Goal: Task Accomplishment & Management: Manage account settings

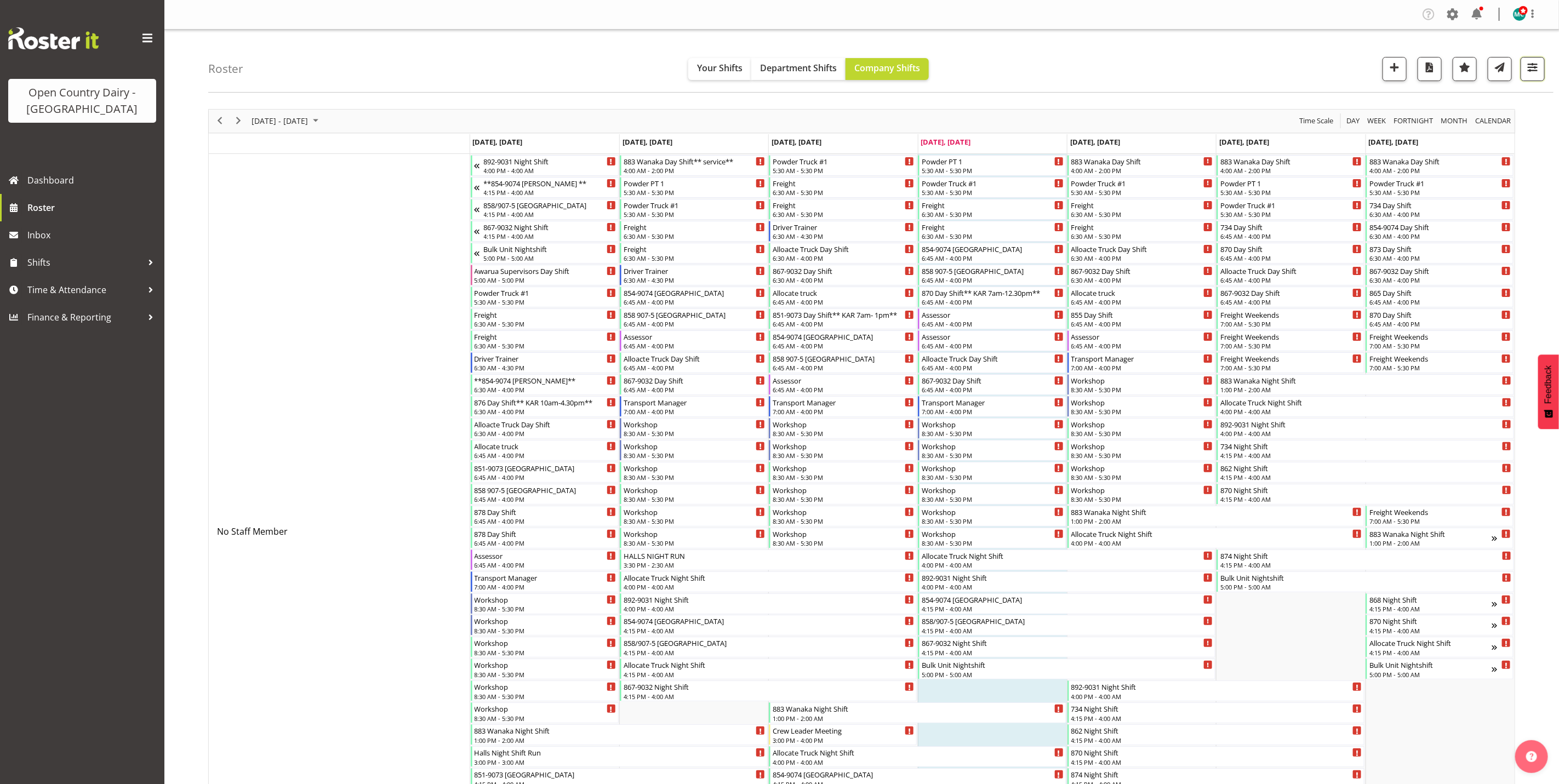
click at [1529, 67] on span "button" at bounding box center [1532, 67] width 14 height 14
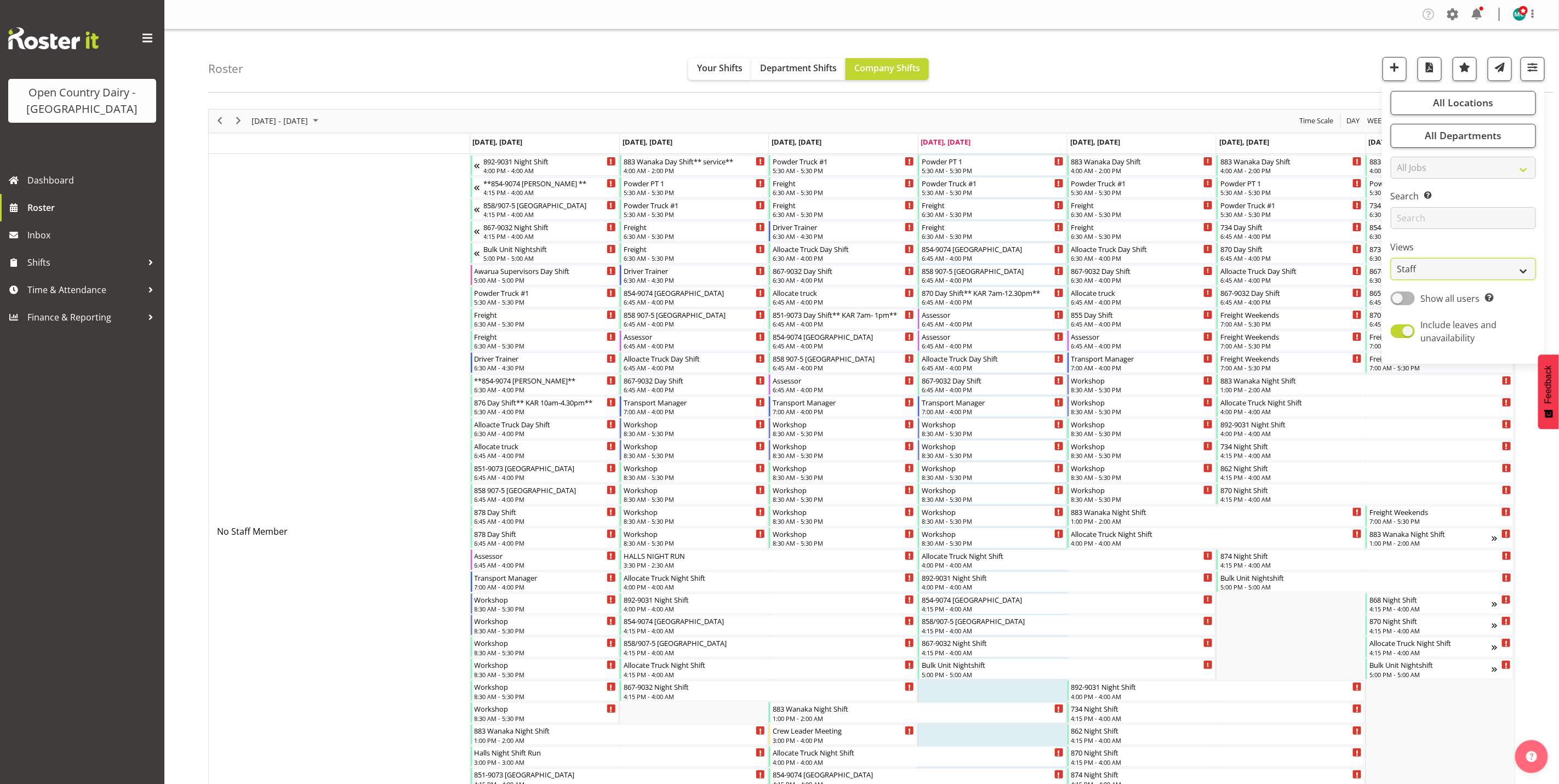
click at [1443, 265] on select "Staff Role Shift - Horizontal Shift - Vertical Staff - Location" at bounding box center [1463, 269] width 145 height 22
select select "shiftH"
click at [1391, 258] on select "Staff Role Shift - Horizontal Shift - Vertical Staff - Location" at bounding box center [1463, 269] width 145 height 22
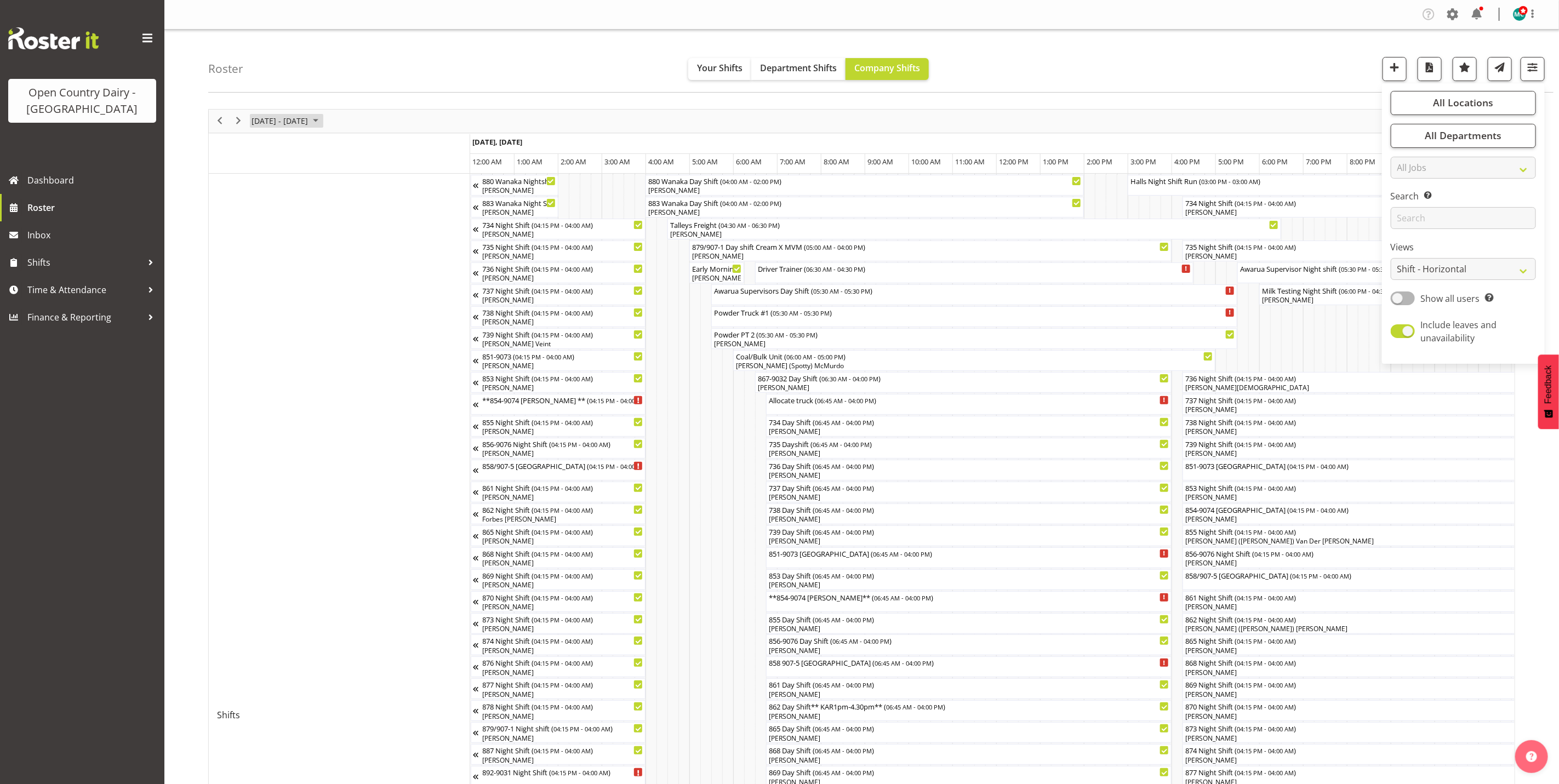
click at [278, 119] on span "[DATE] - [DATE]" at bounding box center [280, 121] width 59 height 14
click at [319, 242] on span "23" at bounding box center [316, 242] width 16 height 16
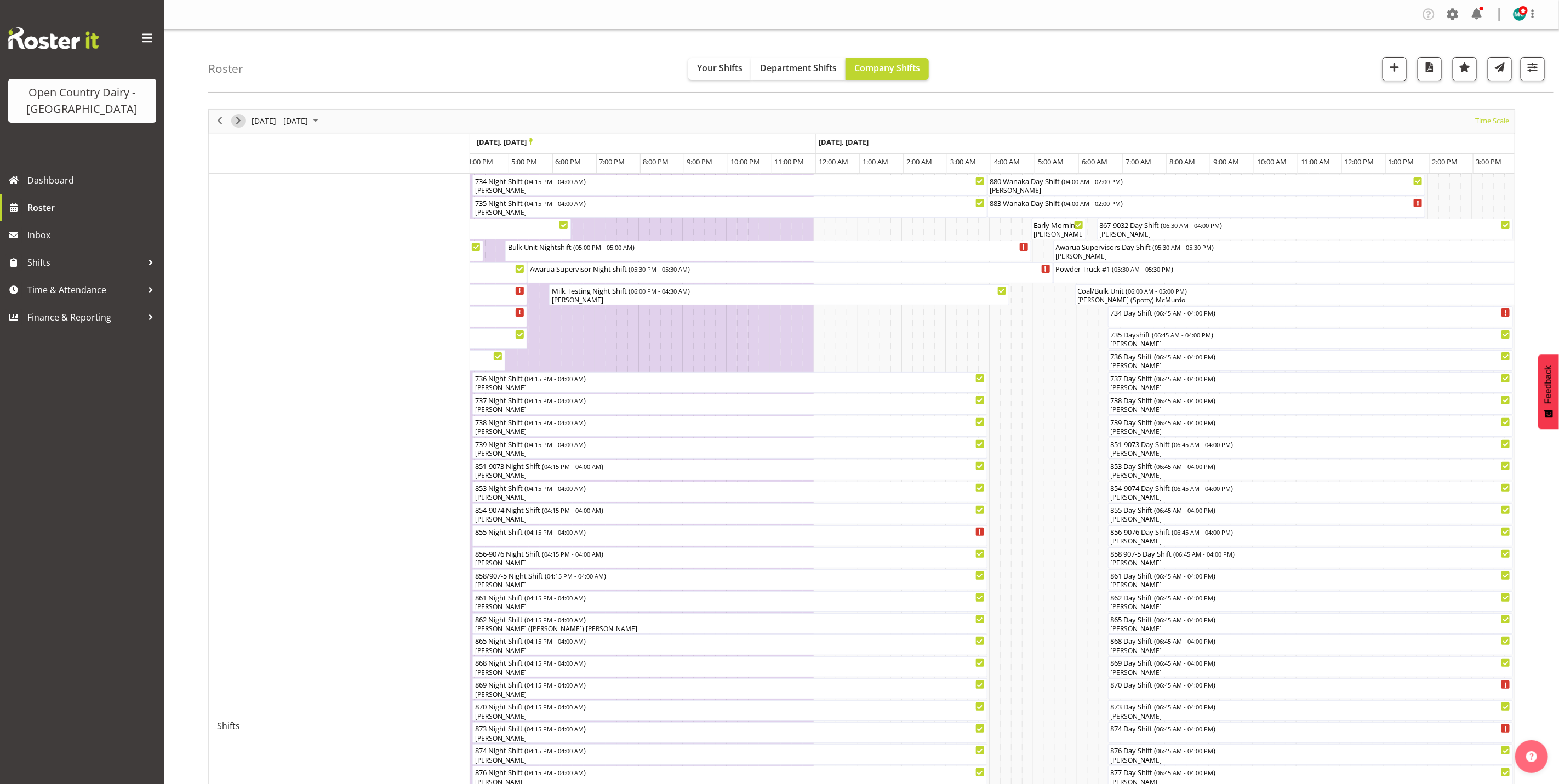
click at [239, 121] on span "Next" at bounding box center [238, 121] width 13 height 14
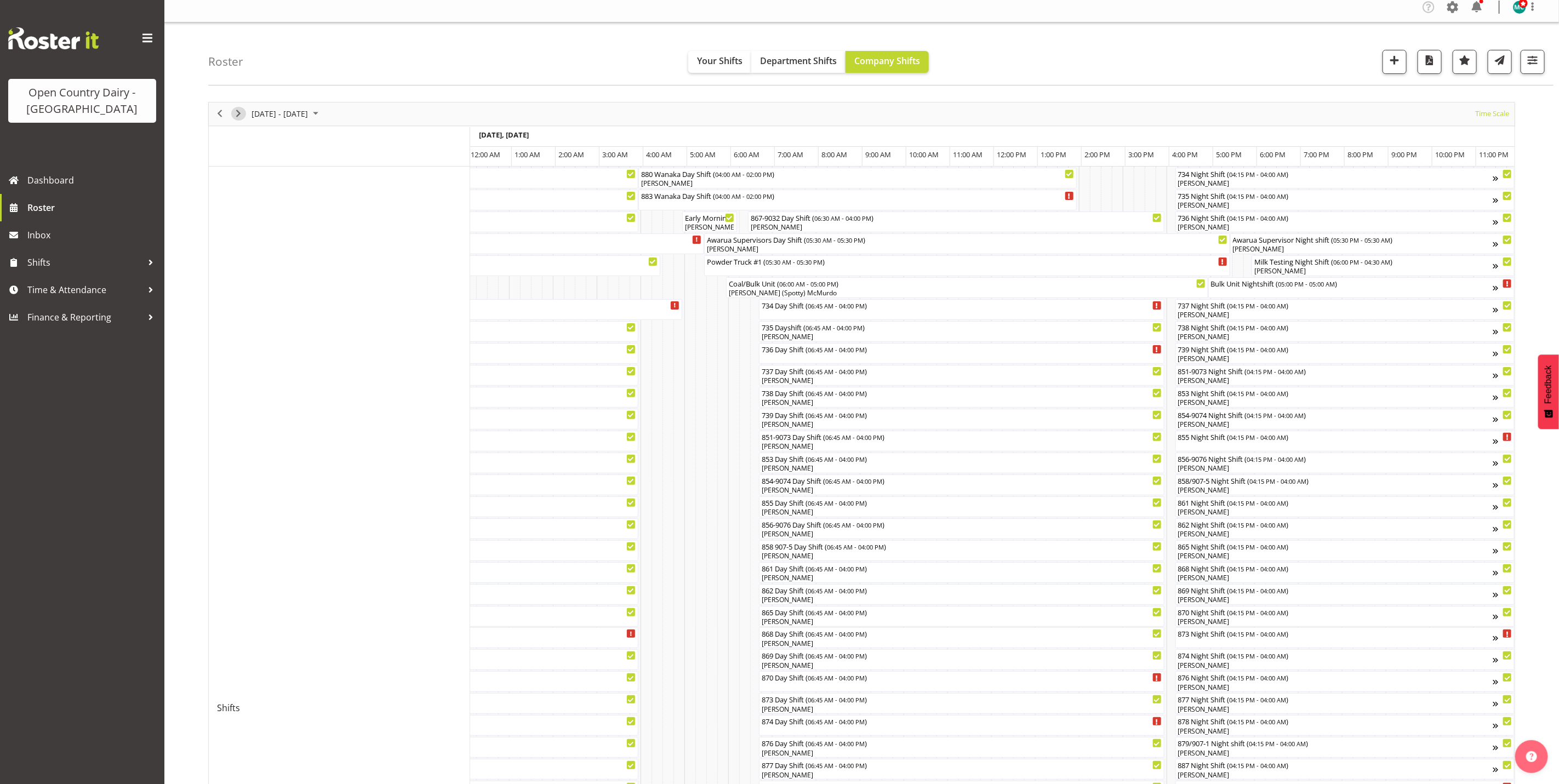
click at [244, 114] on span "Next" at bounding box center [238, 114] width 13 height 14
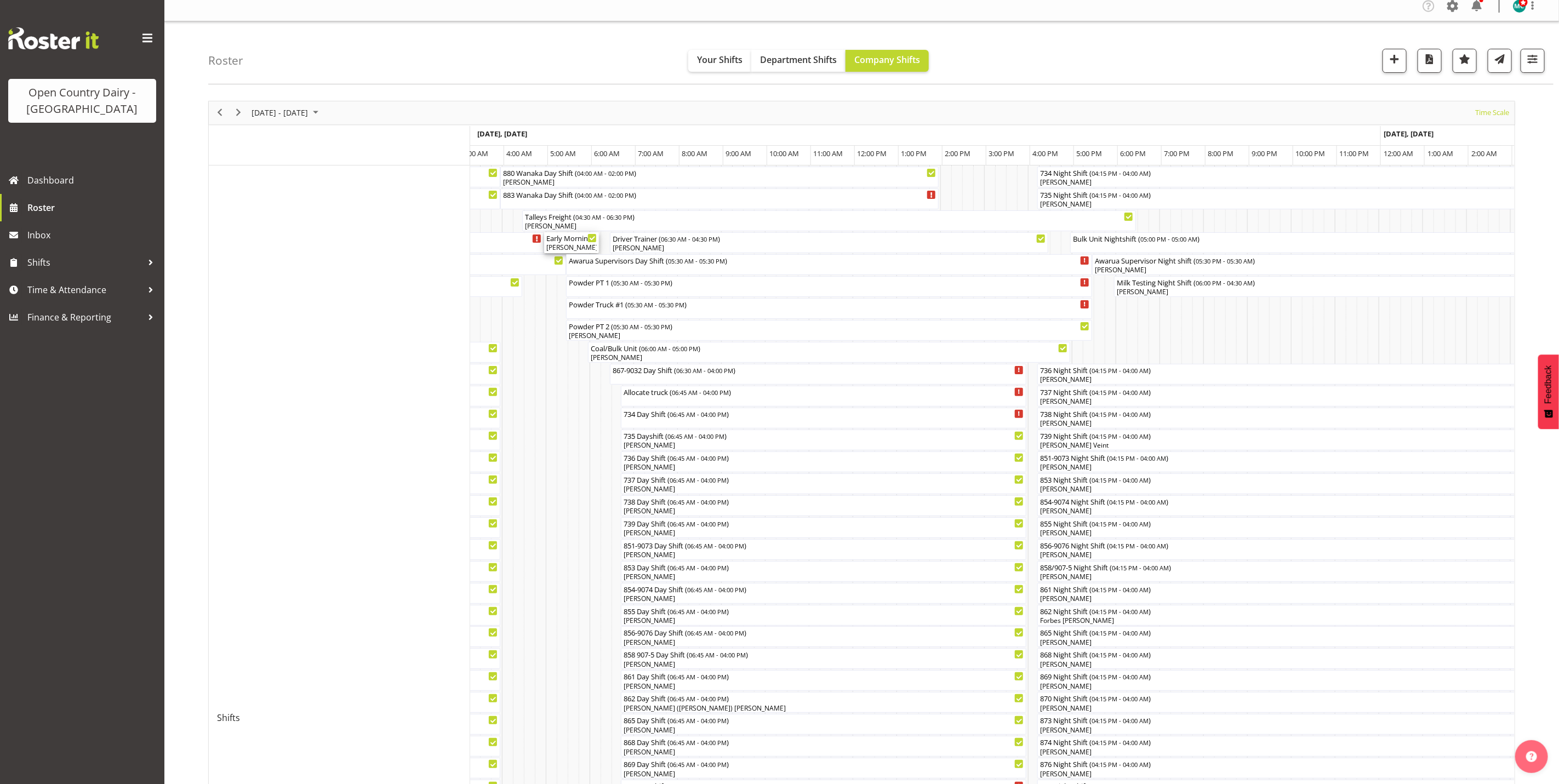
click at [565, 247] on div "[PERSON_NAME], [PERSON_NAME]" at bounding box center [572, 248] width 50 height 10
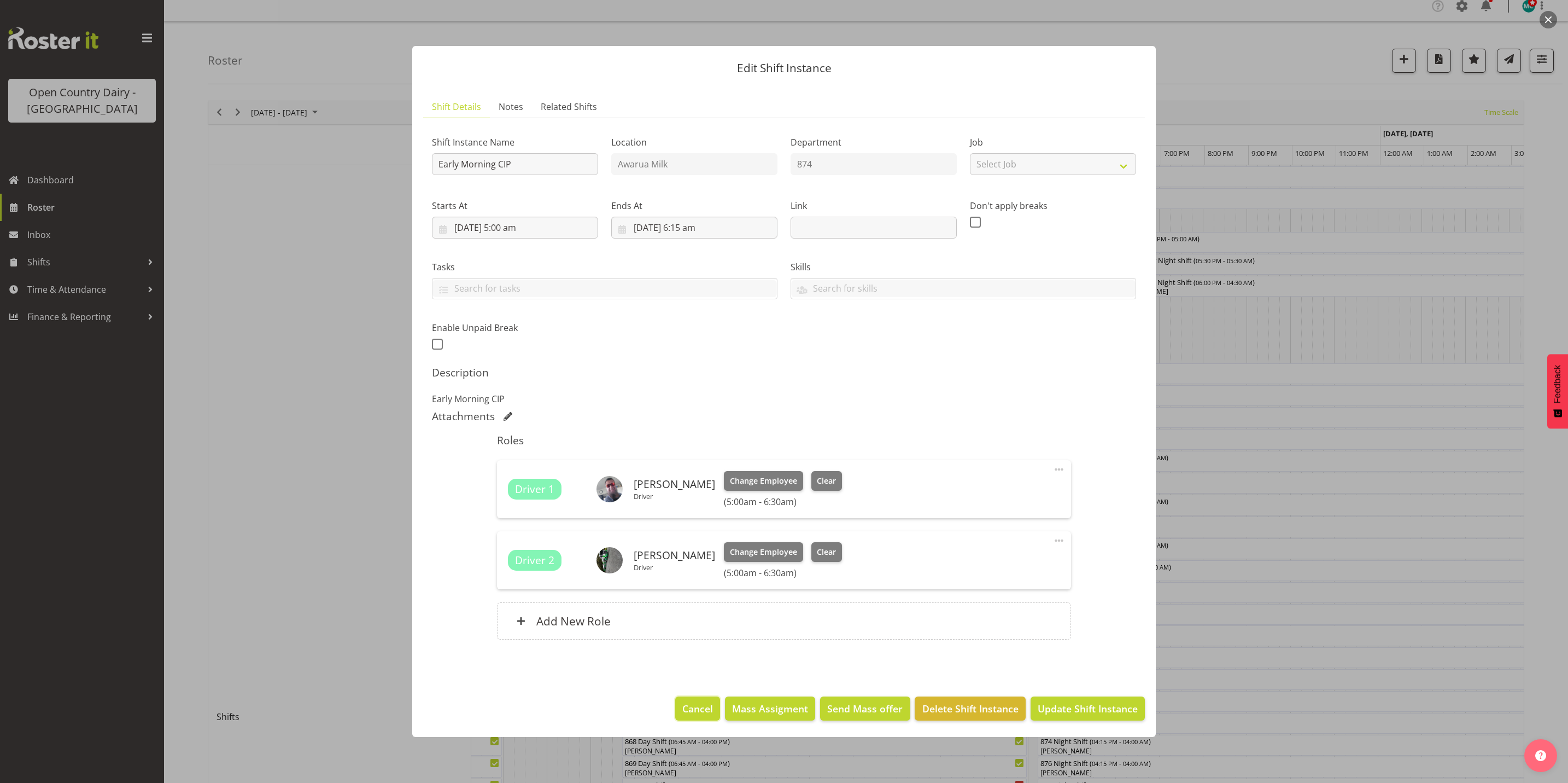
click at [703, 717] on button "Cancel" at bounding box center [698, 708] width 45 height 24
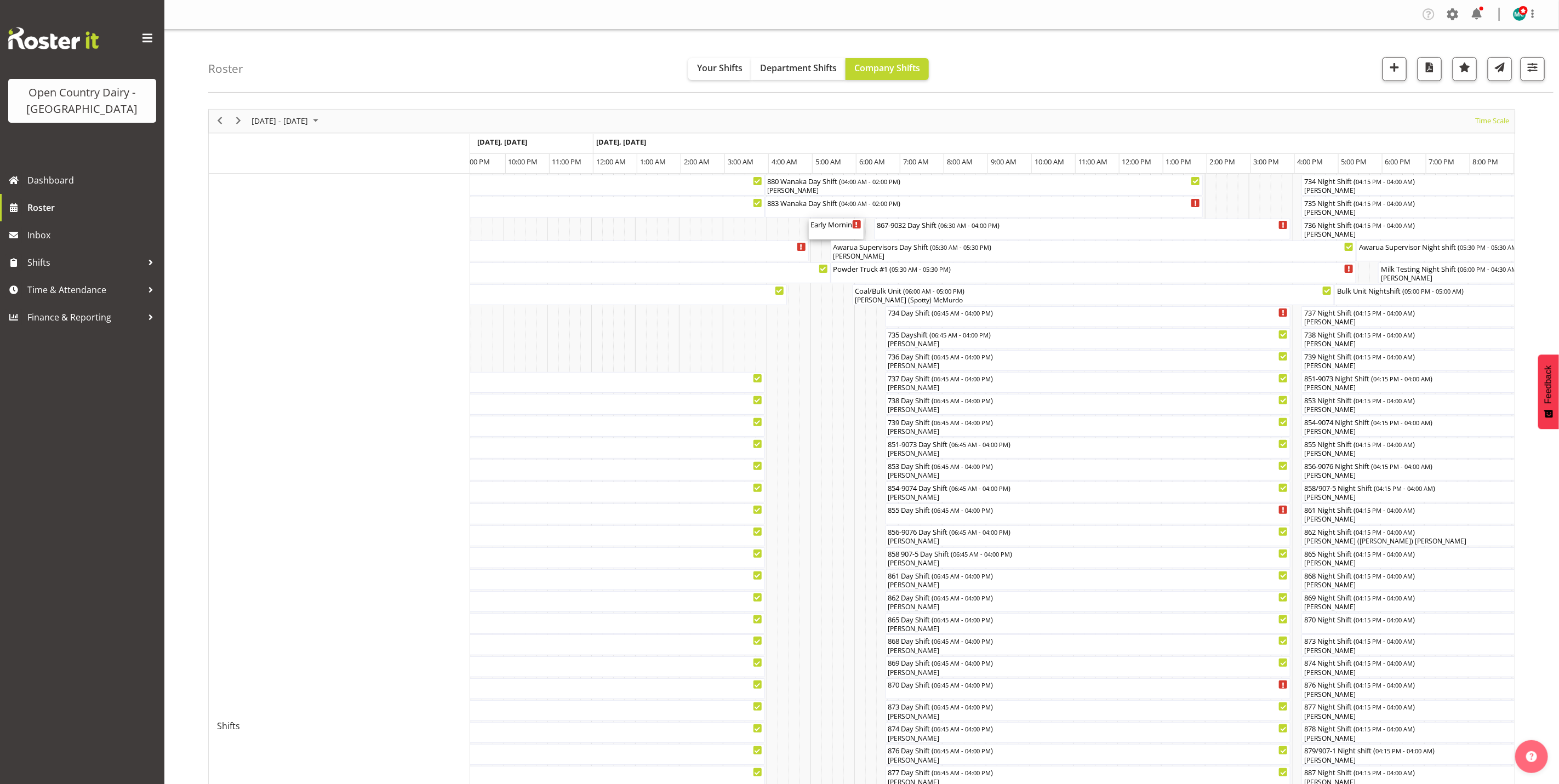
click at [824, 231] on div "Early Morning CIP ( 05:00 AM - 06:15 AM )" at bounding box center [836, 228] width 50 height 21
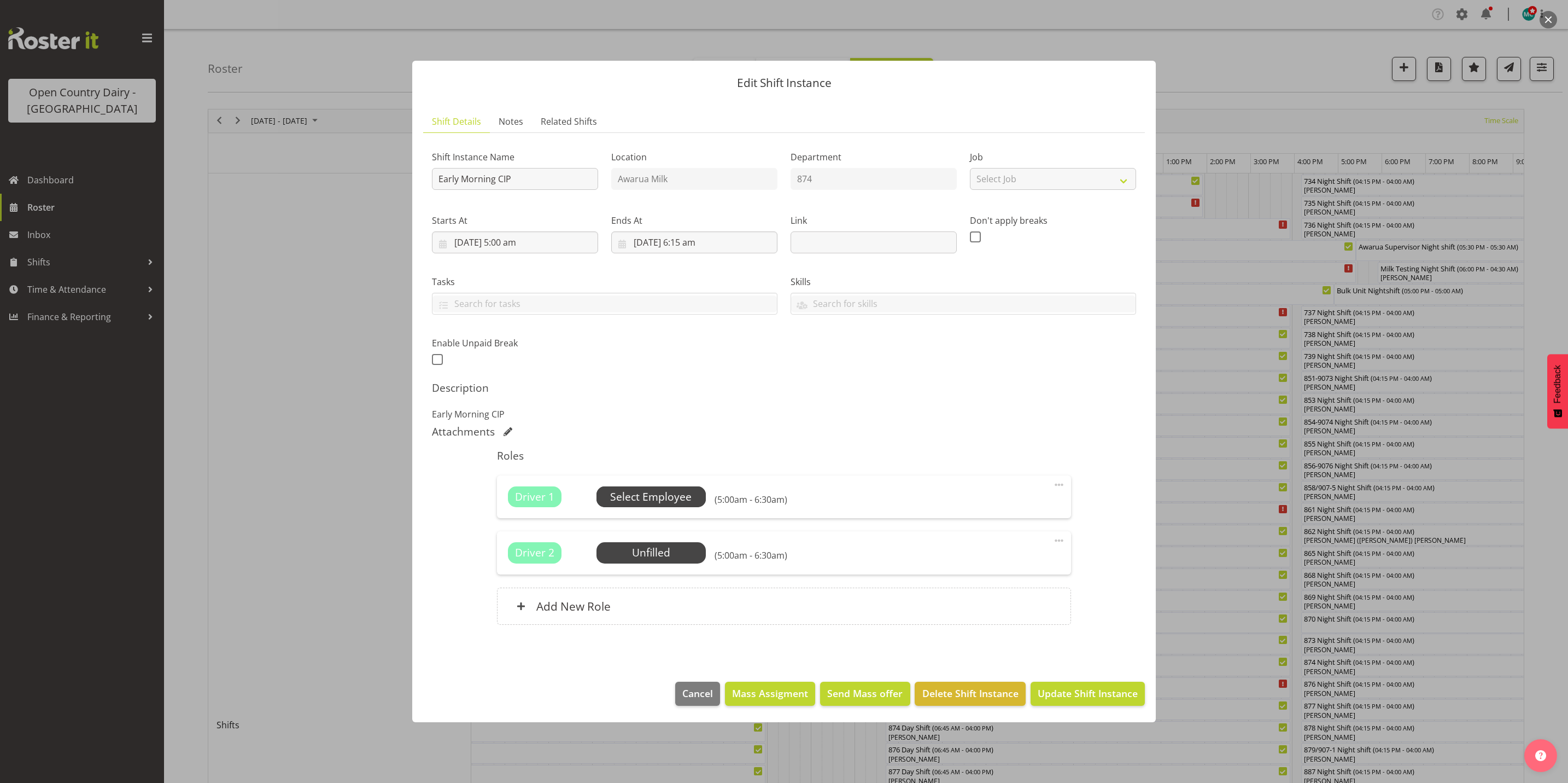
click at [650, 492] on span "Select Employee" at bounding box center [650, 497] width 81 height 16
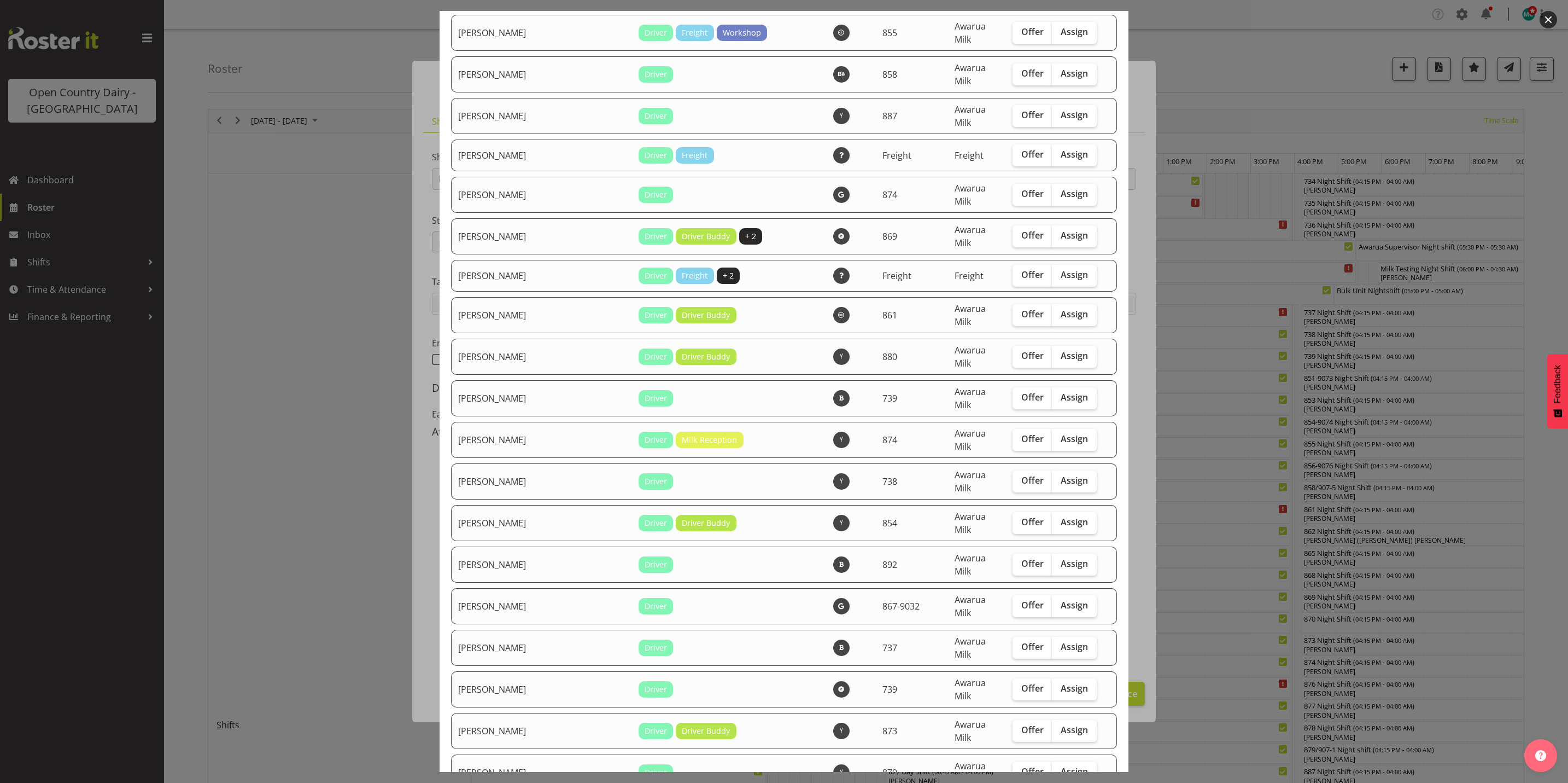
scroll to position [3282, 0]
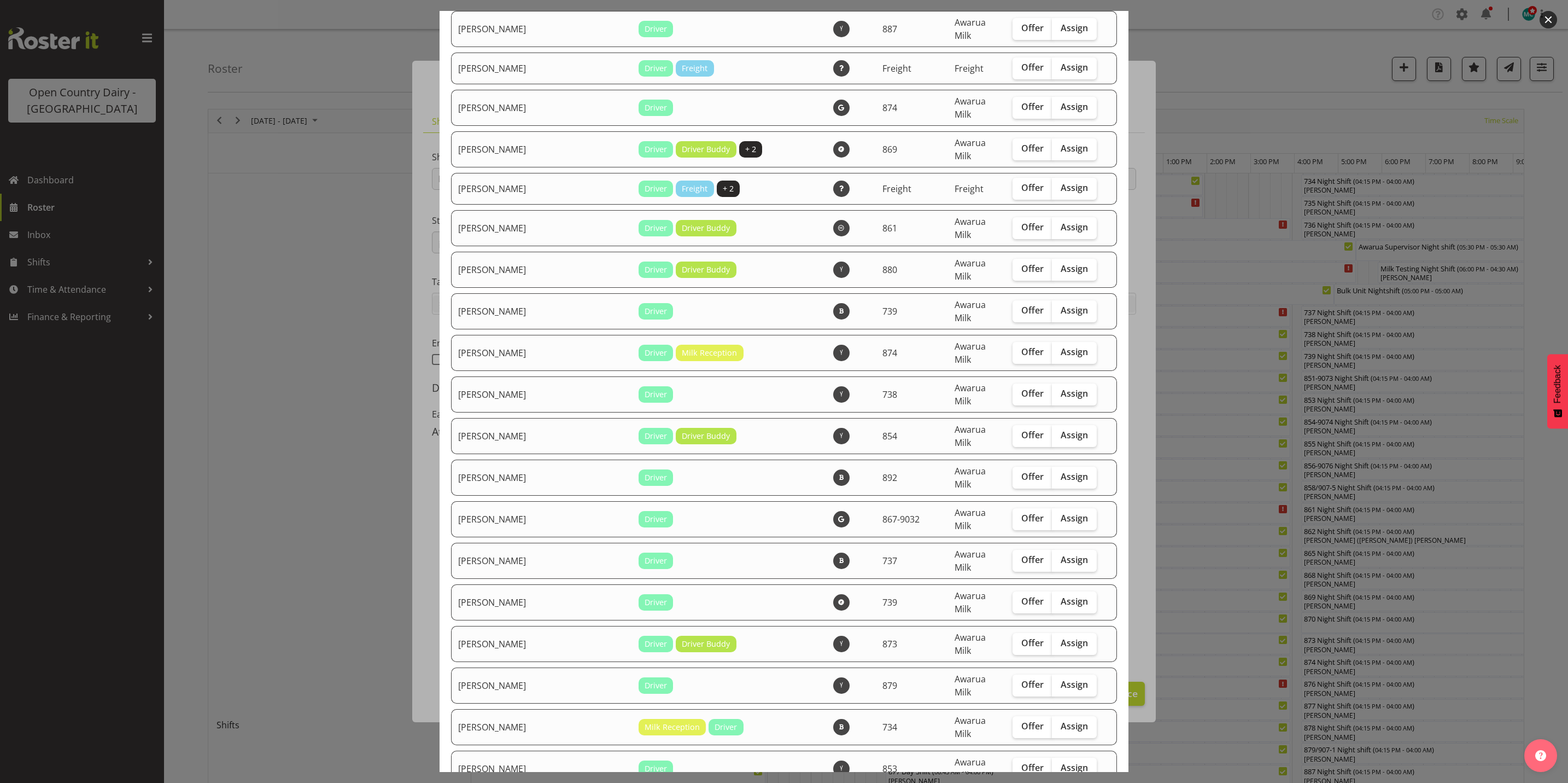
checkbox input "true"
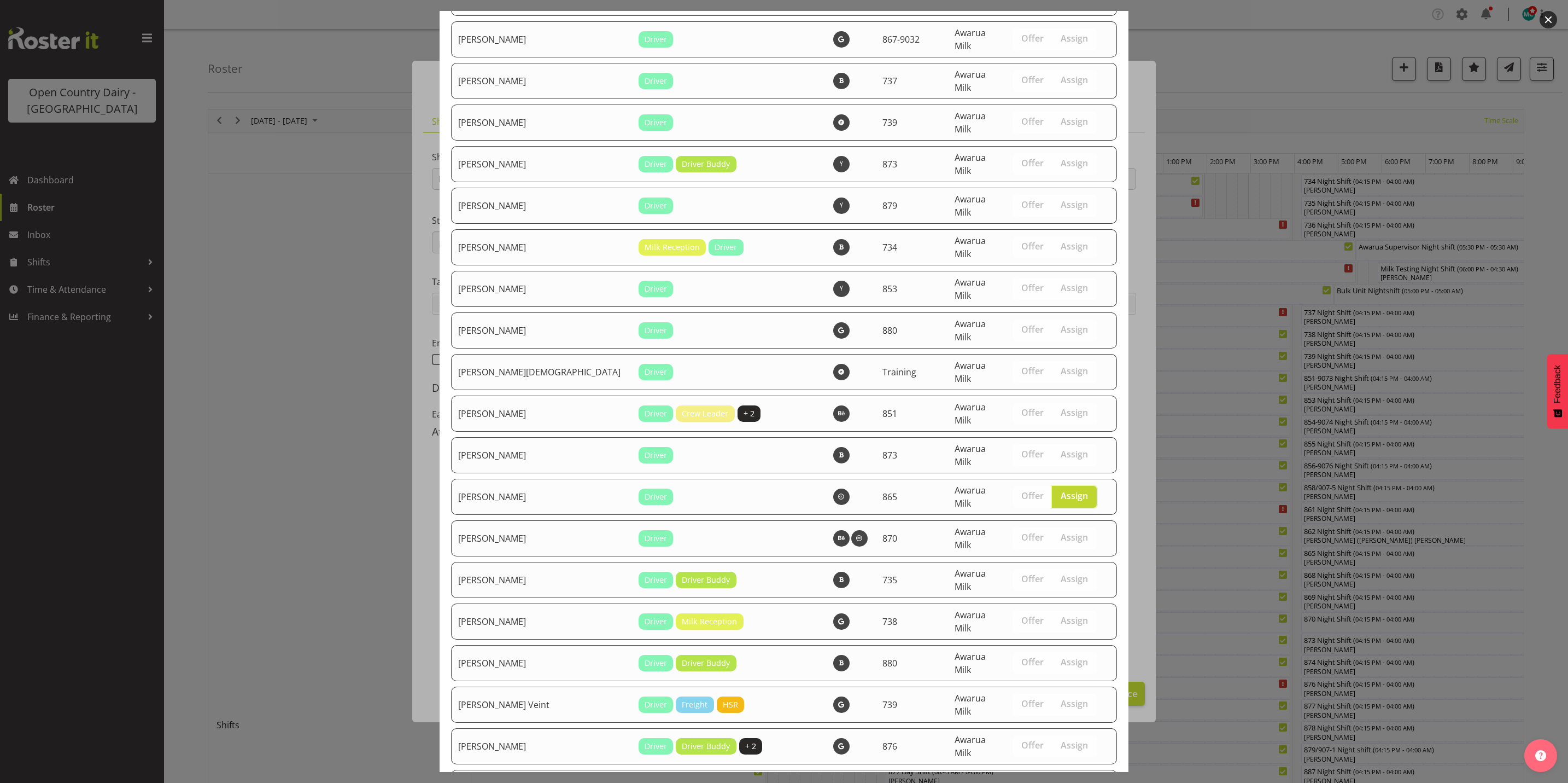
scroll to position [3763, 0]
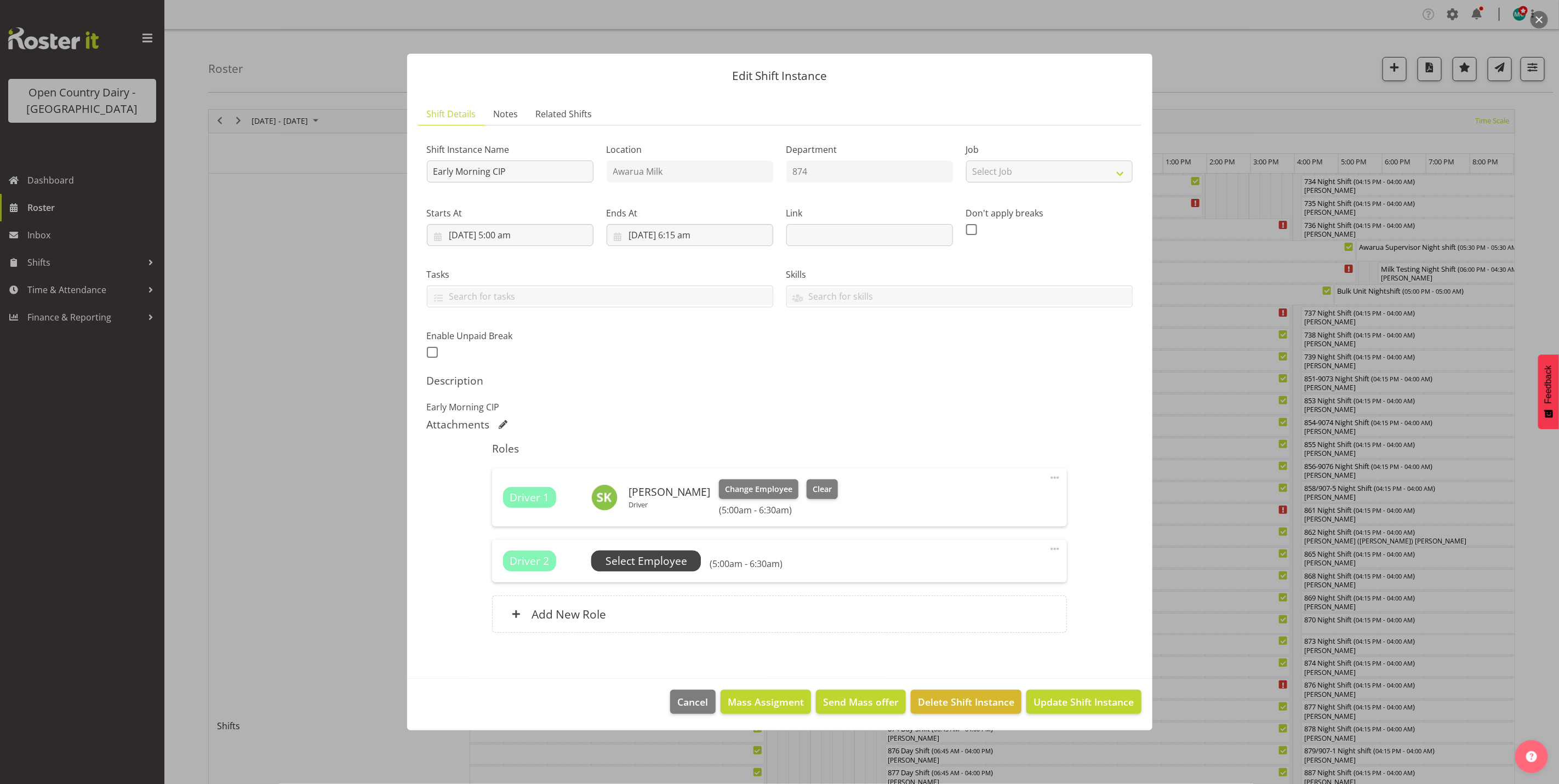
click at [660, 564] on span "Select Employee" at bounding box center [646, 561] width 82 height 16
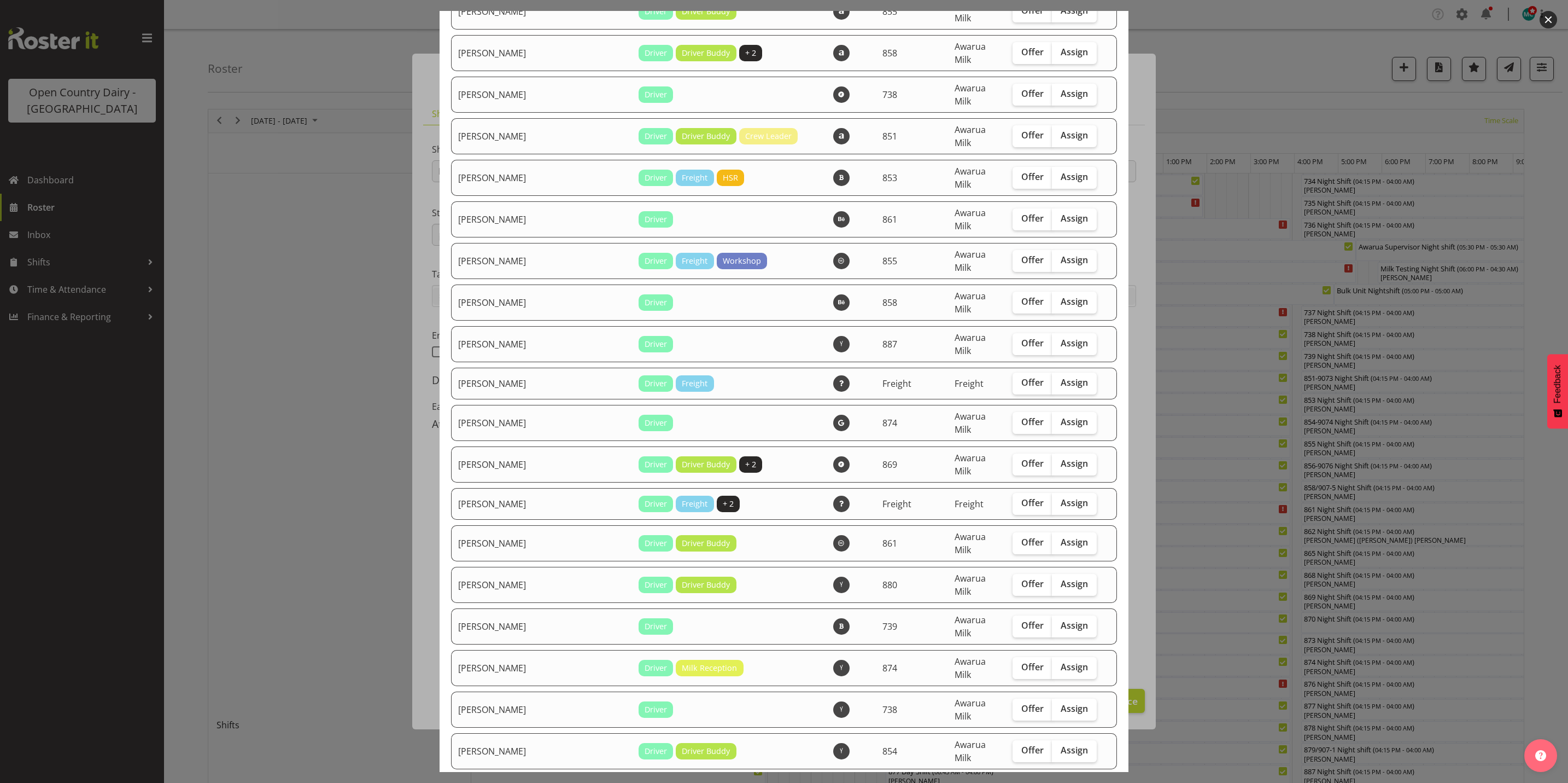
scroll to position [3036, 0]
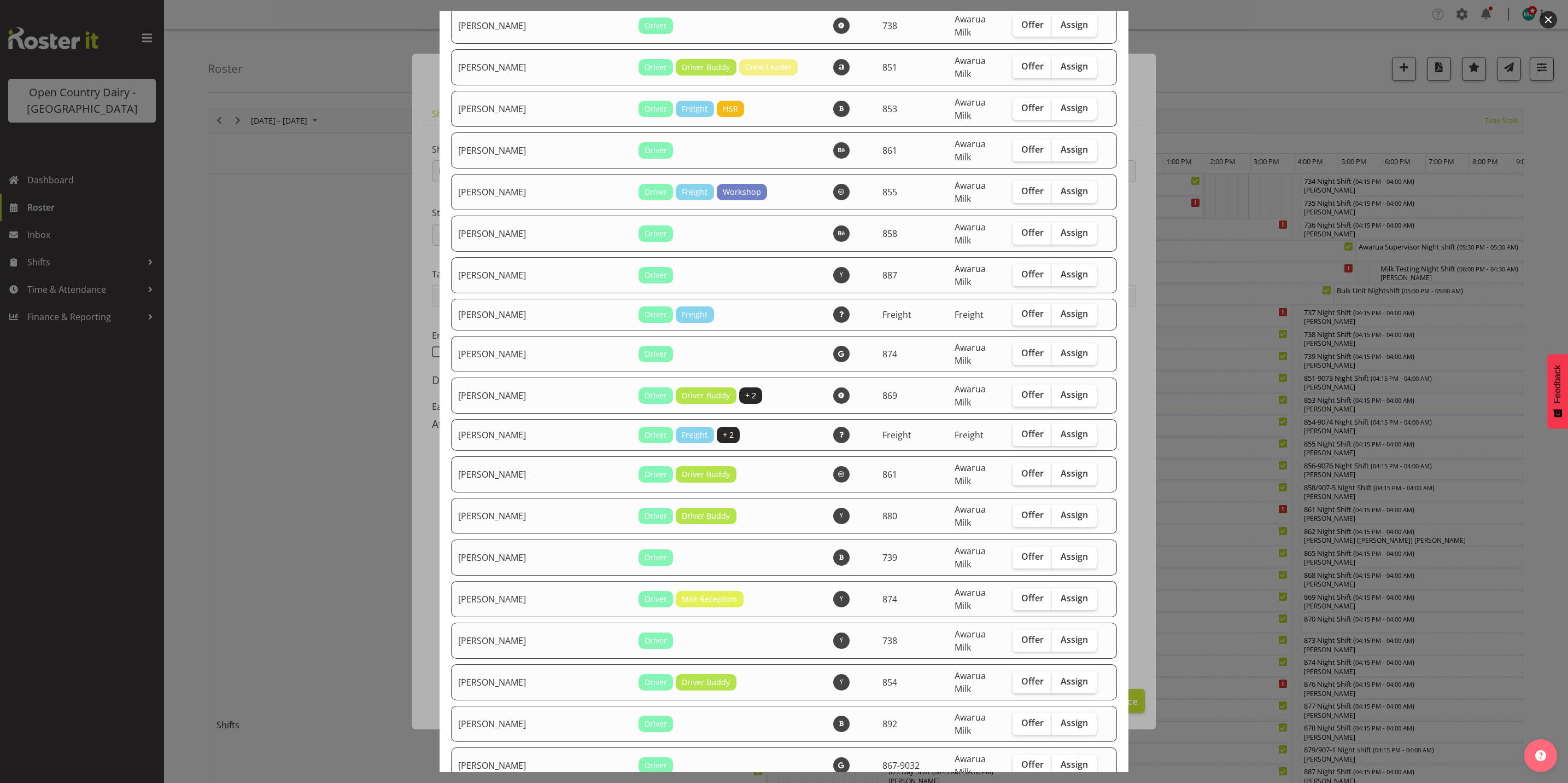
checkbox input "true"
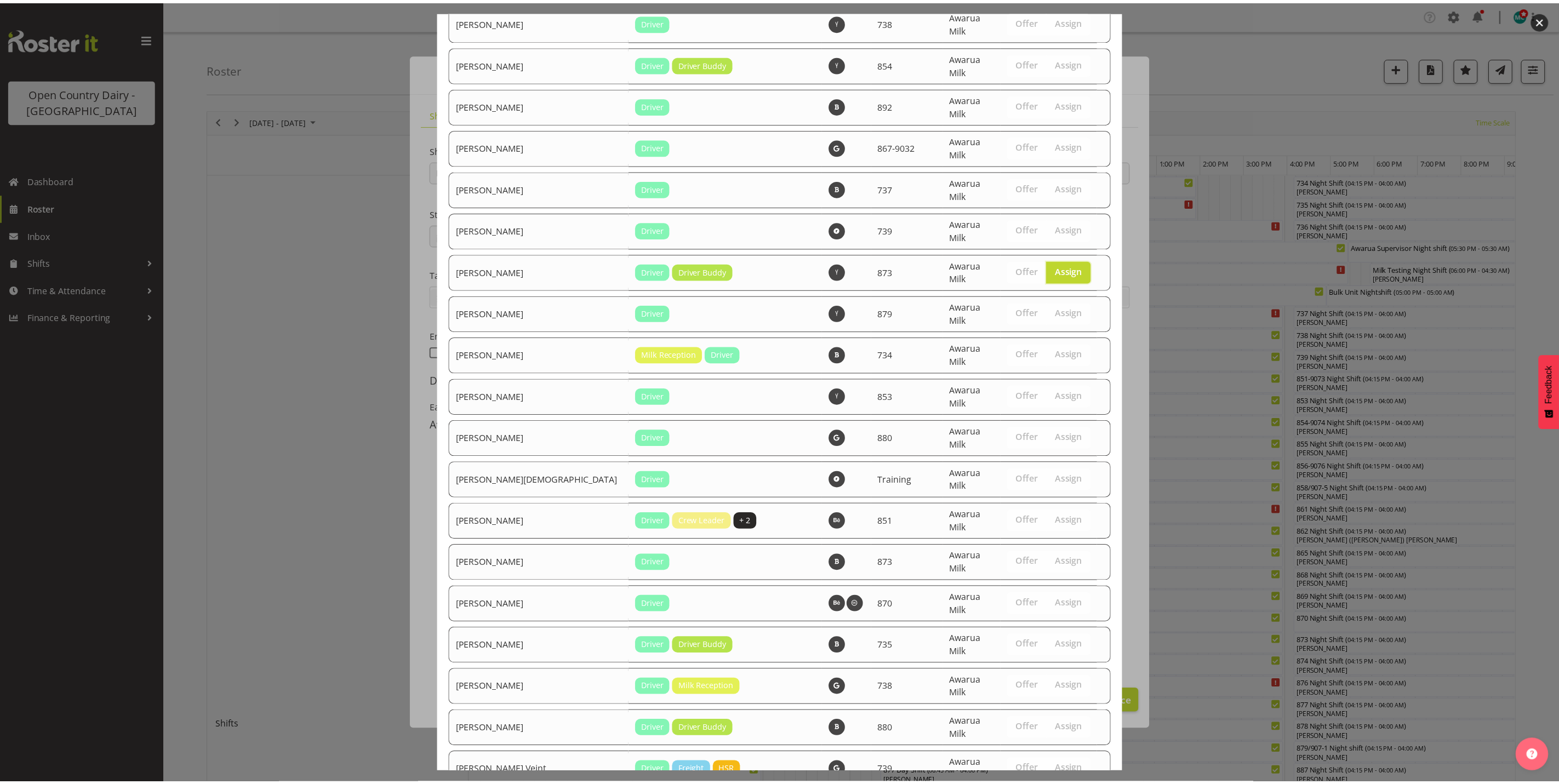
scroll to position [3730, 0]
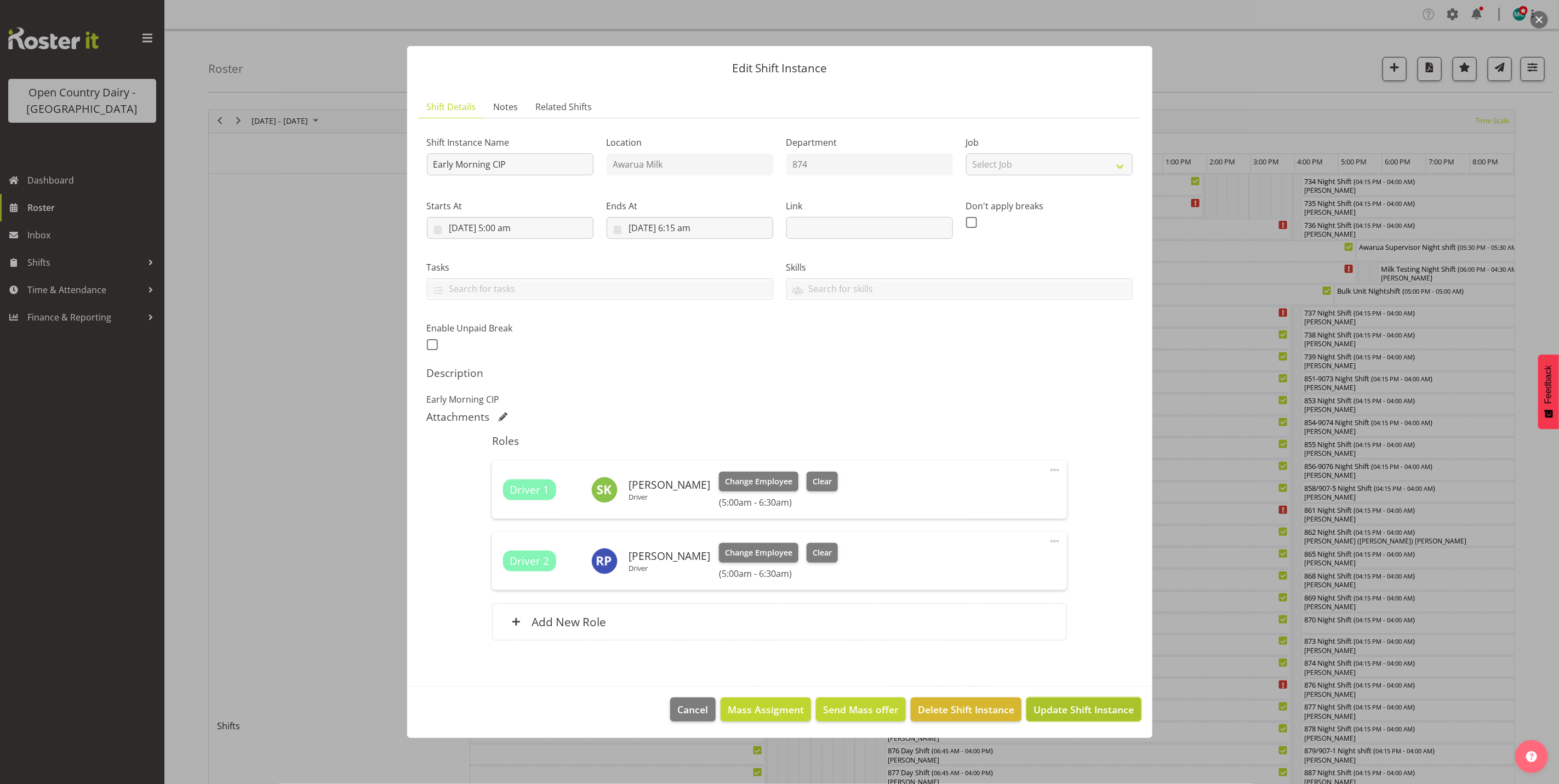
click at [1086, 711] on span "Update Shift Instance" at bounding box center [1083, 709] width 100 height 14
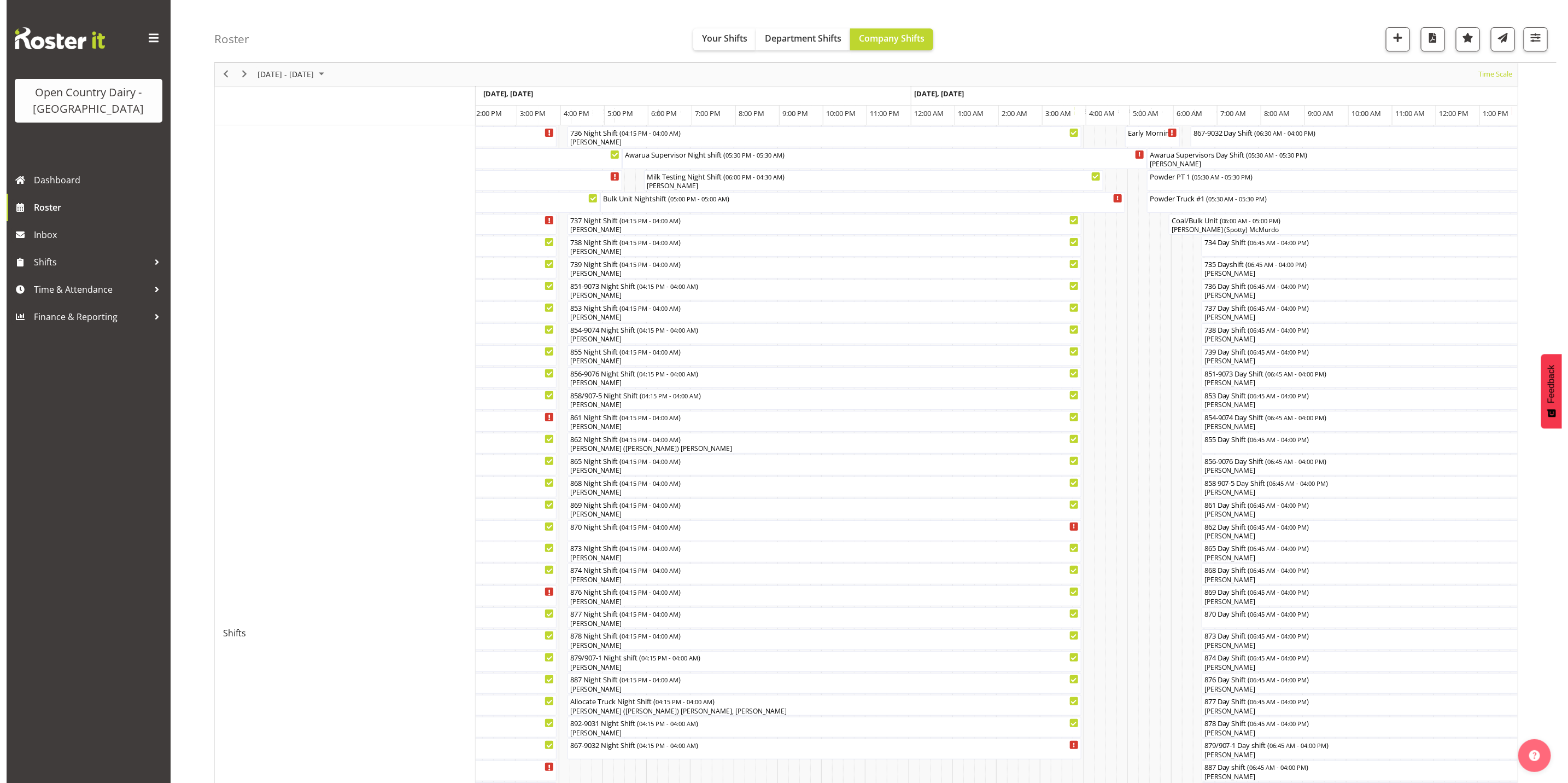
scroll to position [0, 0]
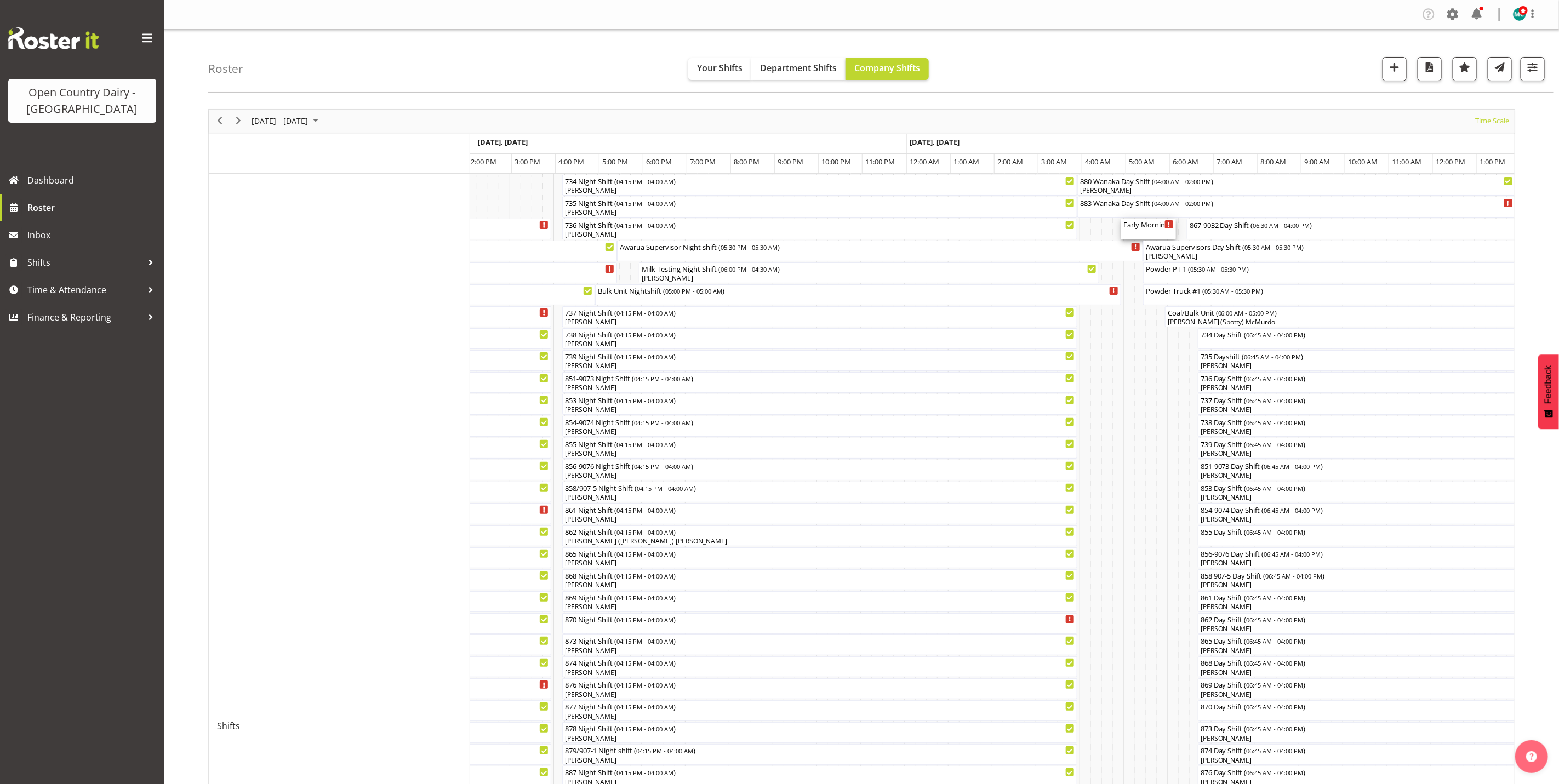
click at [1152, 229] on div "Early Morning CIP ( 05:00 AM - 06:15 AM )" at bounding box center [1148, 224] width 50 height 11
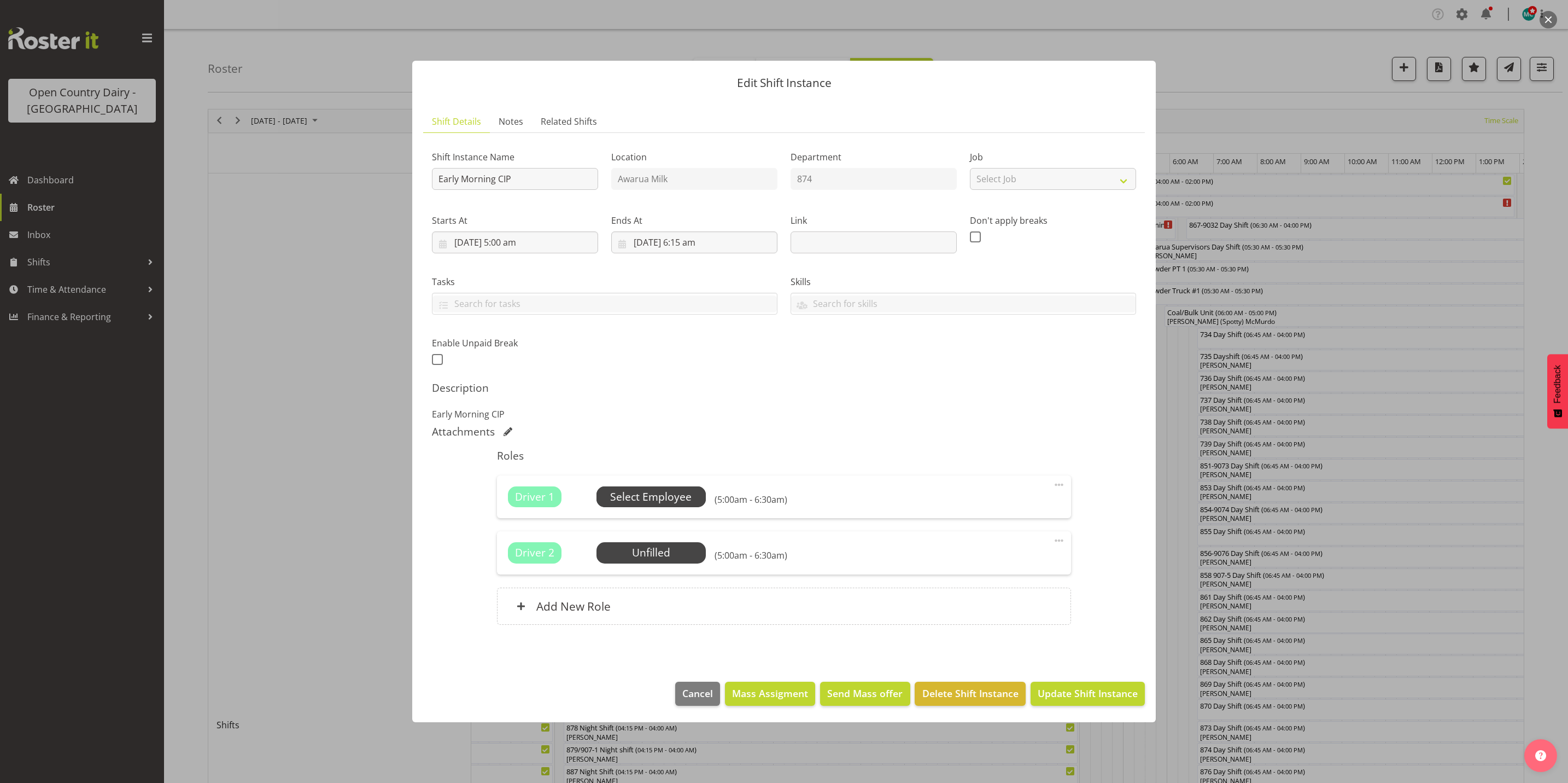
drag, startPoint x: 637, startPoint y: 488, endPoint x: 637, endPoint y: 499, distance: 11.0
click at [637, 499] on span "Select Employee" at bounding box center [651, 496] width 109 height 21
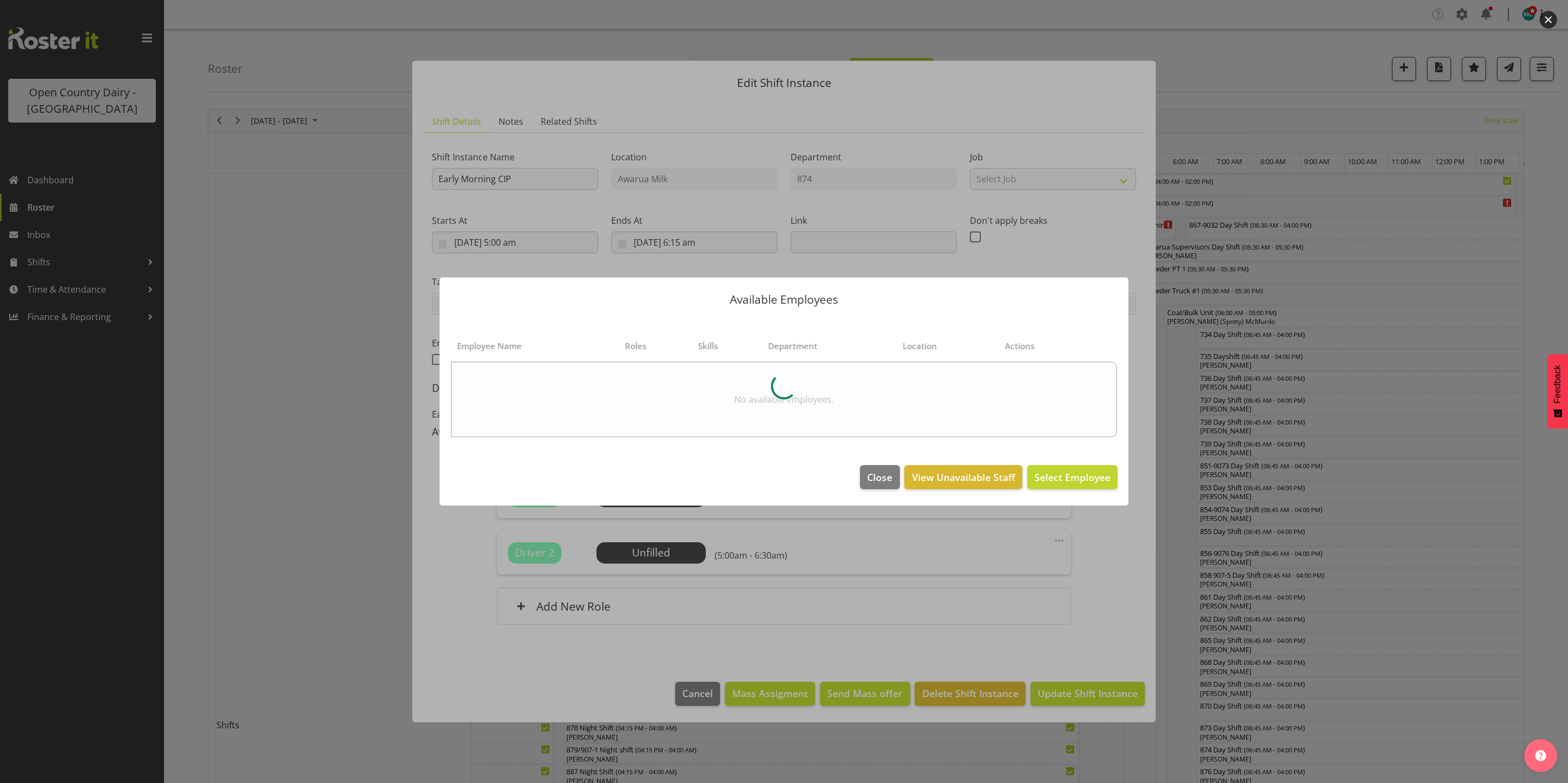
click at [638, 497] on footer "Close View Unavailable Staff Select Employee" at bounding box center [784, 480] width 689 height 52
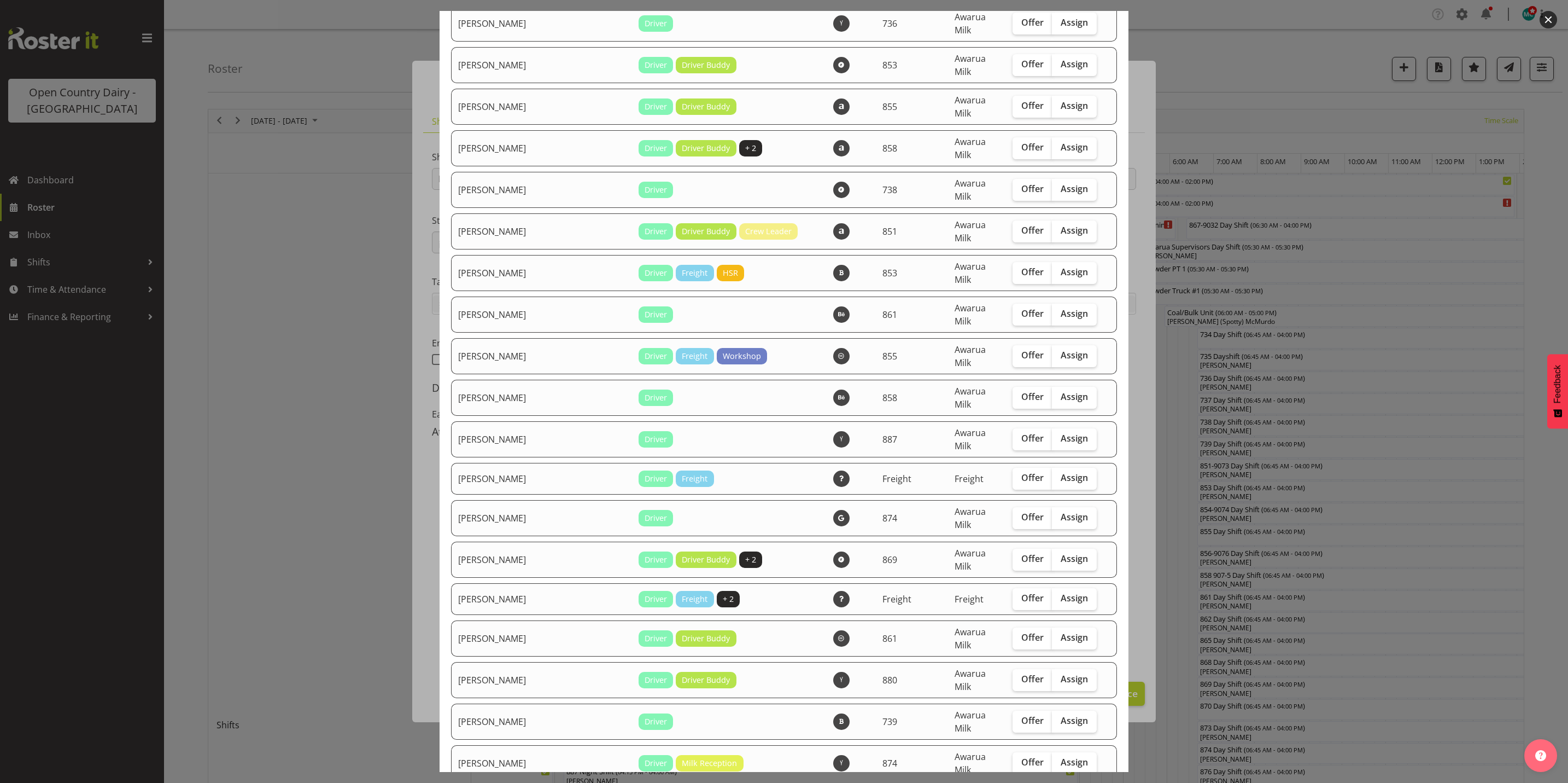
scroll to position [2954, 0]
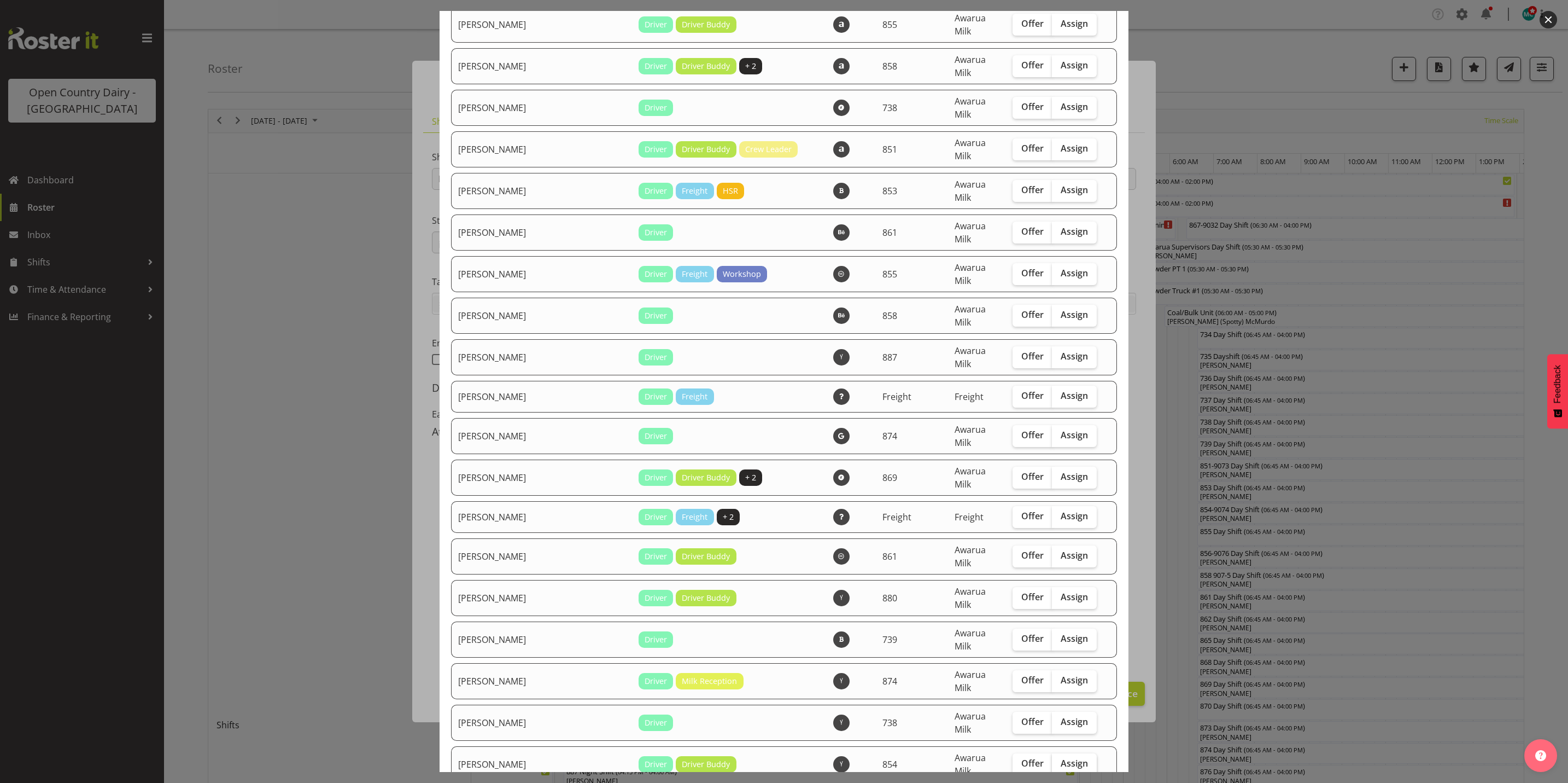
click at [1061, 758] on span "Assign" at bounding box center [1075, 763] width 27 height 11
click at [1056, 760] on input "Assign" at bounding box center [1055, 763] width 7 height 7
checkbox input "true"
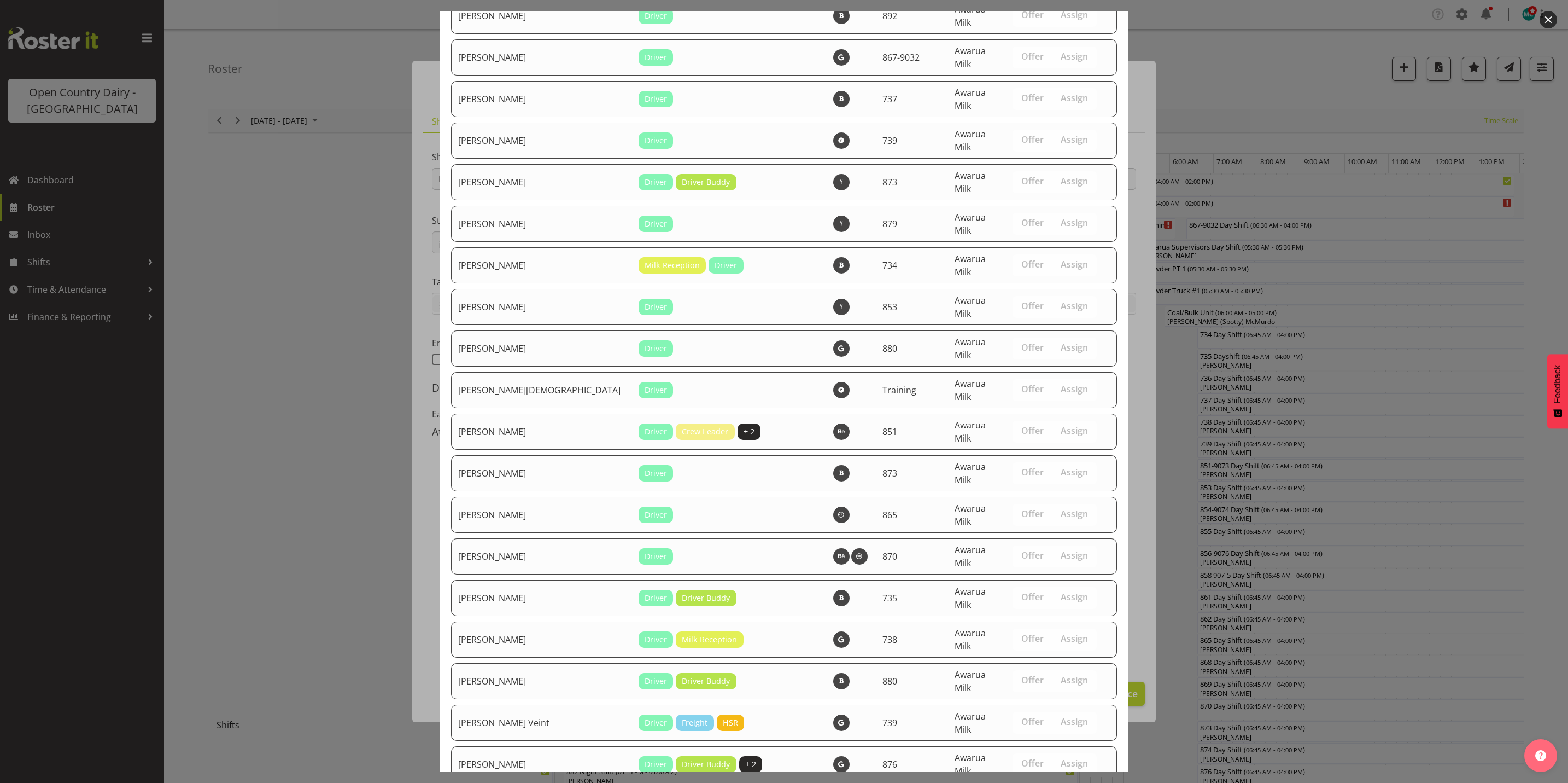
scroll to position [3763, 0]
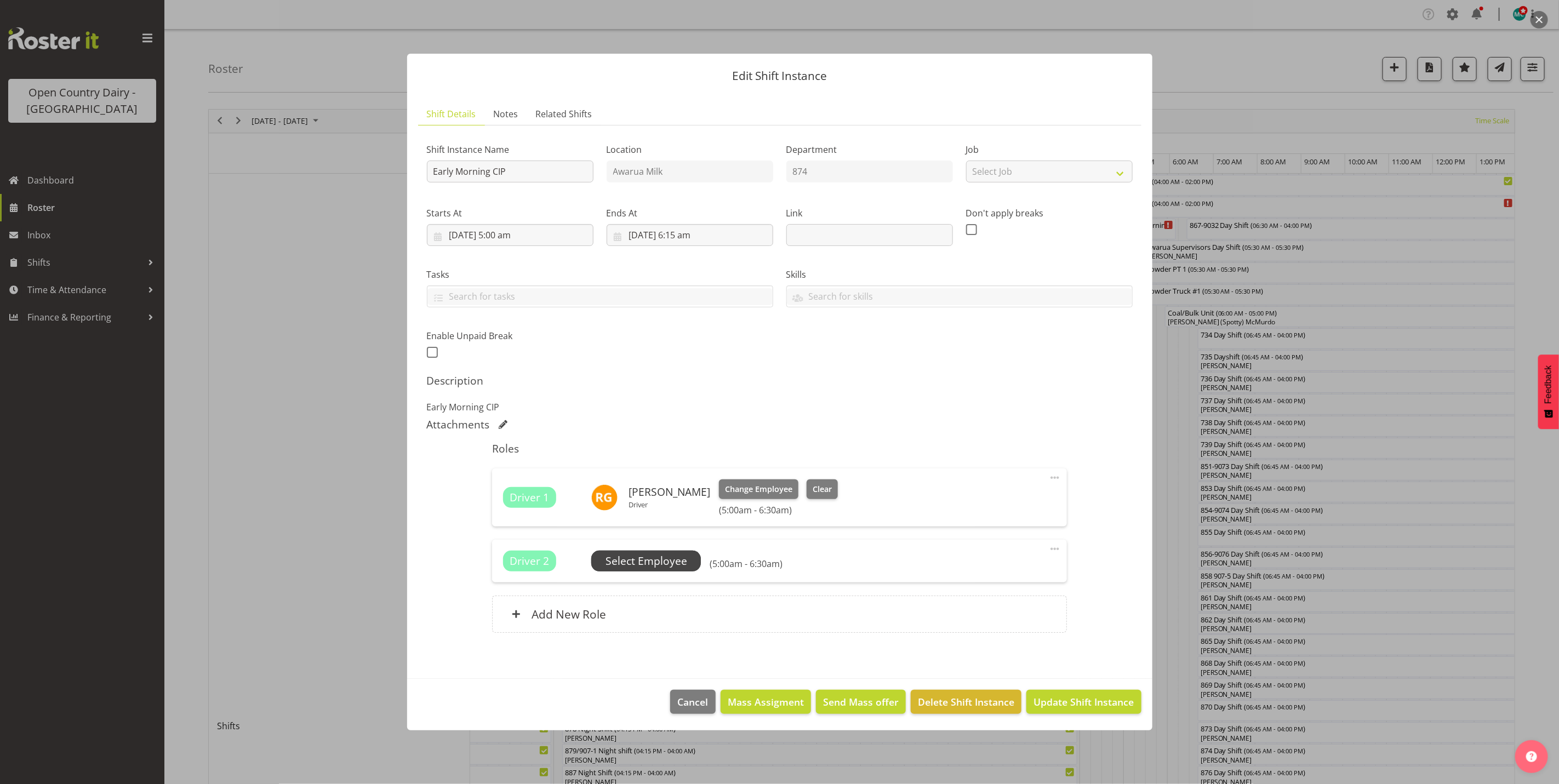
click at [653, 562] on span "Select Employee" at bounding box center [646, 561] width 82 height 16
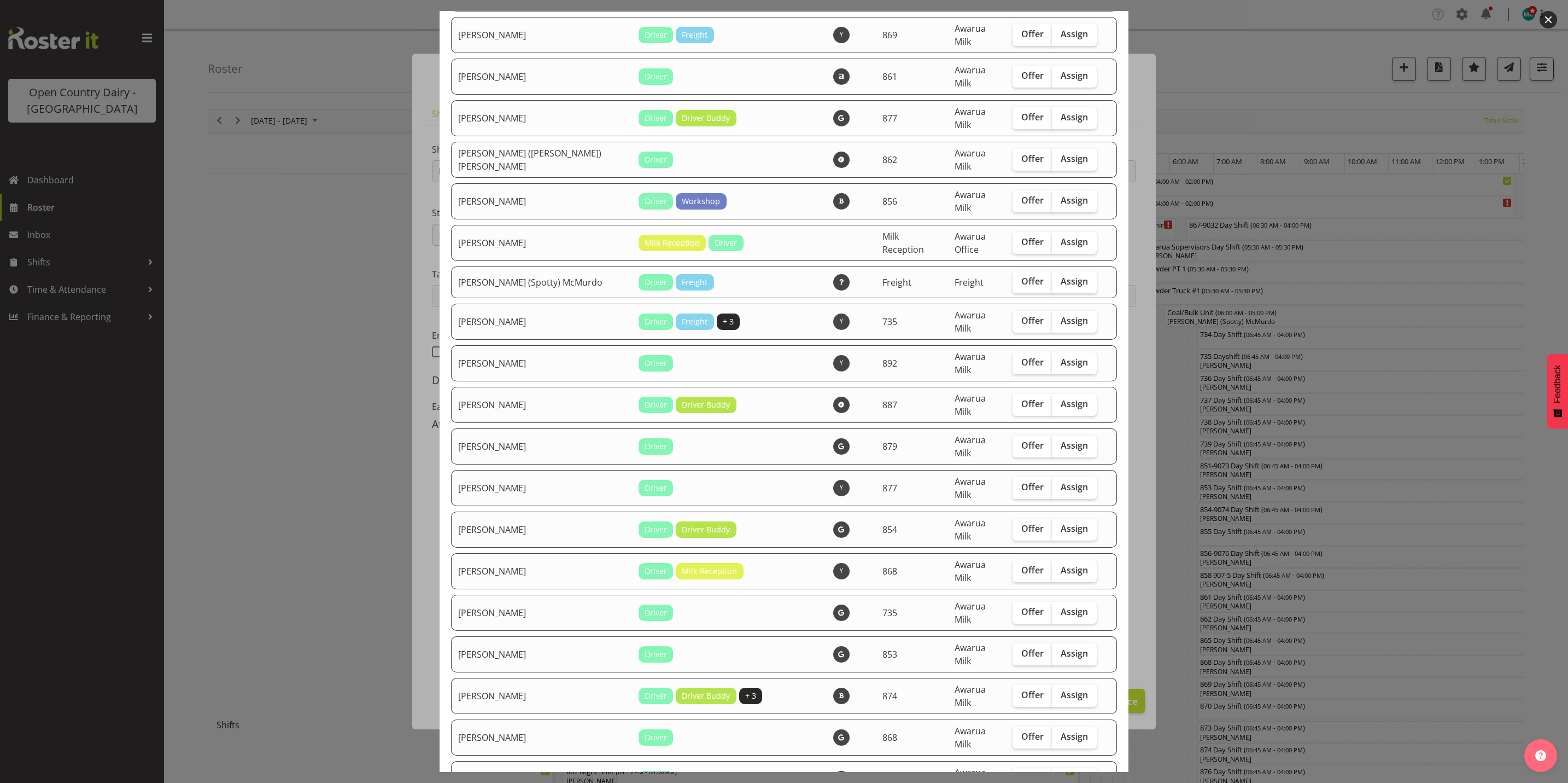
scroll to position [656, 0]
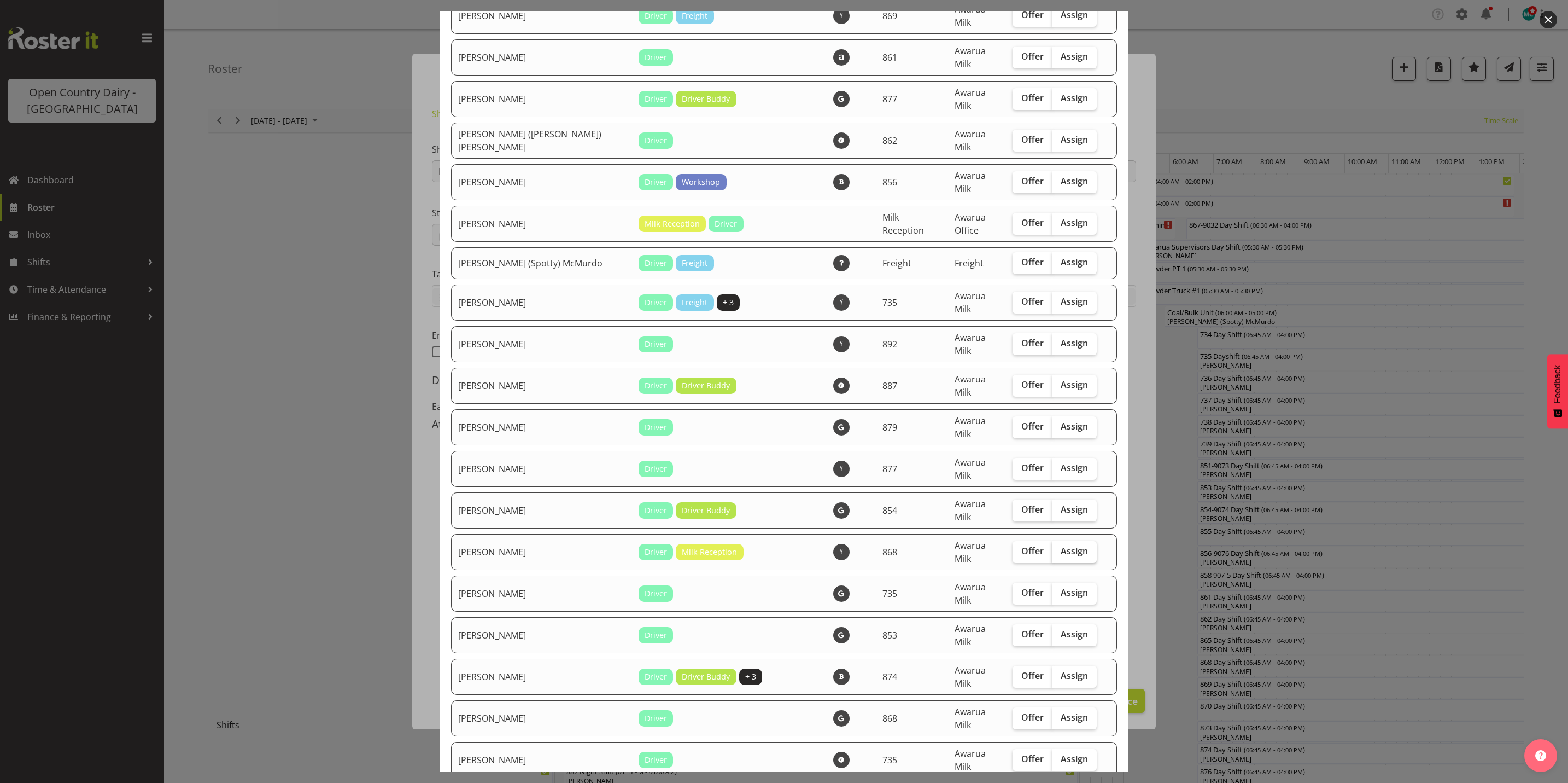
drag, startPoint x: 1059, startPoint y: 450, endPoint x: 1057, endPoint y: 455, distance: 5.4
click at [1061, 546] on span "Assign" at bounding box center [1075, 551] width 27 height 11
click at [1058, 547] on input "Assign" at bounding box center [1055, 551] width 7 height 7
checkbox input "true"
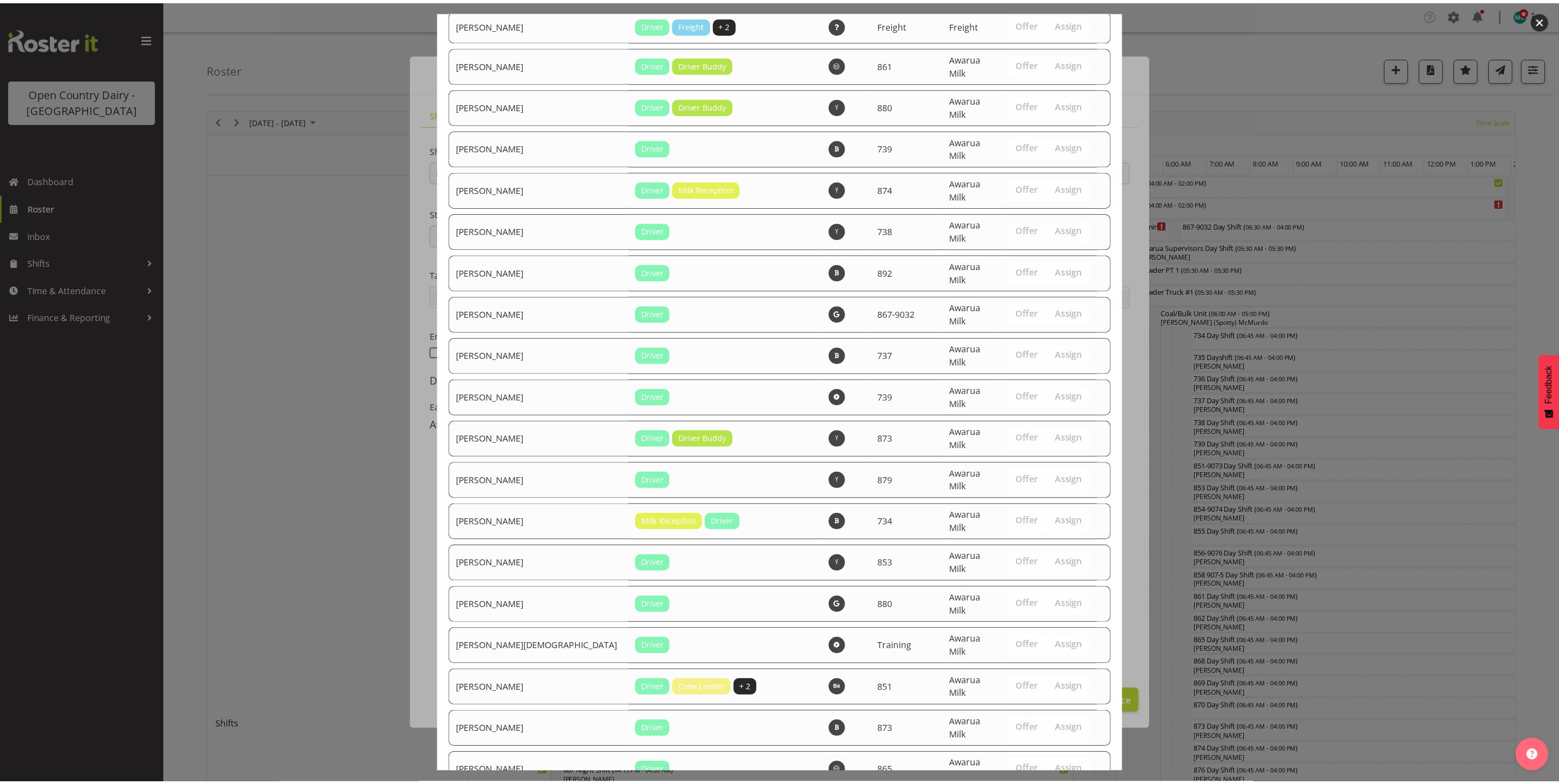
scroll to position [3730, 0]
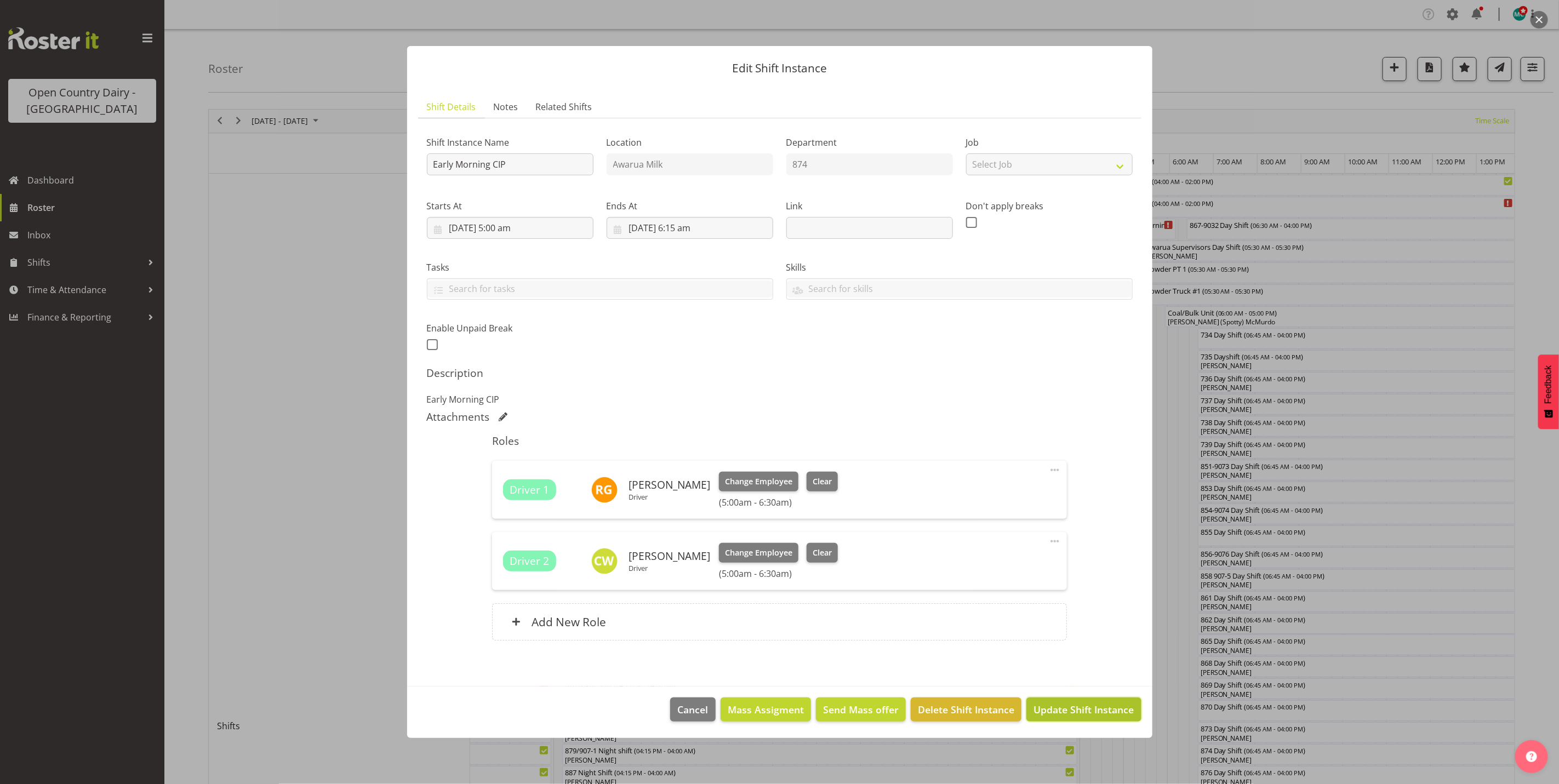
click at [1081, 712] on span "Update Shift Instance" at bounding box center [1083, 709] width 100 height 14
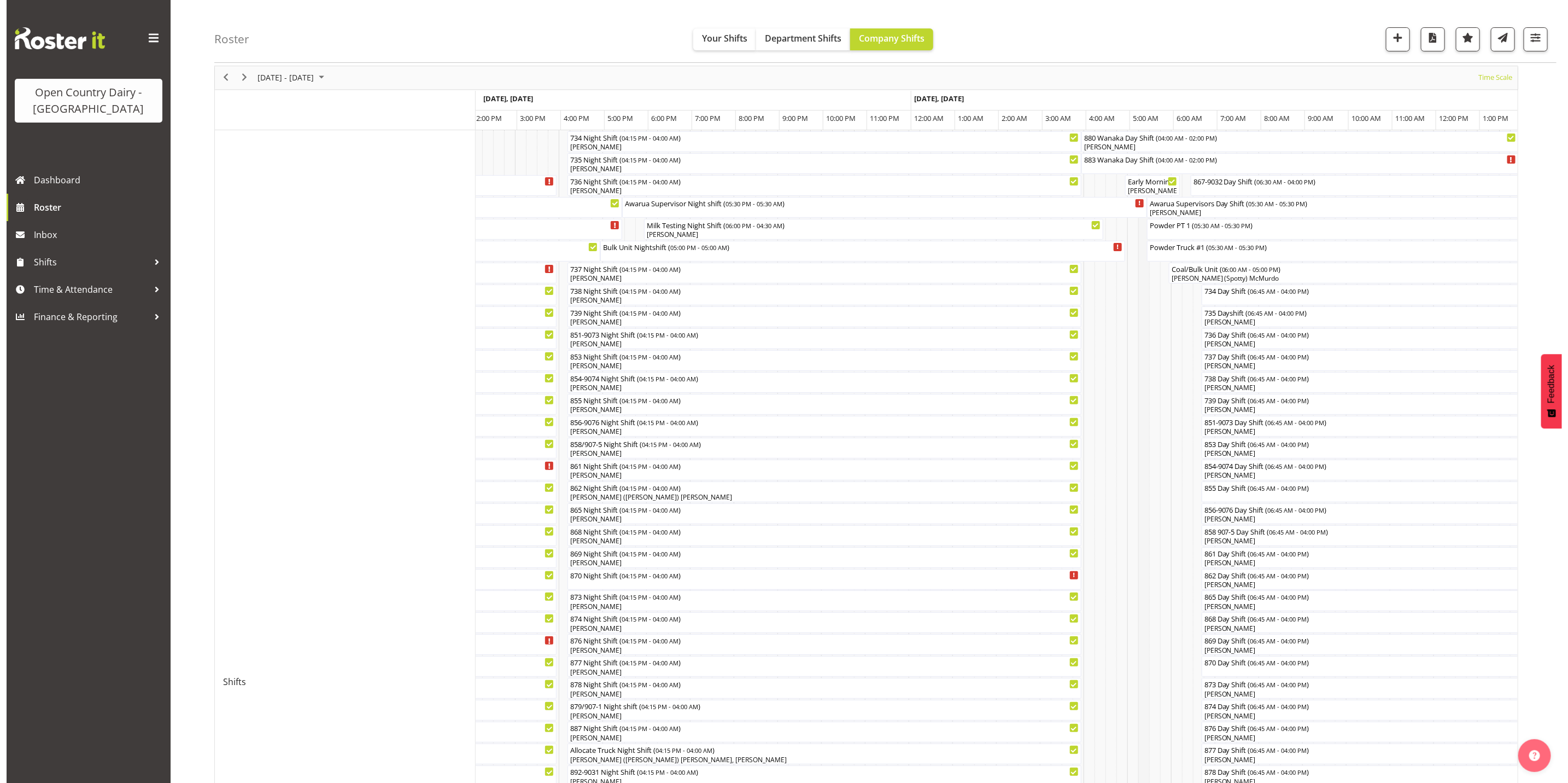
scroll to position [0, 0]
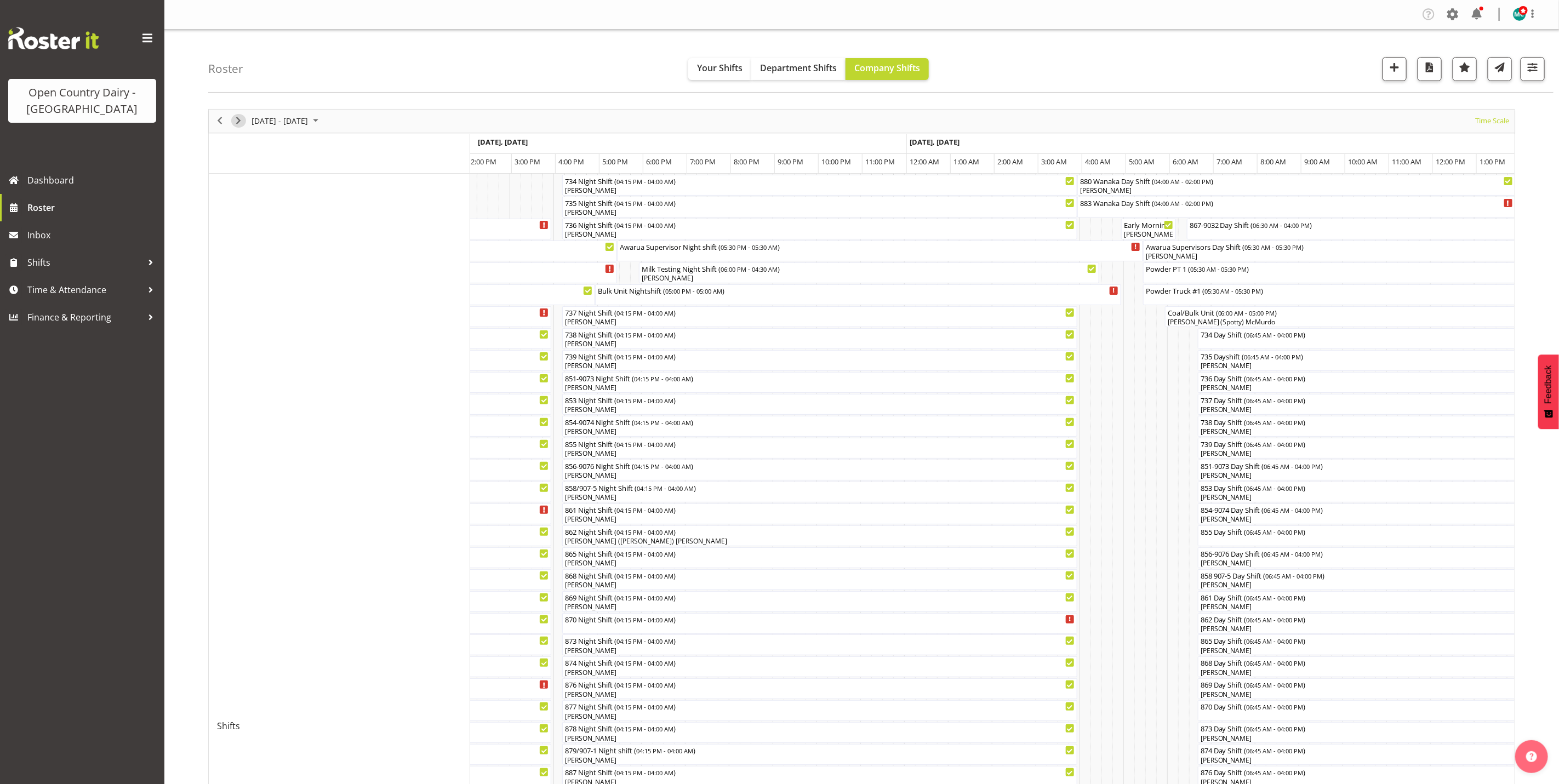
click at [237, 117] on span "Next" at bounding box center [238, 121] width 13 height 14
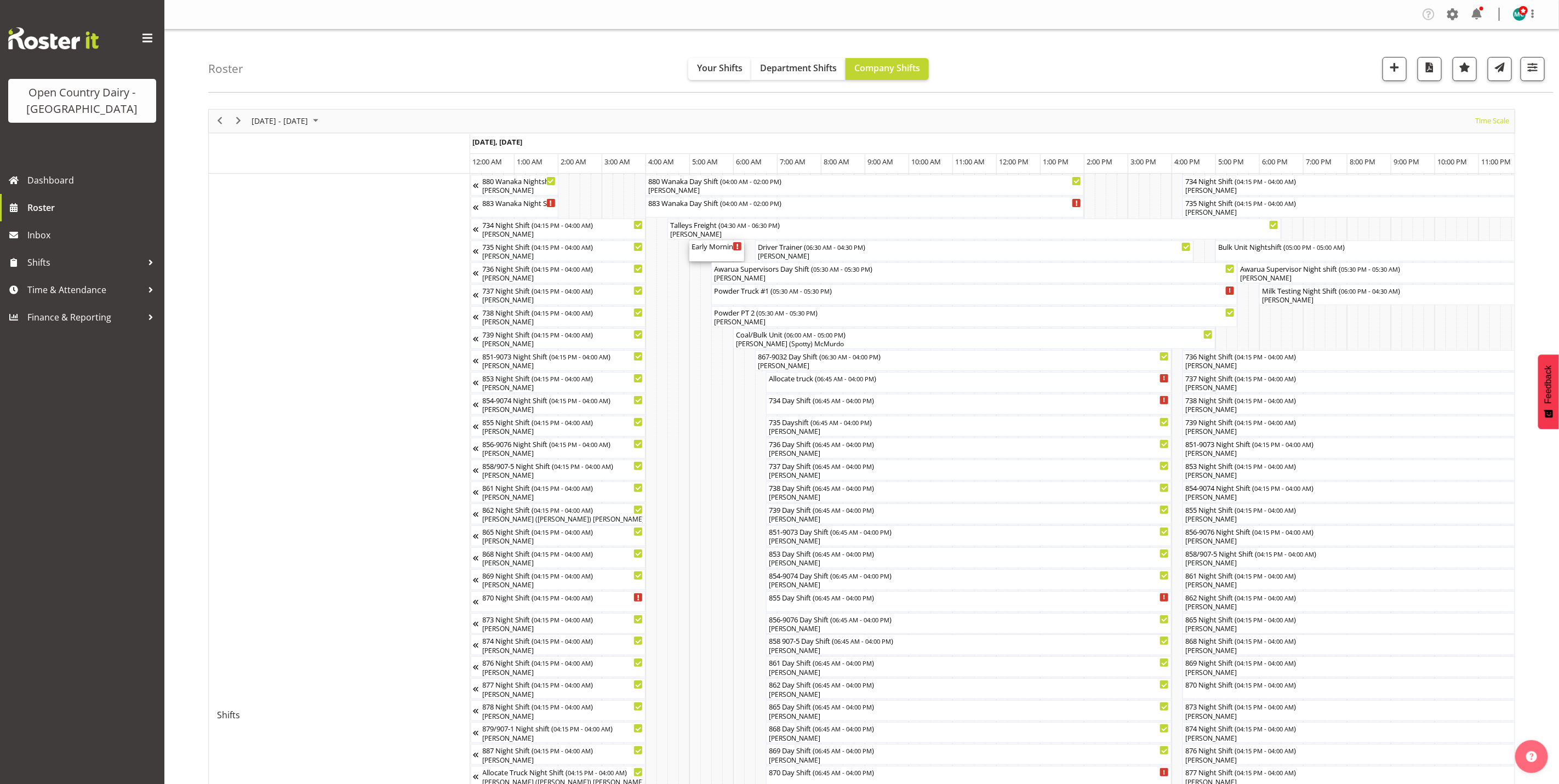
click at [710, 256] on div "Early Morning CIP ( 05:00 AM - 06:15 AM )" at bounding box center [717, 250] width 50 height 21
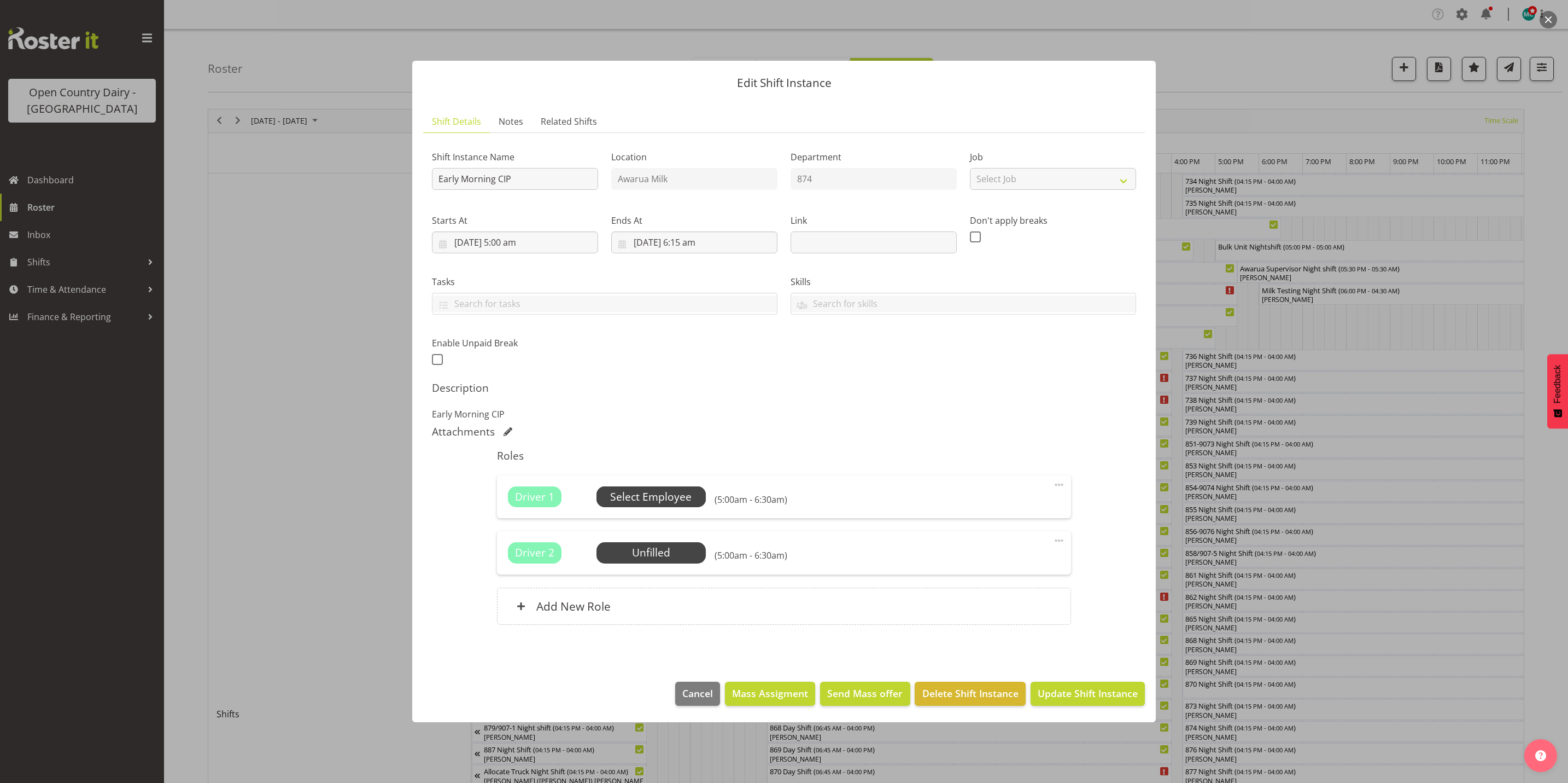
click at [653, 495] on span "Select Employee" at bounding box center [650, 497] width 81 height 16
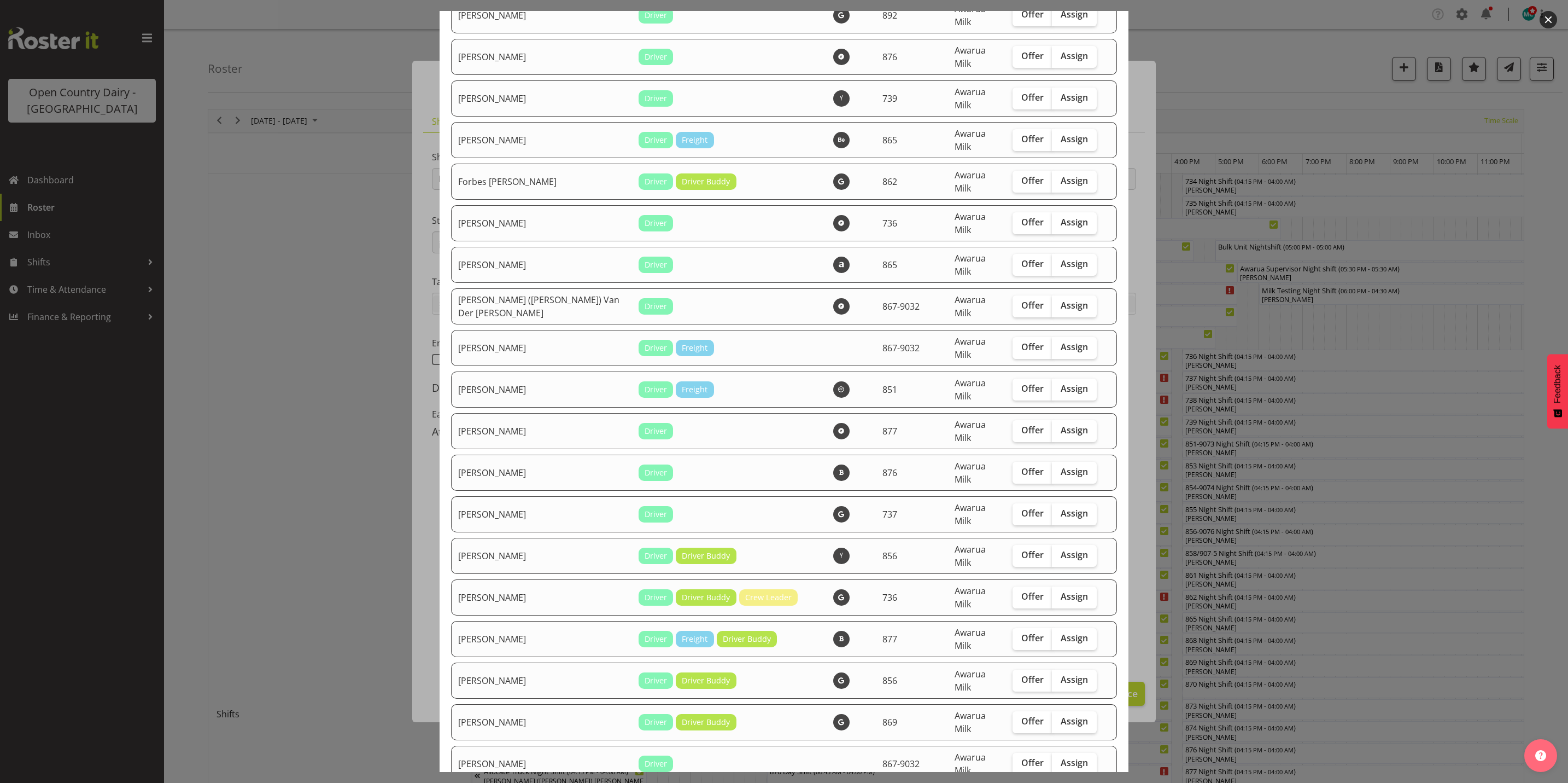
scroll to position [1805, 0]
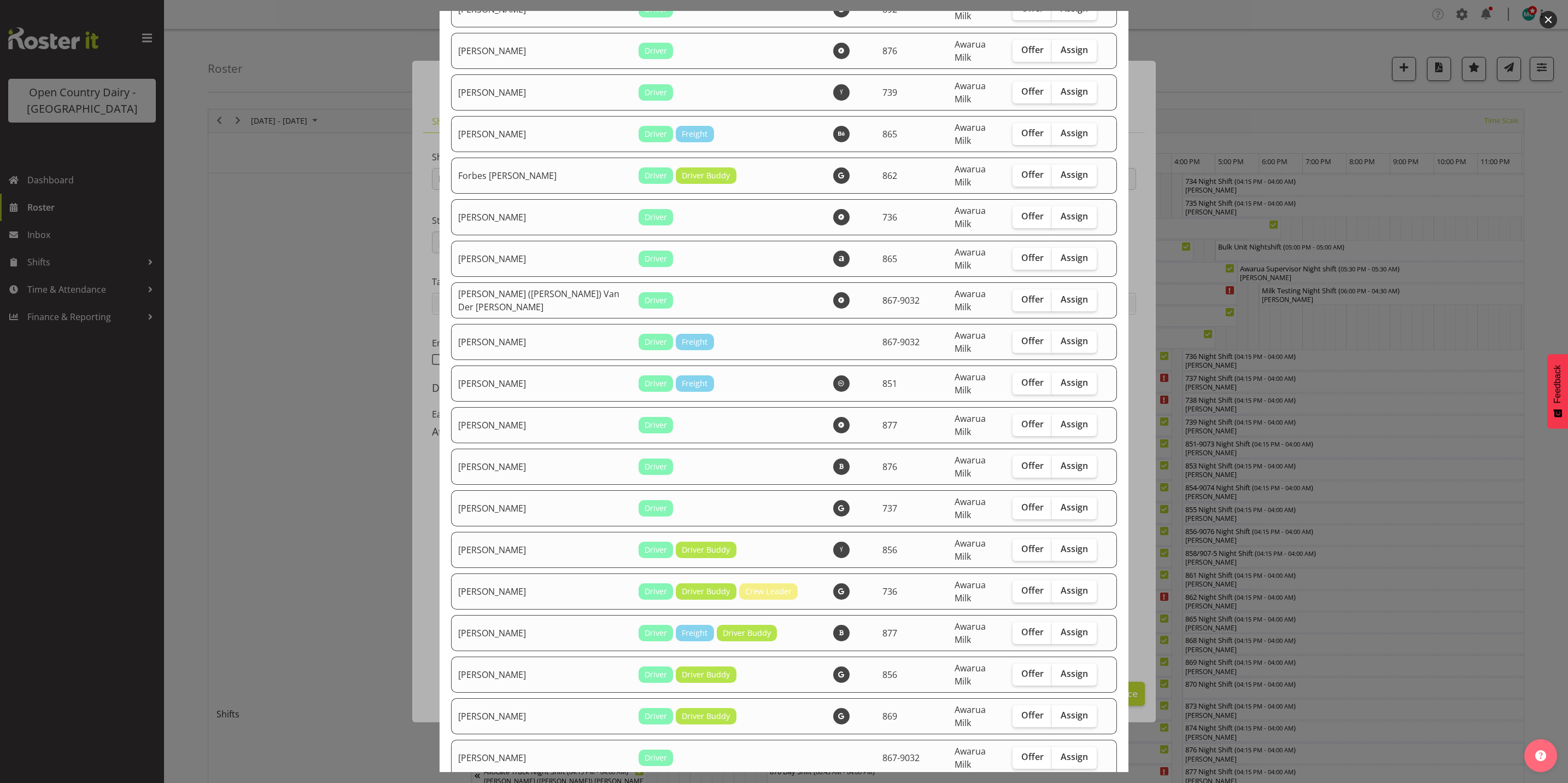
checkbox input "true"
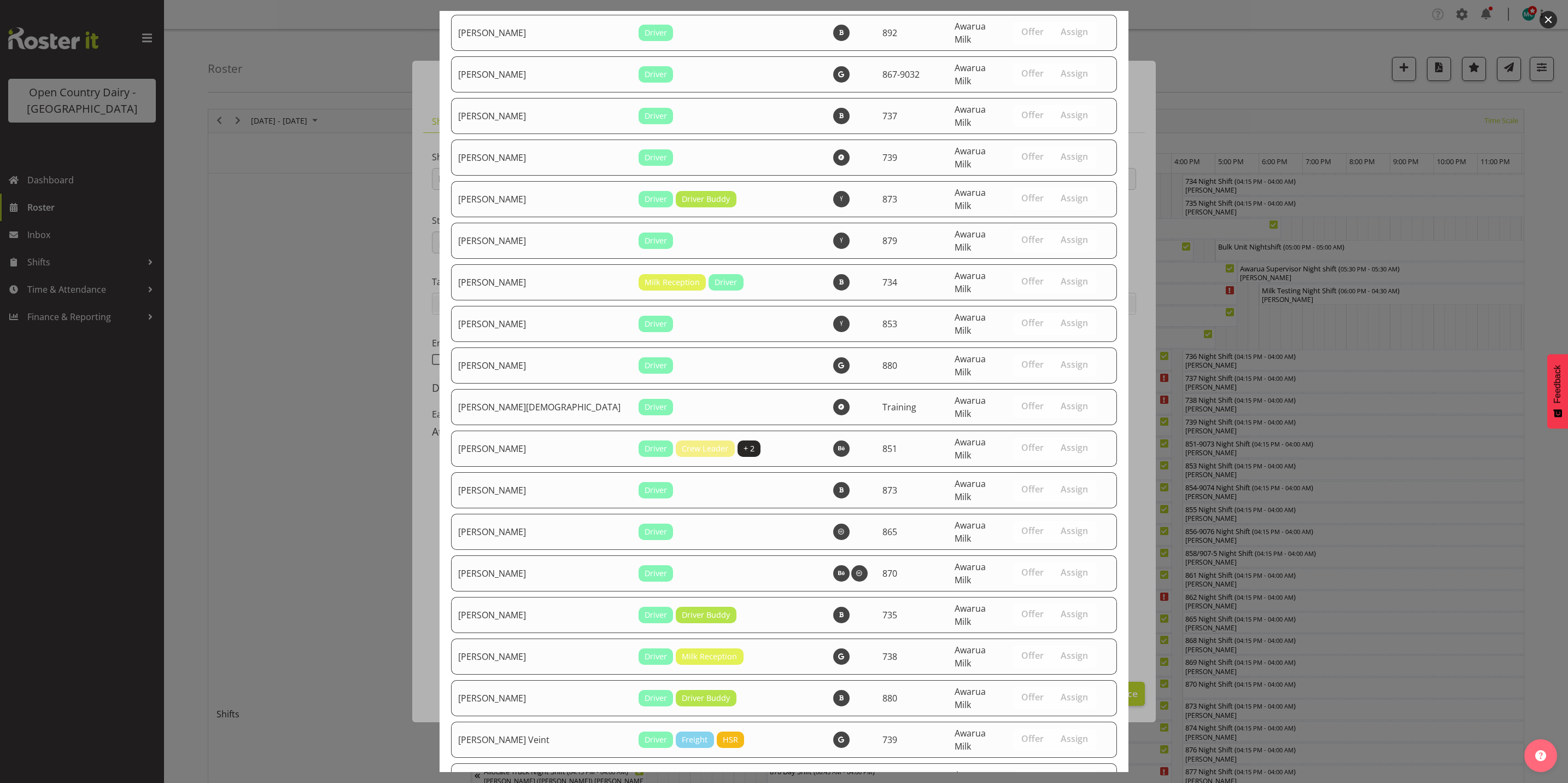
scroll to position [3763, 0]
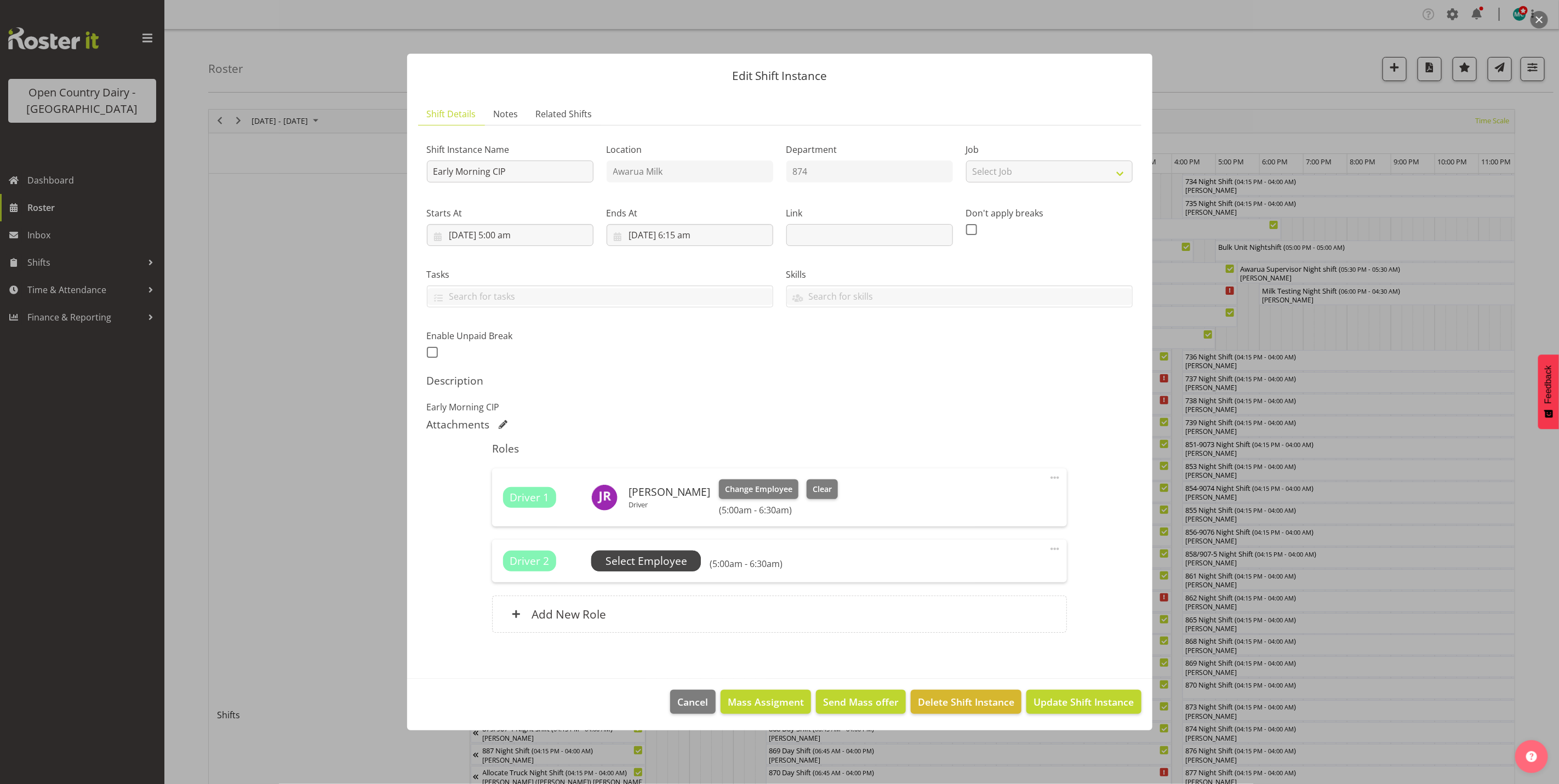
click at [638, 558] on span "Select Employee" at bounding box center [646, 561] width 82 height 16
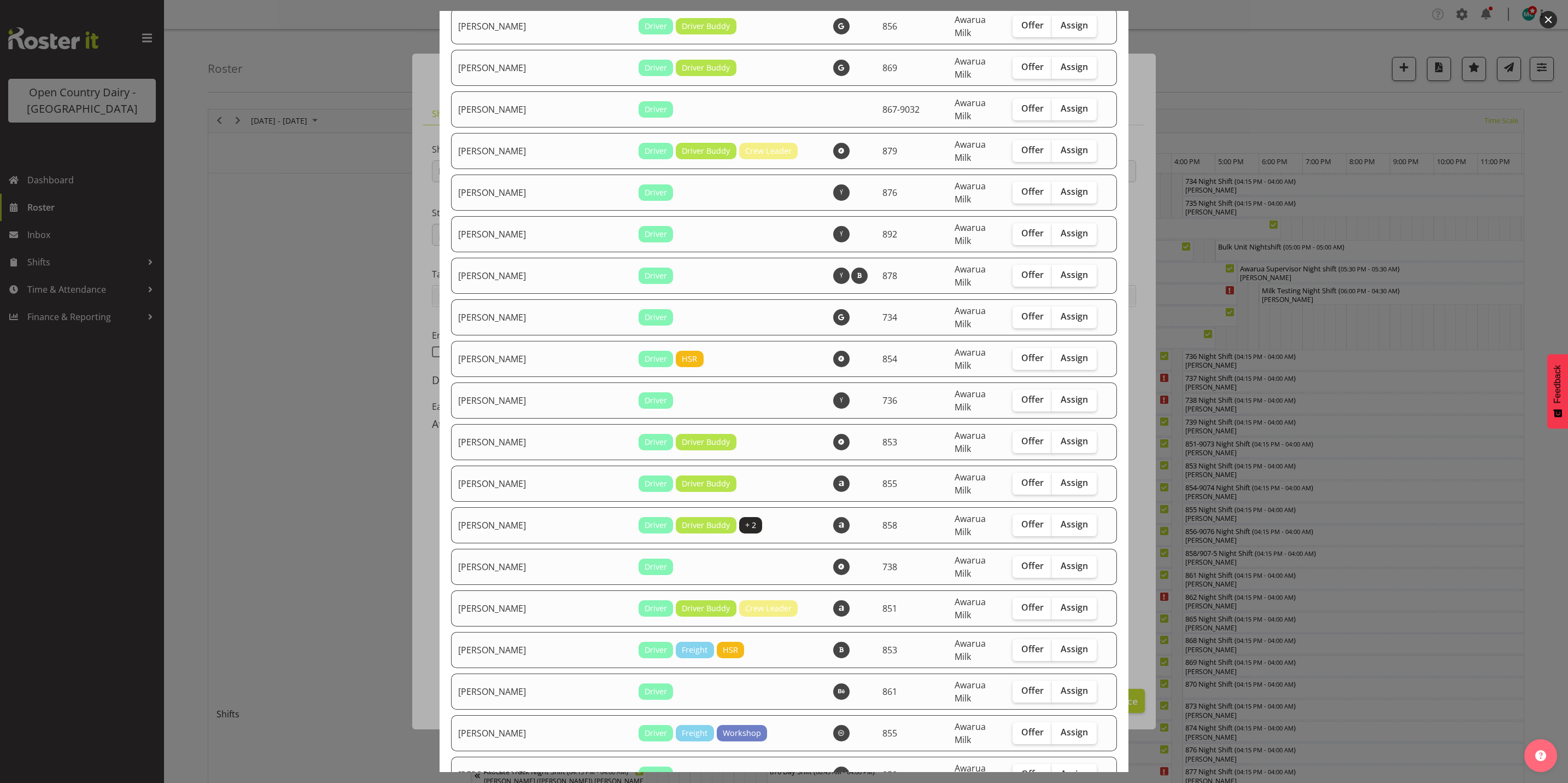
scroll to position [2379, 0]
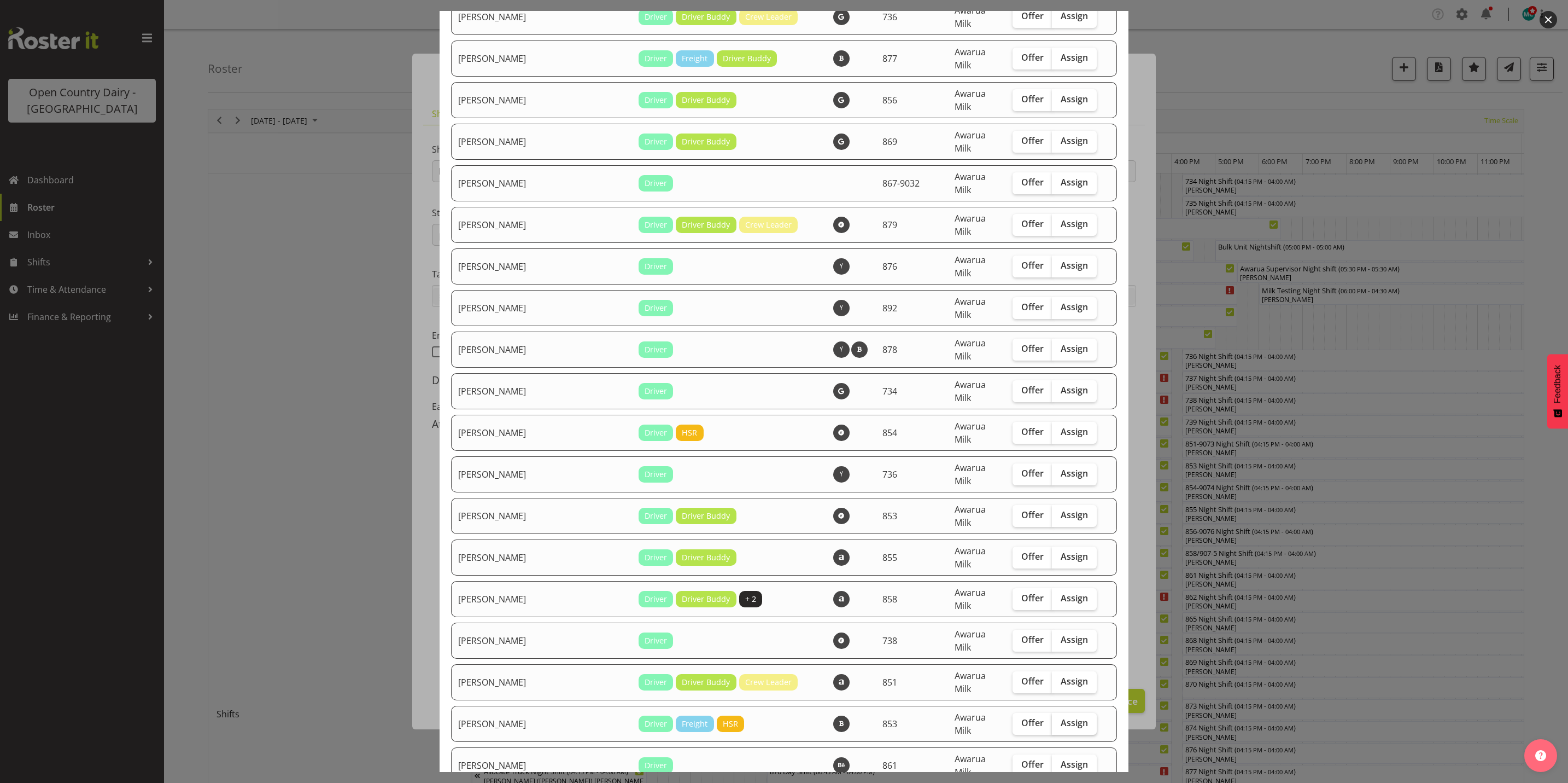
click at [1056, 713] on label "Assign" at bounding box center [1074, 723] width 45 height 22
click at [1056, 719] on input "Assign" at bounding box center [1055, 722] width 7 height 7
checkbox input "true"
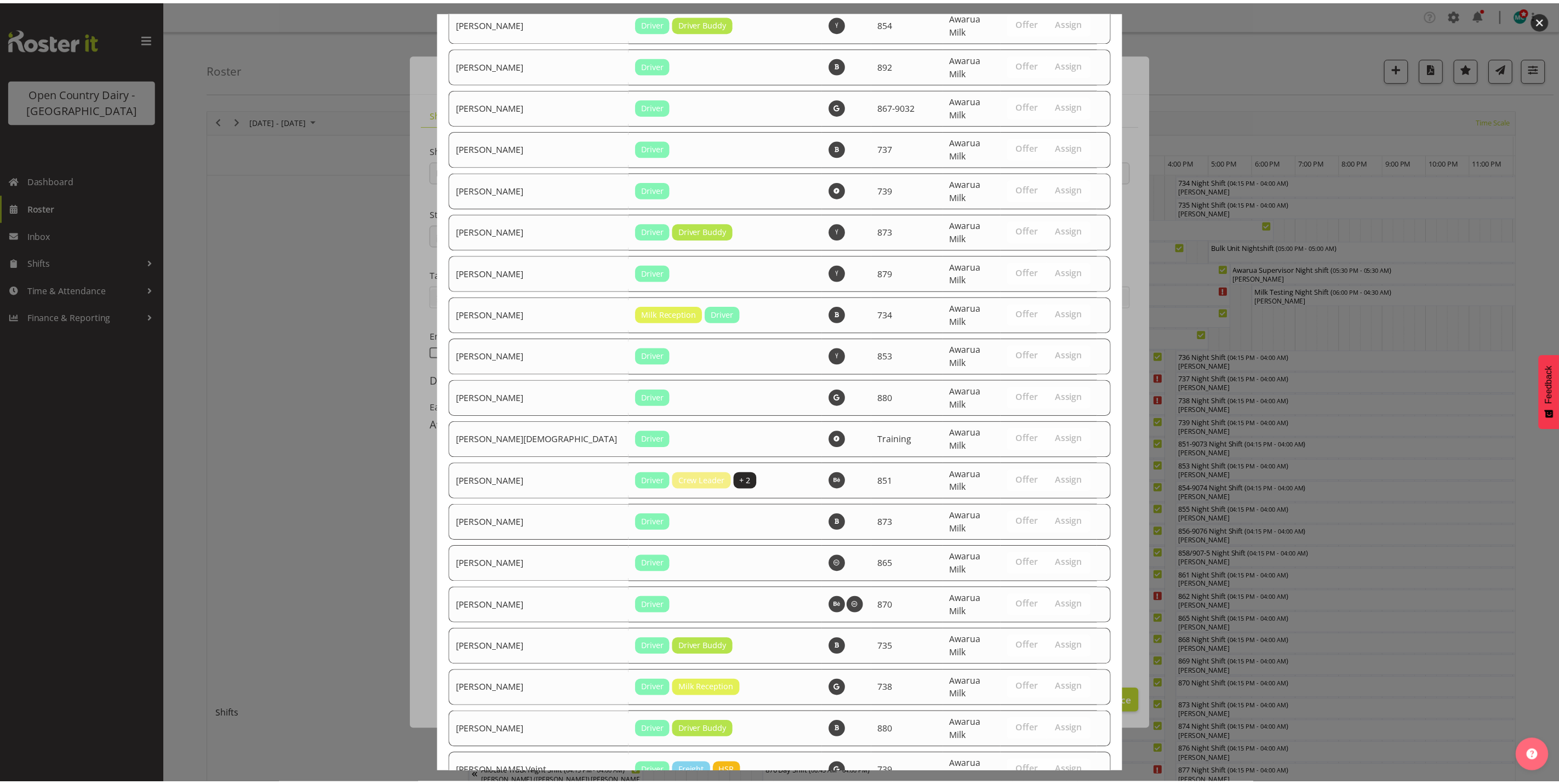
scroll to position [3730, 0]
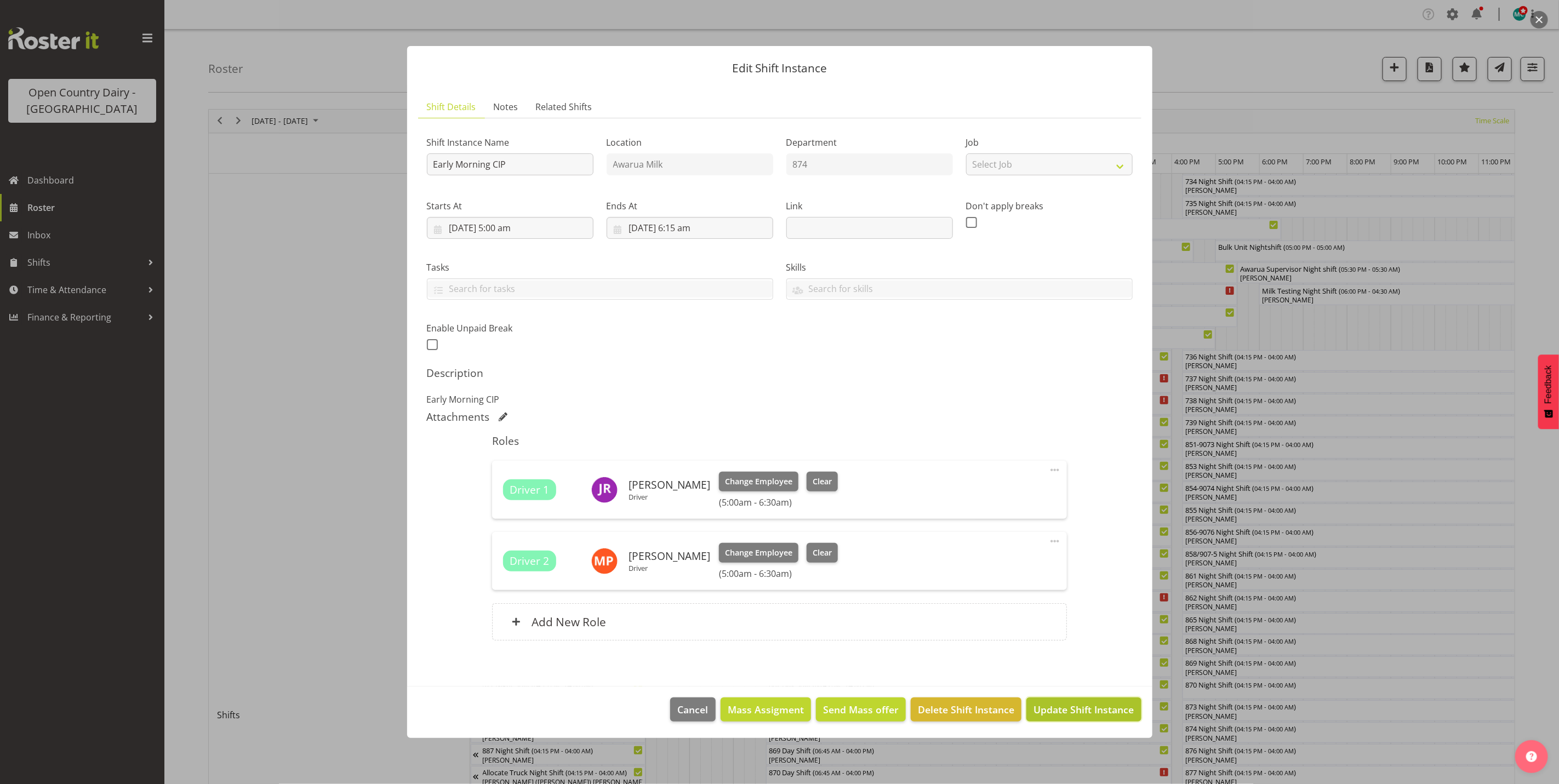
click at [1077, 708] on span "Update Shift Instance" at bounding box center [1083, 709] width 100 height 14
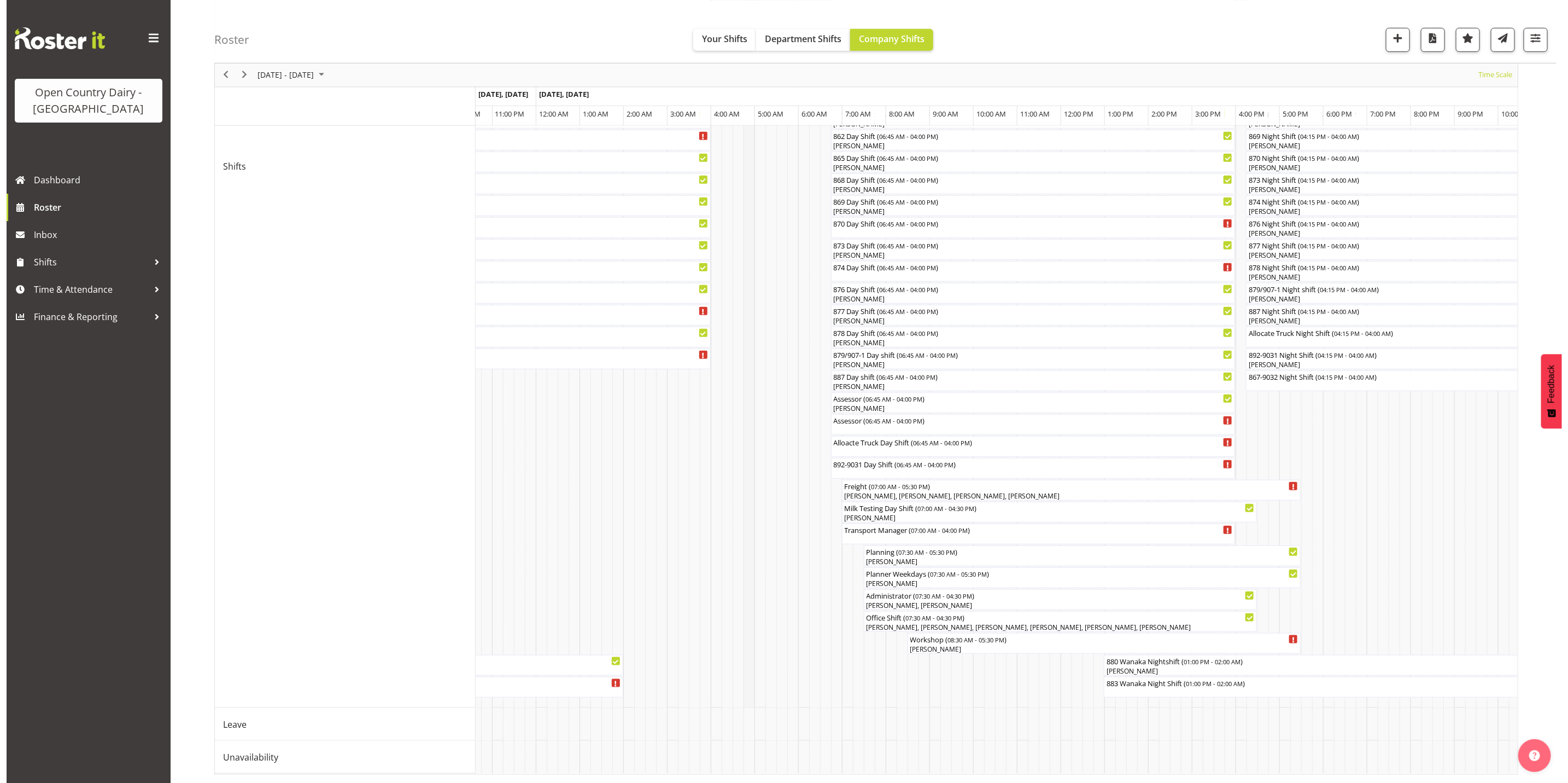
scroll to position [0, 0]
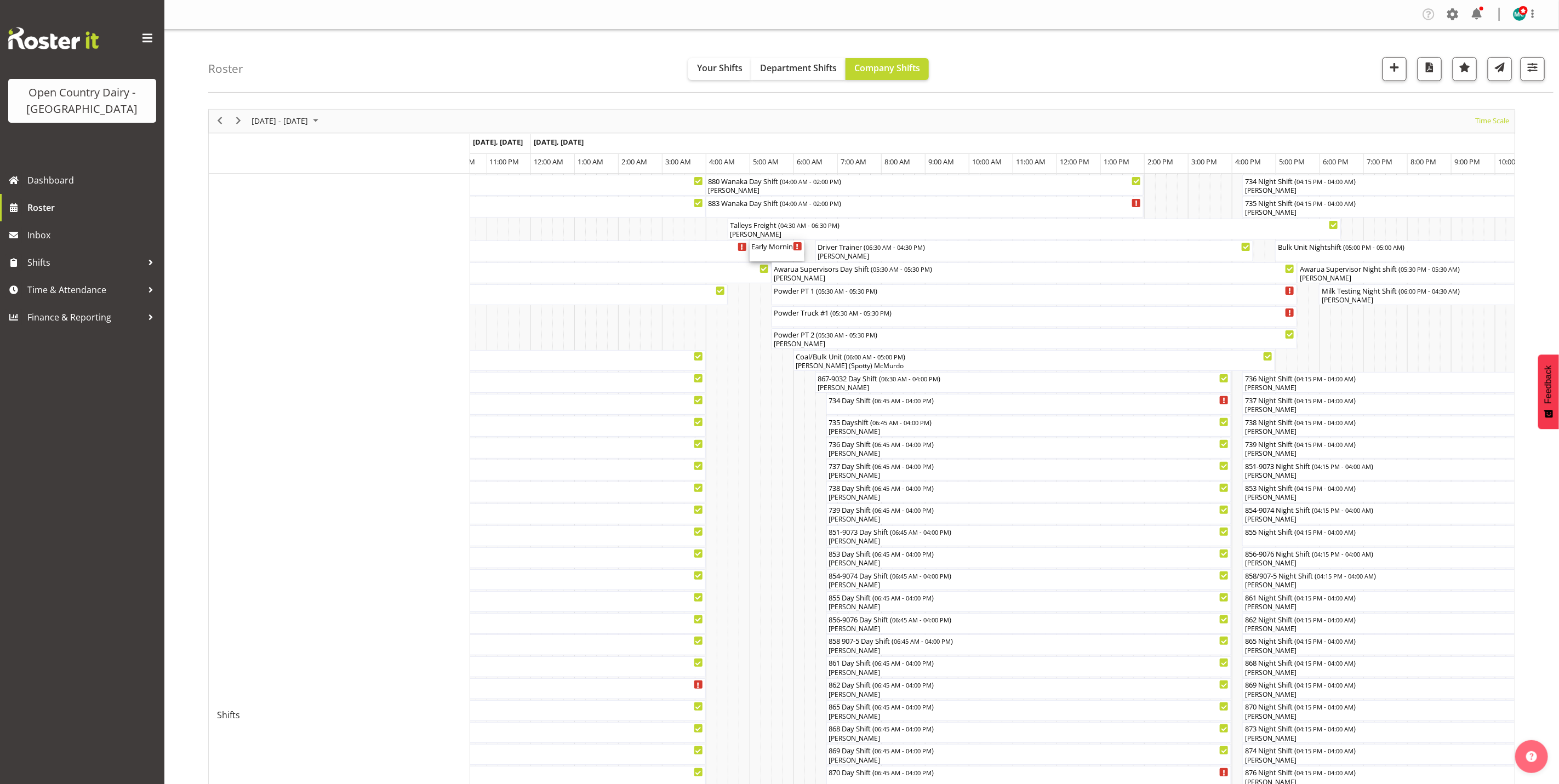
click at [773, 251] on div "Early Morning CIP ( 05:00 AM - 06:15 AM )" at bounding box center [777, 246] width 50 height 11
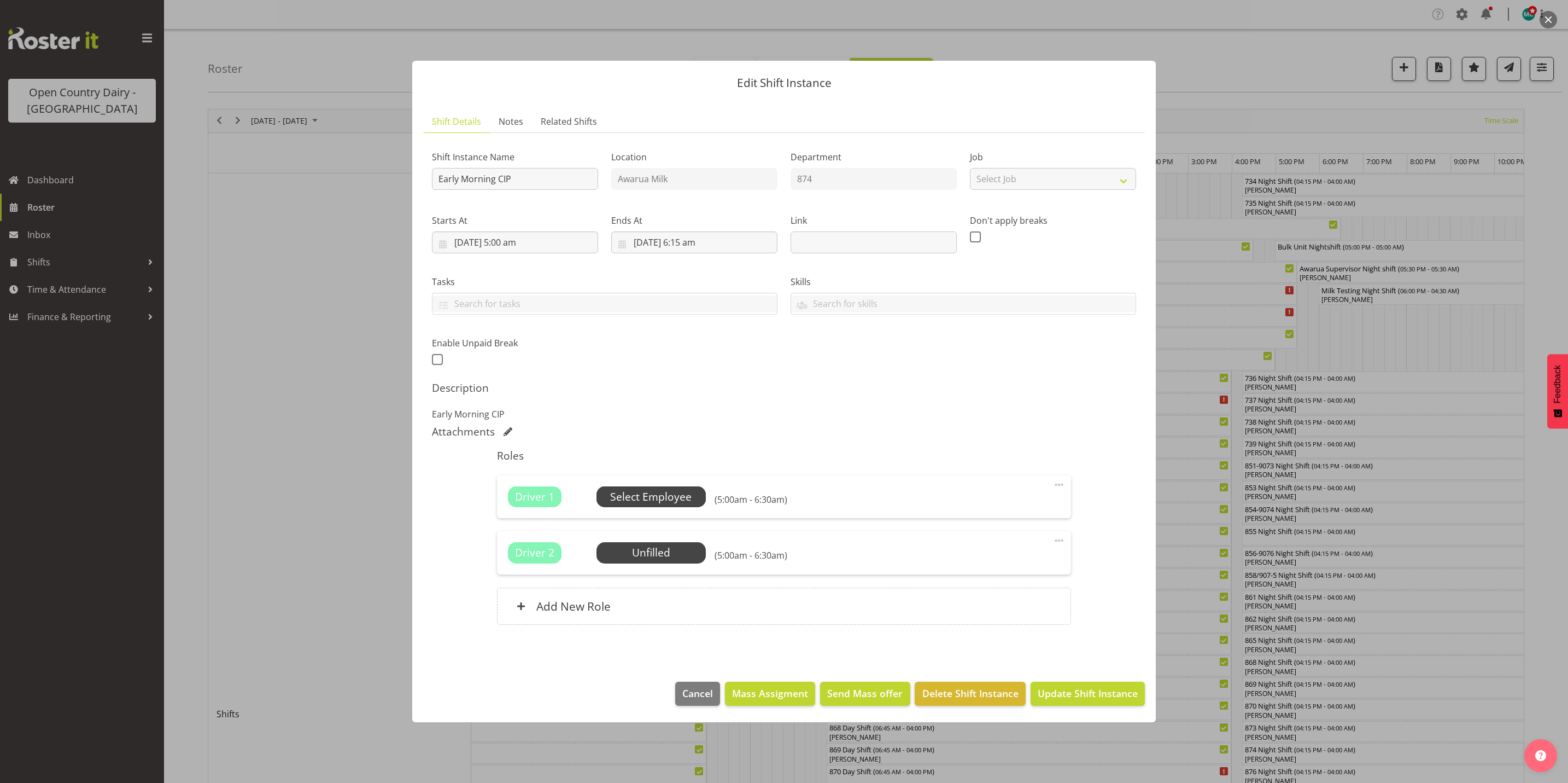
click at [655, 495] on span "Select Employee" at bounding box center [650, 497] width 81 height 16
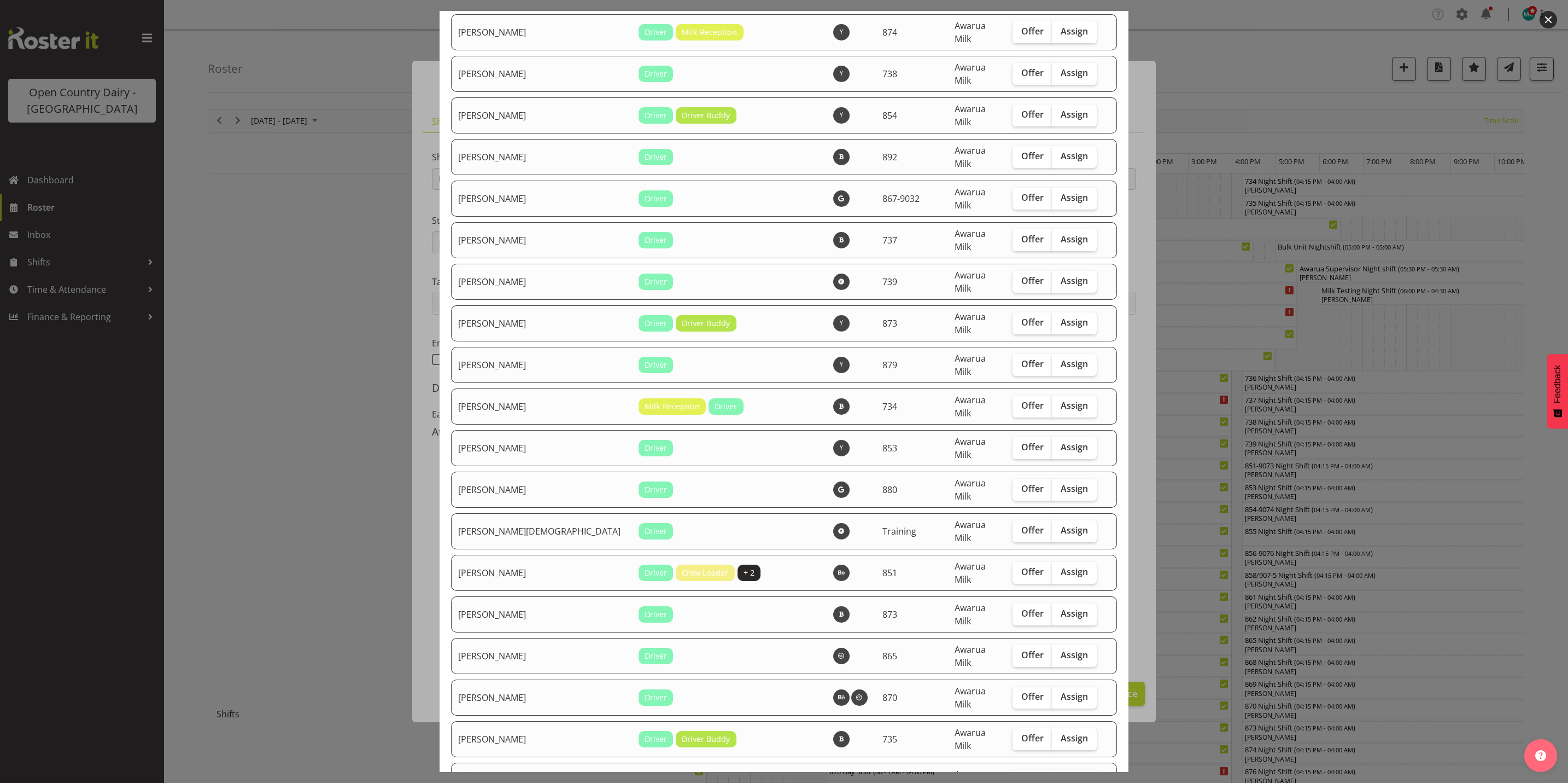
scroll to position [3610, 0]
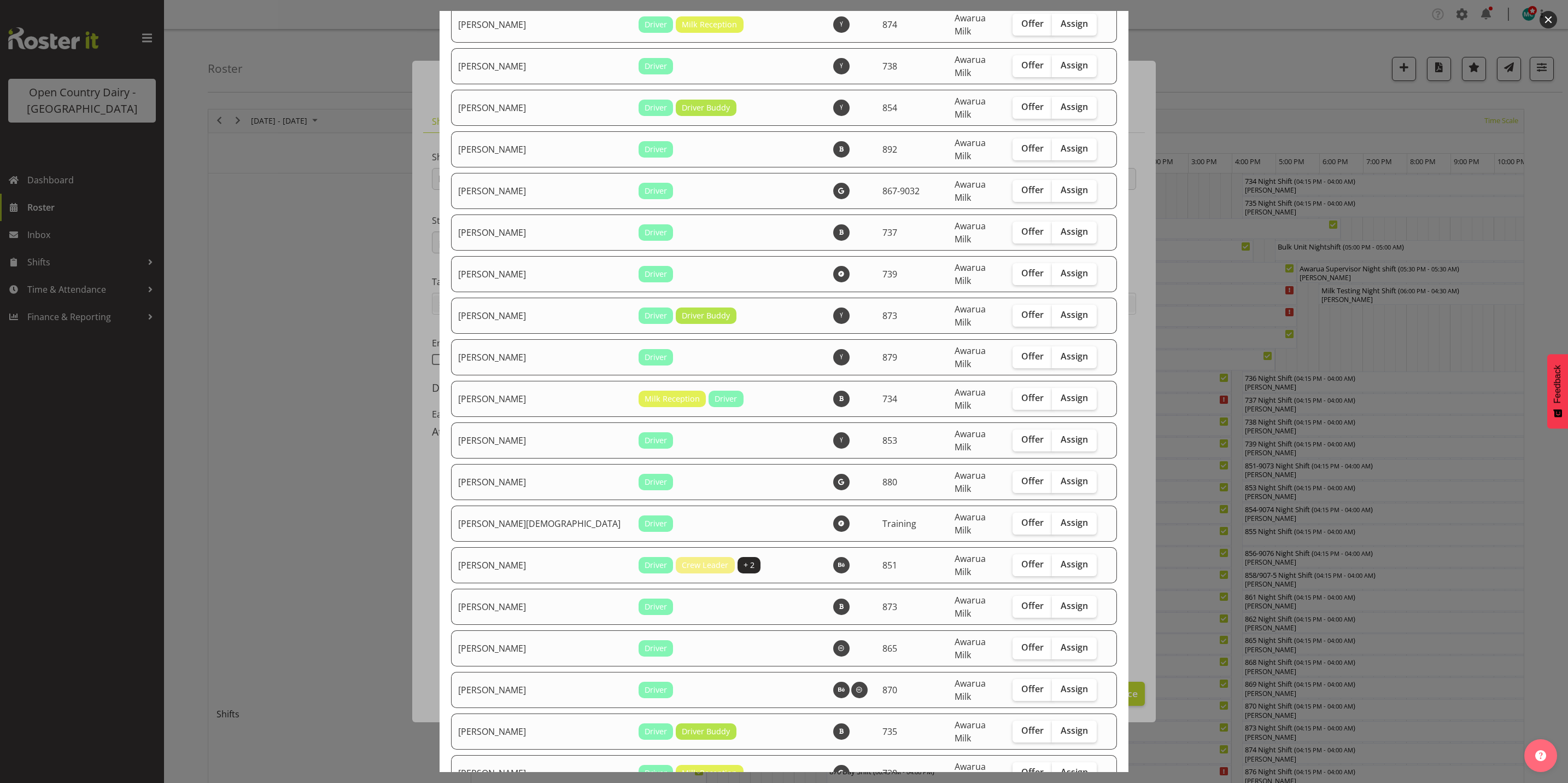
drag, startPoint x: 1060, startPoint y: 506, endPoint x: 1052, endPoint y: 537, distance: 32.0
checkbox input "true"
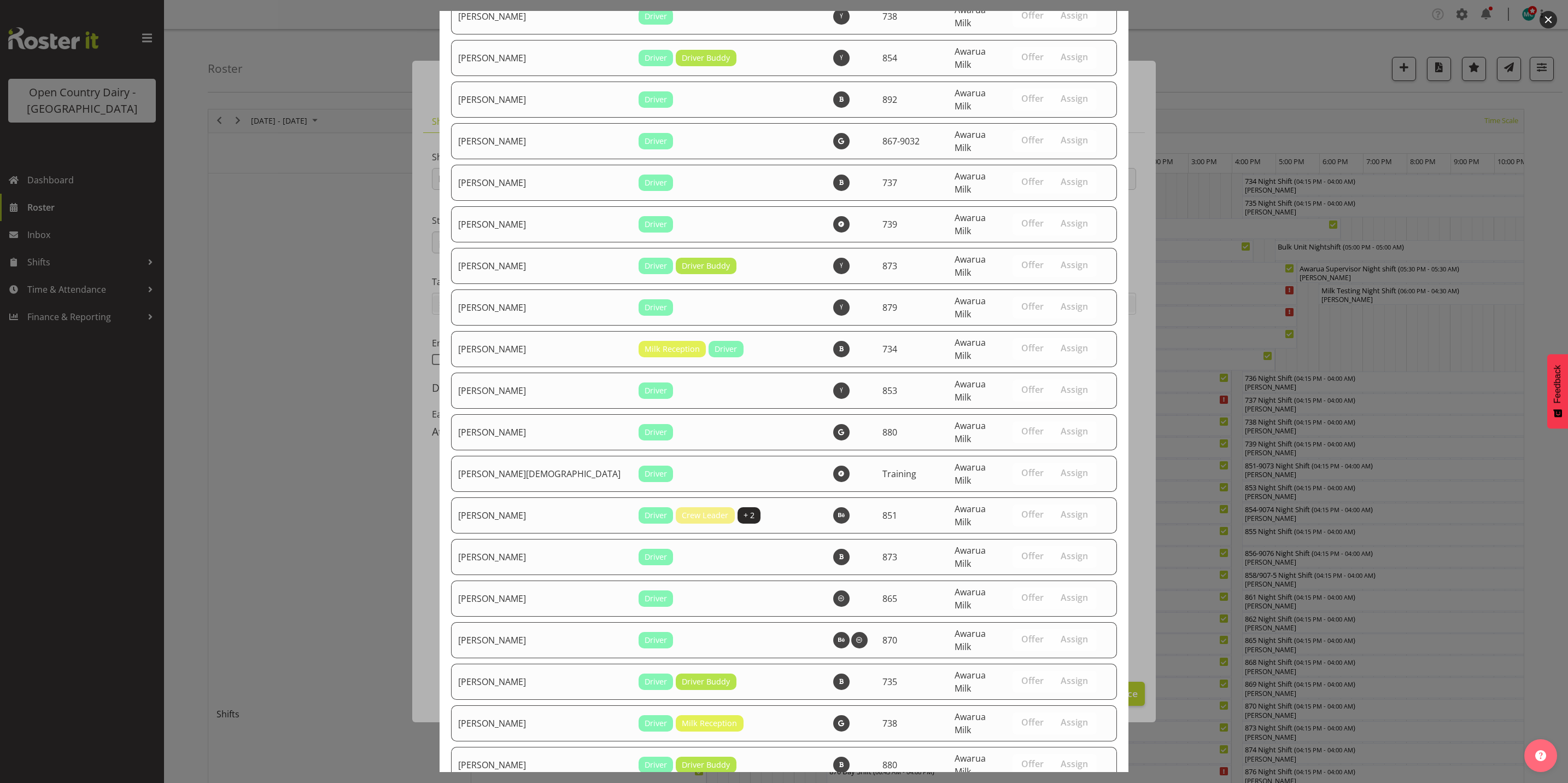
scroll to position [3763, 0]
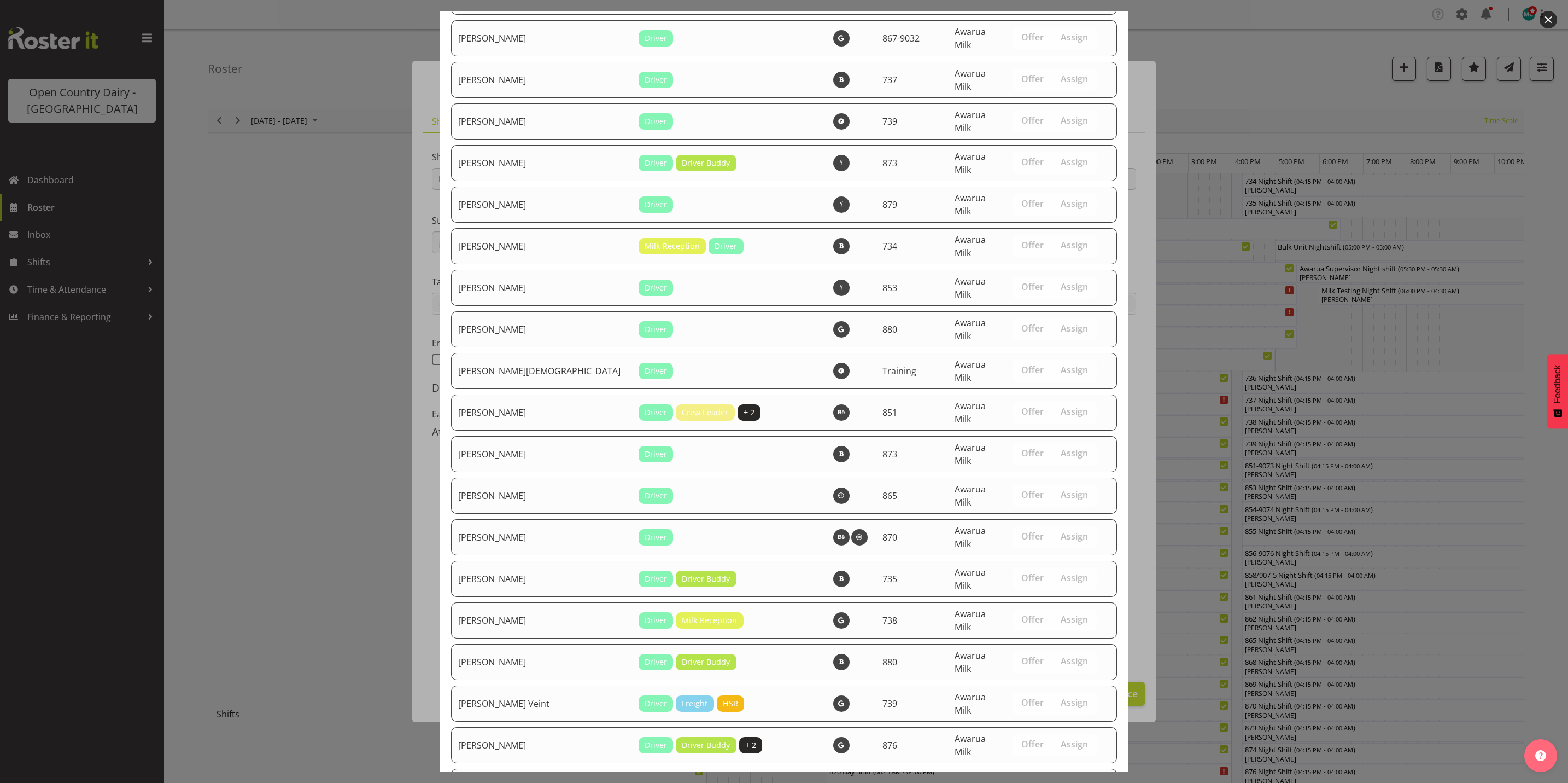
drag, startPoint x: 1056, startPoint y: 746, endPoint x: 1048, endPoint y: 743, distance: 8.5
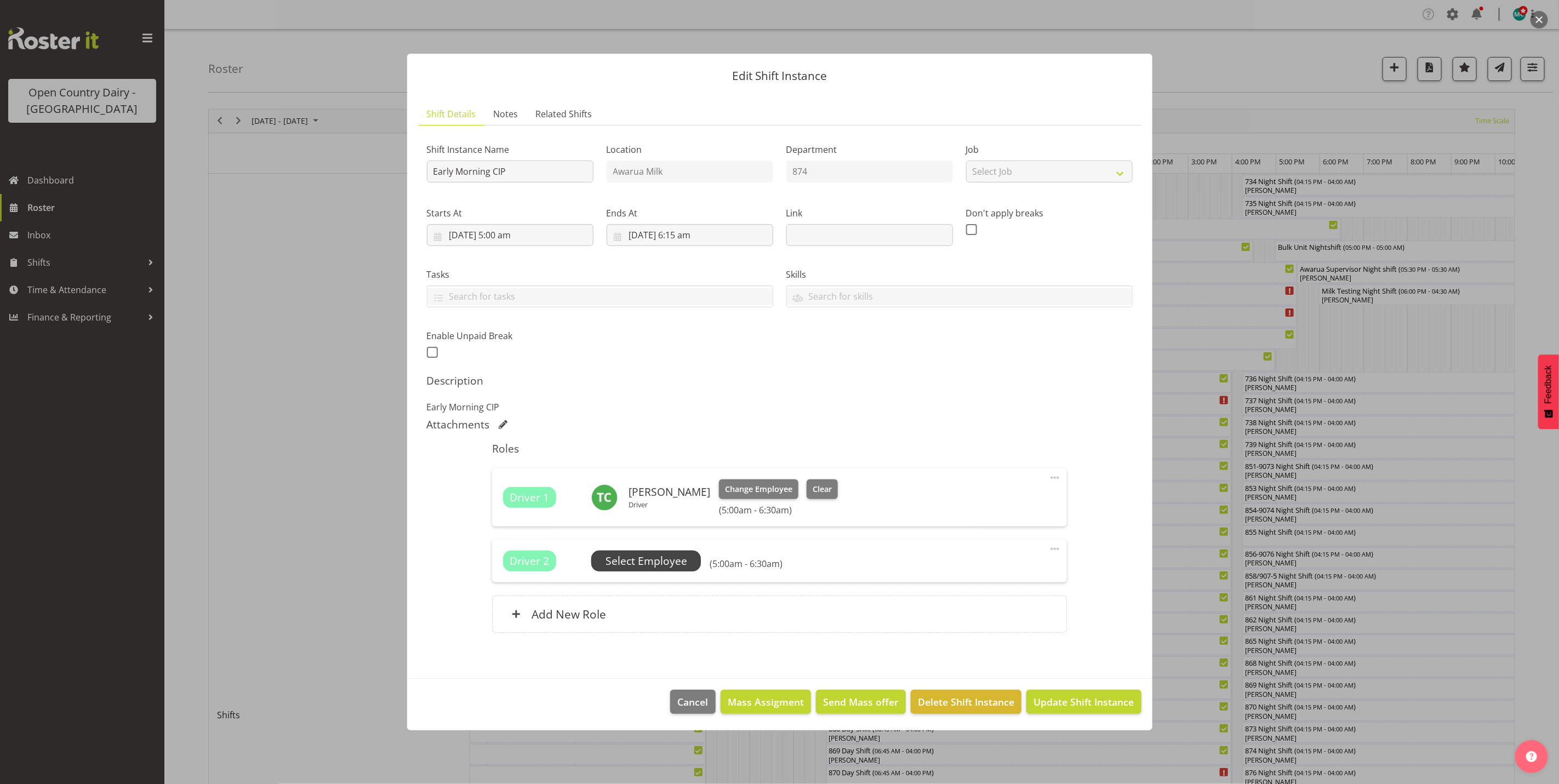
click at [628, 555] on span "Select Employee" at bounding box center [646, 561] width 82 height 16
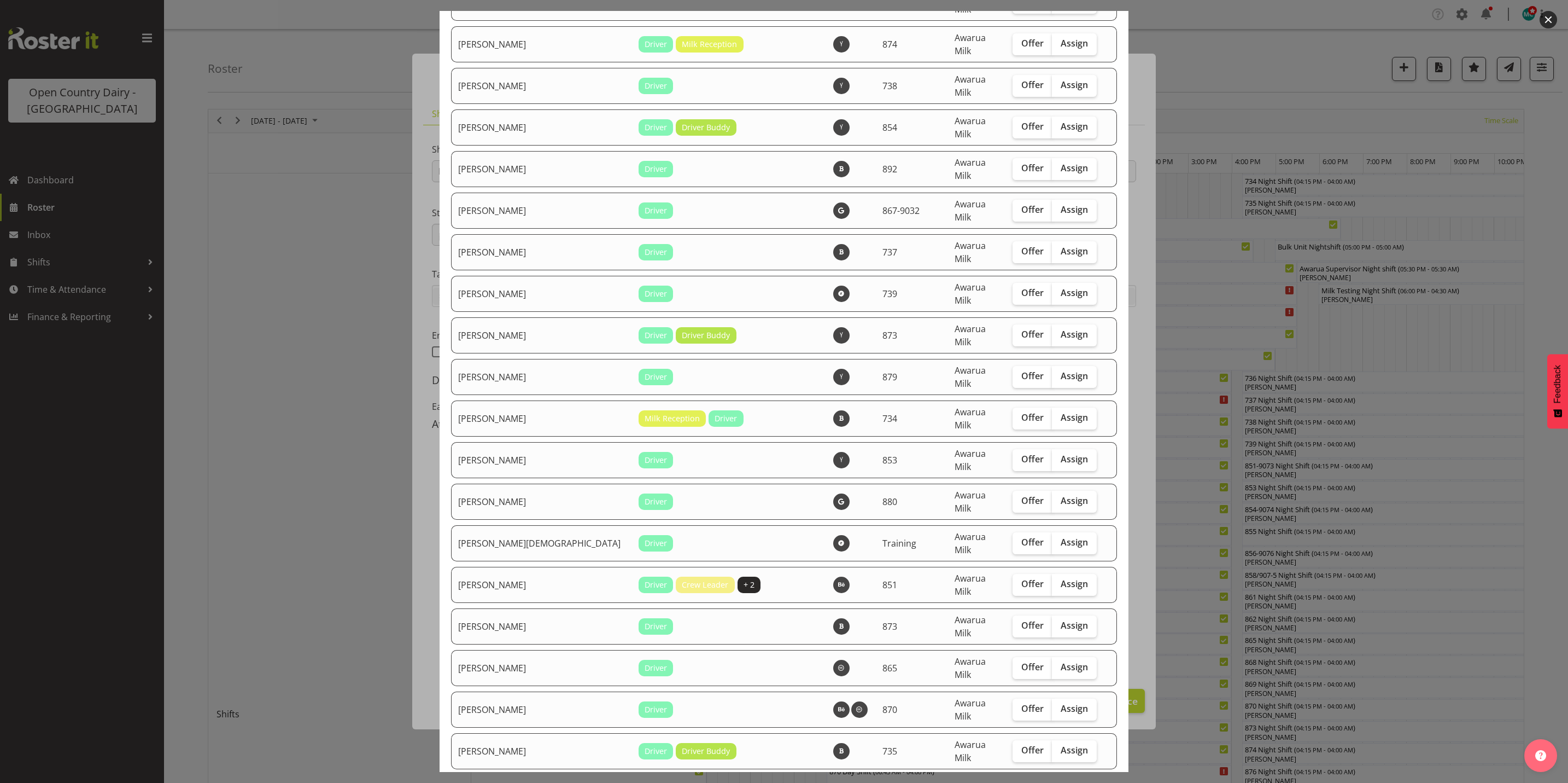
scroll to position [3610, 0]
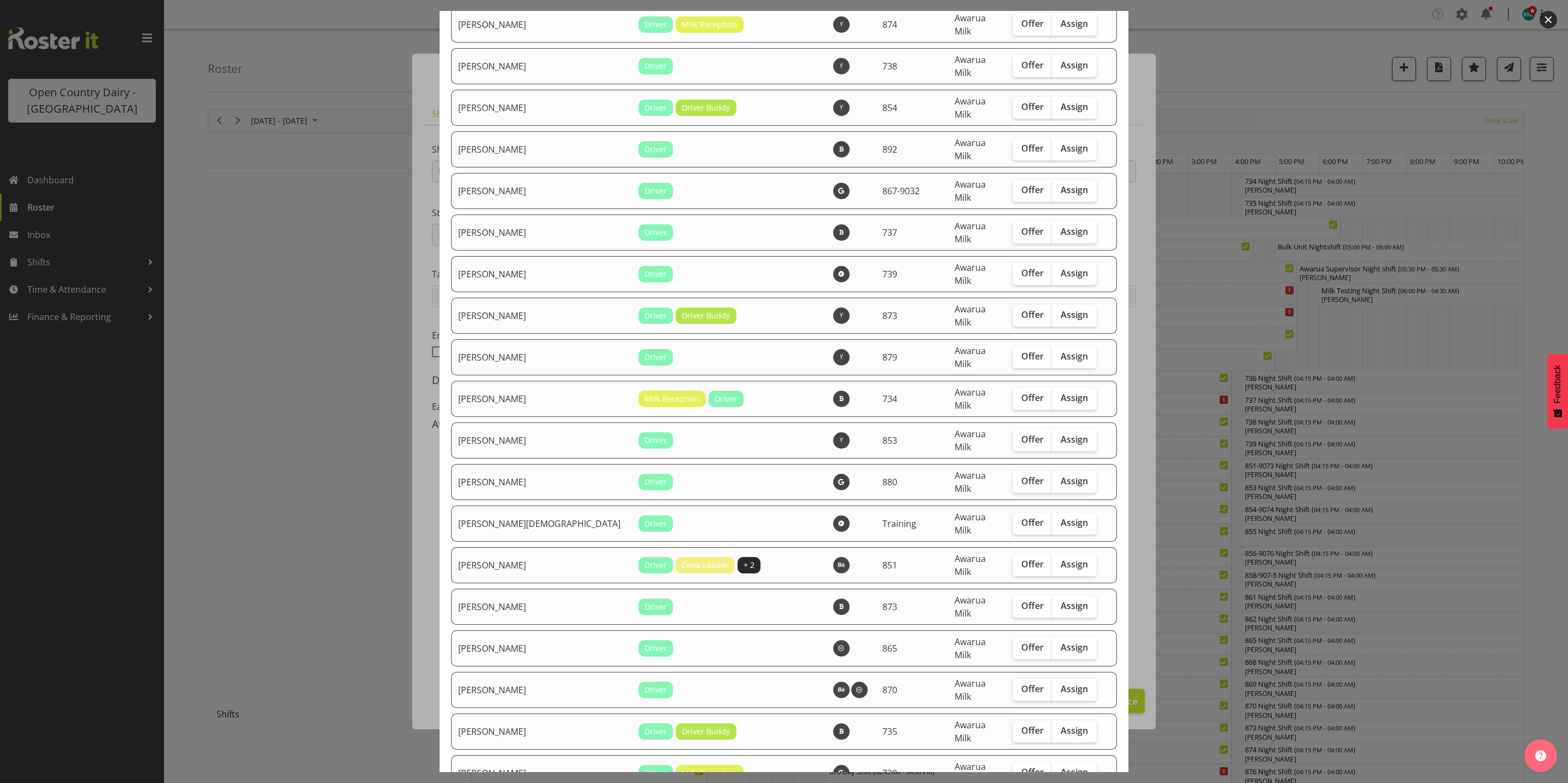
checkbox input "true"
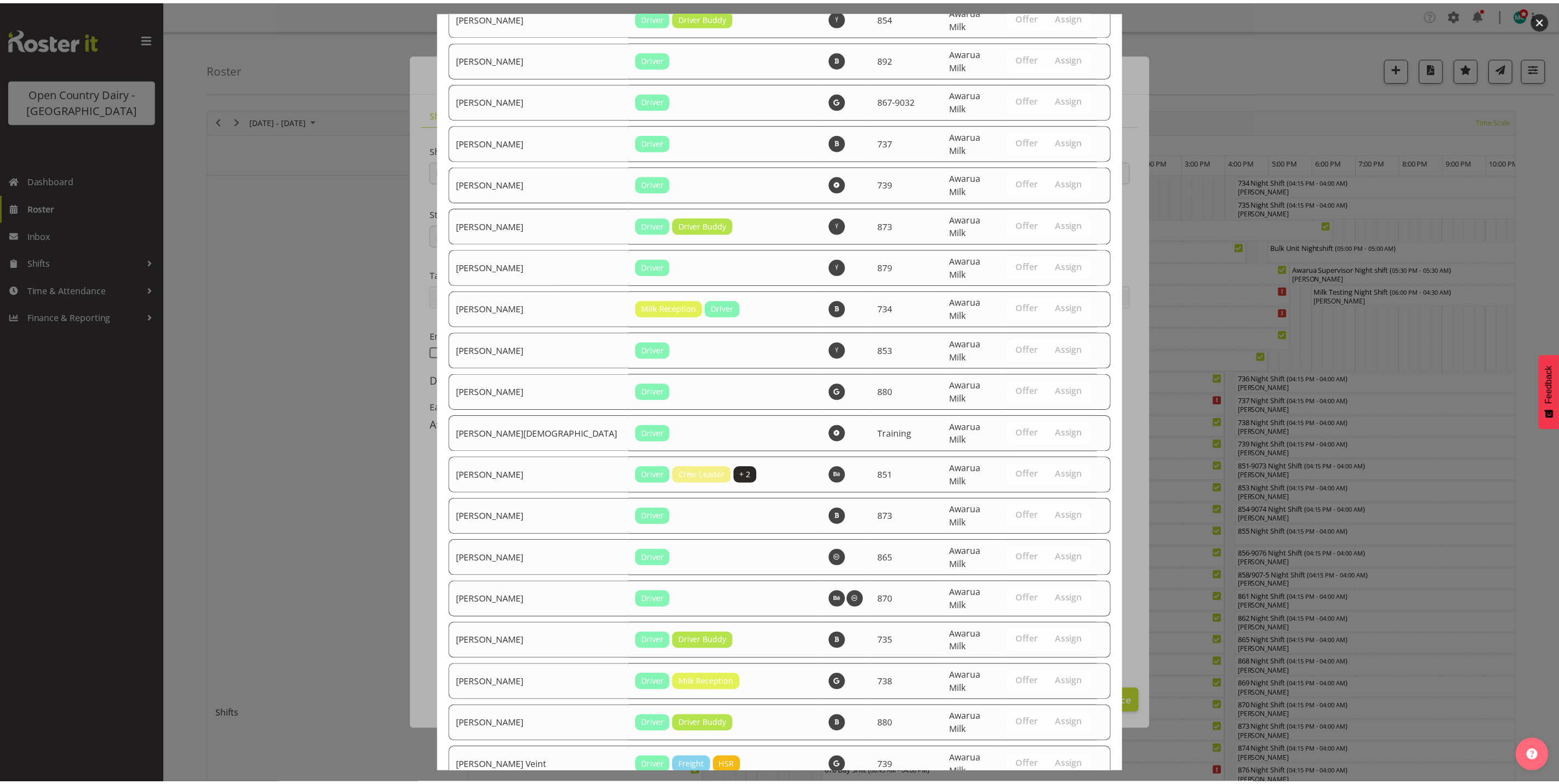
scroll to position [3730, 0]
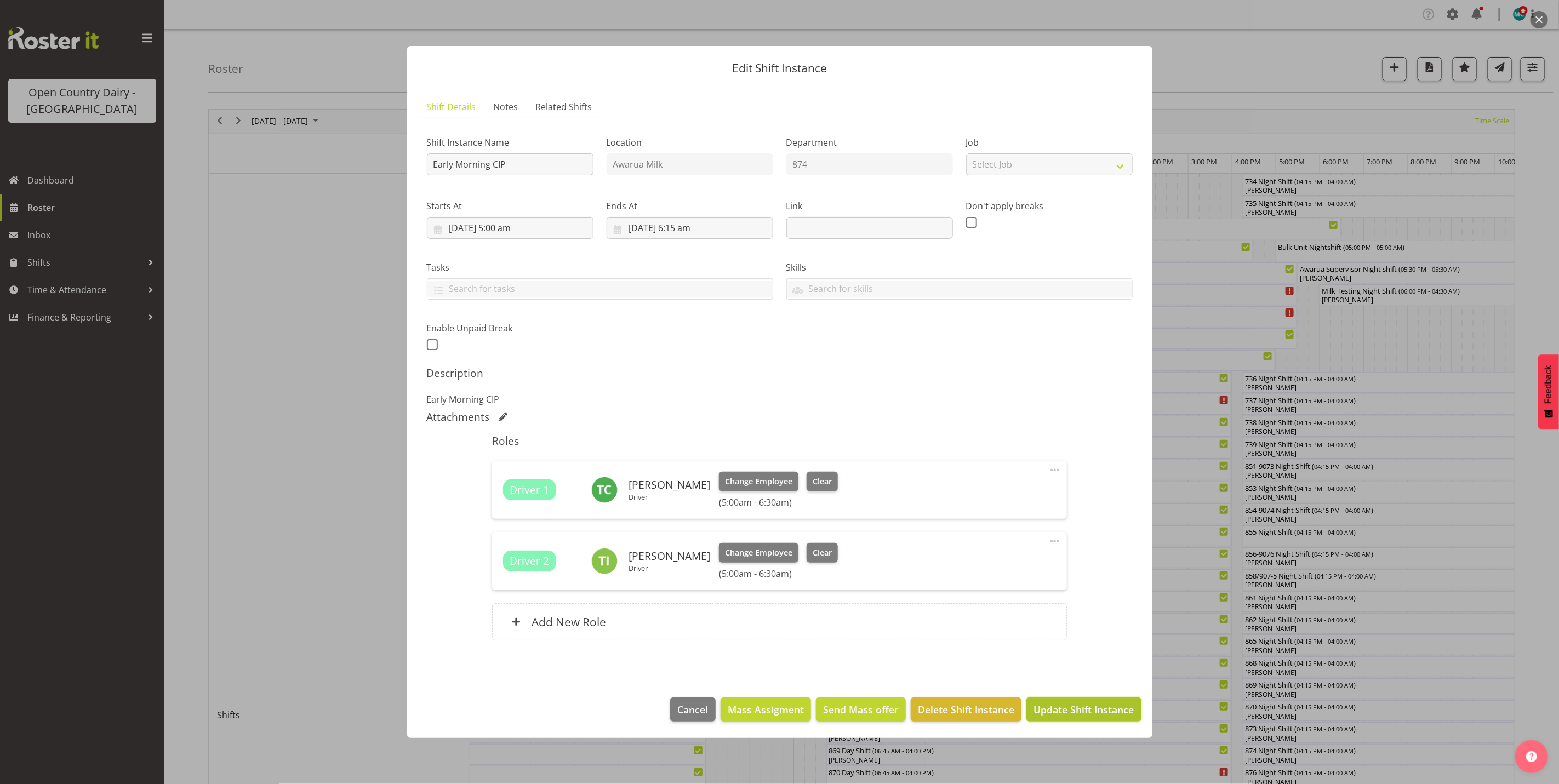
click at [1085, 711] on span "Update Shift Instance" at bounding box center [1083, 709] width 100 height 14
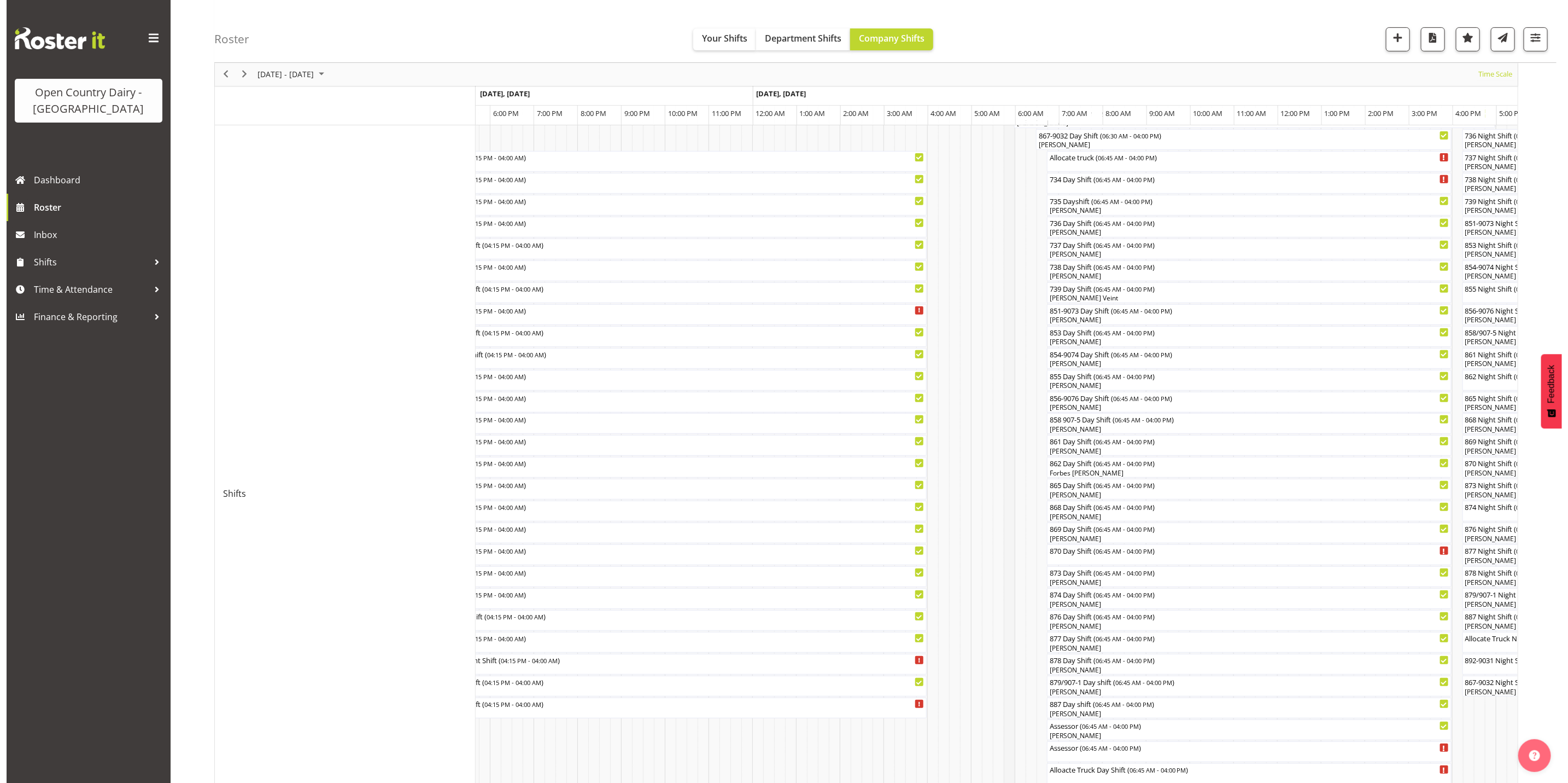
scroll to position [0, 0]
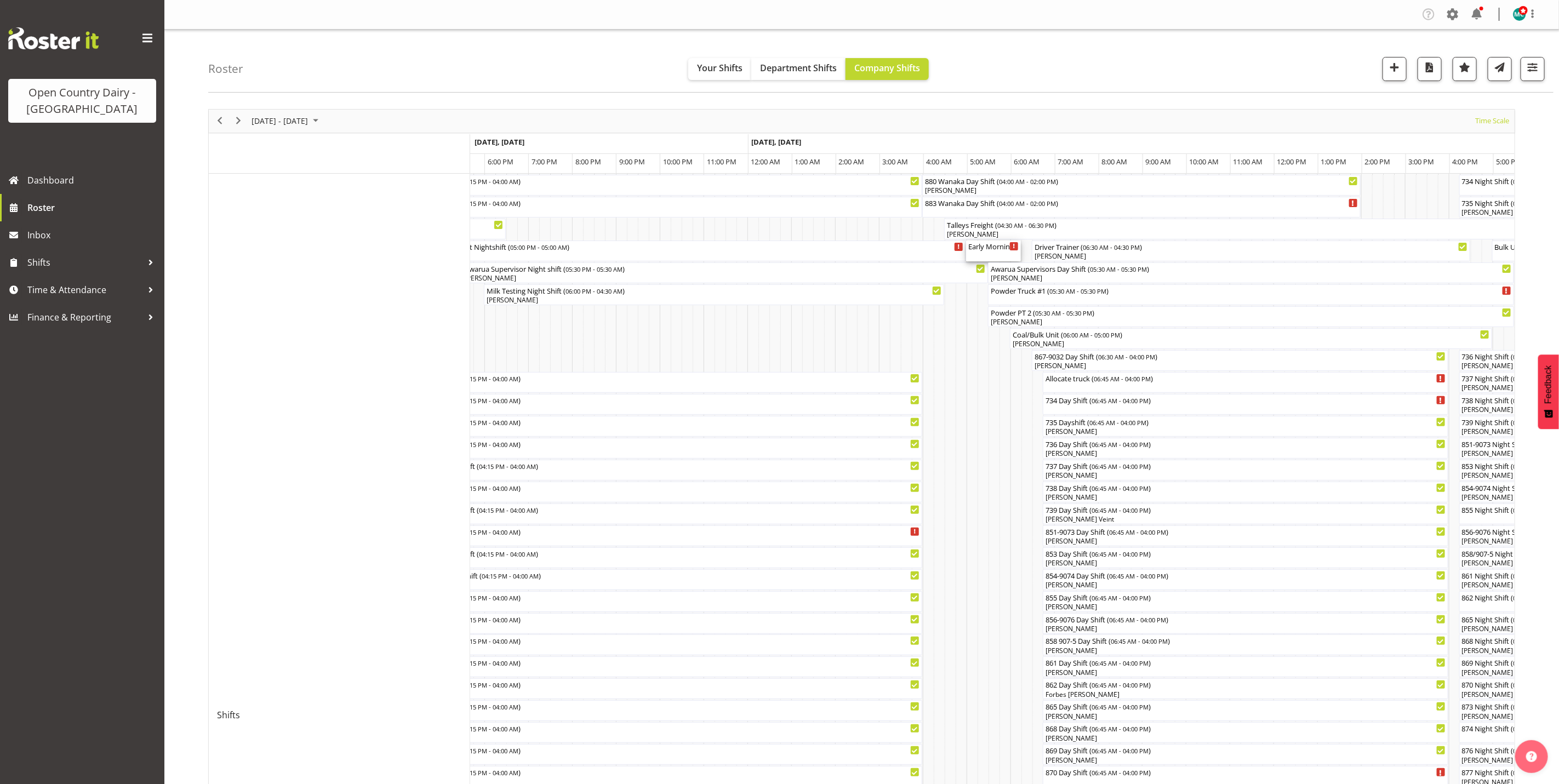
click at [988, 252] on div "Early Morning CIP ( 05:00 AM - 06:15 AM )" at bounding box center [993, 250] width 50 height 21
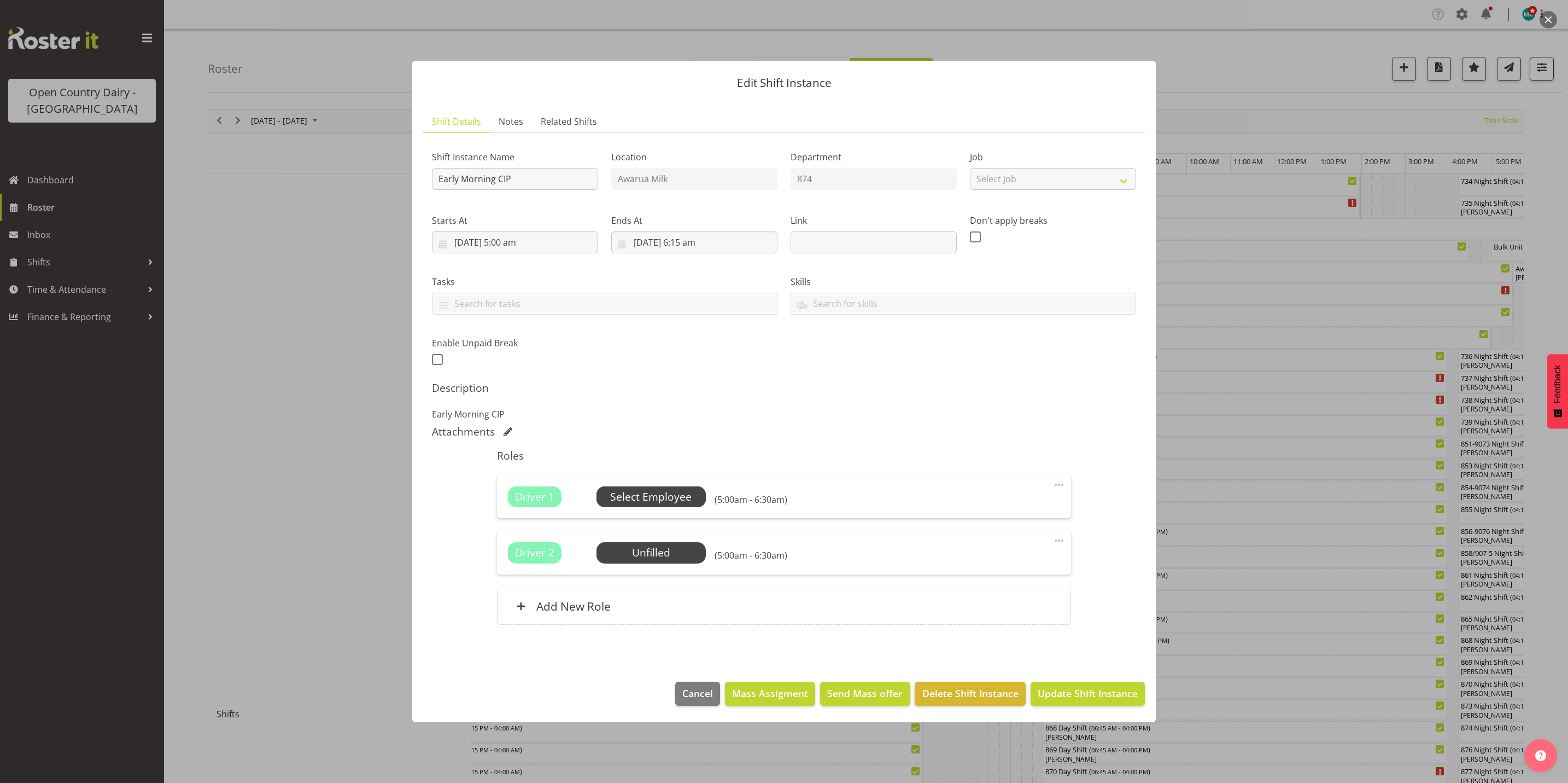
click at [655, 495] on span "Select Employee" at bounding box center [650, 497] width 81 height 16
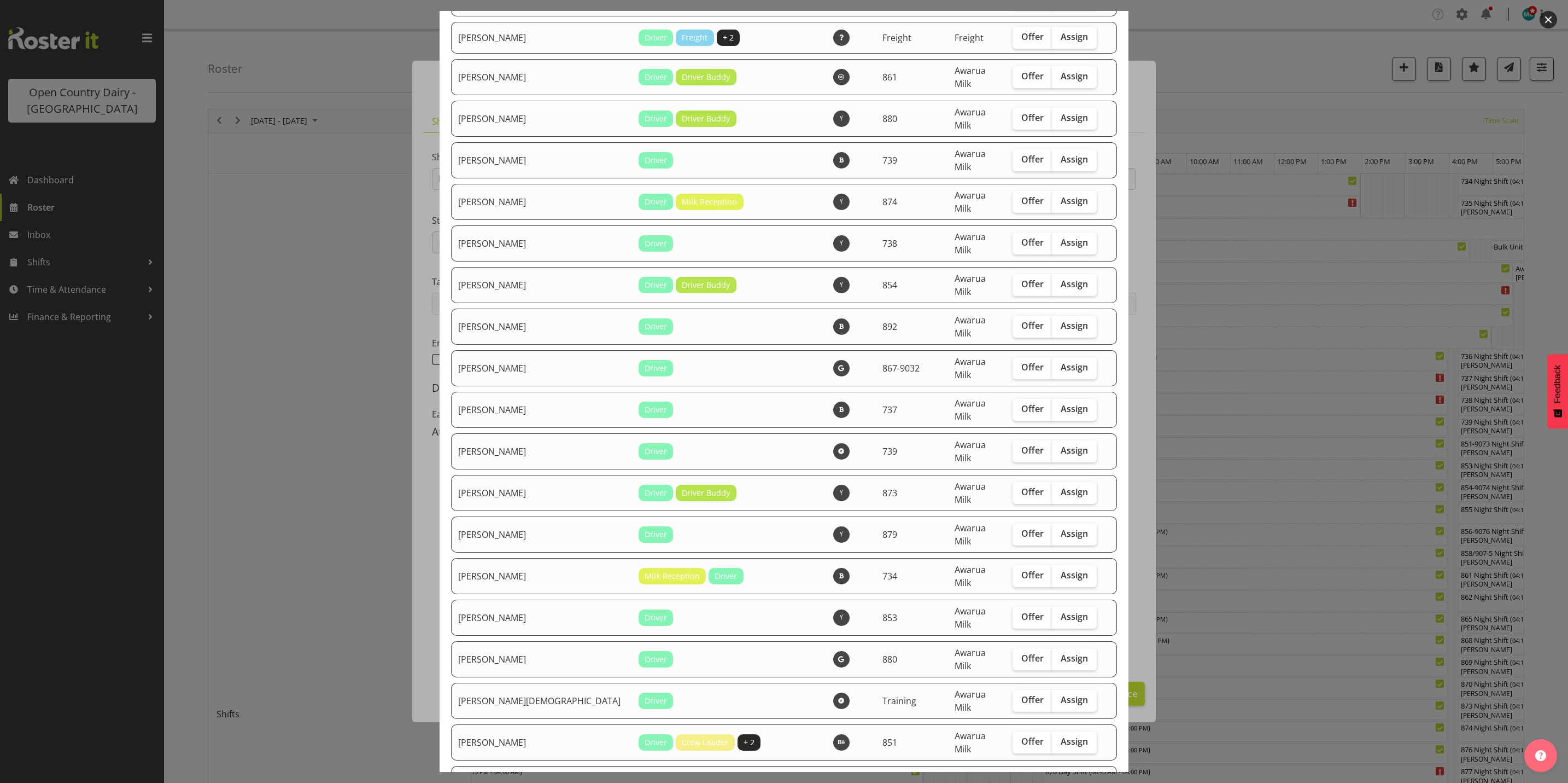
scroll to position [3353, 0]
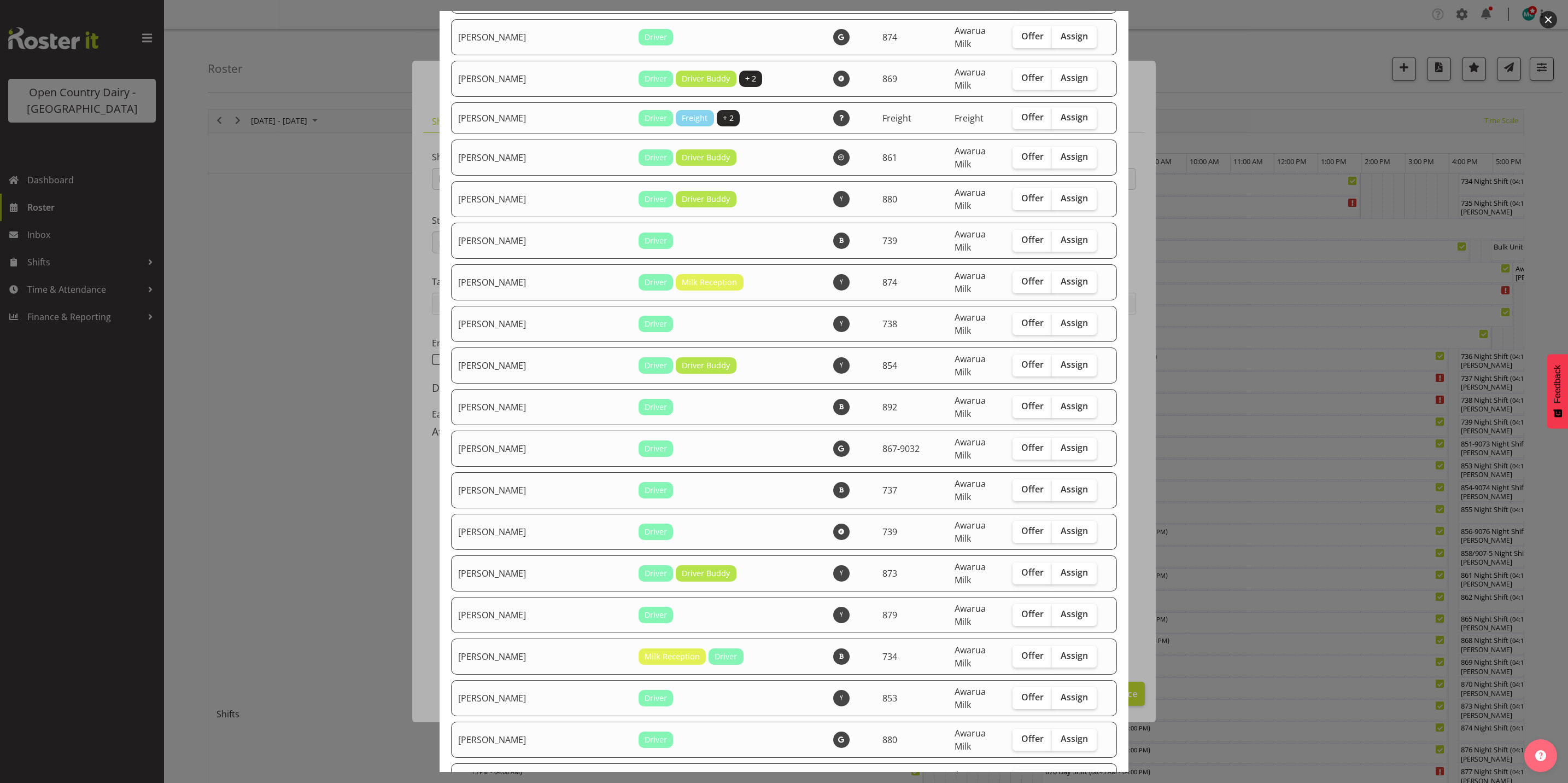
checkbox input "true"
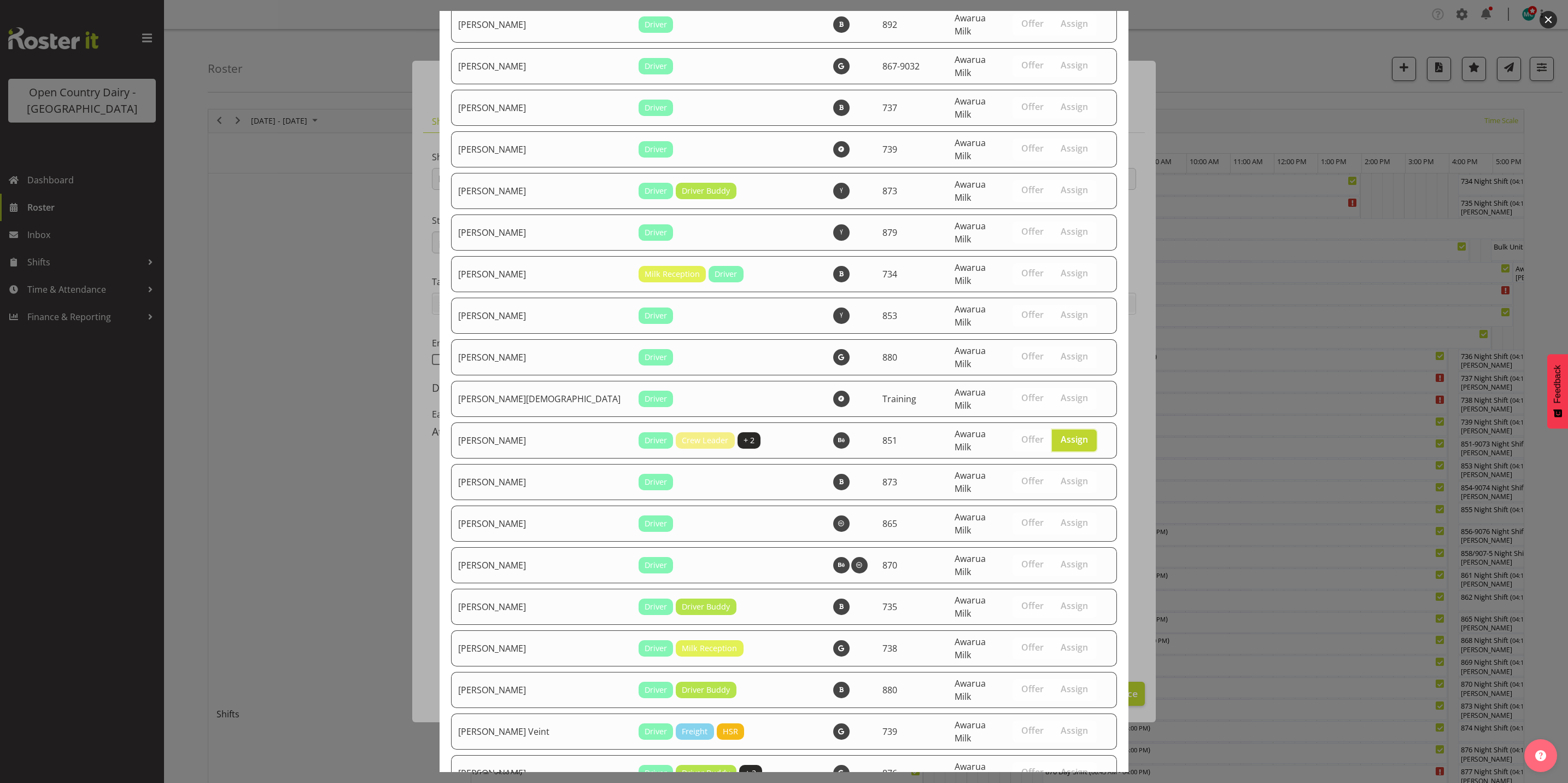
scroll to position [3763, 0]
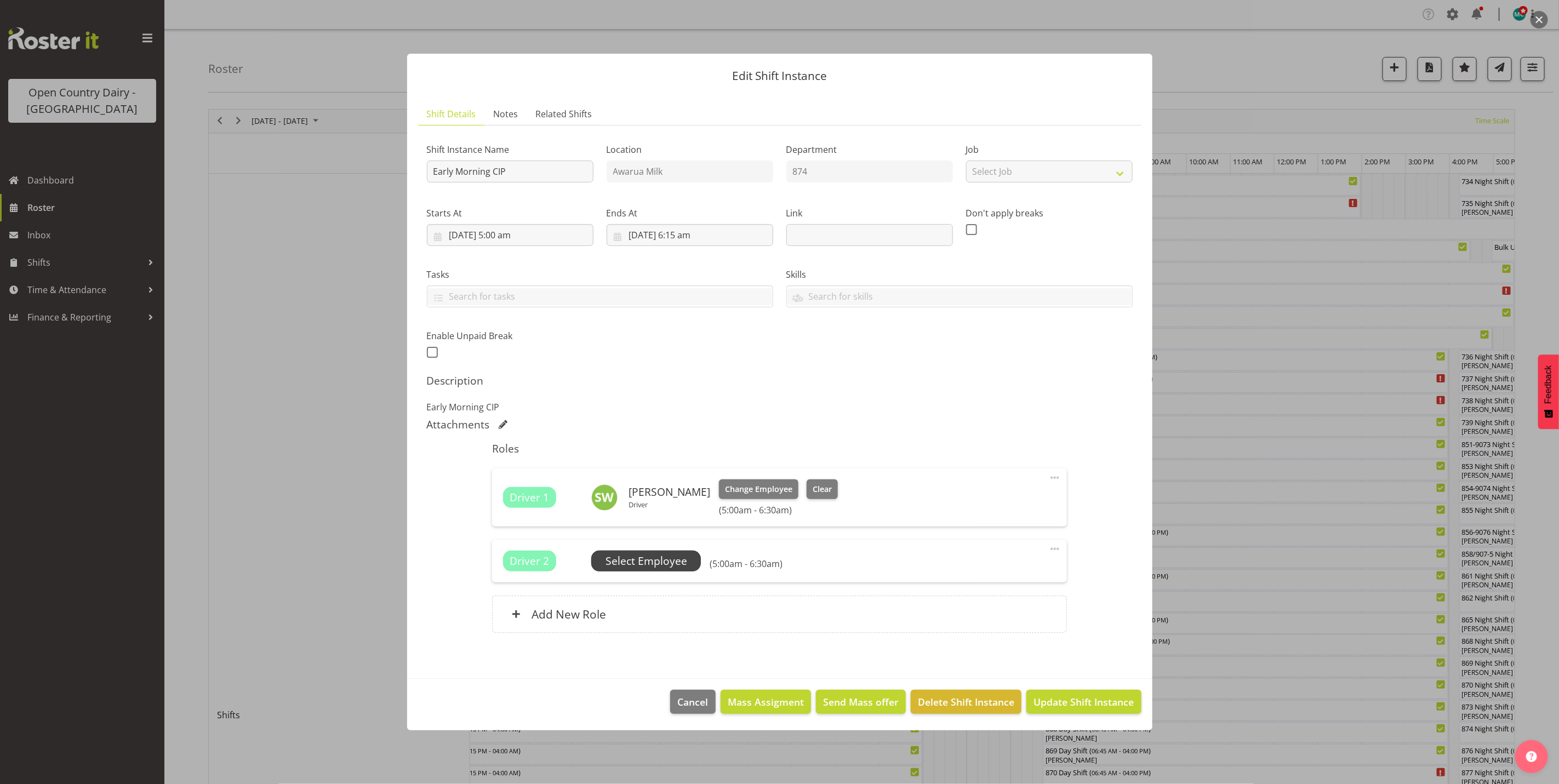
click at [641, 557] on span "Select Employee" at bounding box center [646, 561] width 82 height 16
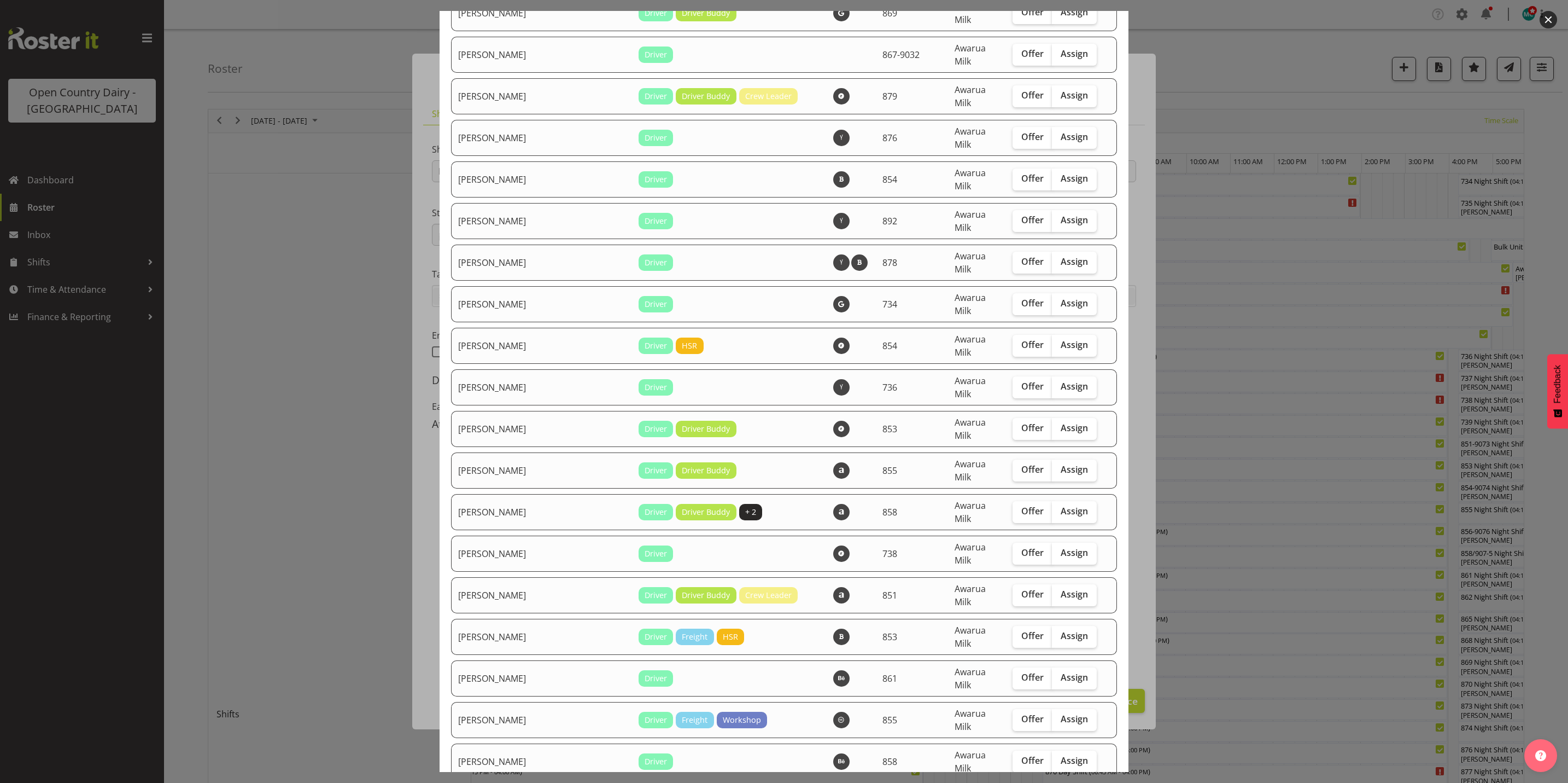
scroll to position [2544, 0]
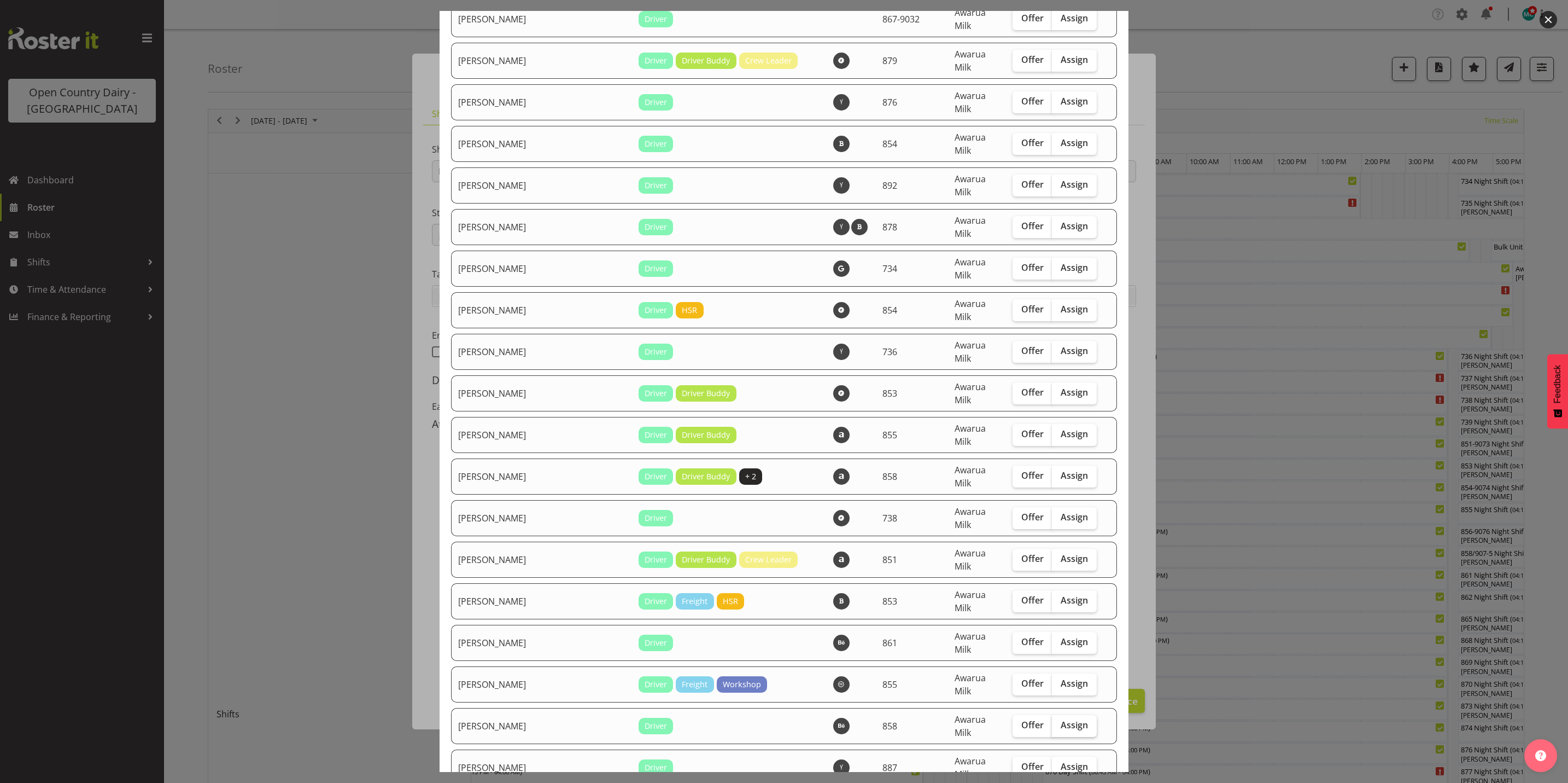
click at [1061, 719] on span "Assign" at bounding box center [1075, 725] width 27 height 11
click at [1057, 721] on input "Assign" at bounding box center [1055, 725] width 7 height 7
checkbox input "true"
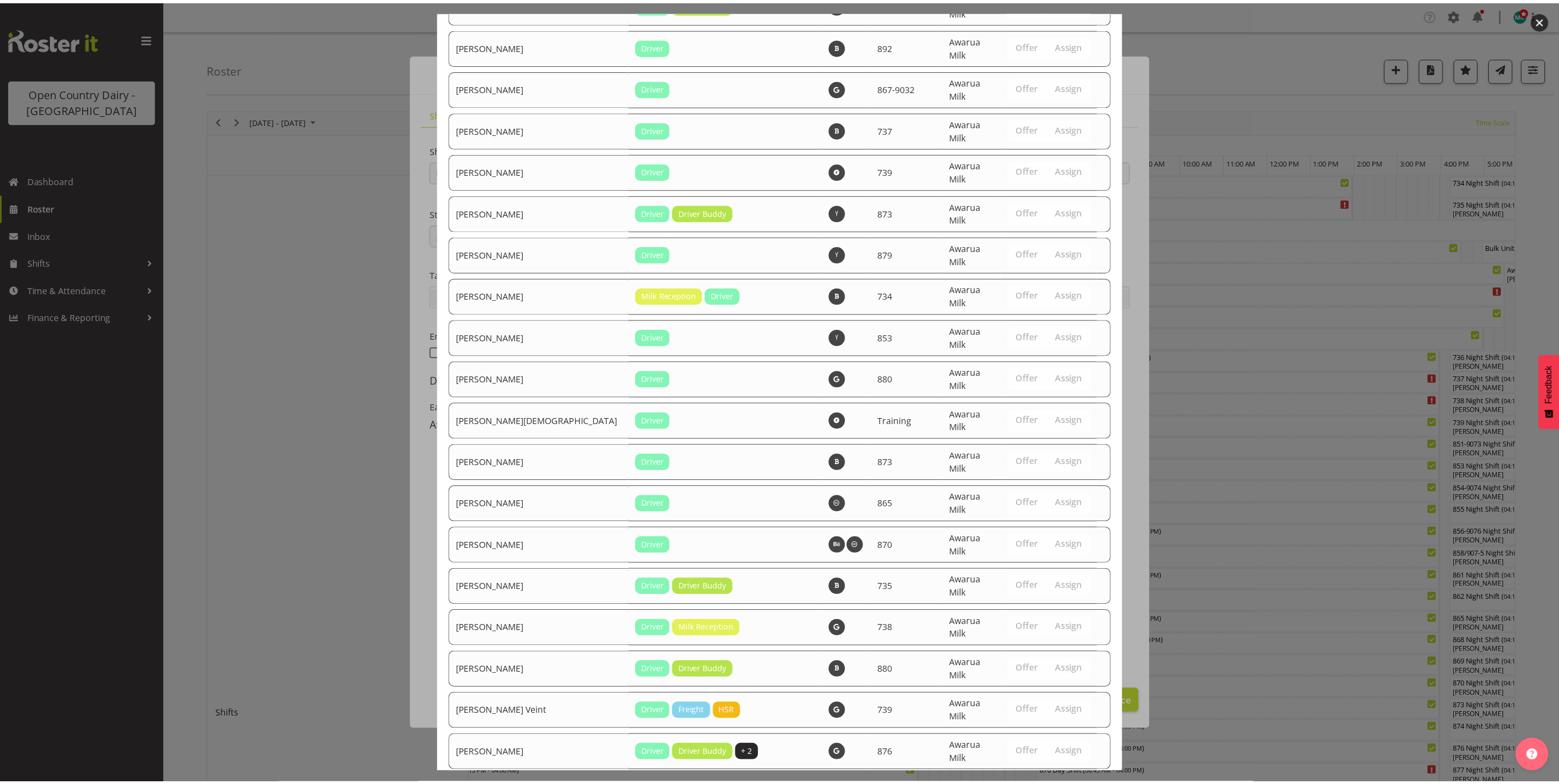
scroll to position [3730, 0]
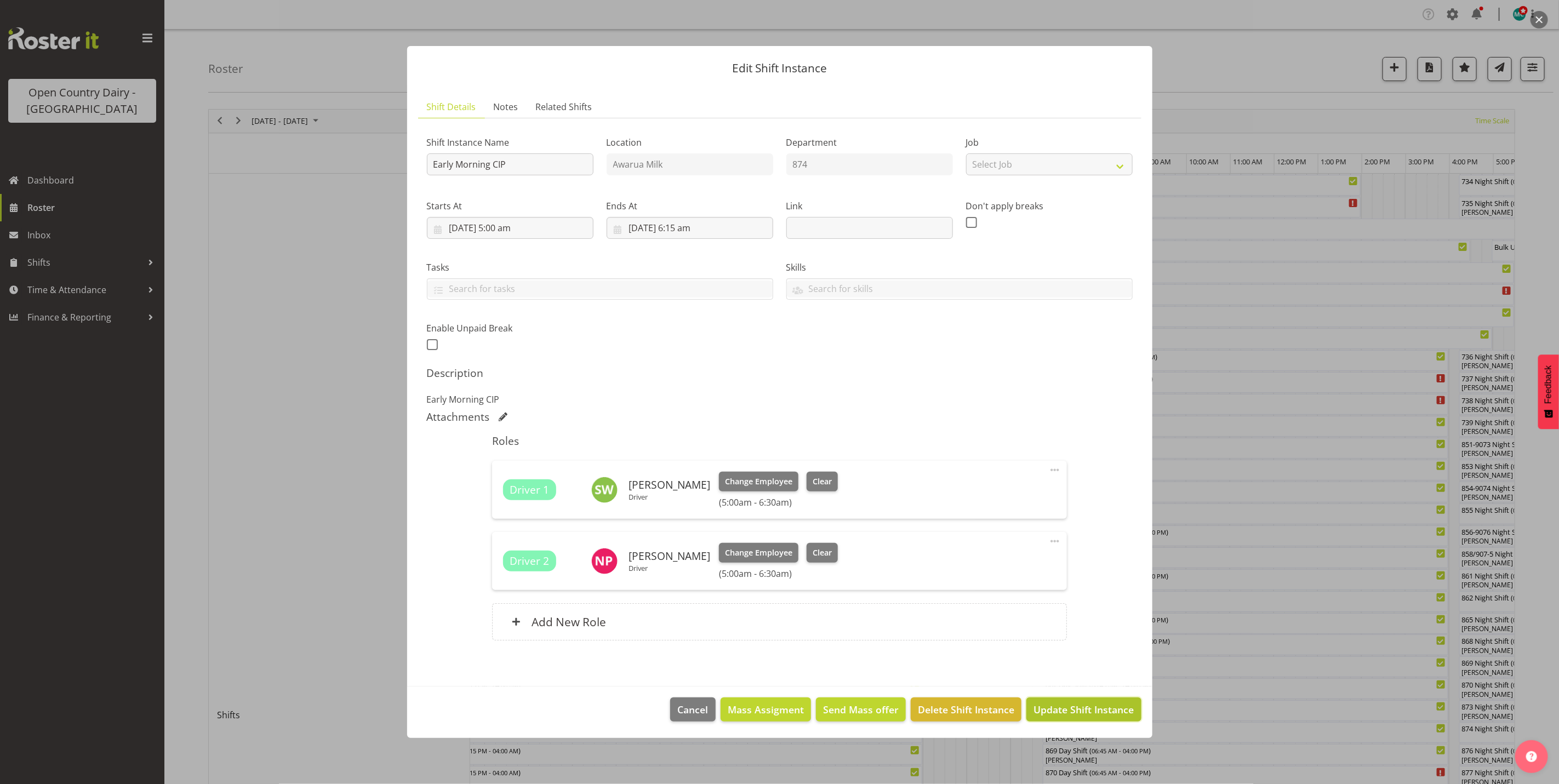
click at [1090, 709] on span "Update Shift Instance" at bounding box center [1083, 709] width 100 height 14
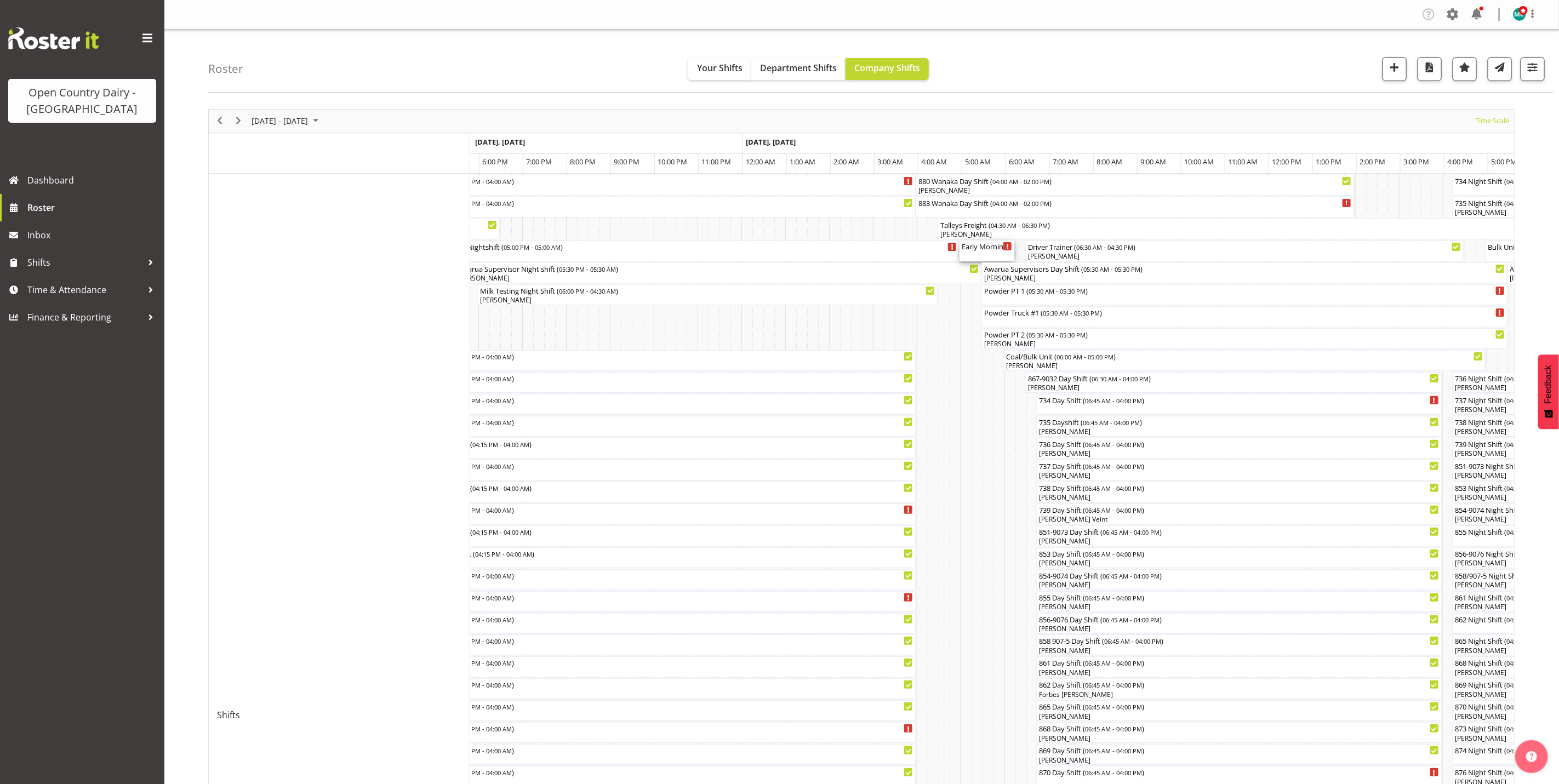
click at [986, 253] on div "Early Morning CIP ( 05:00 AM - 06:15 AM )" at bounding box center [987, 250] width 50 height 21
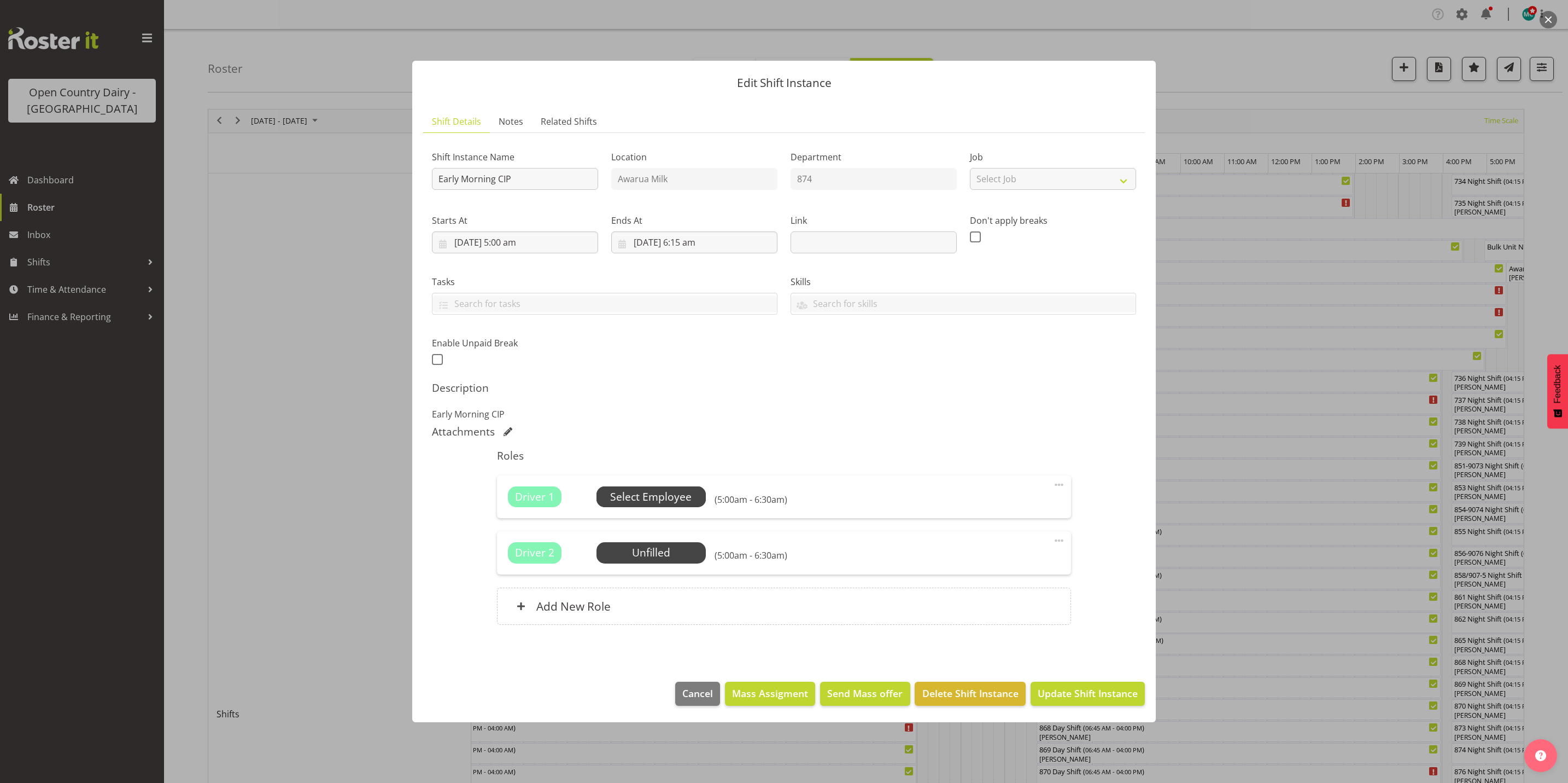
click at [637, 491] on span "Select Employee" at bounding box center [650, 497] width 81 height 16
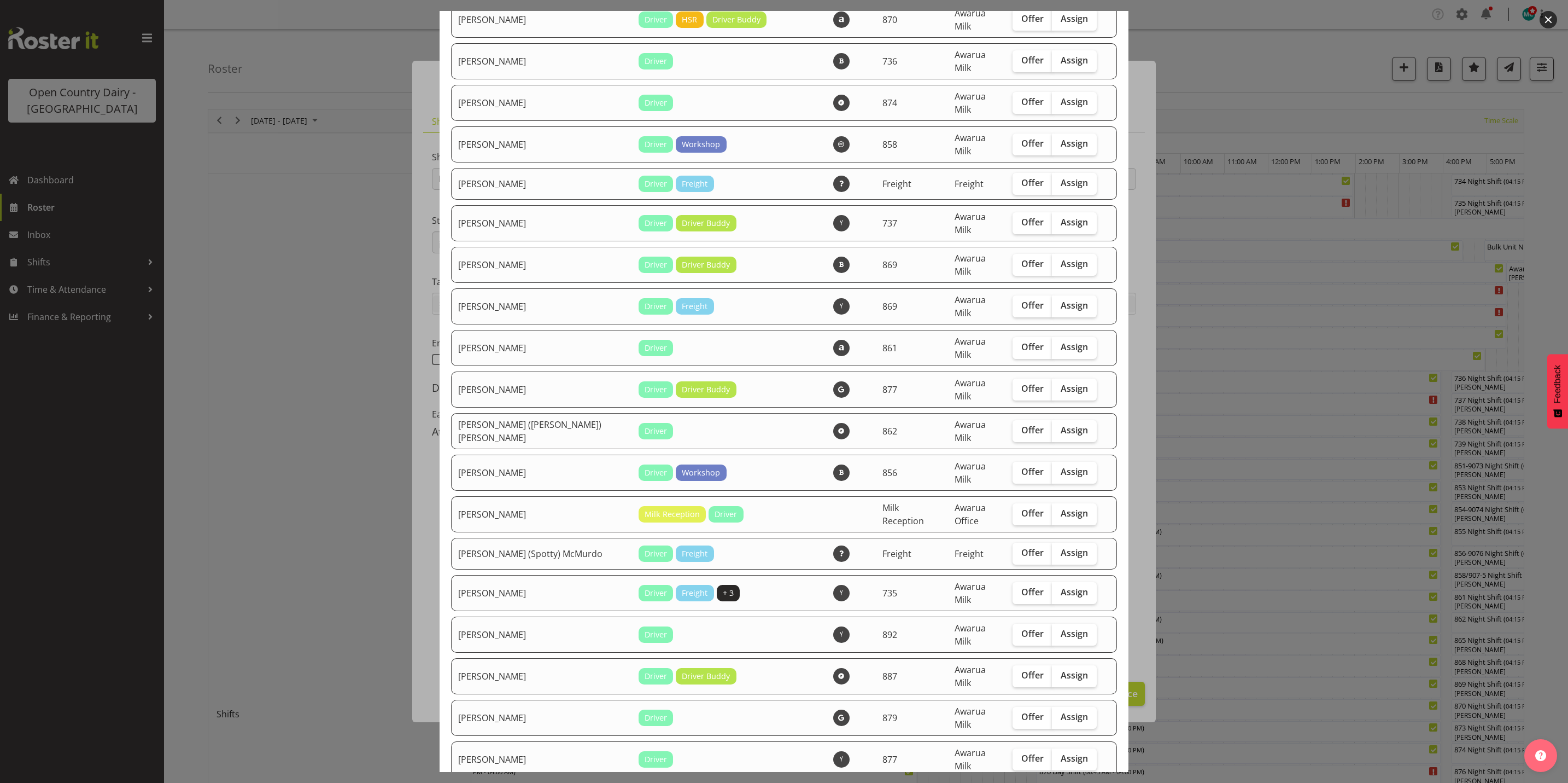
scroll to position [410, 0]
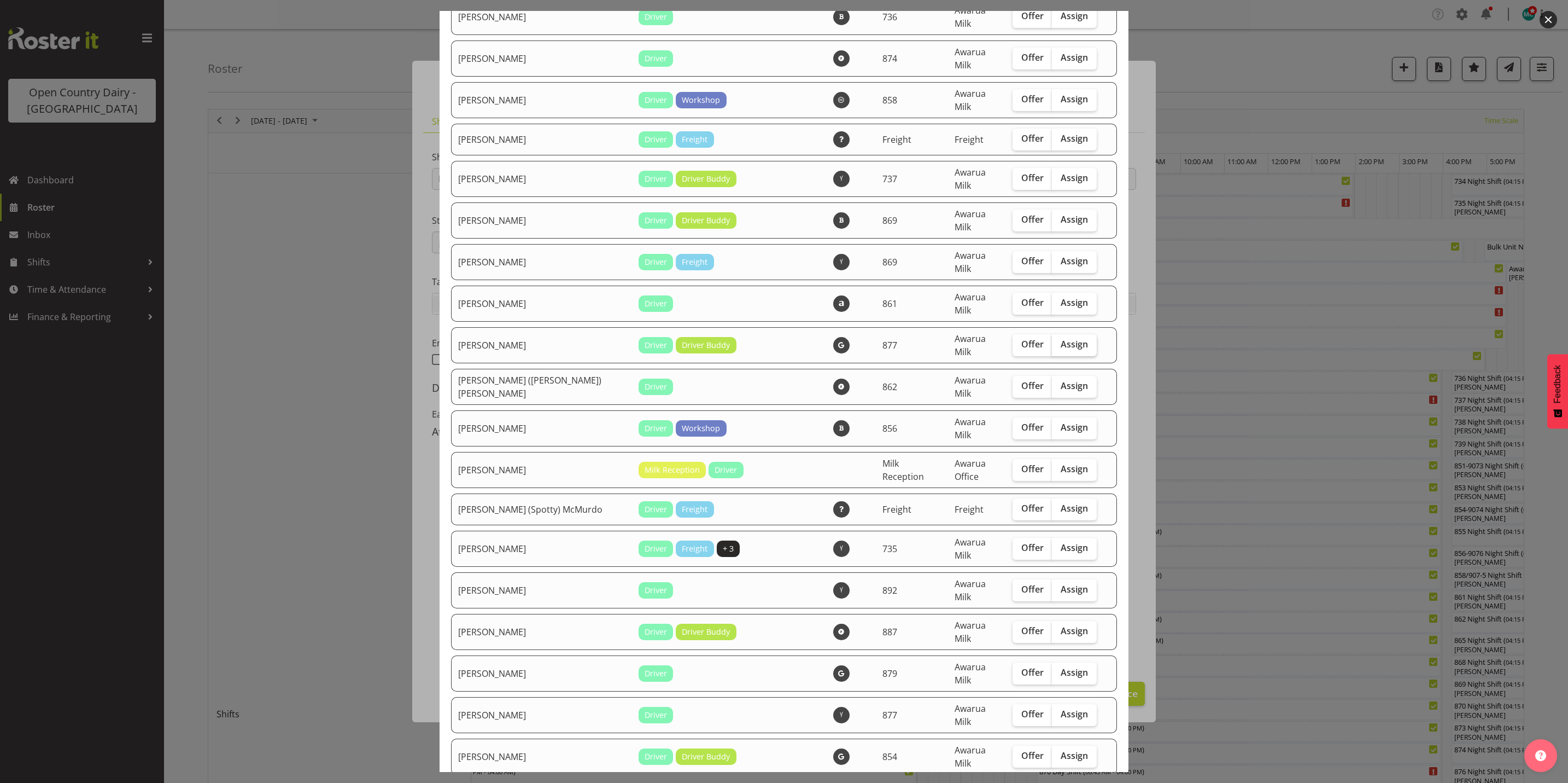
click at [1062, 339] on span "Assign" at bounding box center [1075, 344] width 27 height 11
click at [1059, 341] on input "Assign" at bounding box center [1055, 344] width 7 height 7
checkbox input "true"
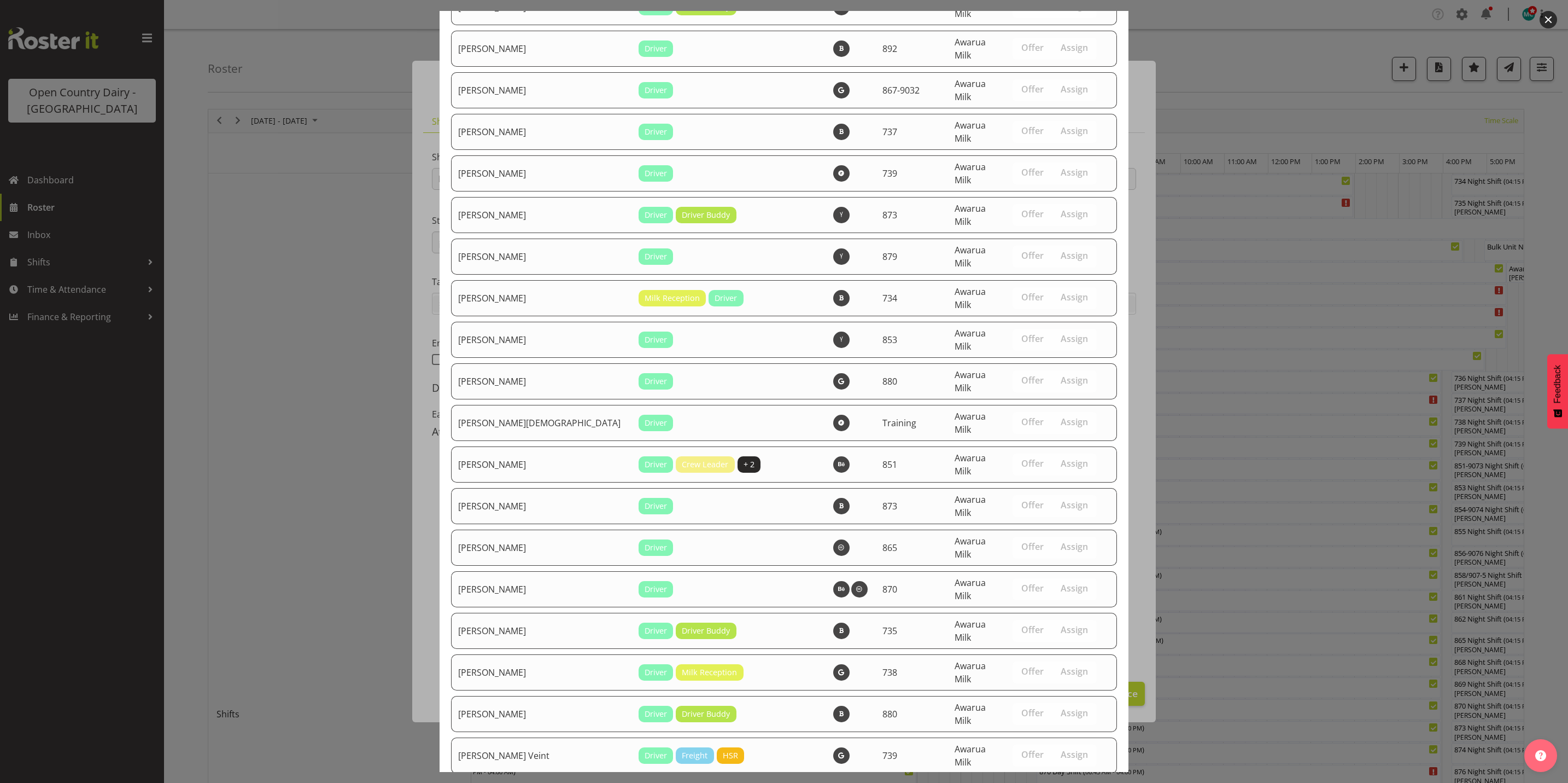
scroll to position [3763, 0]
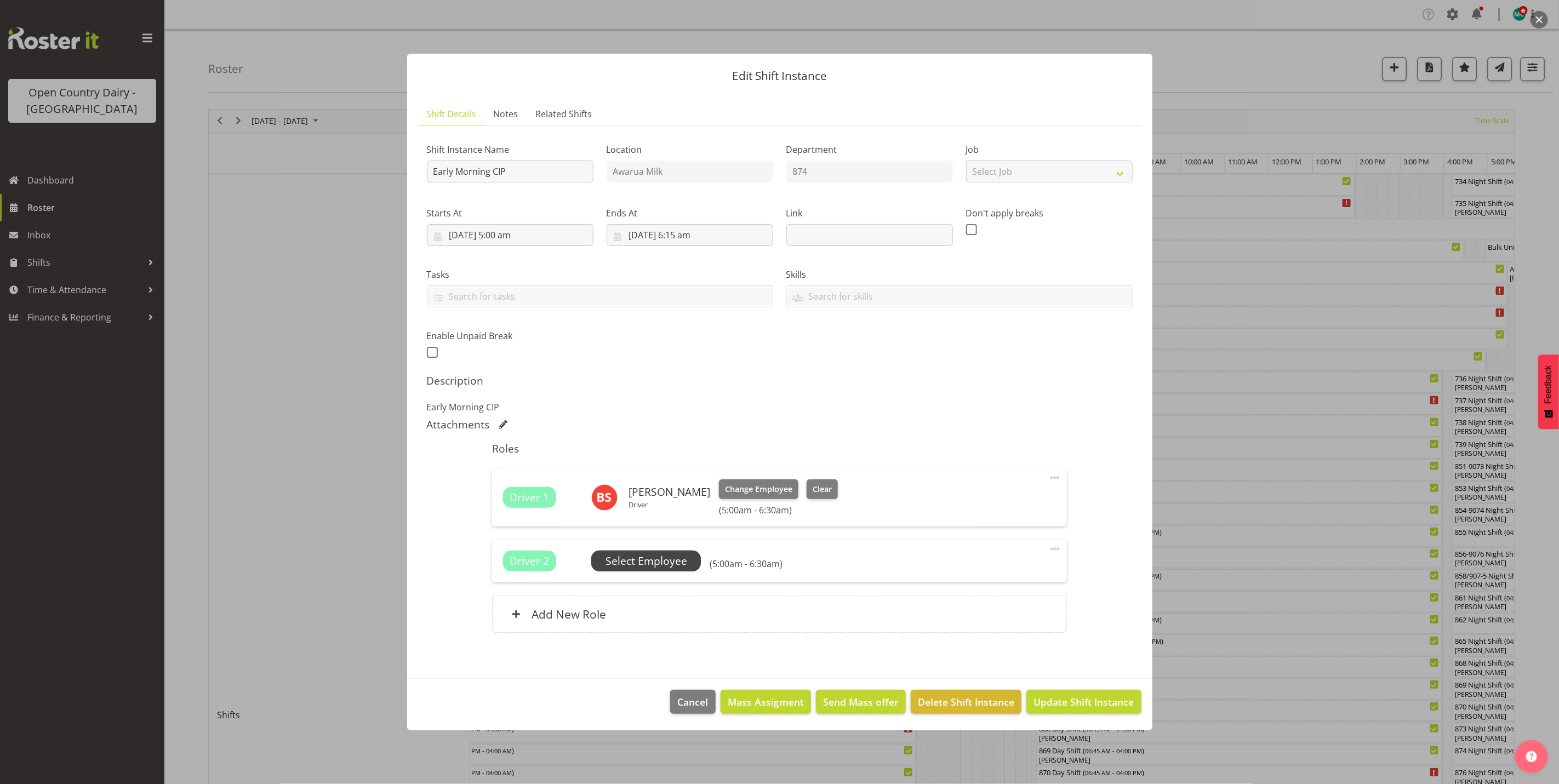
click at [647, 555] on span "Select Employee" at bounding box center [646, 561] width 82 height 16
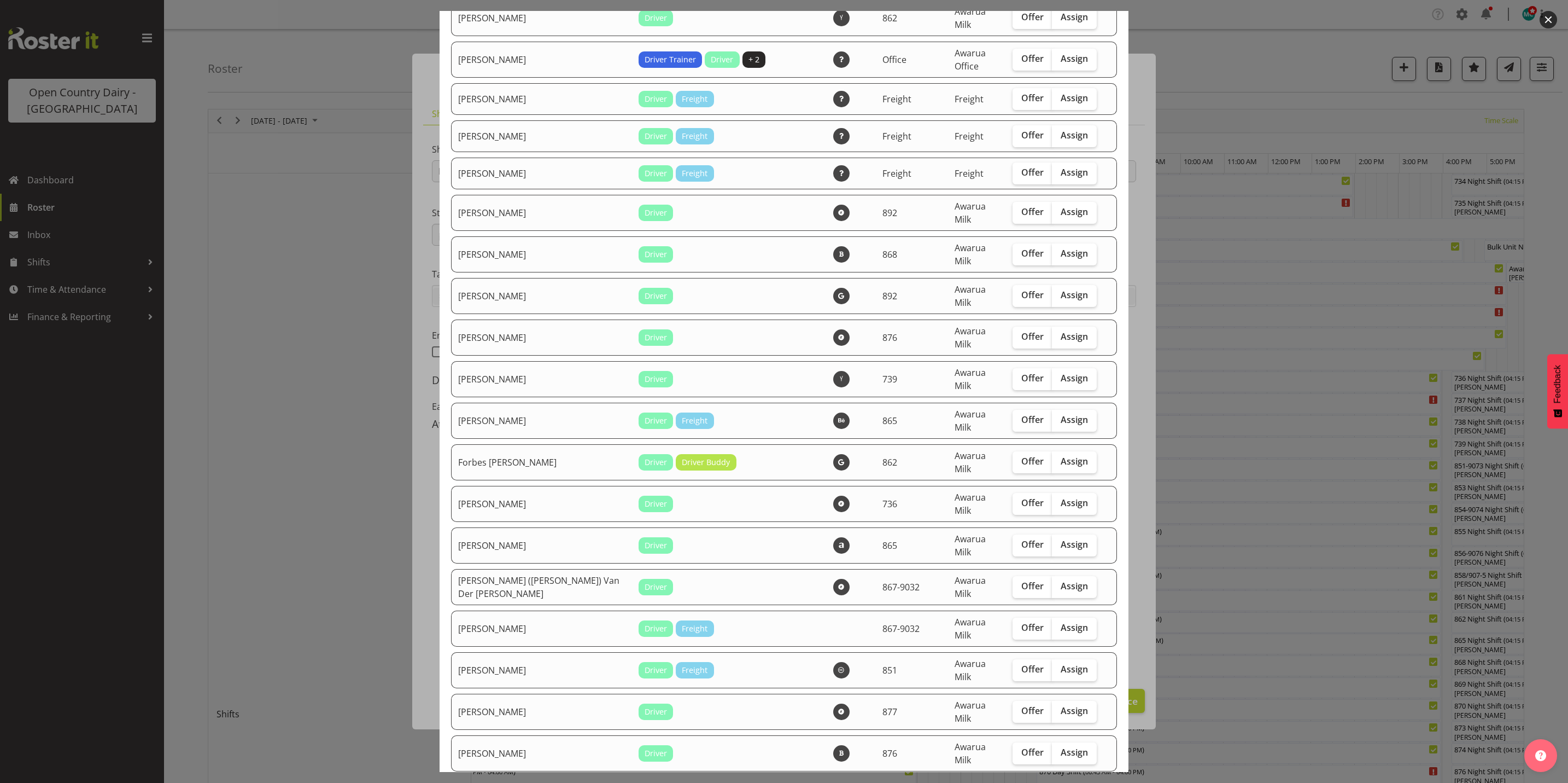
scroll to position [1805, 0]
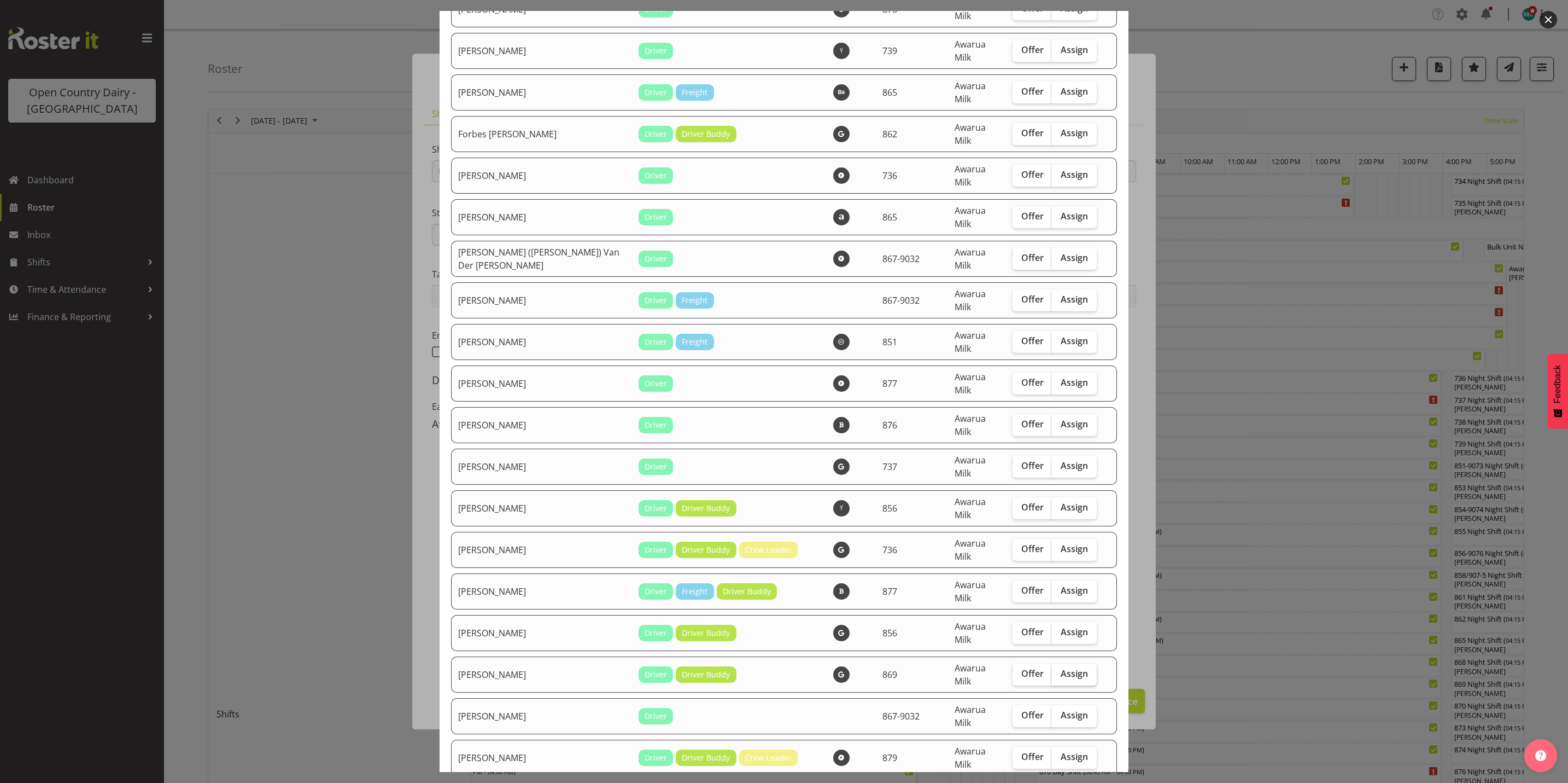
click at [1061, 668] on span "Assign" at bounding box center [1075, 674] width 27 height 11
click at [1059, 670] on input "Assign" at bounding box center [1055, 673] width 7 height 7
checkbox input "true"
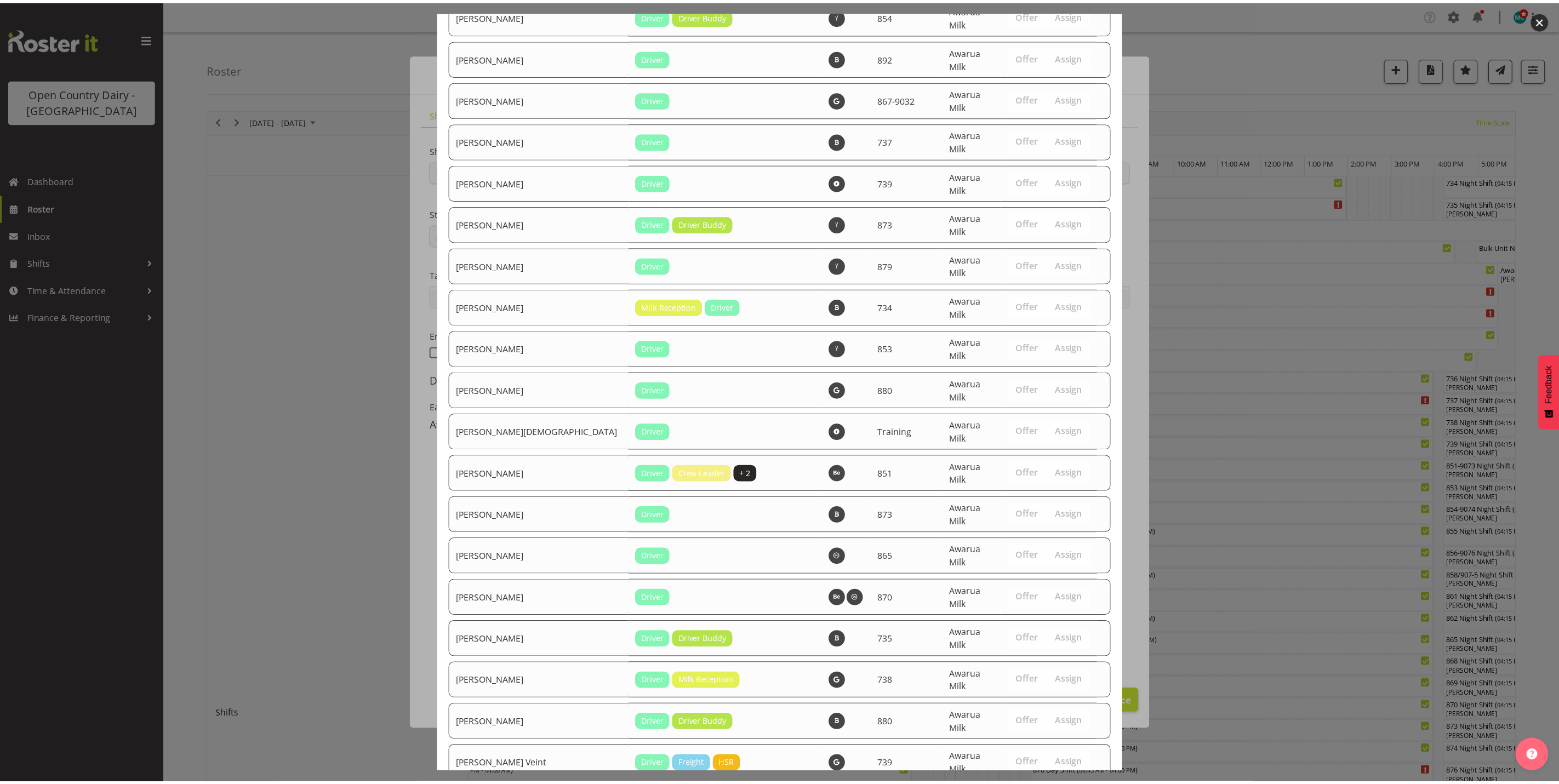
scroll to position [3730, 0]
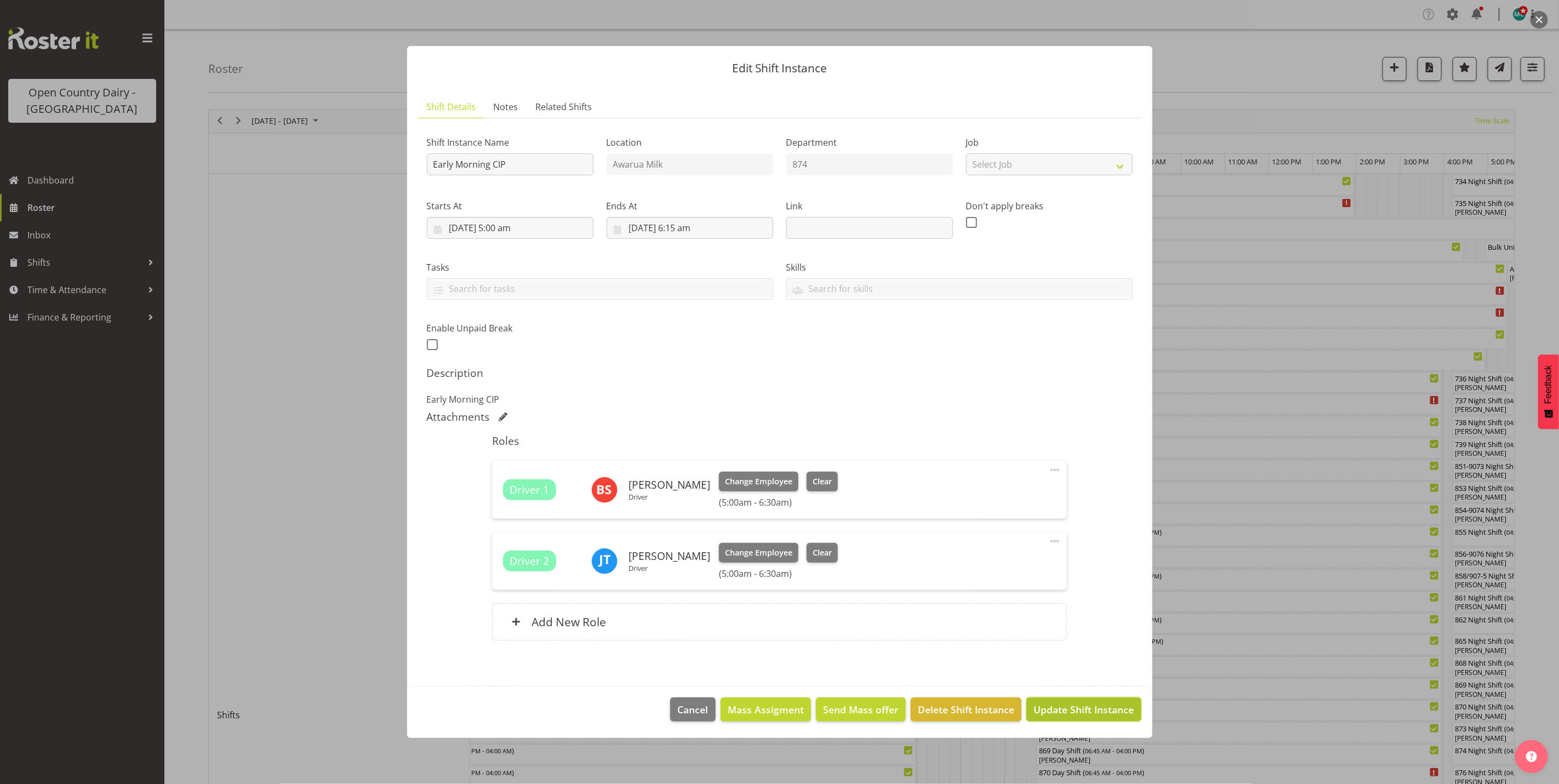
click at [1080, 711] on span "Update Shift Instance" at bounding box center [1083, 709] width 100 height 14
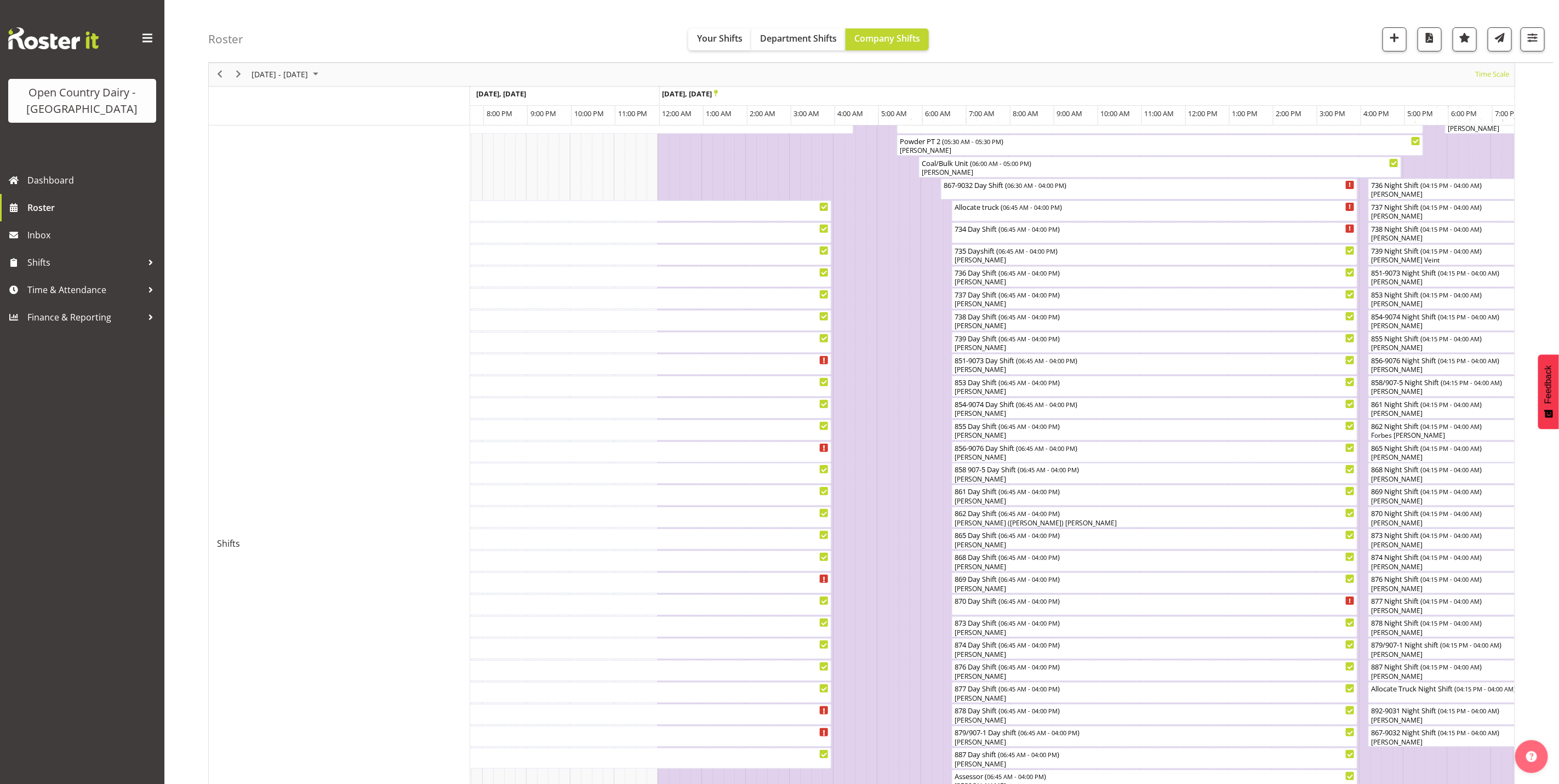
scroll to position [6, 0]
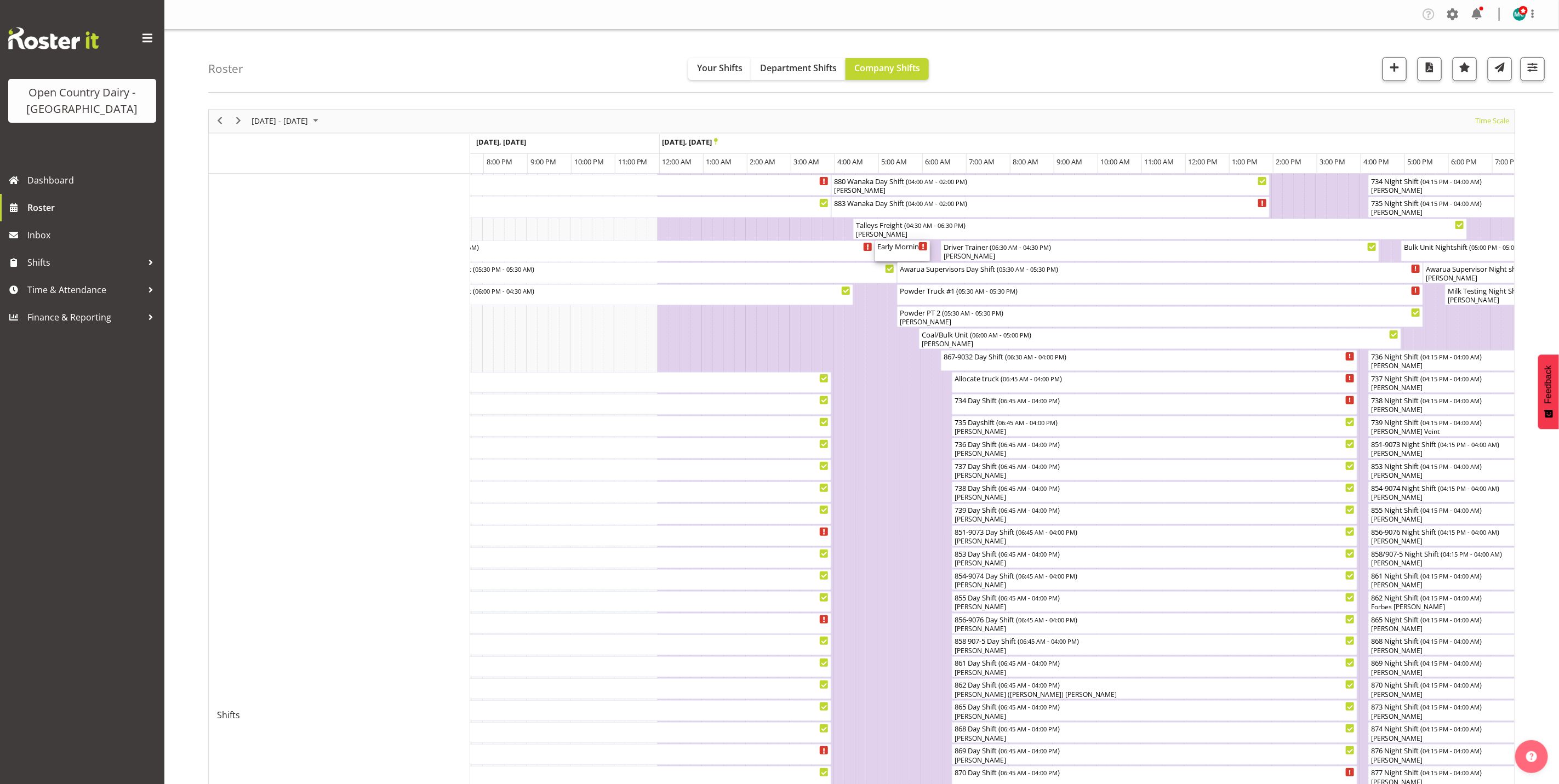
click at [908, 253] on div "Early Morning CIP ( 05:00 AM - 06:15 AM )" at bounding box center [902, 250] width 50 height 21
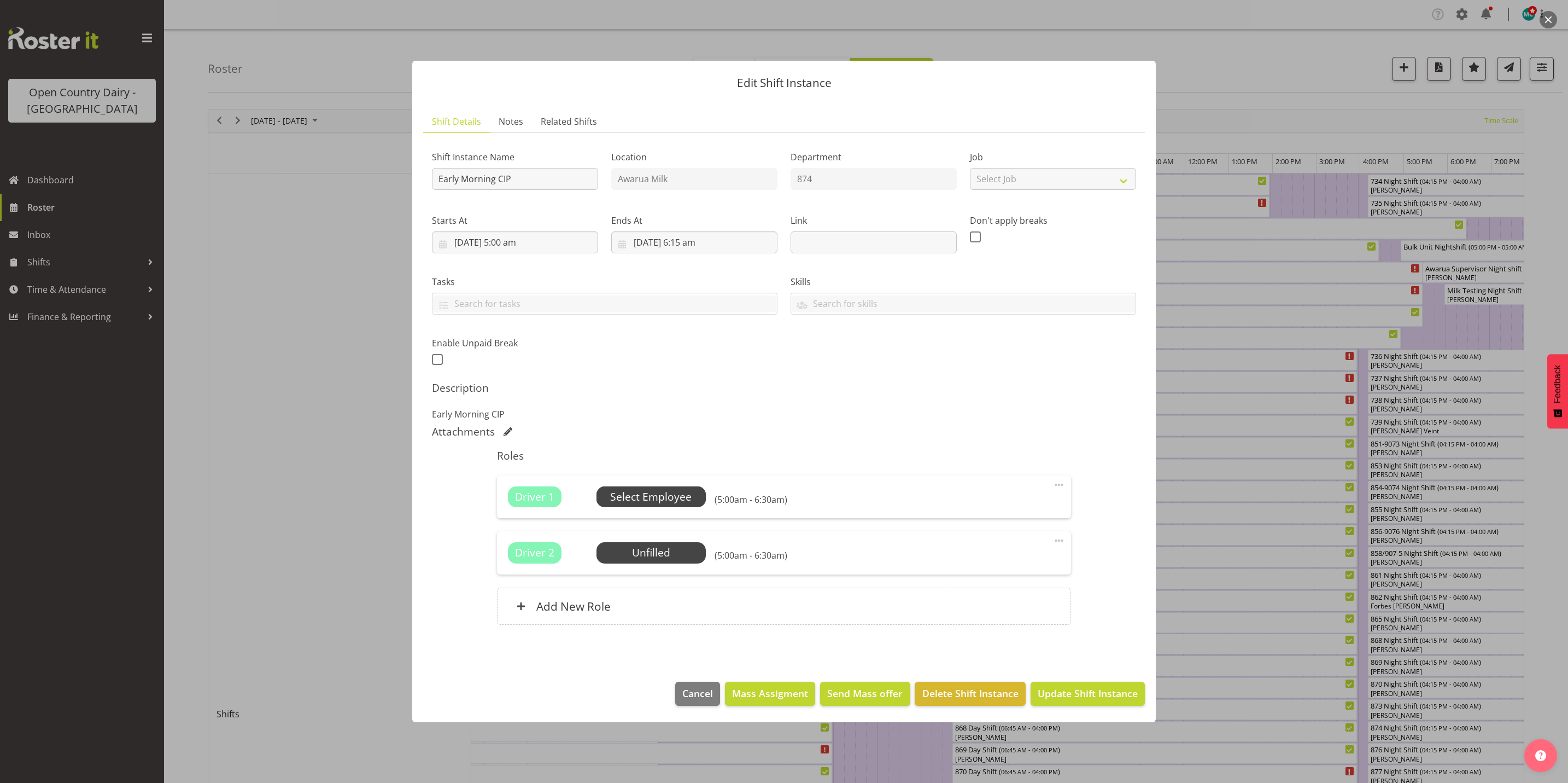
click at [674, 496] on span "Select Employee" at bounding box center [650, 497] width 81 height 16
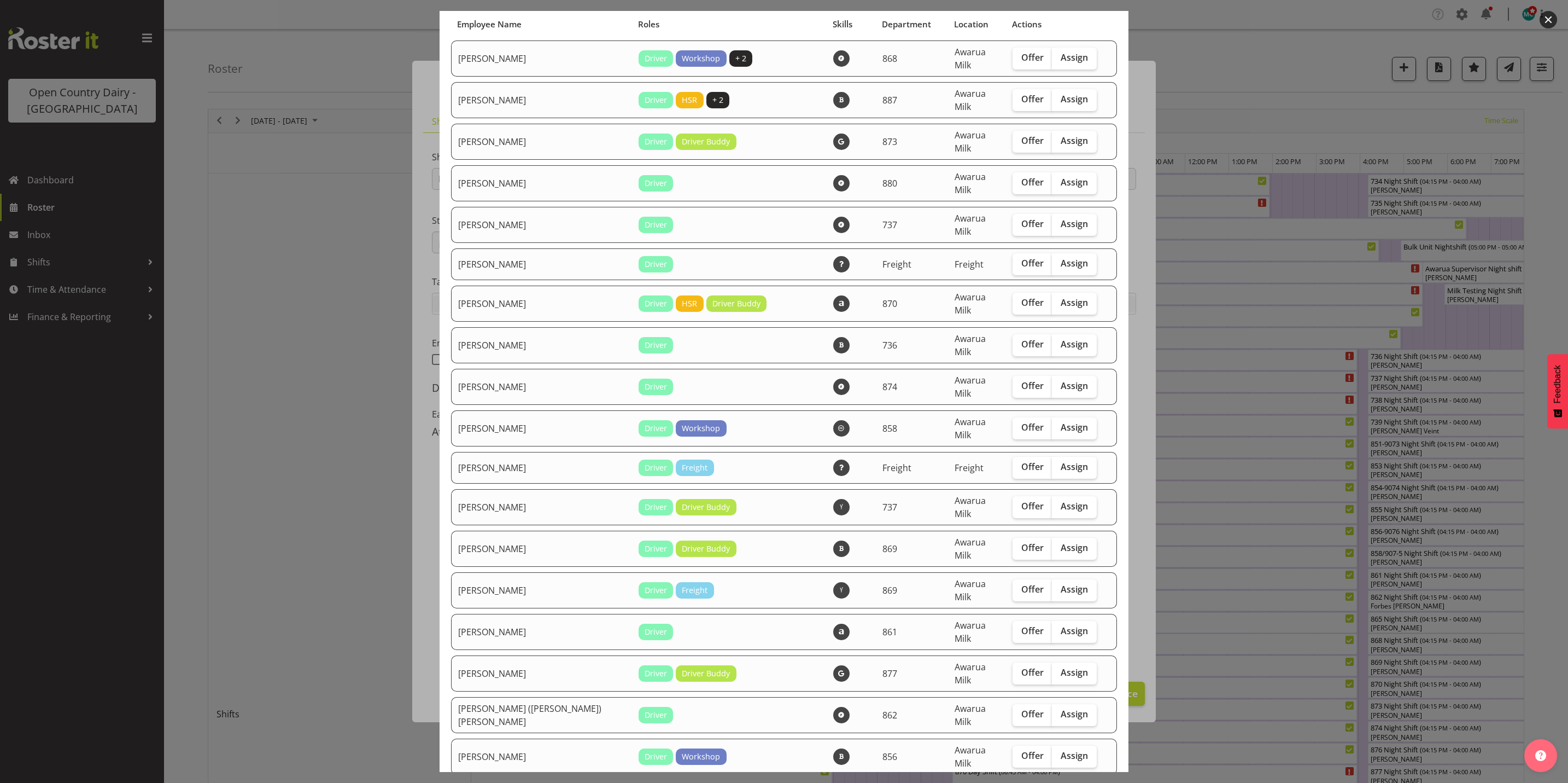
scroll to position [0, 0]
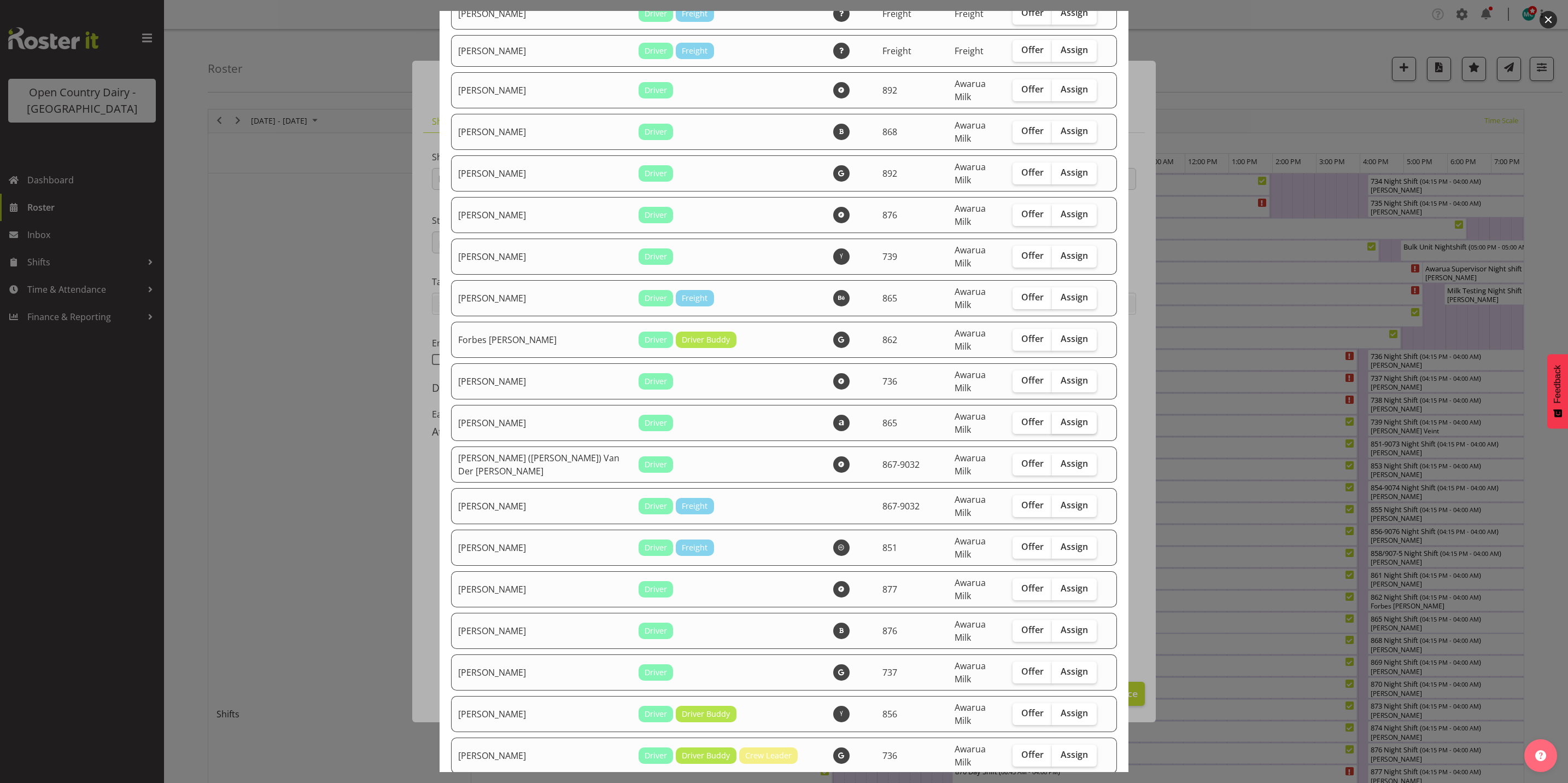
click at [1061, 416] on span "Assign" at bounding box center [1075, 422] width 27 height 11
click at [1059, 418] on input "Assign" at bounding box center [1055, 421] width 7 height 7
checkbox input "true"
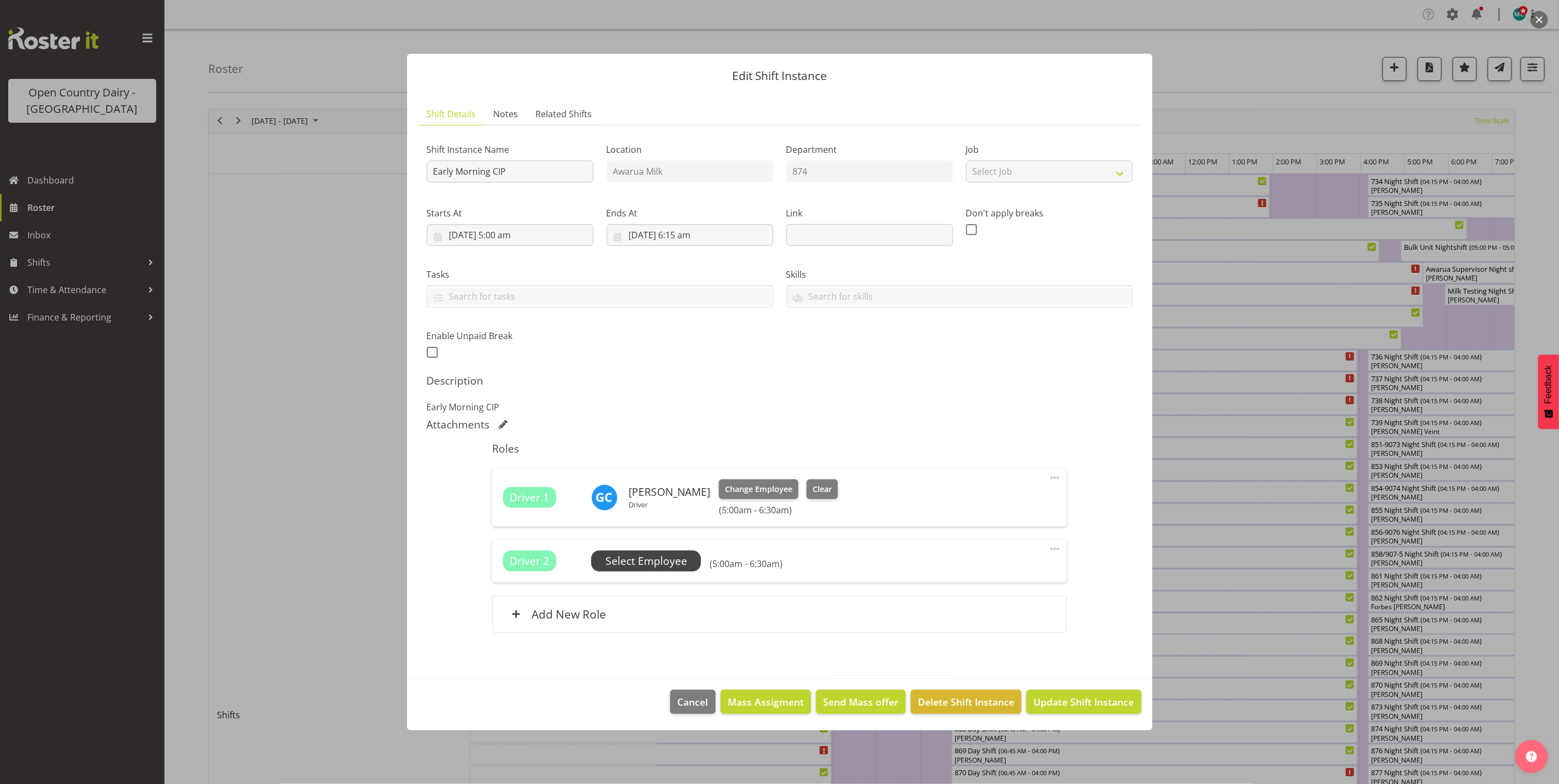
click at [637, 557] on span "Select Employee" at bounding box center [646, 561] width 82 height 16
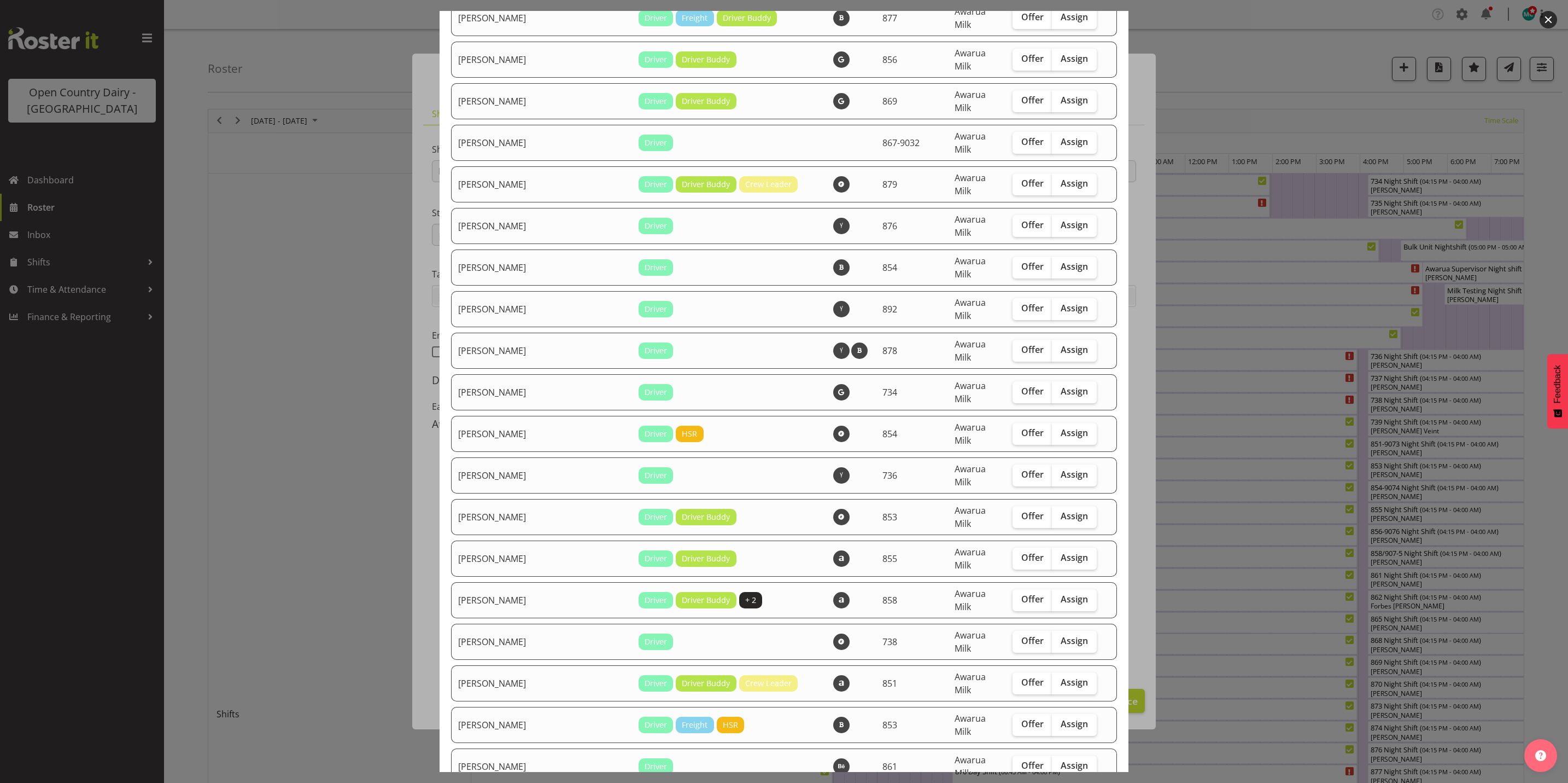
scroll to position [2379, 0]
click at [1061, 592] on span "Assign" at bounding box center [1075, 598] width 27 height 11
click at [1056, 595] on input "Assign" at bounding box center [1055, 598] width 7 height 7
checkbox input "true"
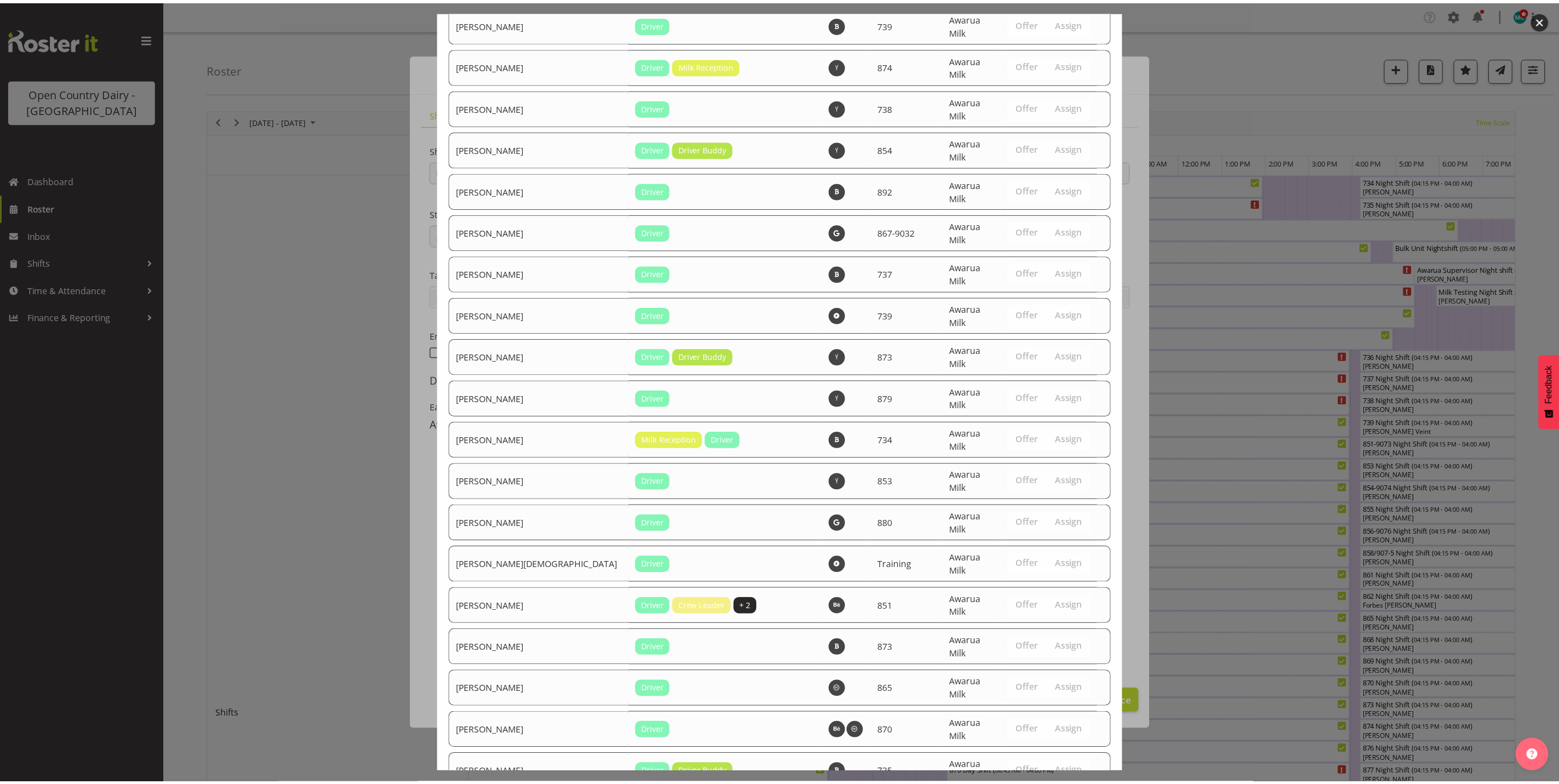
scroll to position [3730, 0]
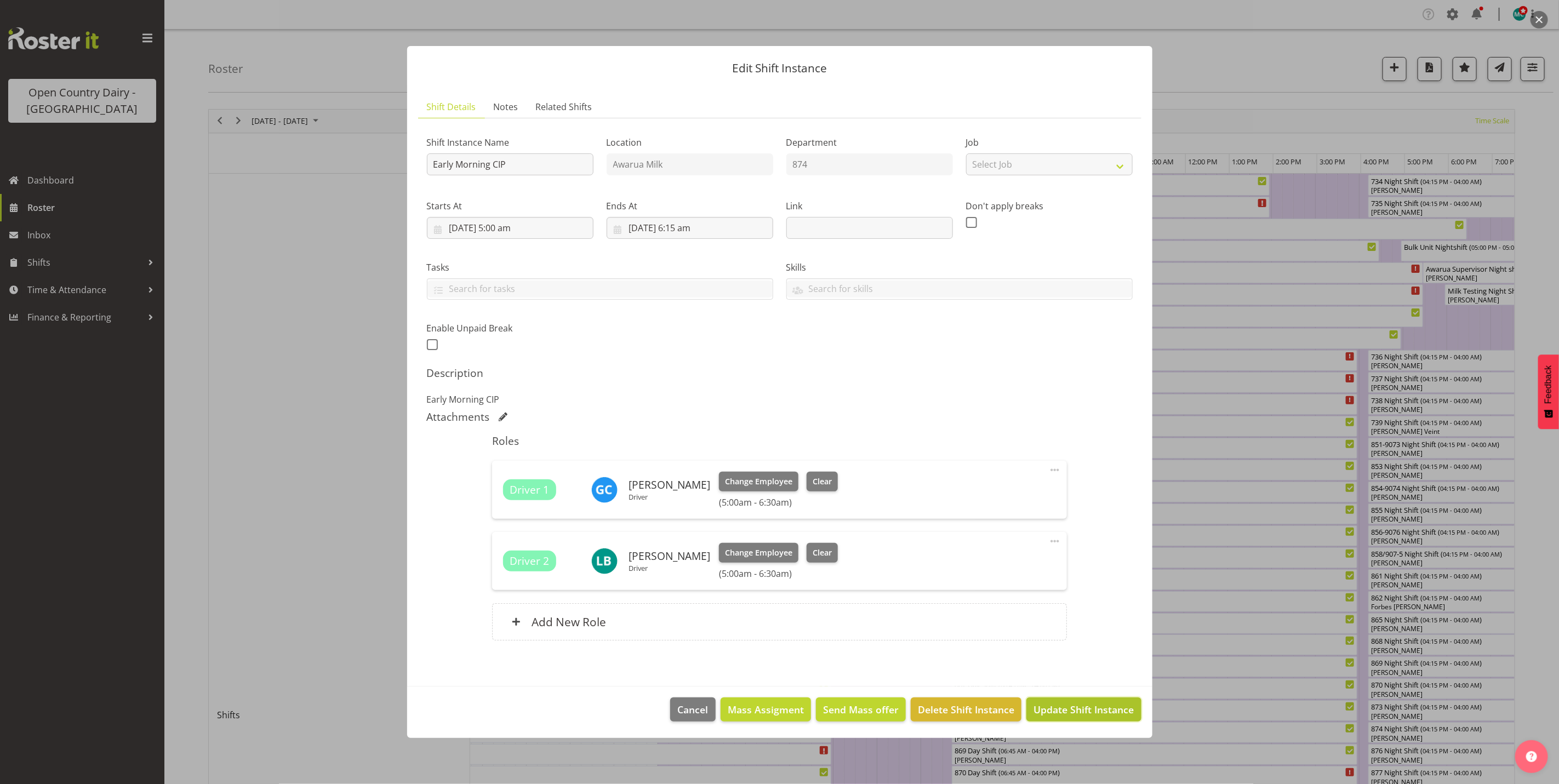
click at [1100, 708] on span "Update Shift Instance" at bounding box center [1083, 709] width 100 height 14
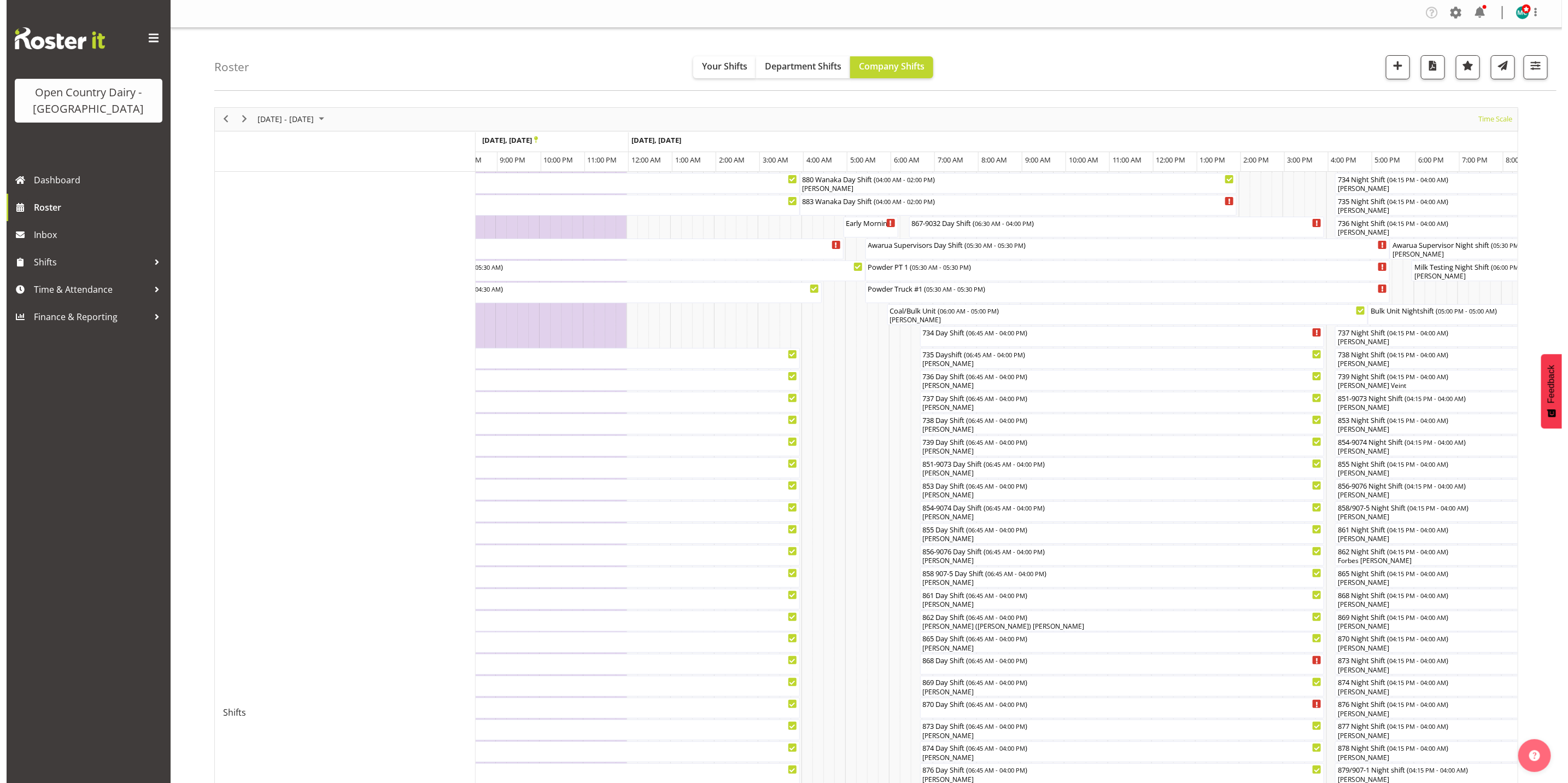
scroll to position [0, 0]
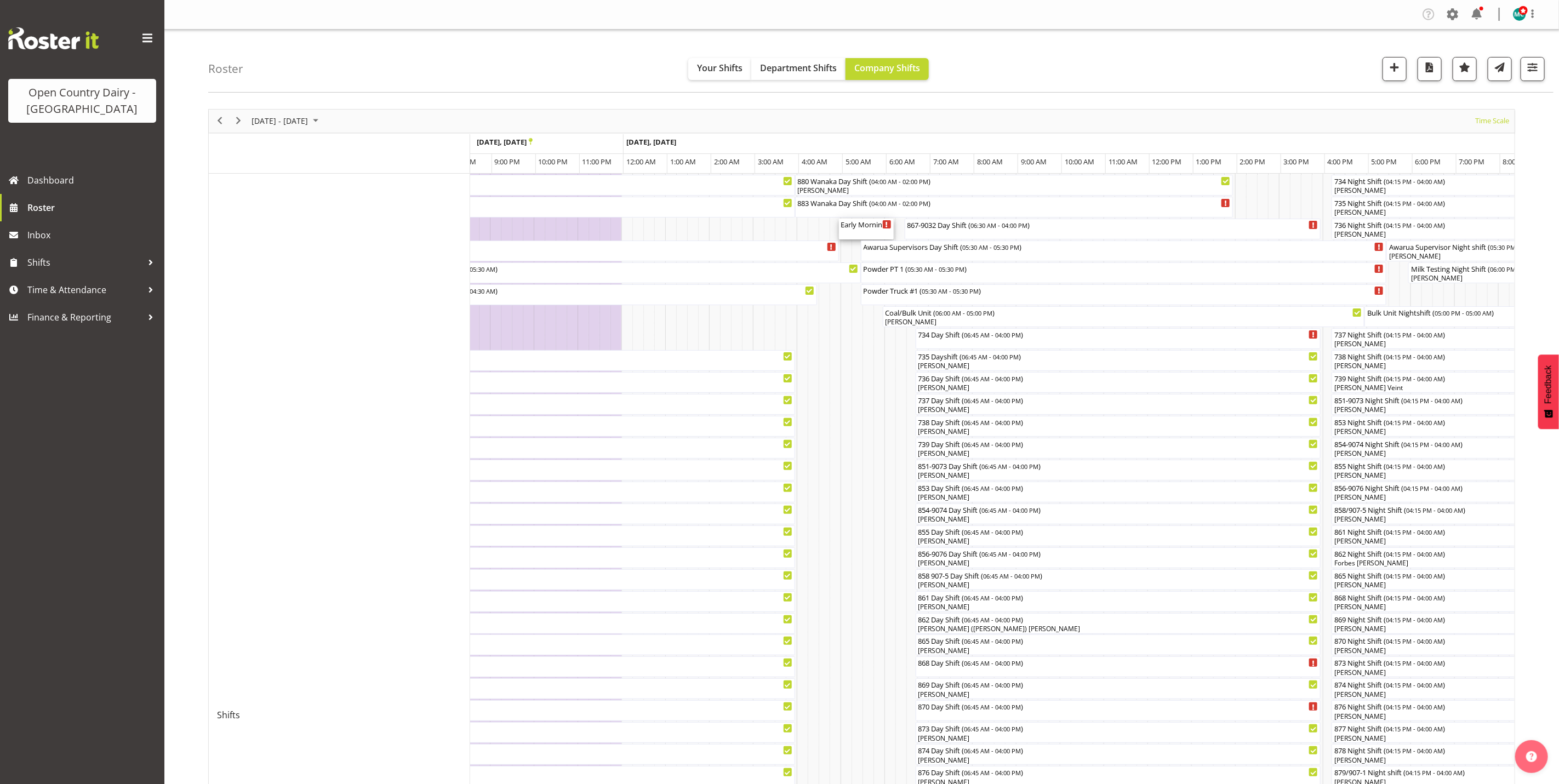
click at [870, 227] on div "Early Morning CIP ( 05:00 AM - 06:15 AM )" at bounding box center [866, 224] width 50 height 11
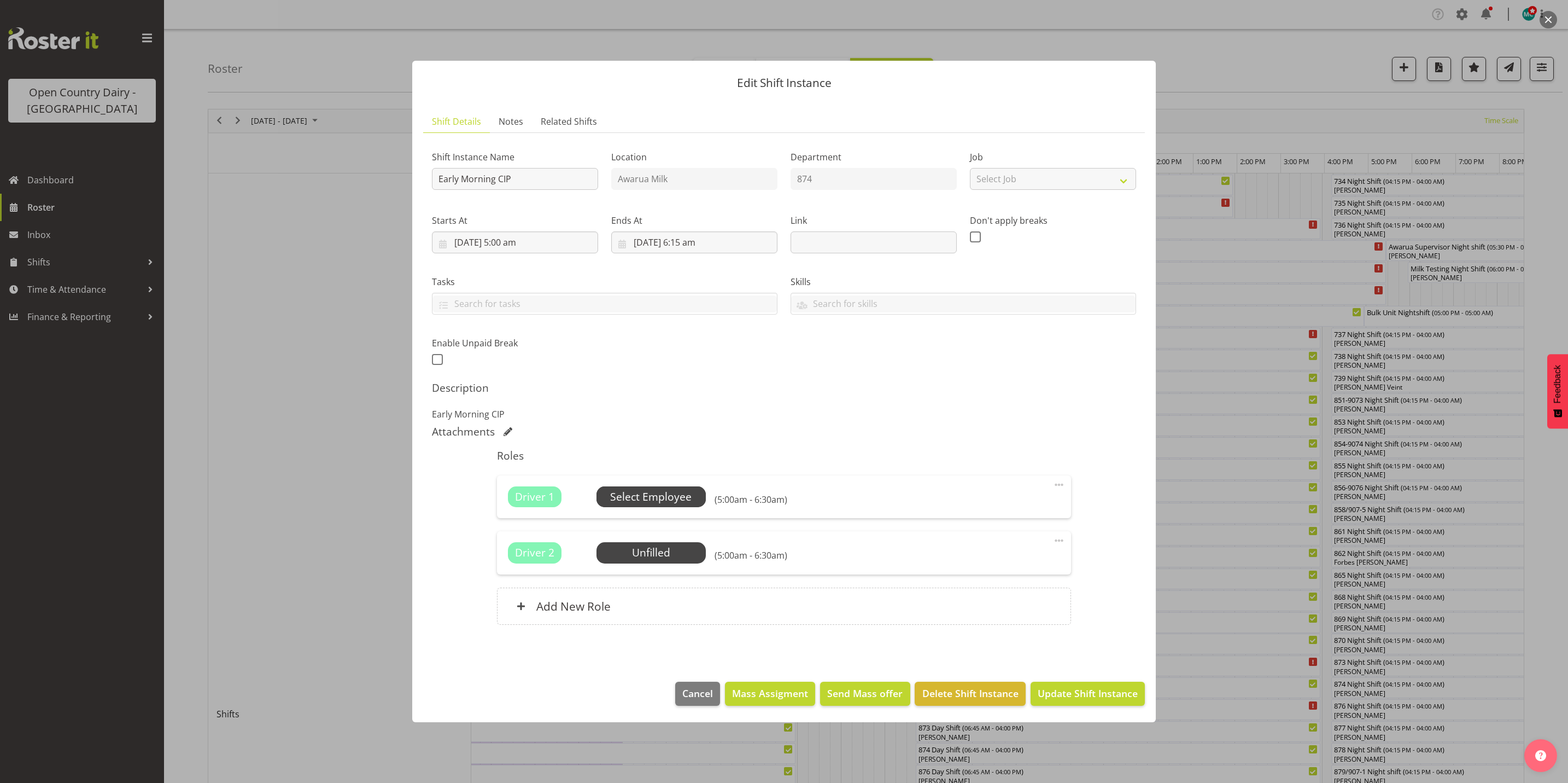
click at [639, 500] on span "Select Employee" at bounding box center [650, 497] width 81 height 16
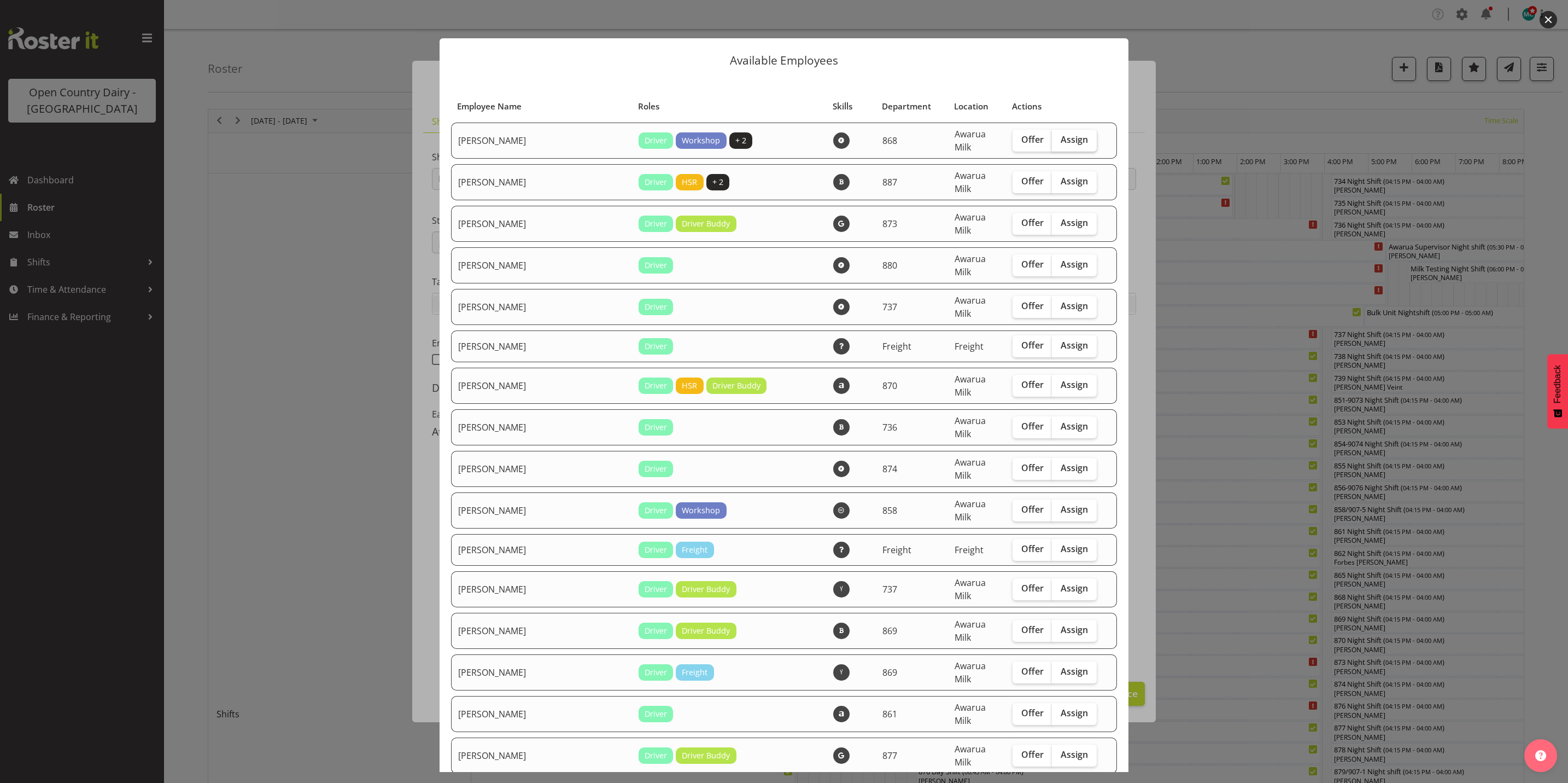
click at [1061, 135] on span "Assign" at bounding box center [1075, 140] width 27 height 11
click at [1056, 136] on input "Assign" at bounding box center [1055, 139] width 7 height 7
checkbox input "true"
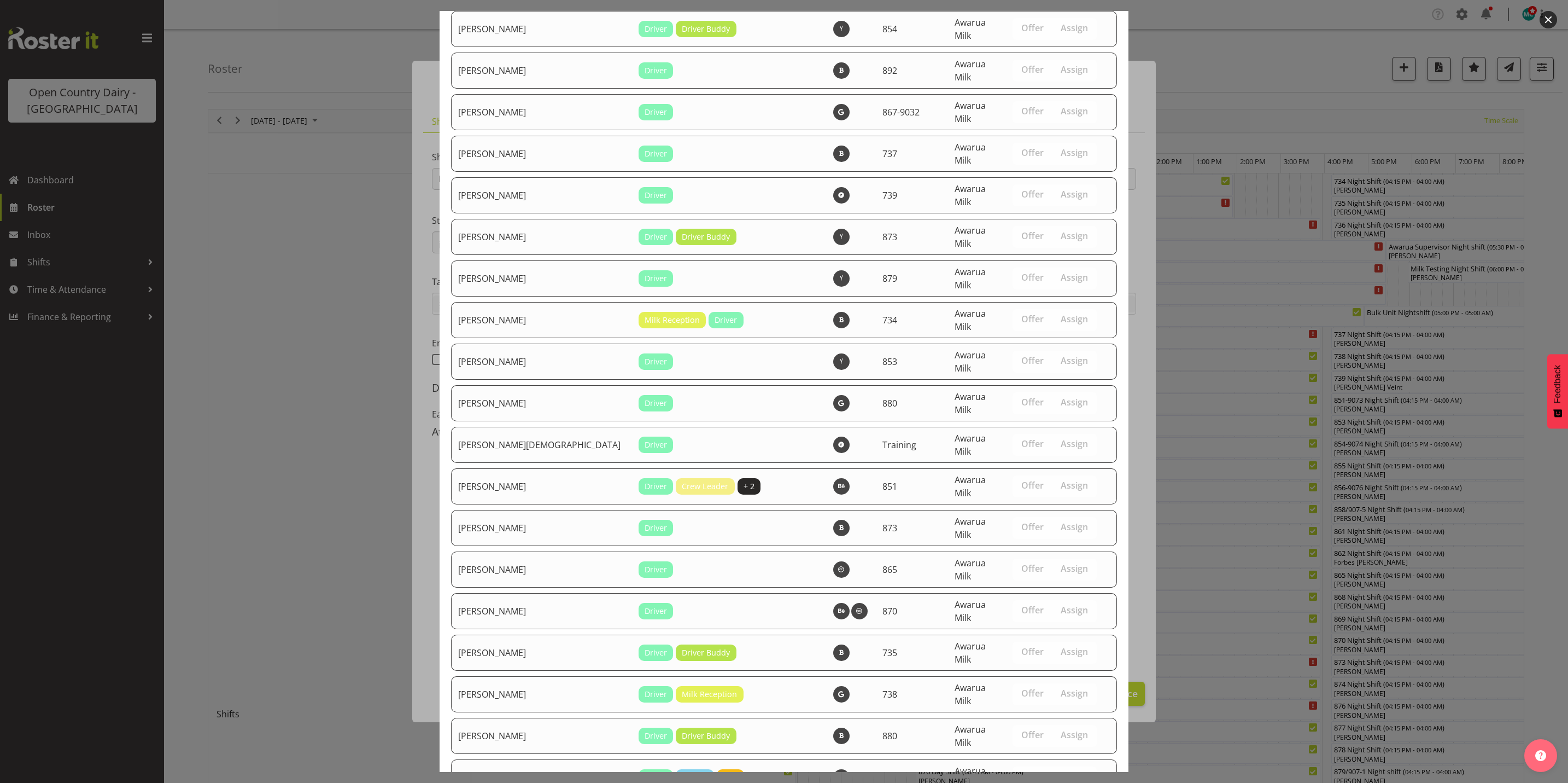
scroll to position [3763, 0]
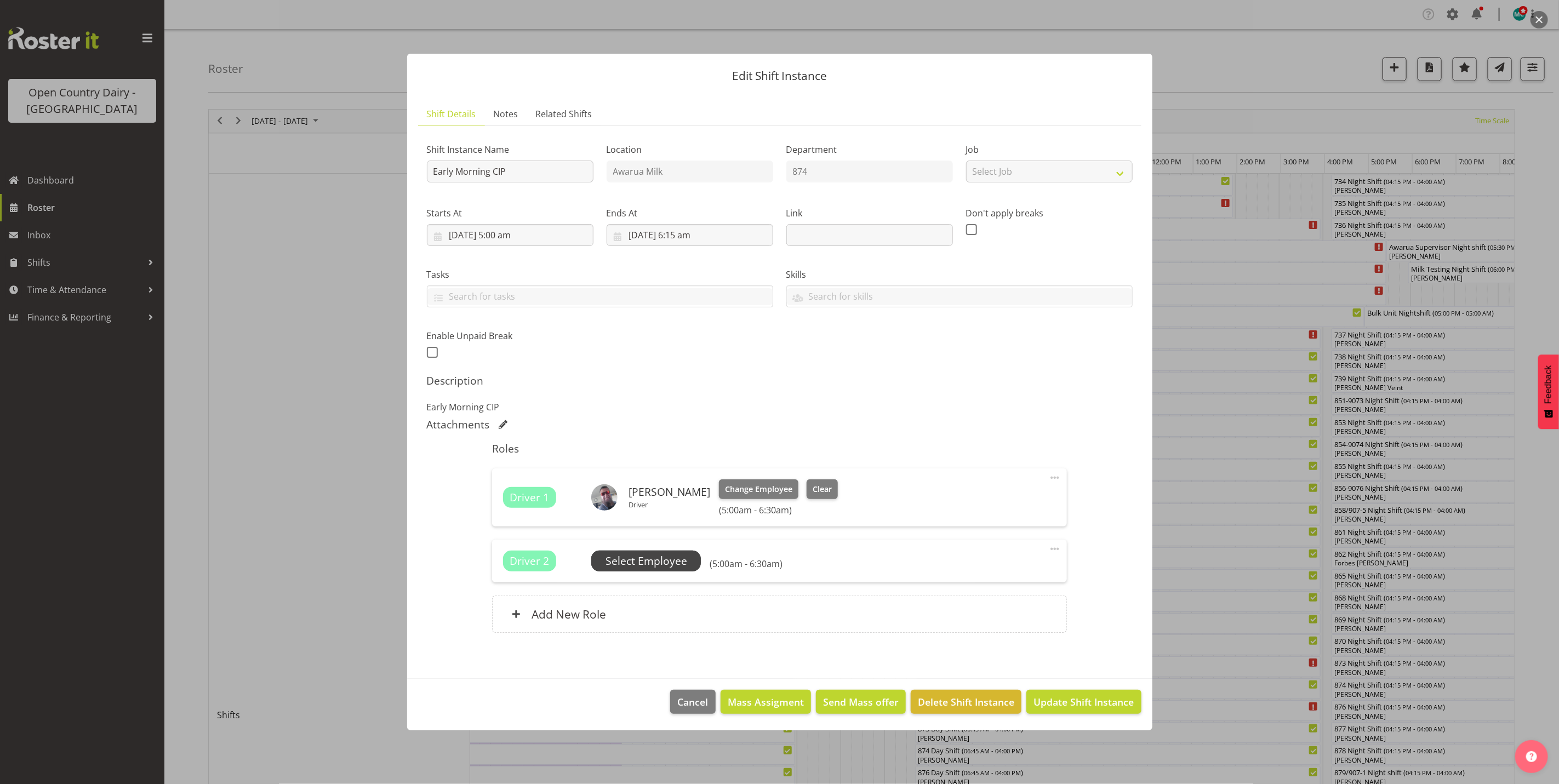
click at [643, 558] on span "Select Employee" at bounding box center [646, 561] width 82 height 16
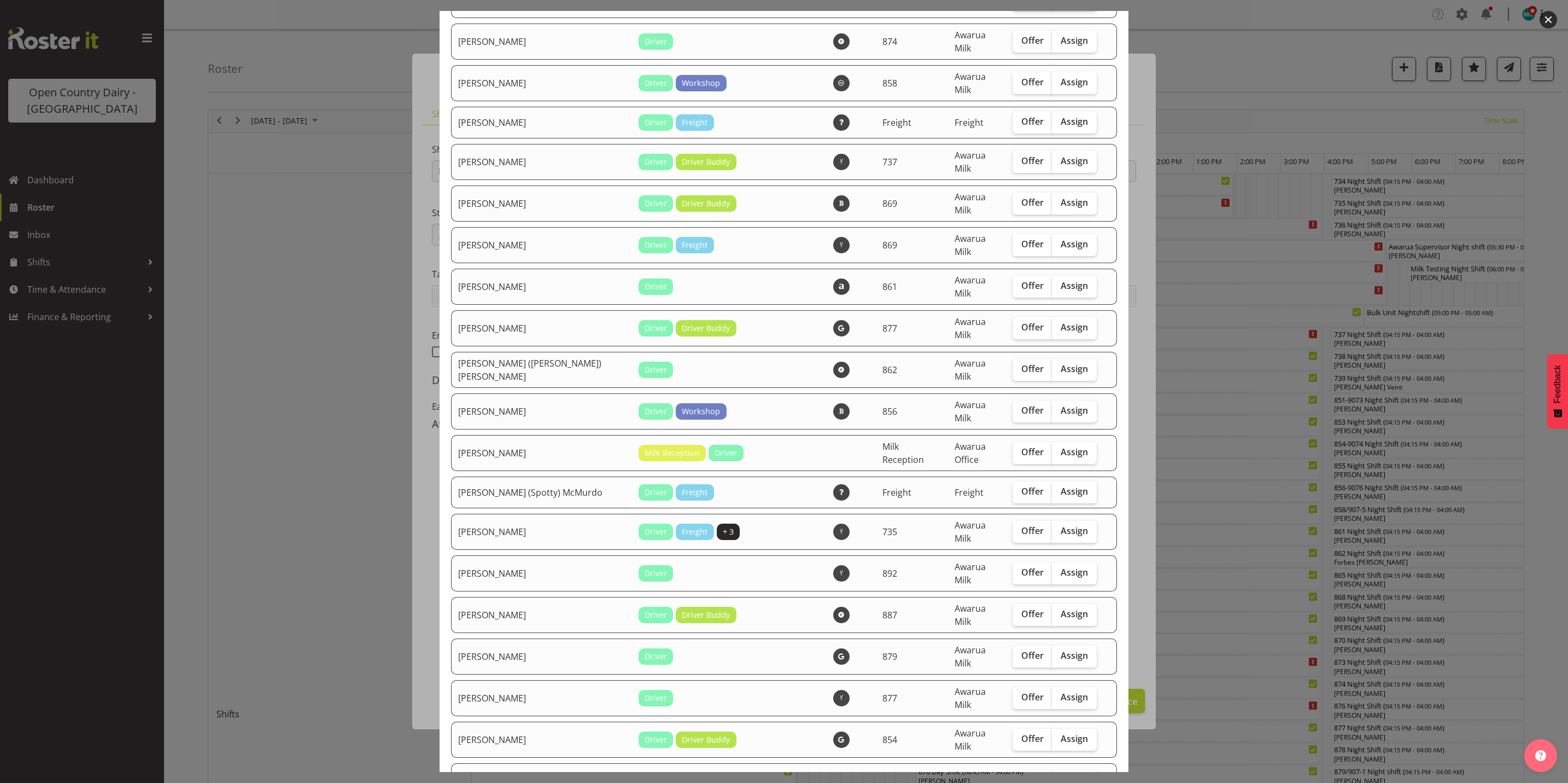
scroll to position [410, 0]
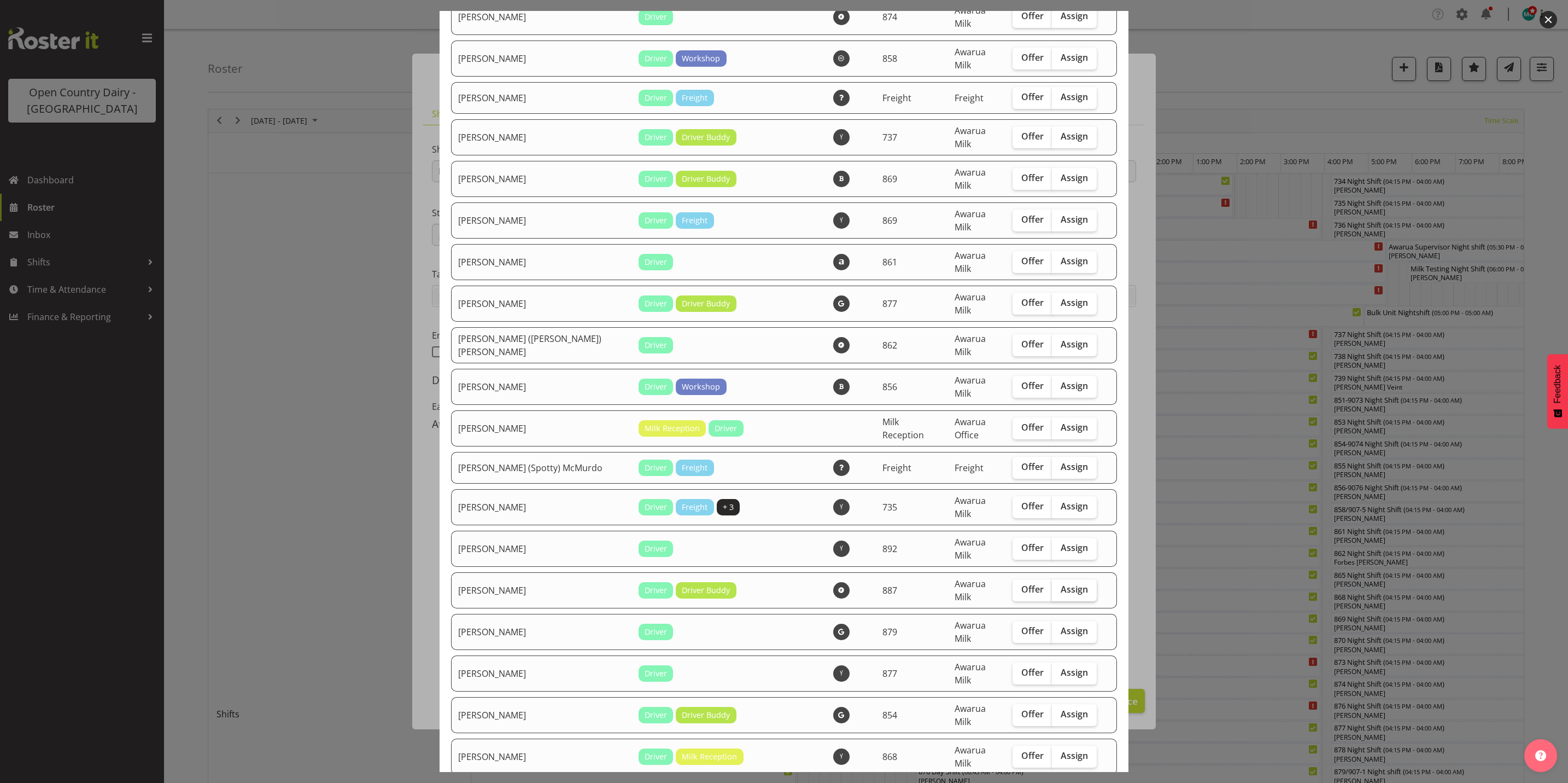
click at [1063, 584] on span "Assign" at bounding box center [1075, 589] width 27 height 11
click at [1059, 586] on input "Assign" at bounding box center [1055, 589] width 7 height 7
checkbox input "true"
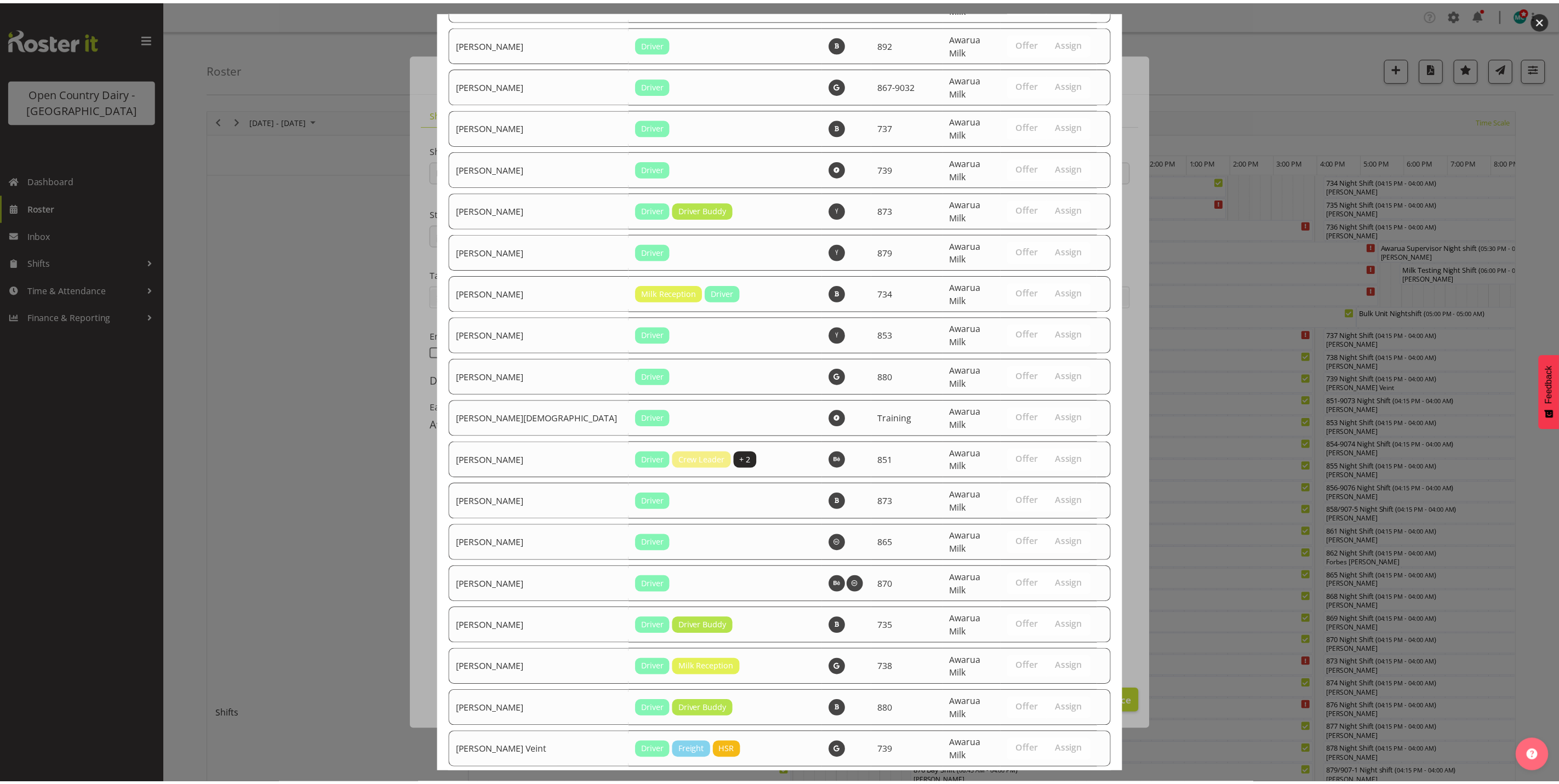
scroll to position [3730, 0]
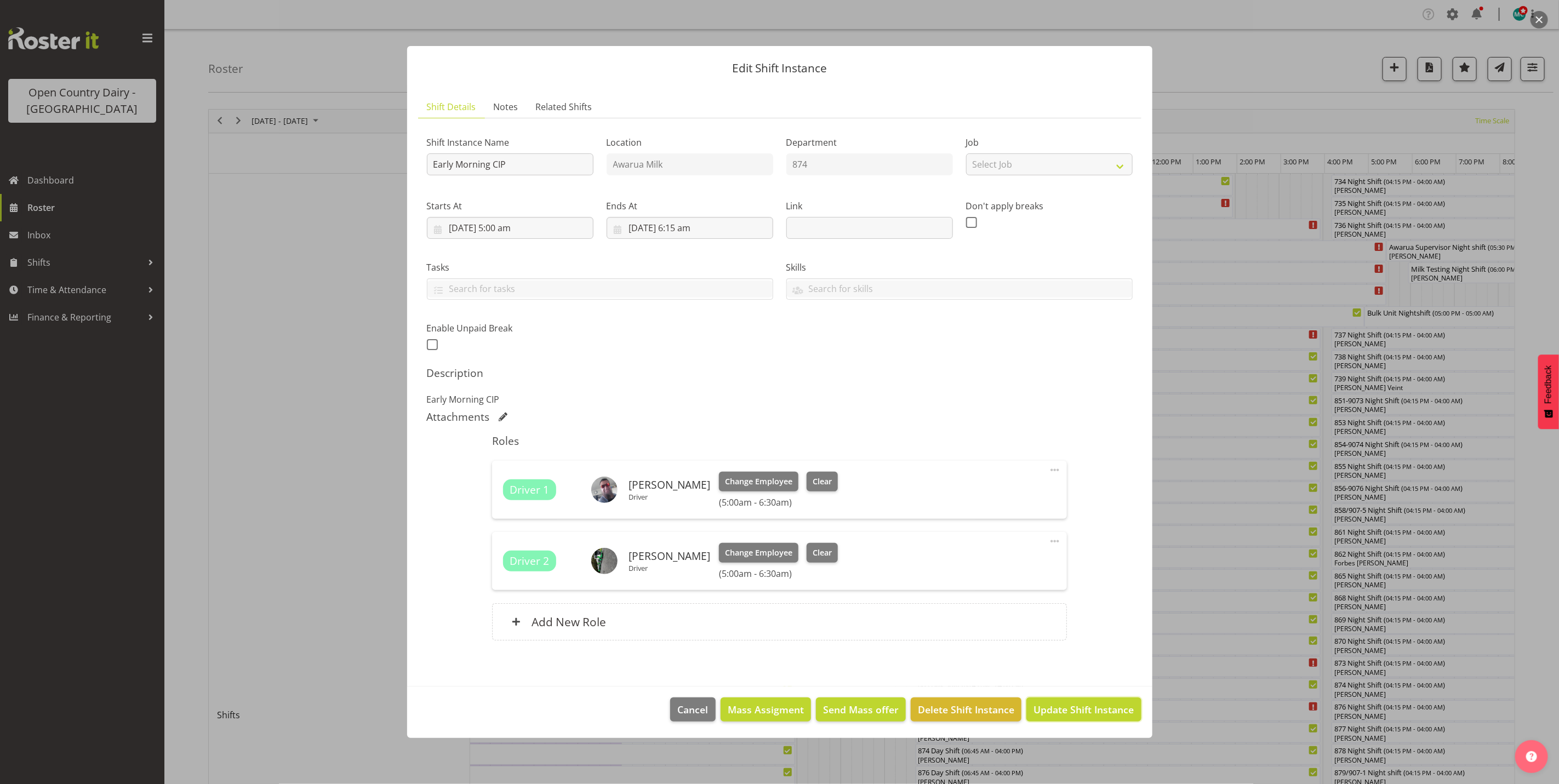
drag, startPoint x: 1068, startPoint y: 710, endPoint x: 1278, endPoint y: 657, distance: 216.6
click at [1068, 711] on span "Update Shift Instance" at bounding box center [1083, 709] width 100 height 14
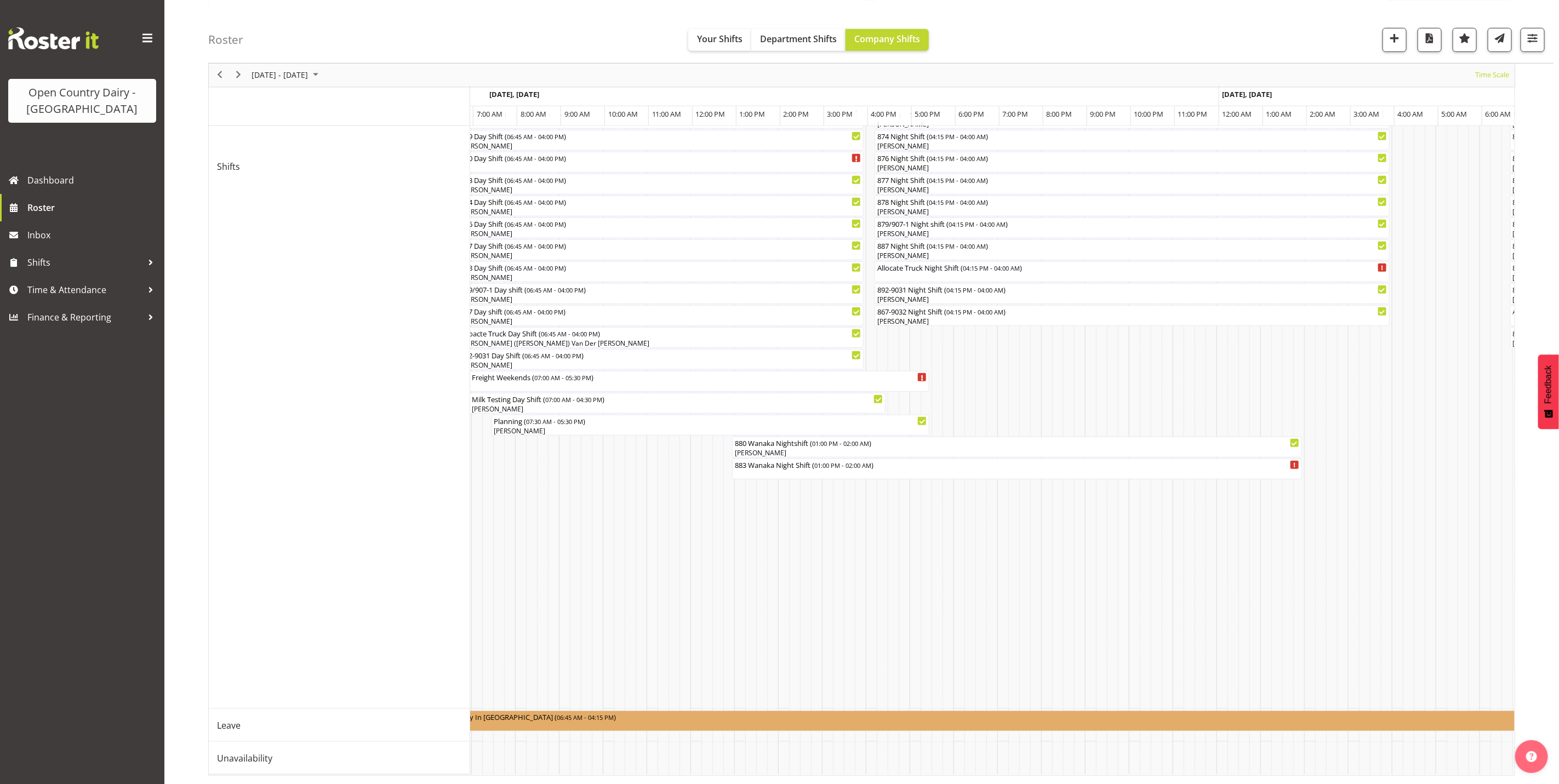
scroll to position [0, 5717]
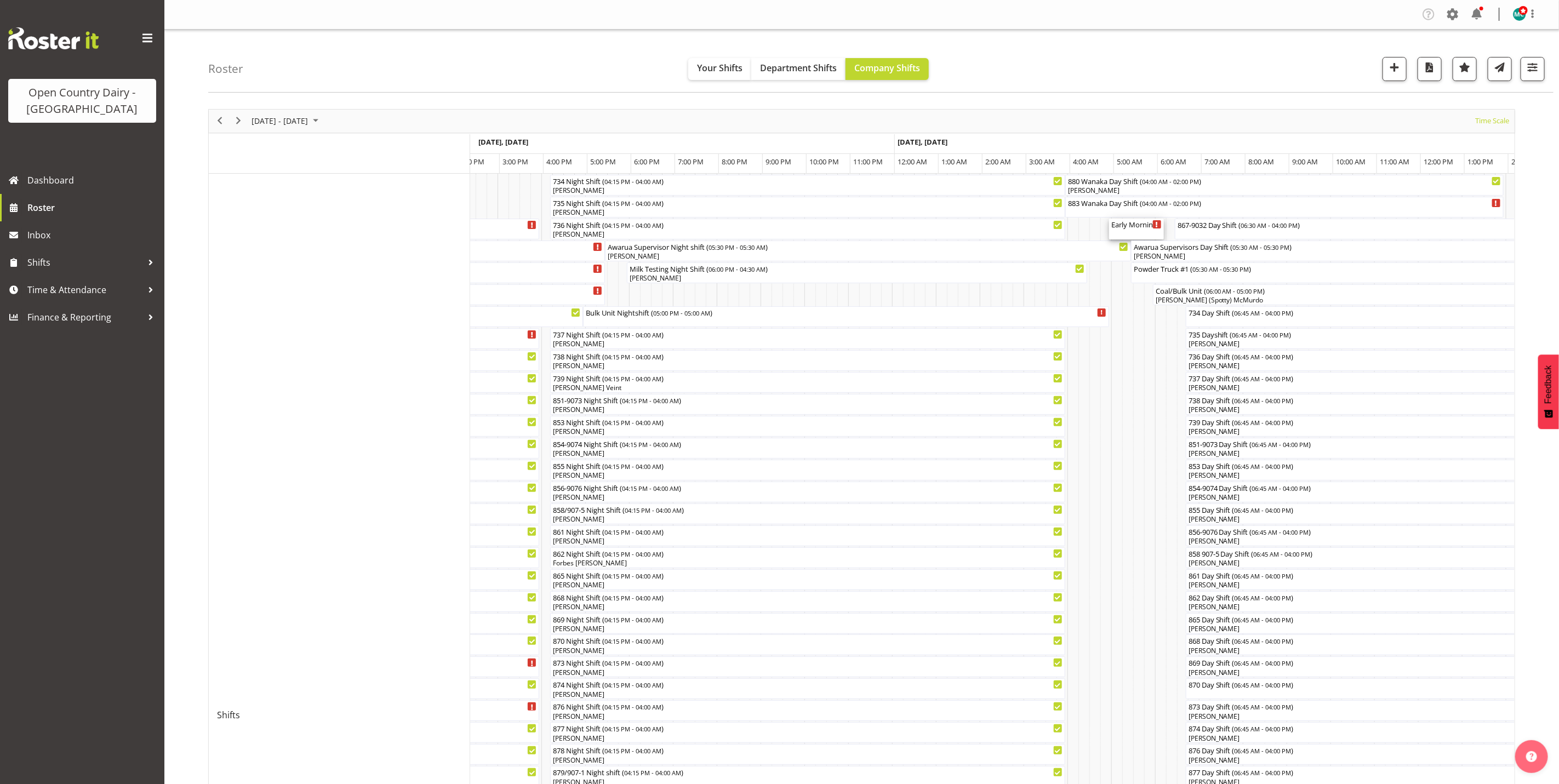
click at [1136, 228] on div "Early Morning CIP ( 05:00 AM - 06:15 AM )" at bounding box center [1136, 224] width 50 height 11
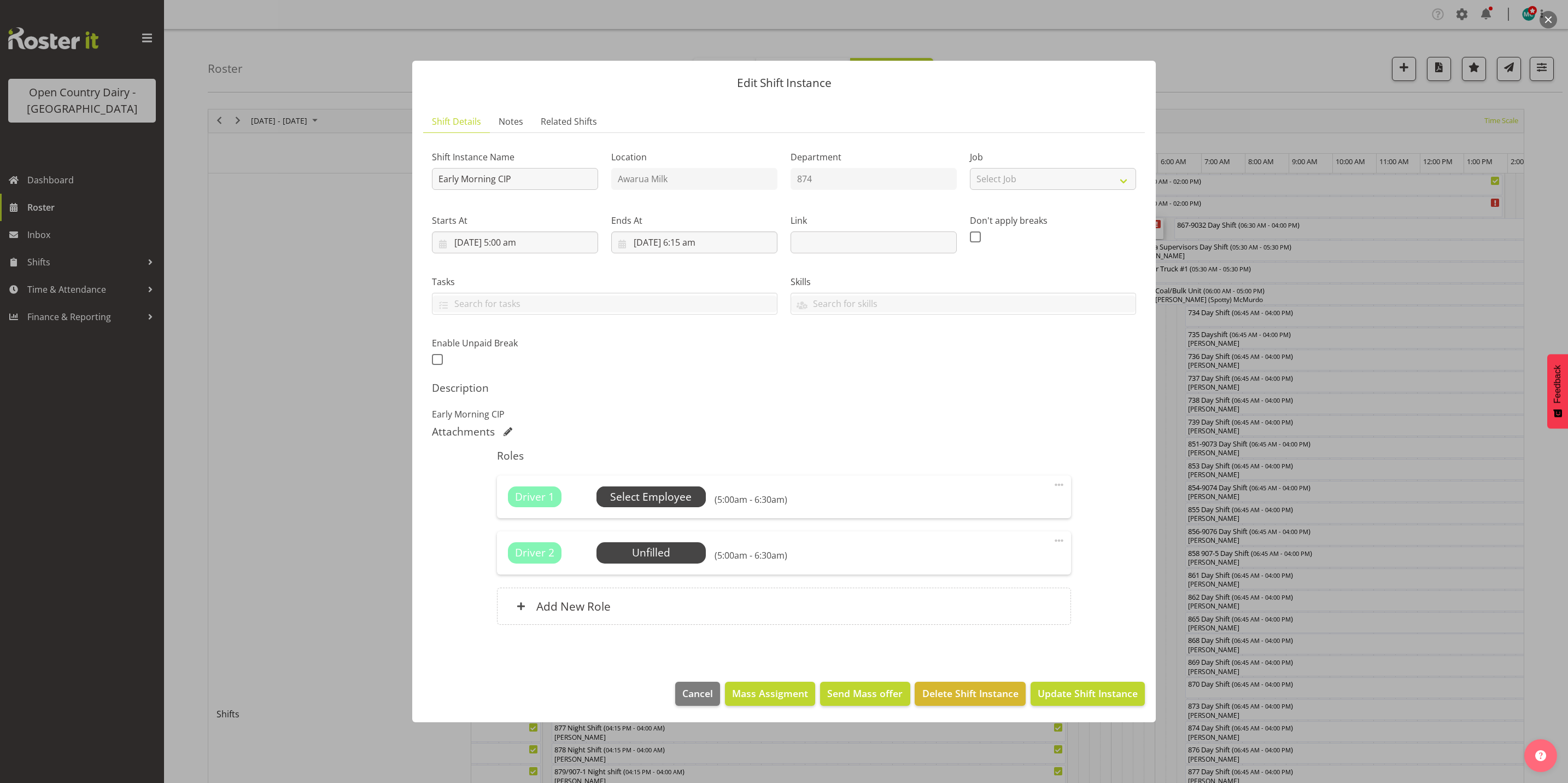
click at [652, 491] on span "Select Employee" at bounding box center [650, 497] width 81 height 16
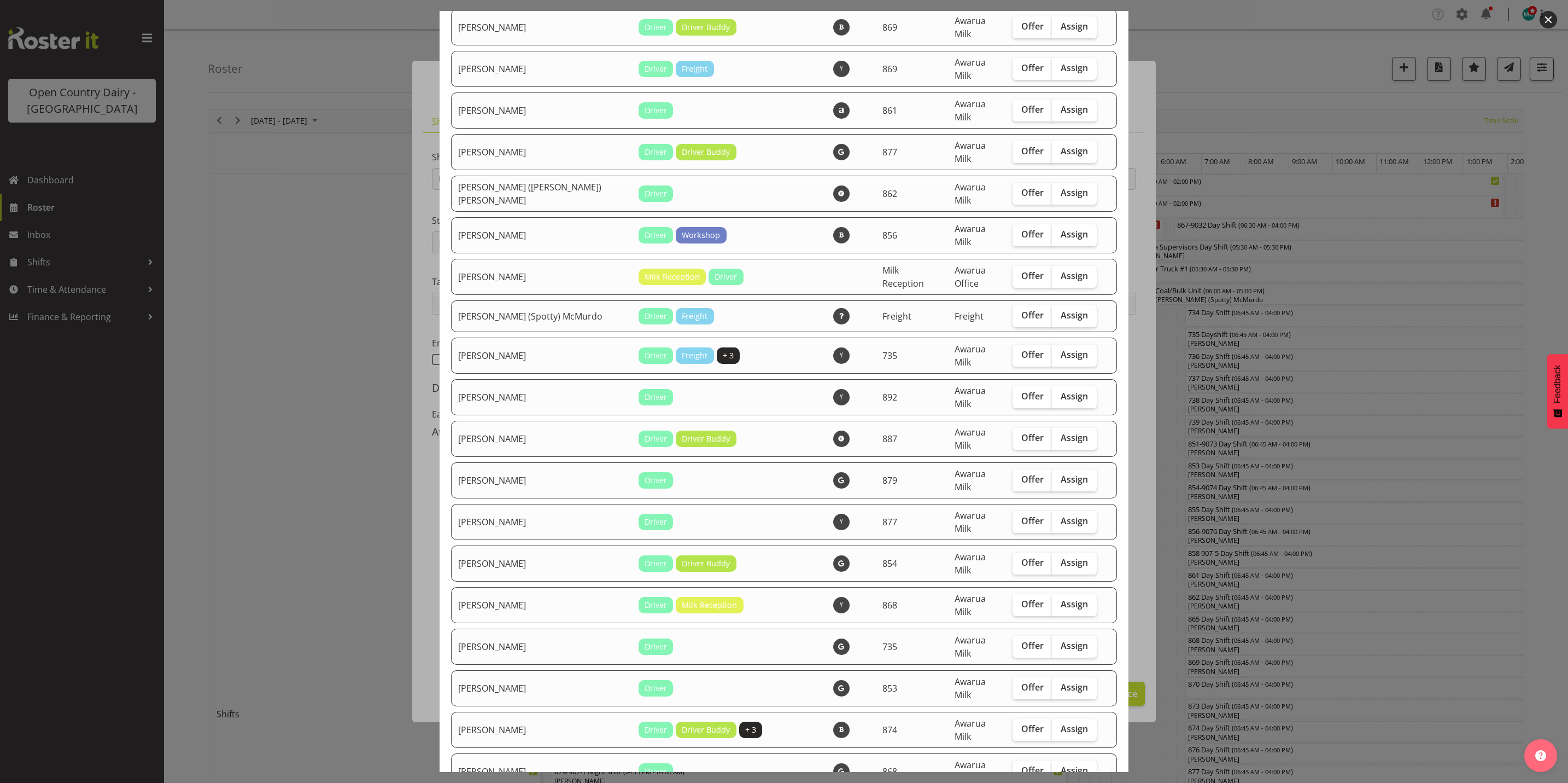
scroll to position [656, 0]
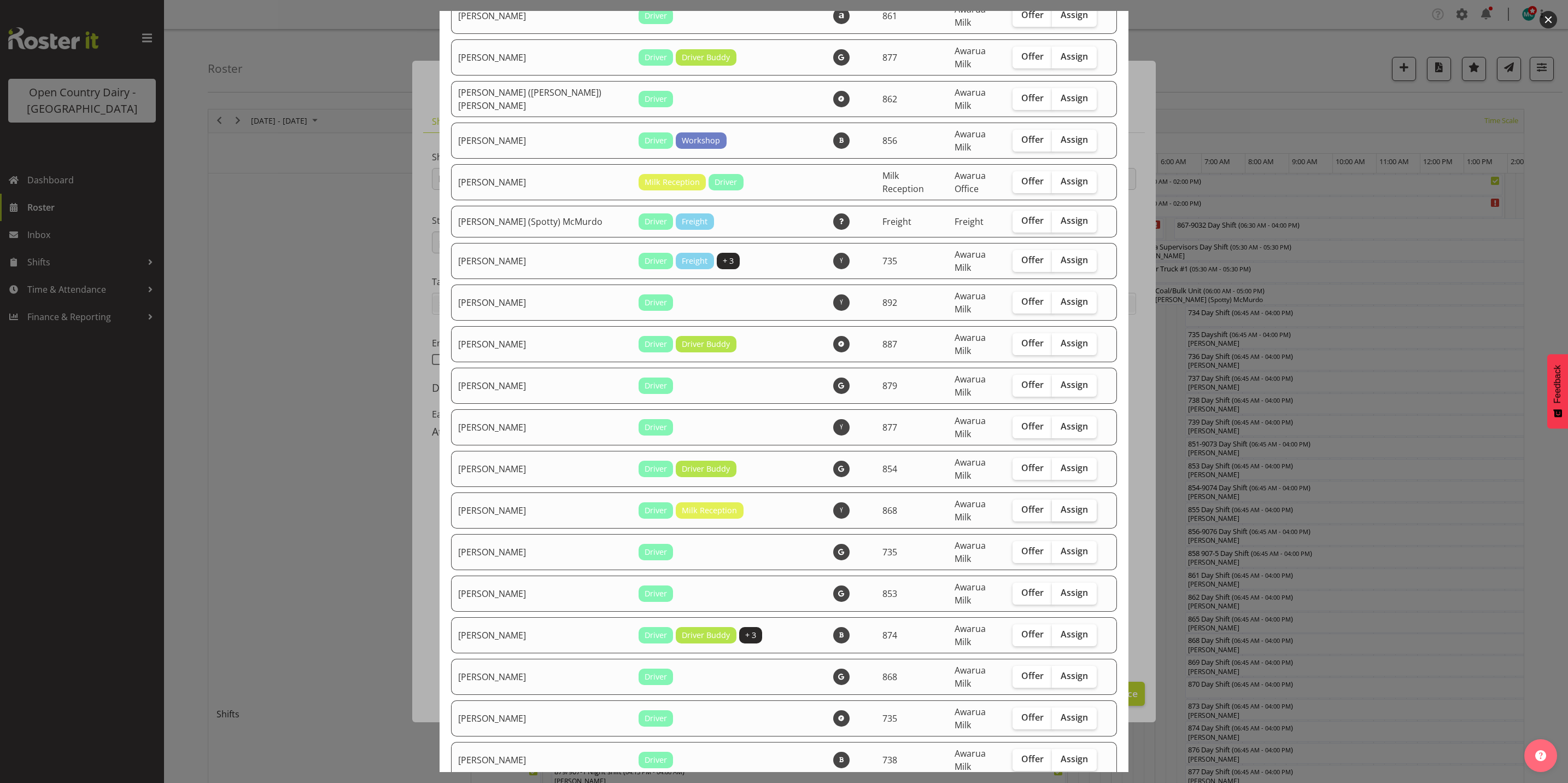
click at [1061, 504] on span "Assign" at bounding box center [1075, 510] width 27 height 11
click at [1052, 506] on input "Assign" at bounding box center [1055, 509] width 7 height 7
checkbox input "true"
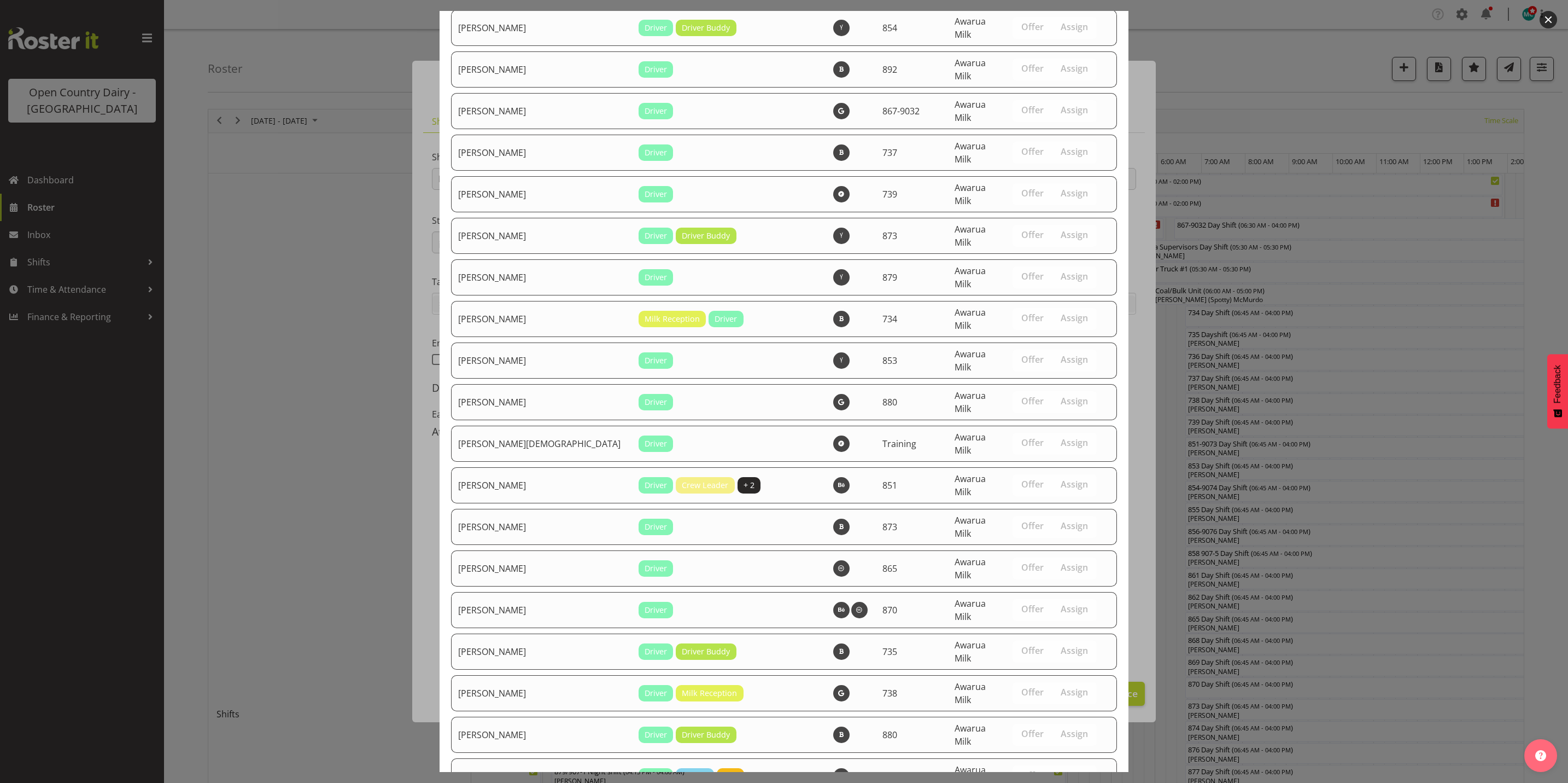
scroll to position [3725, 0]
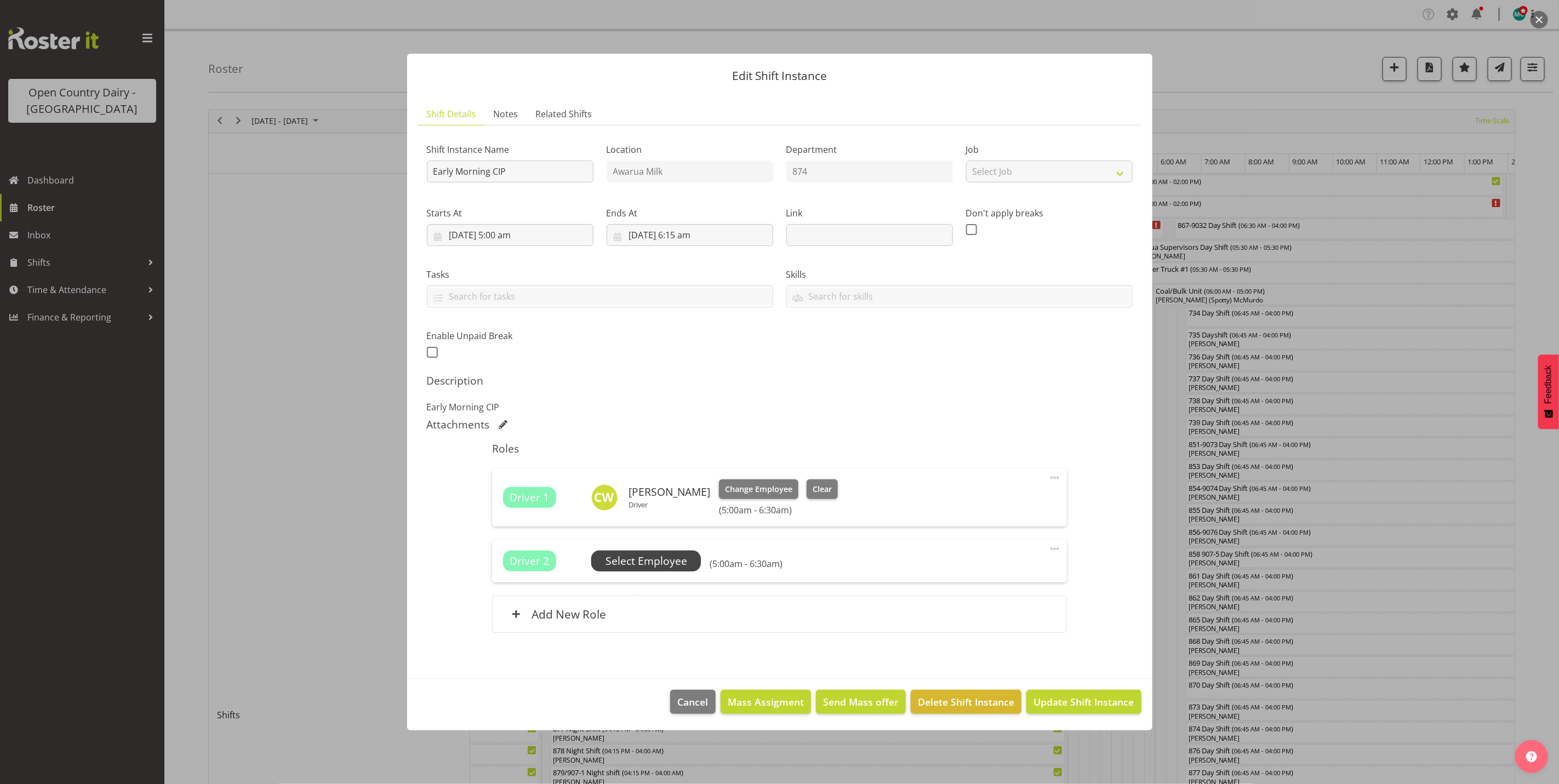
click at [655, 558] on span "Select Employee" at bounding box center [646, 561] width 82 height 16
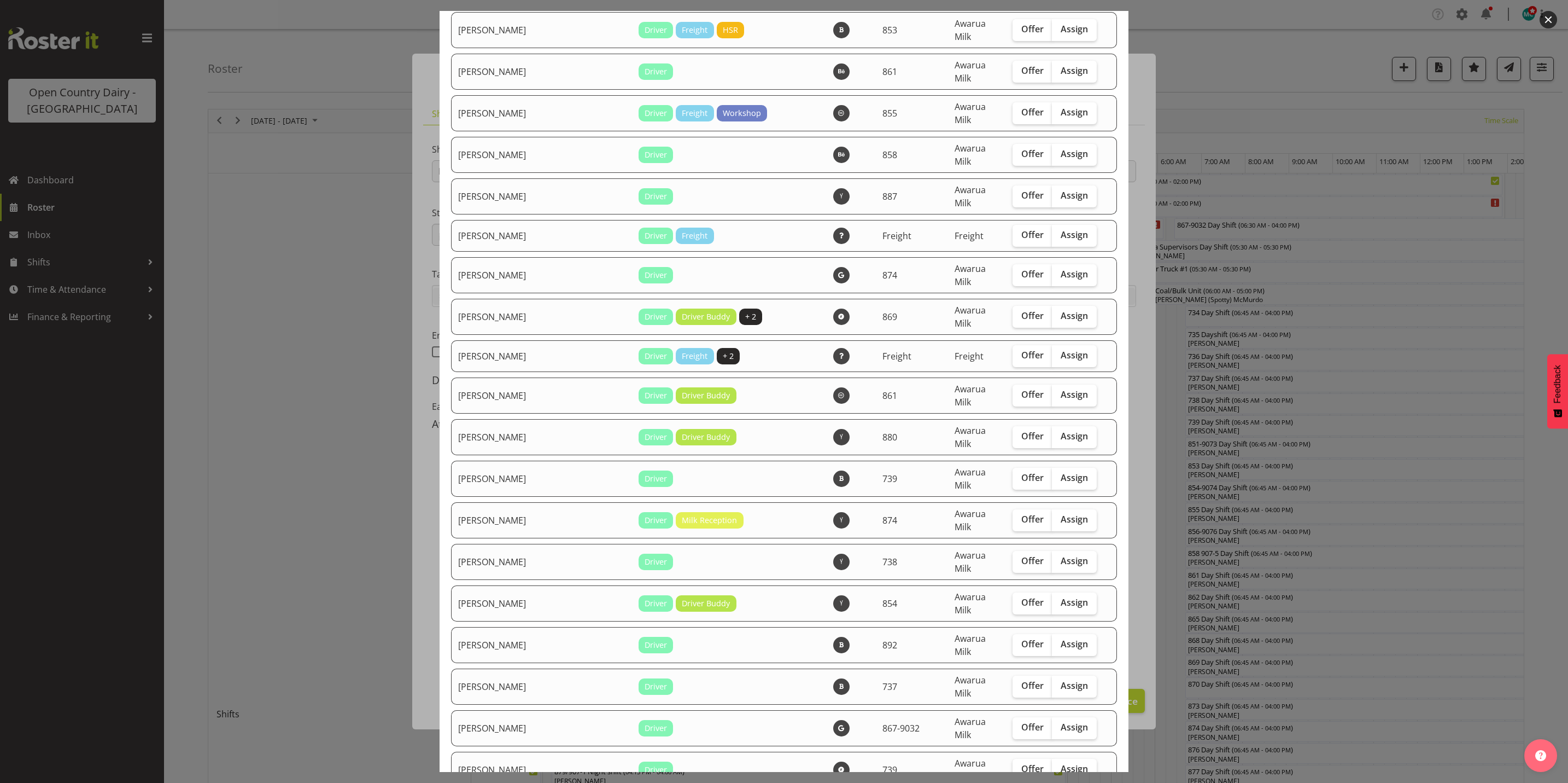
scroll to position [2949, 0]
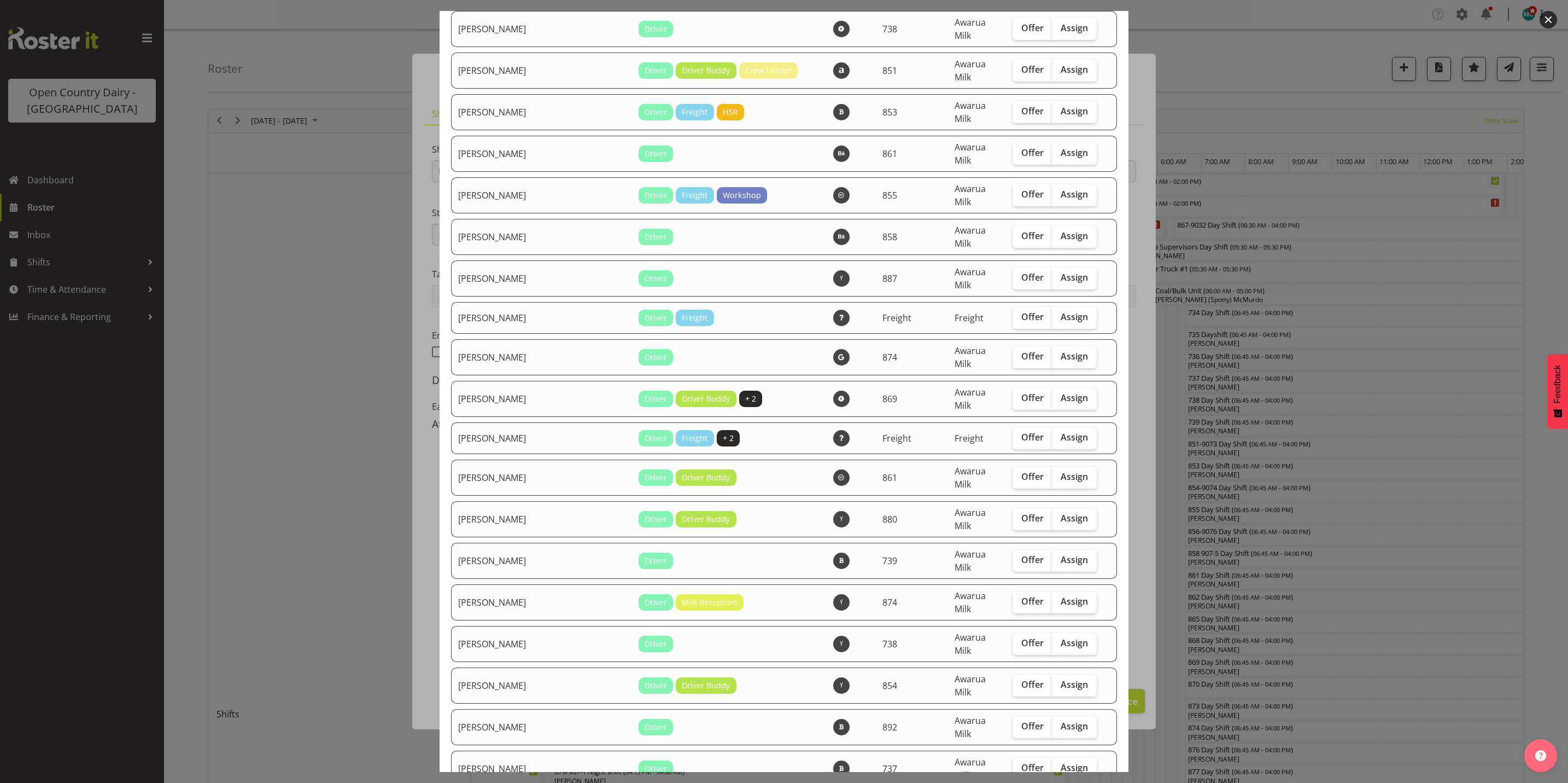
checkbox input "true"
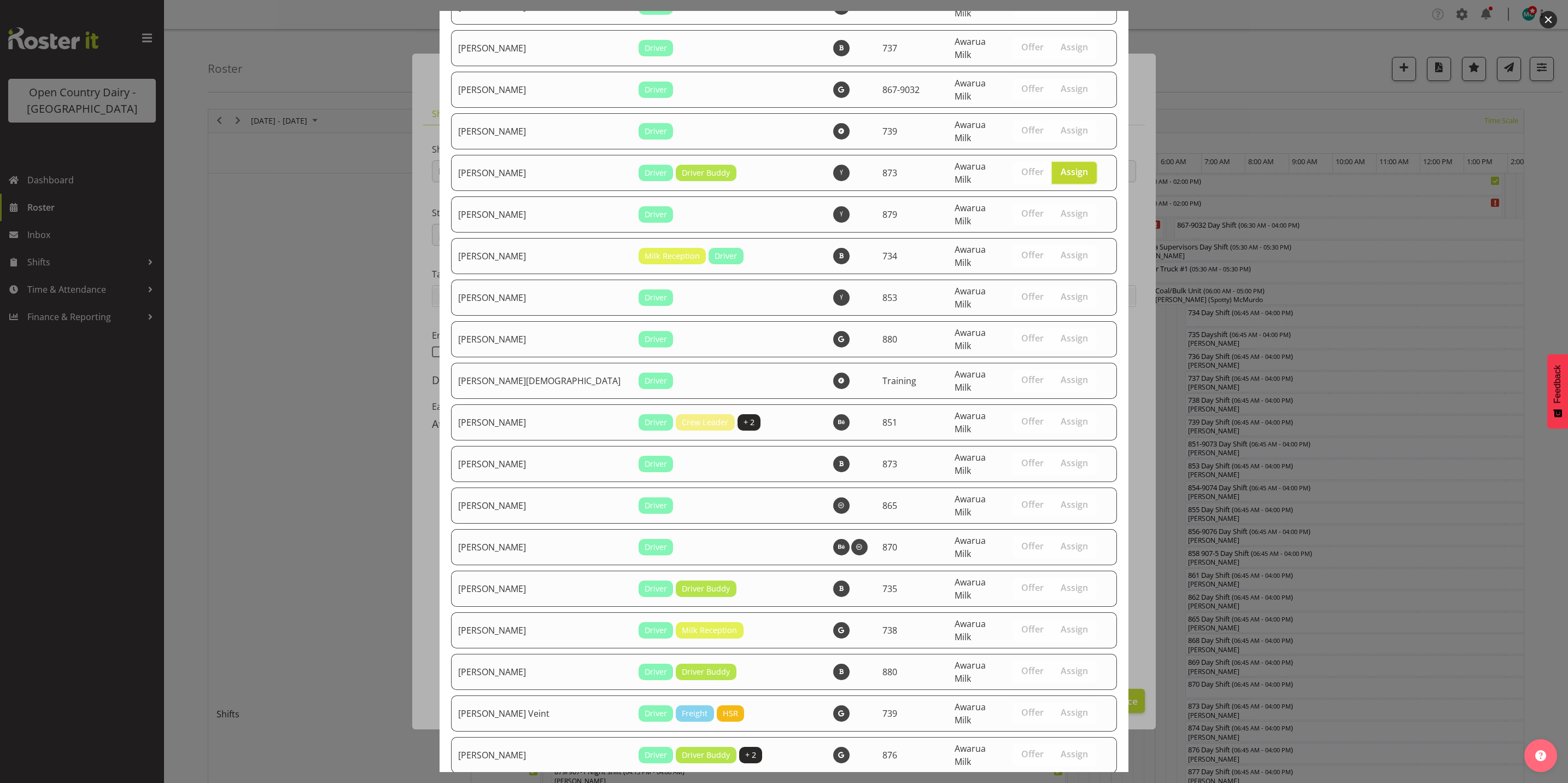
scroll to position [3688, 0]
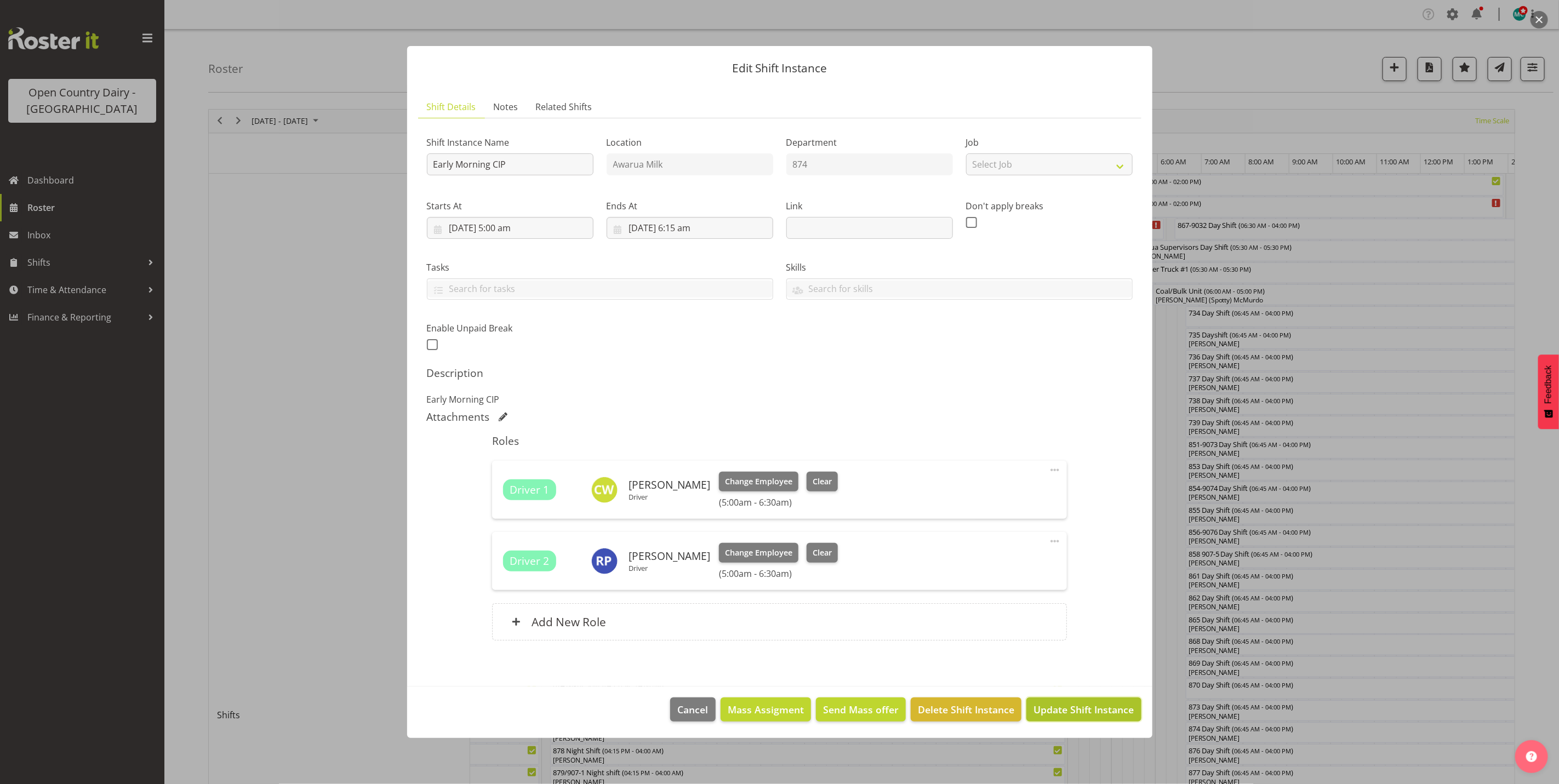
click at [1100, 710] on span "Update Shift Instance" at bounding box center [1083, 709] width 100 height 14
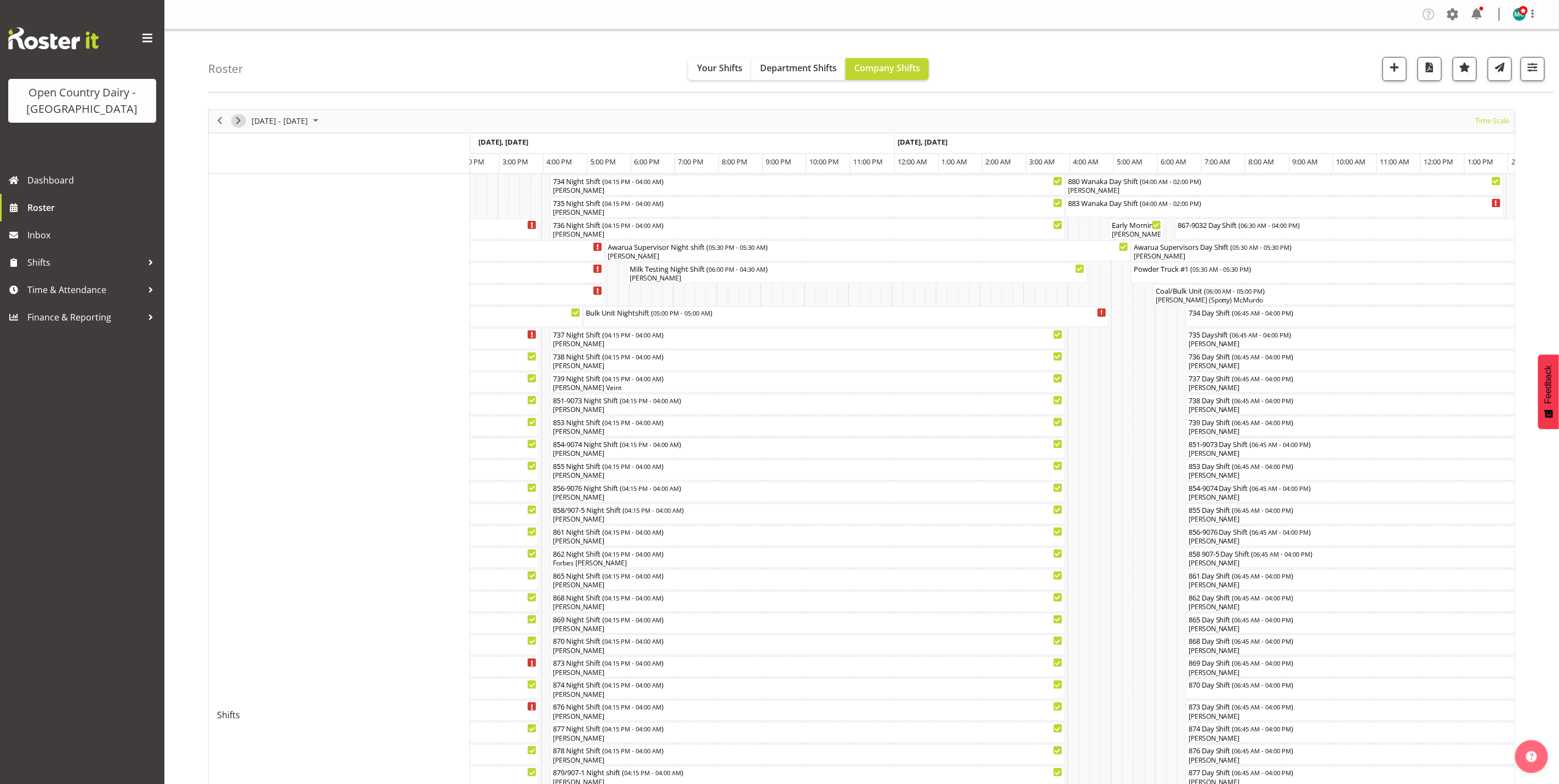
drag, startPoint x: 239, startPoint y: 121, endPoint x: 235, endPoint y: 127, distance: 7.2
click at [239, 121] on span "Next" at bounding box center [238, 121] width 13 height 14
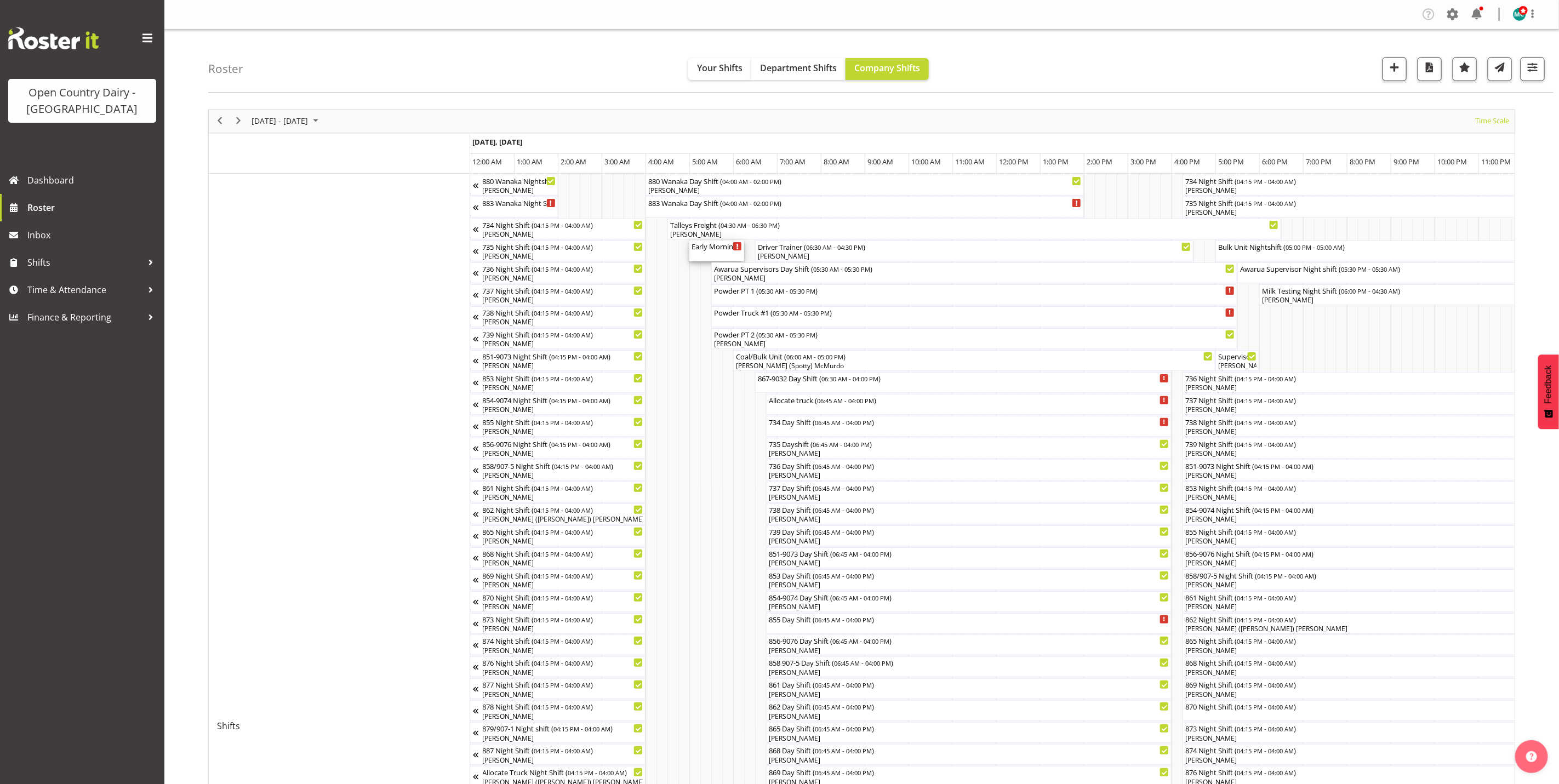
click at [722, 255] on div "Early Morning CIP ( 05:00 AM - 06:15 AM )" at bounding box center [717, 250] width 50 height 21
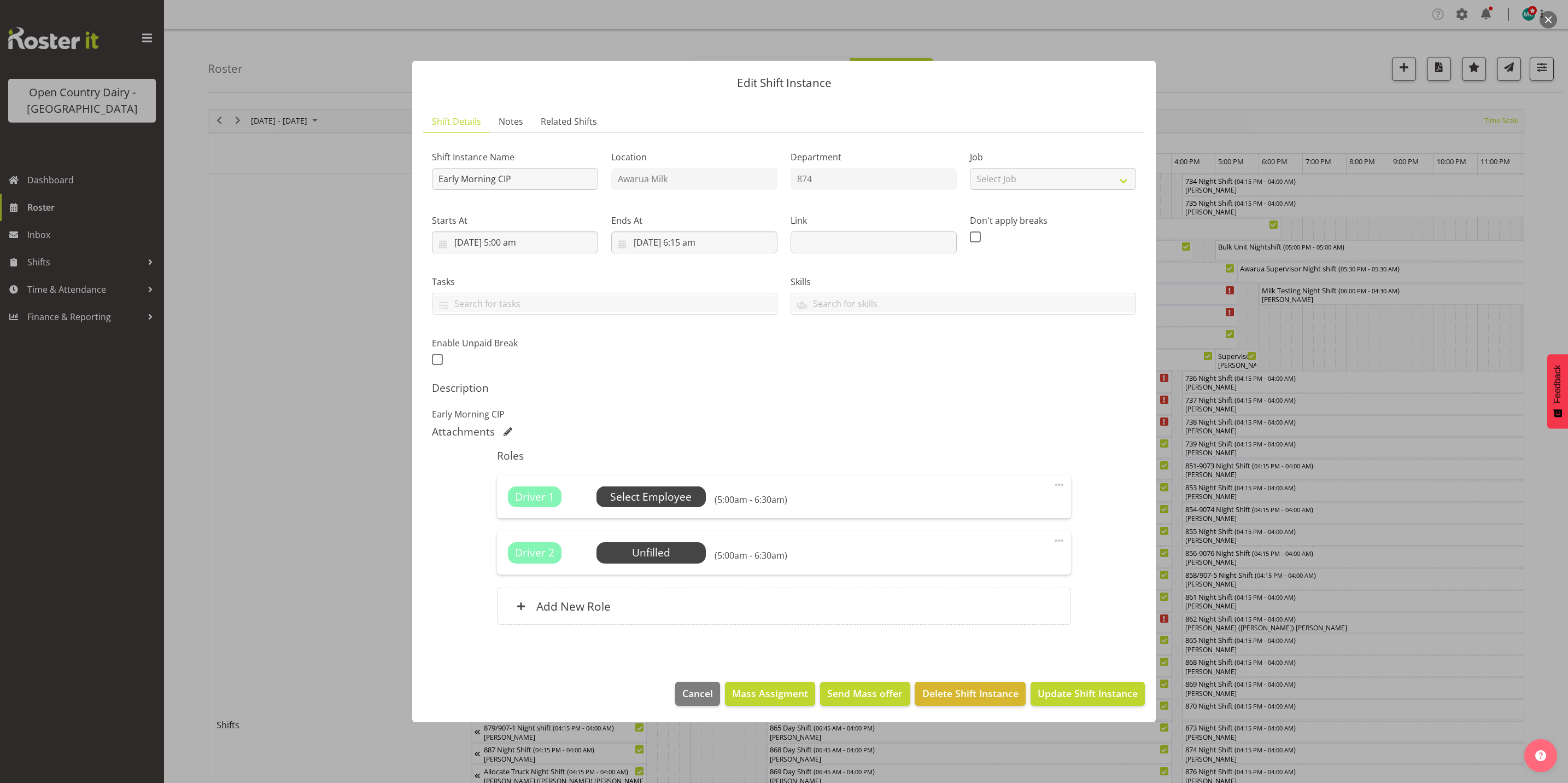
click at [629, 505] on span "Select Employee" at bounding box center [650, 497] width 81 height 16
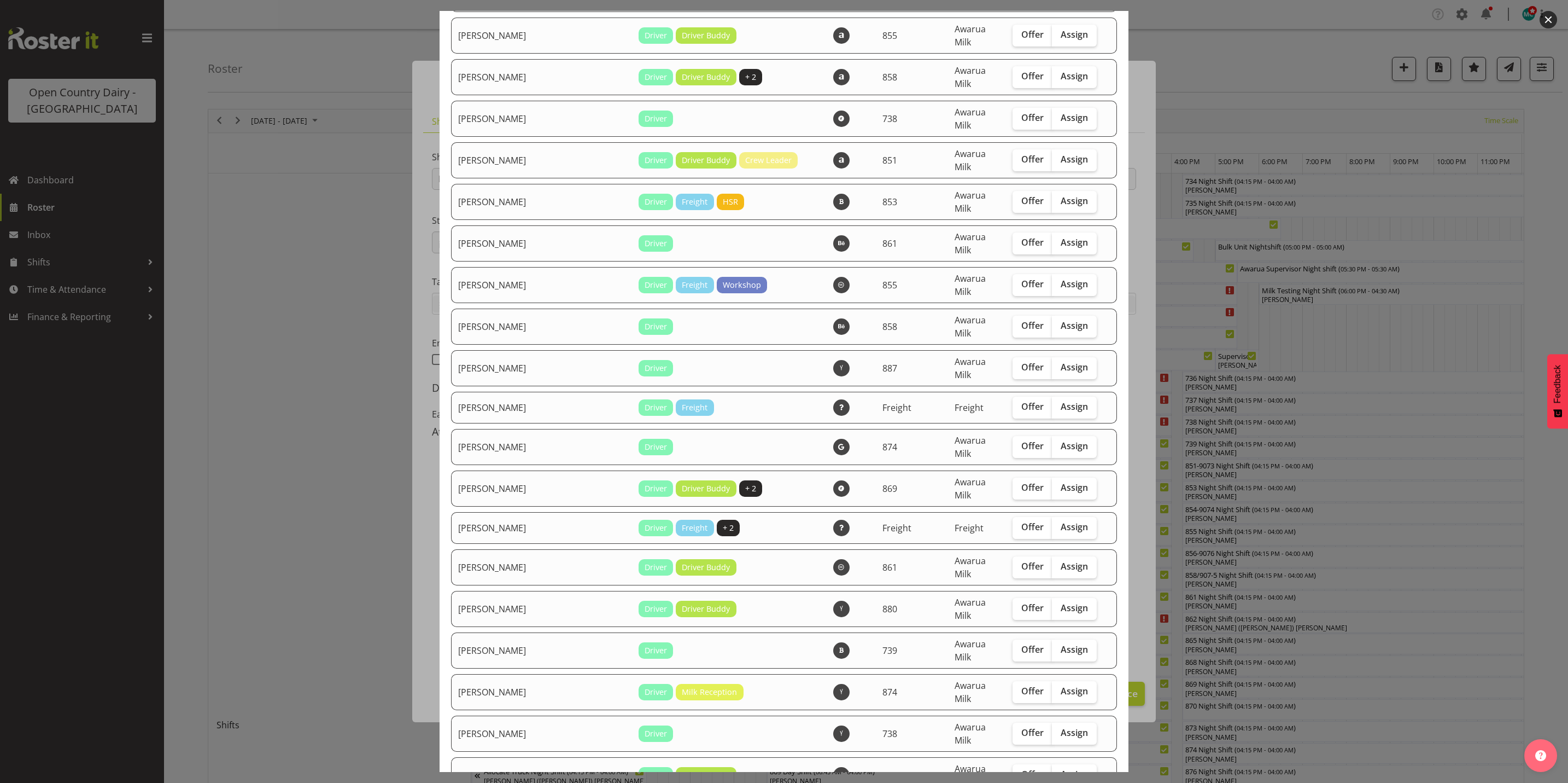
scroll to position [2872, 0]
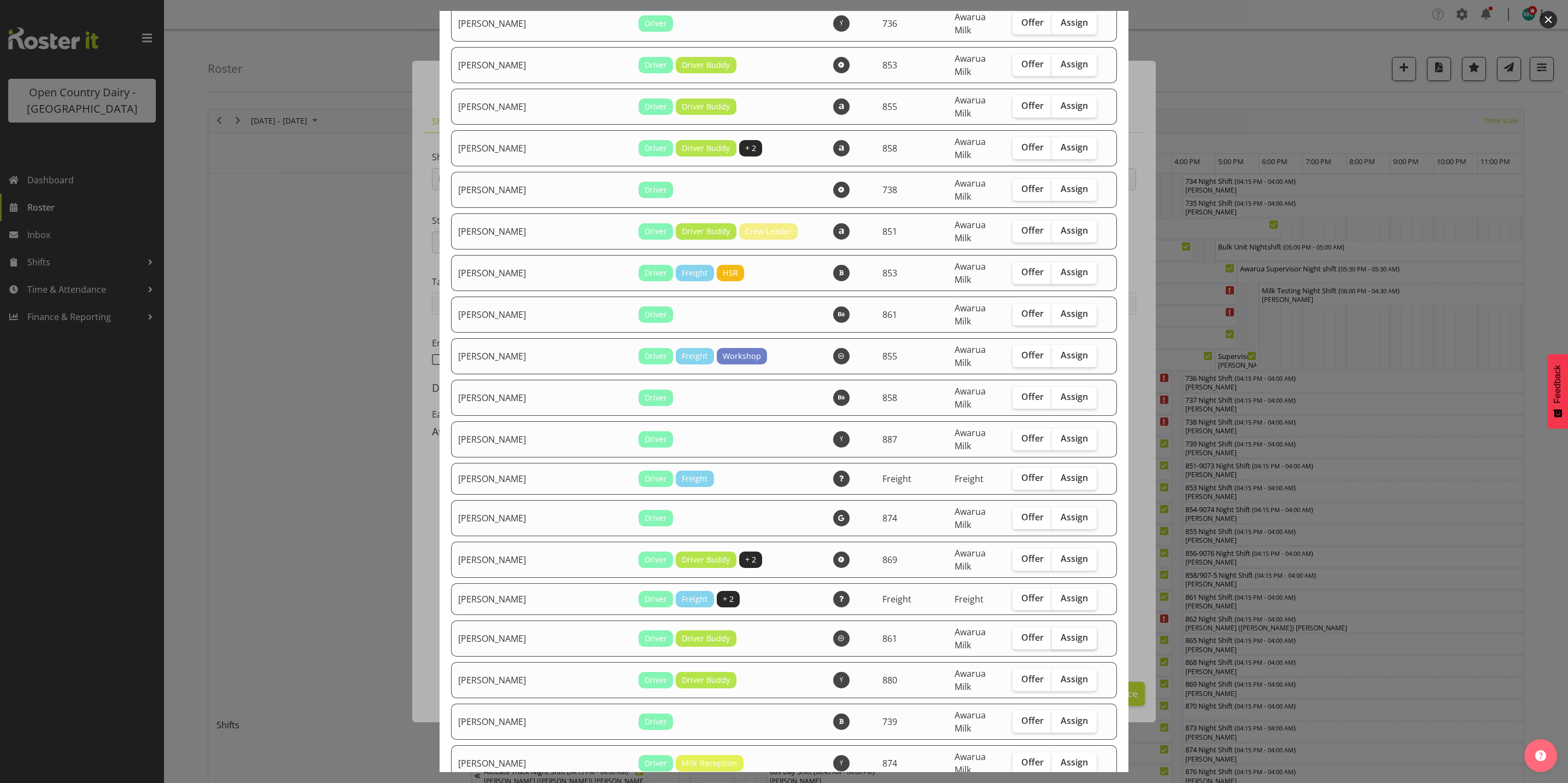
click at [1066, 632] on span "Assign" at bounding box center [1075, 638] width 27 height 11
click at [1059, 634] on input "Assign" at bounding box center [1055, 637] width 7 height 7
checkbox input "true"
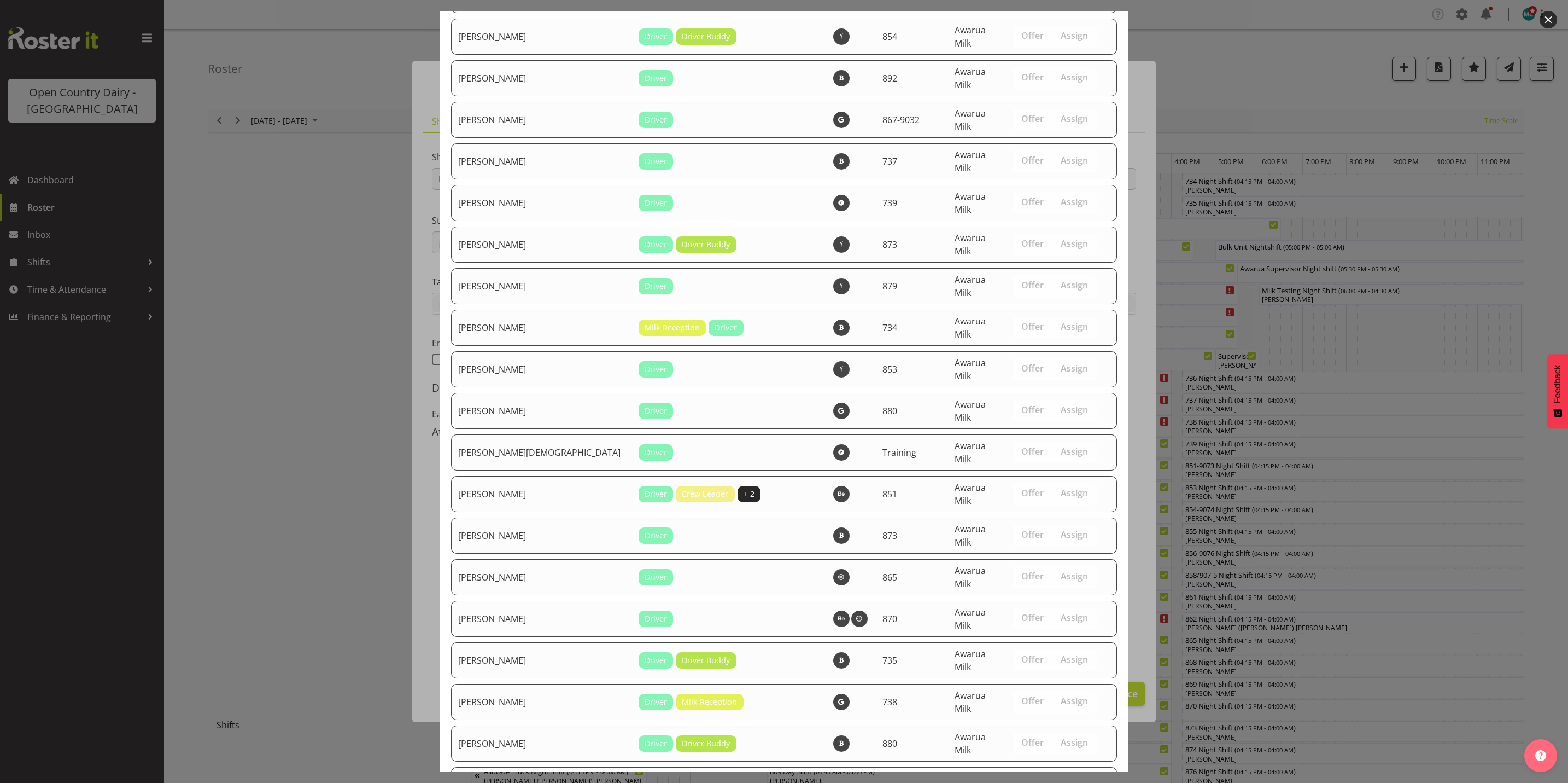
scroll to position [3763, 0]
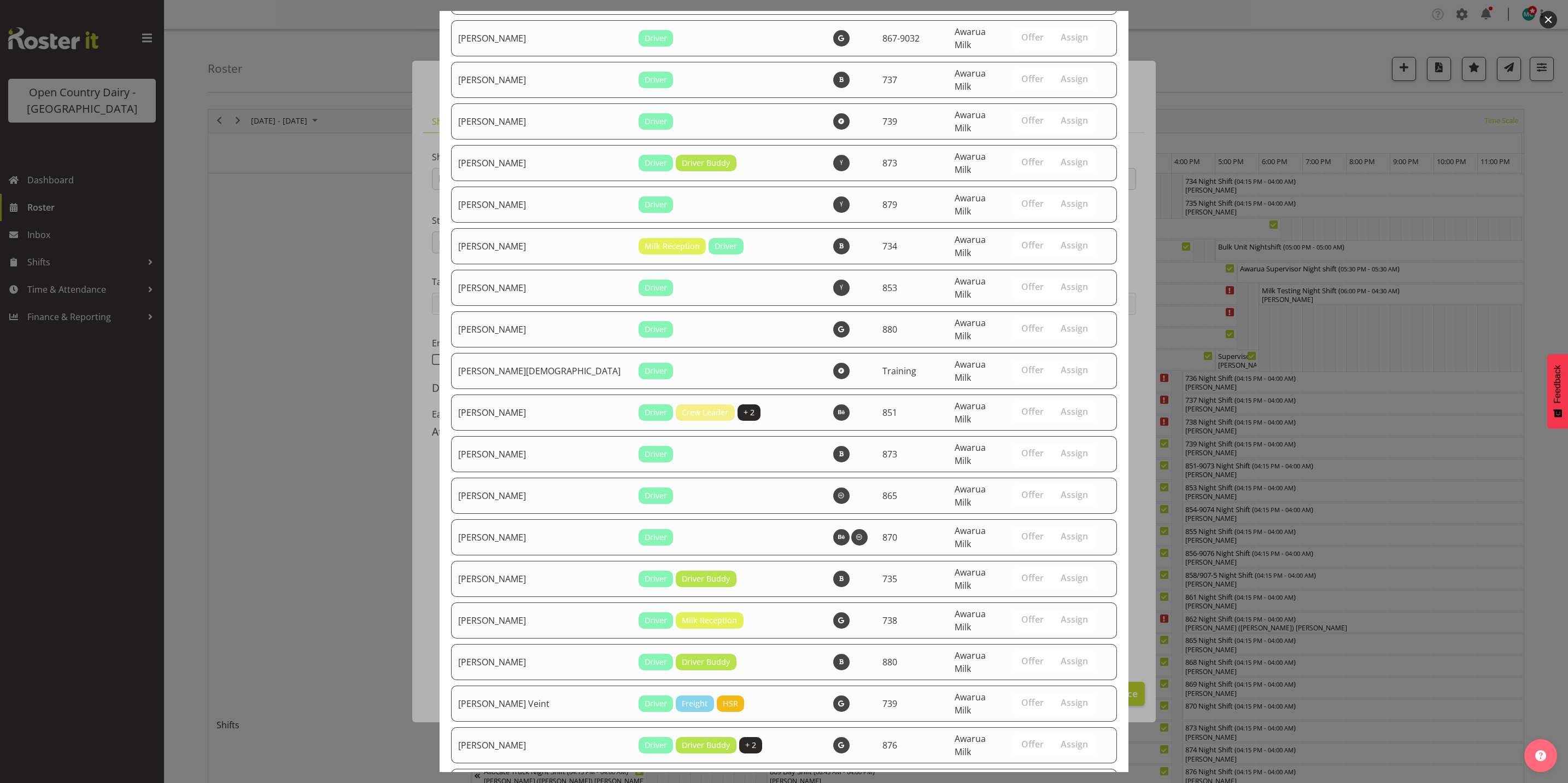
drag, startPoint x: 1049, startPoint y: 747, endPoint x: 1014, endPoint y: 723, distance: 42.4
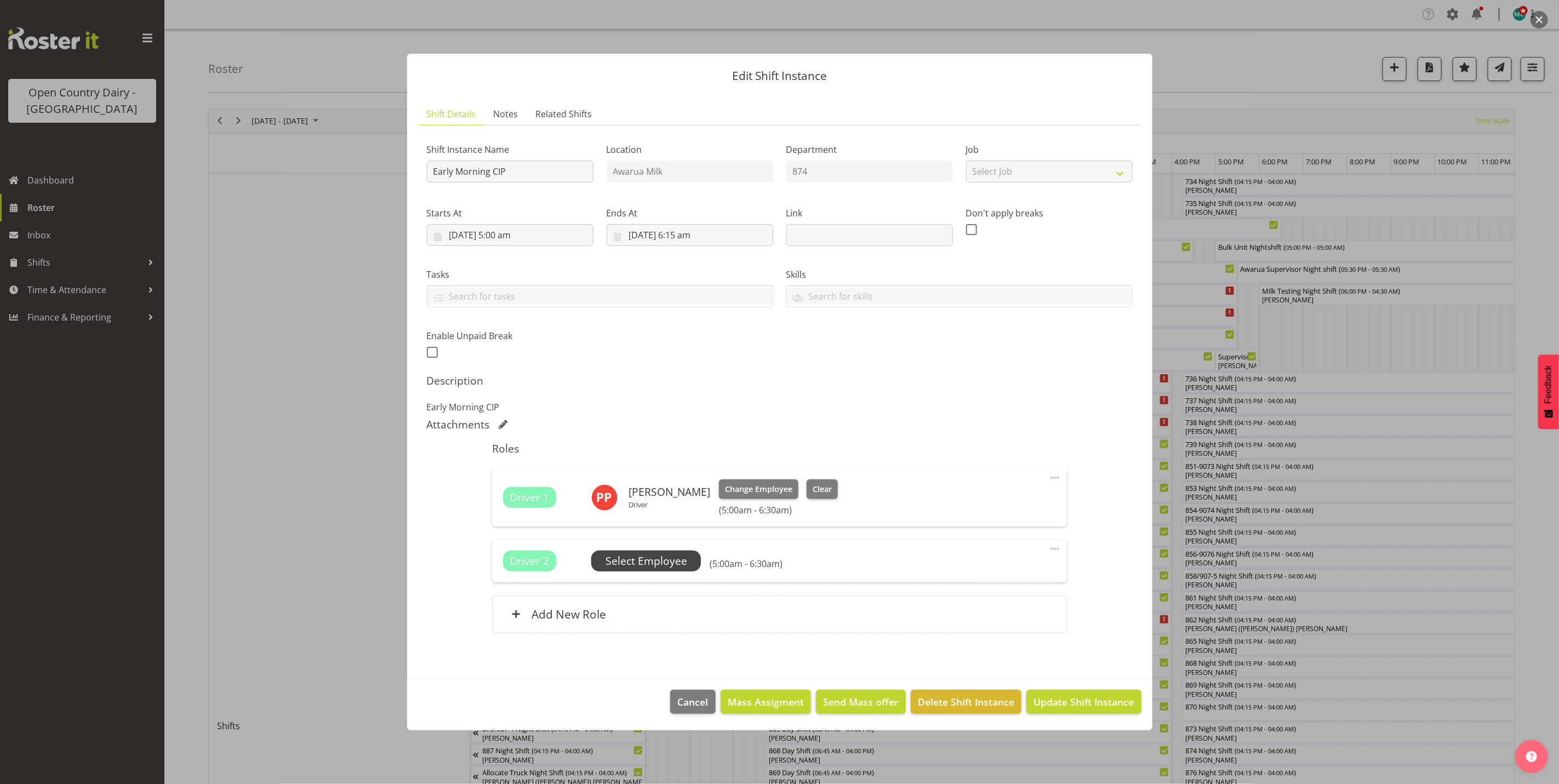
click at [662, 562] on span "Select Employee" at bounding box center [646, 561] width 82 height 16
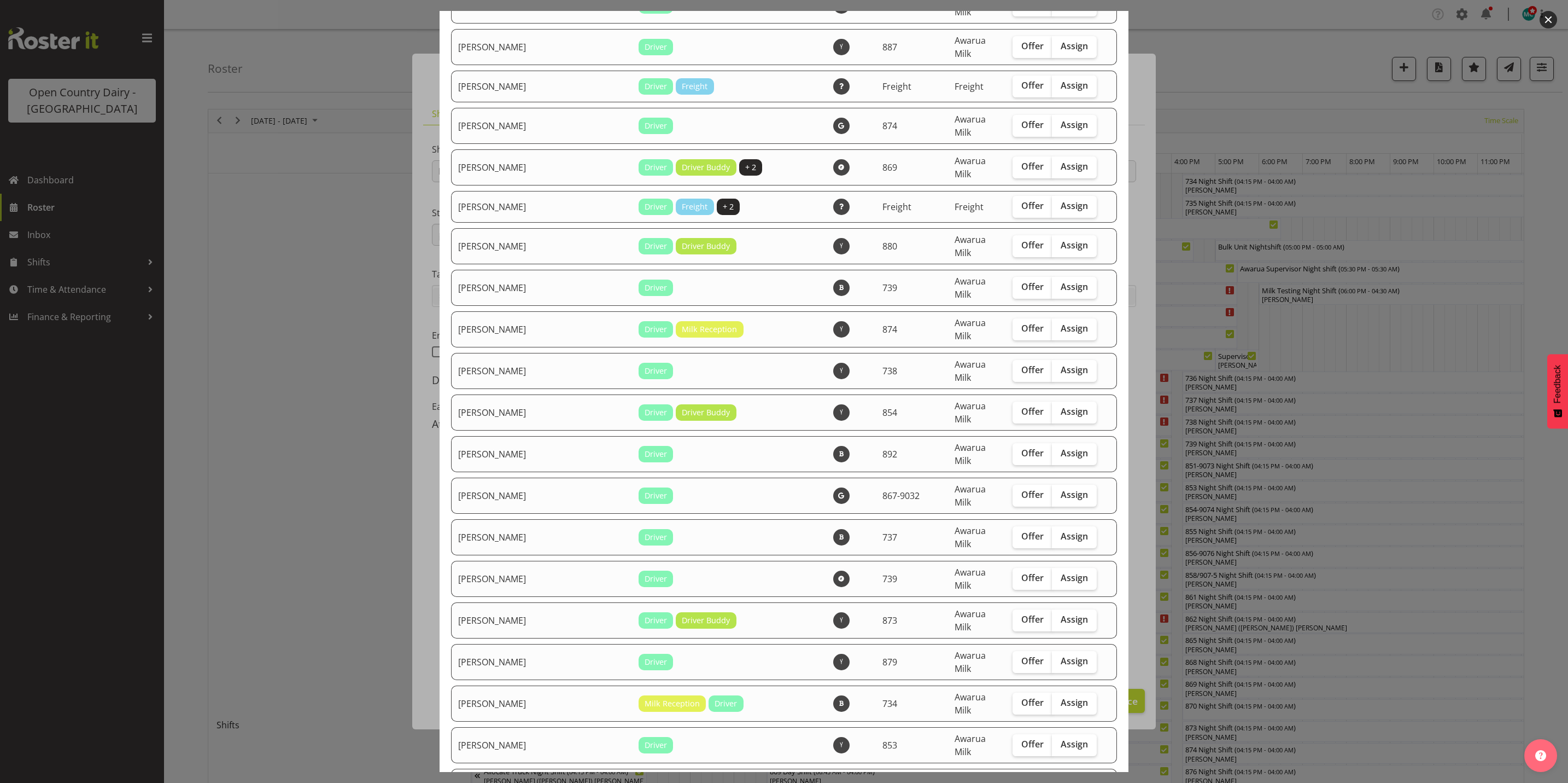
scroll to position [3364, 0]
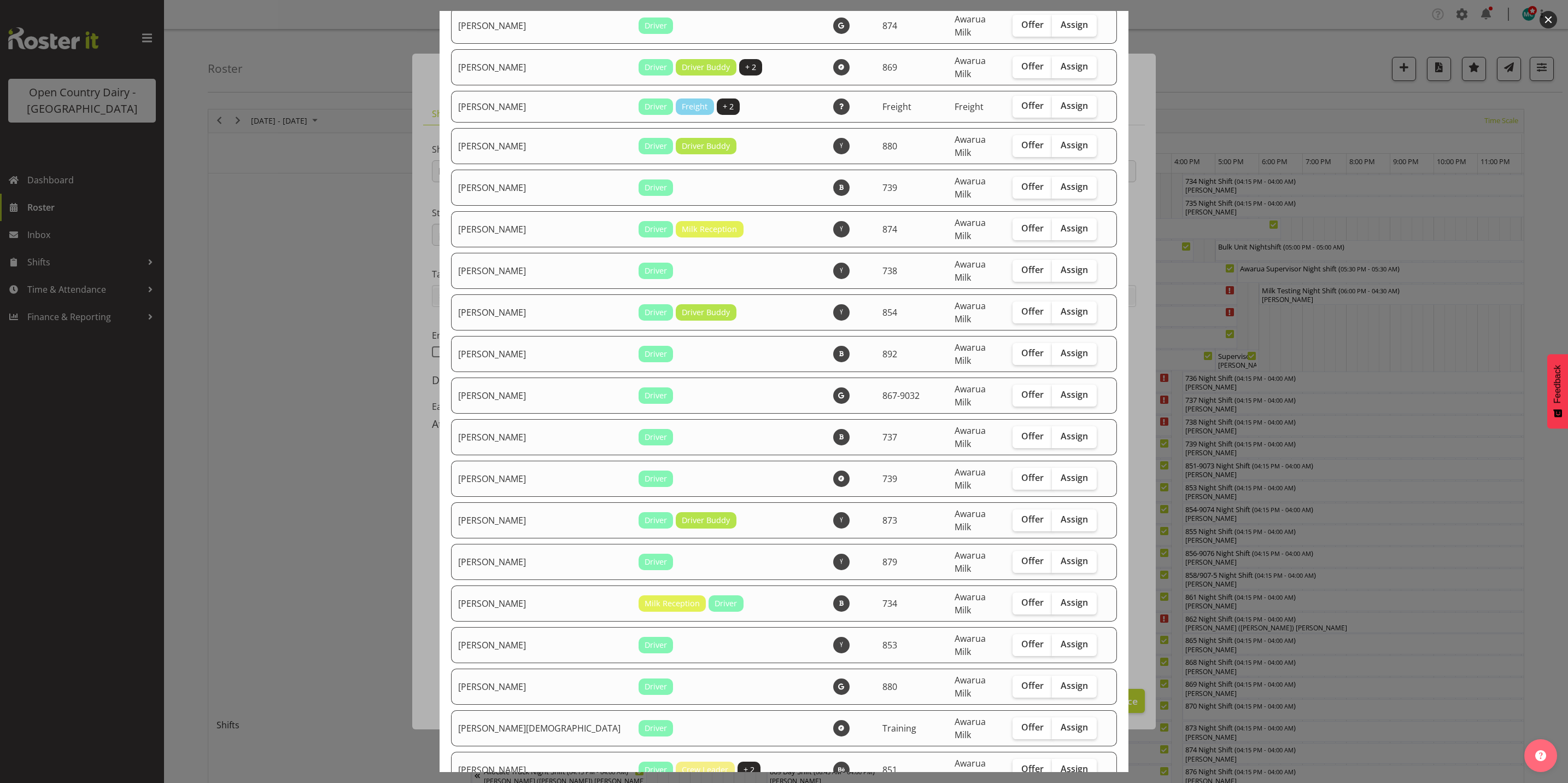
checkbox input "true"
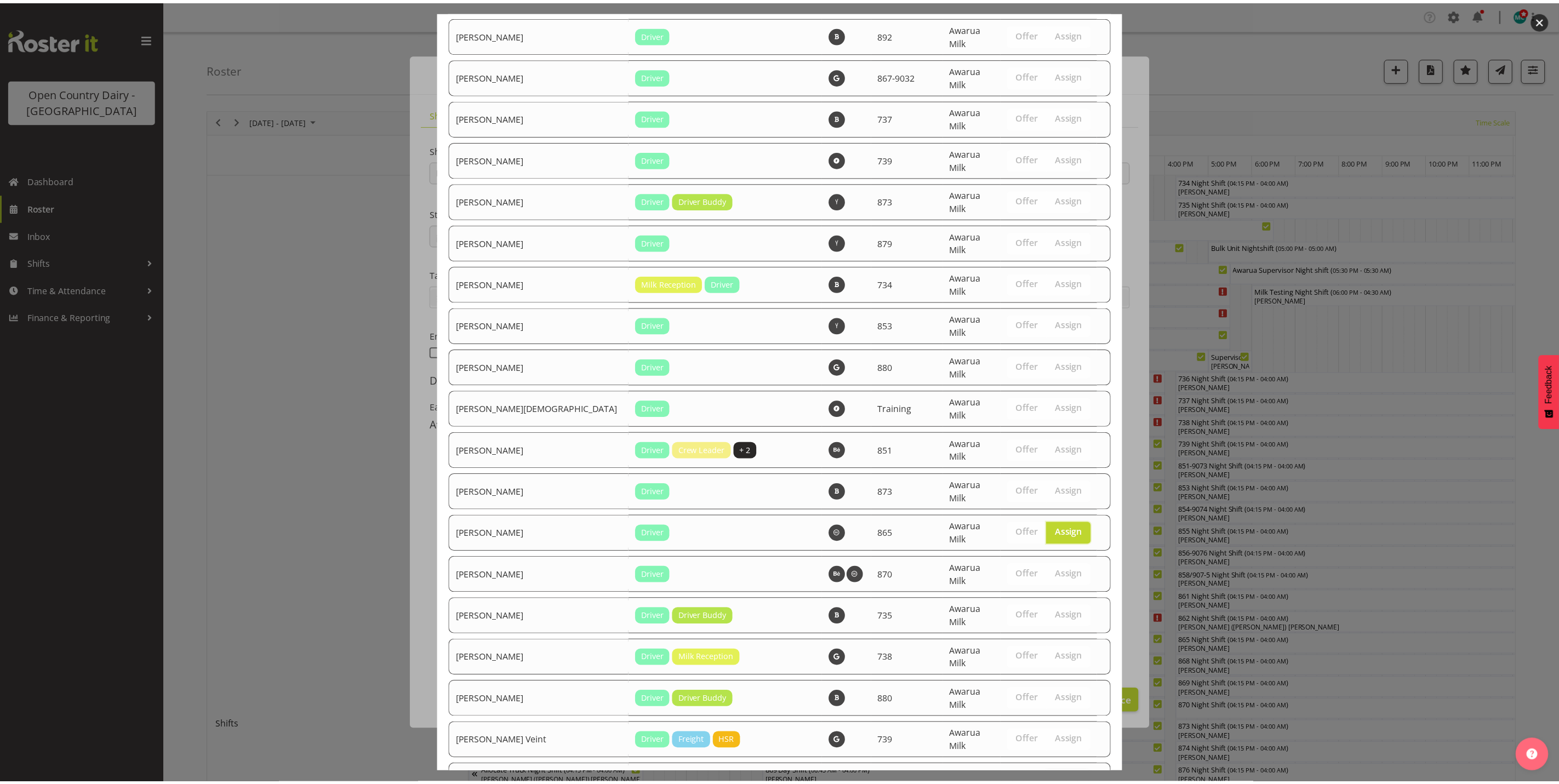
scroll to position [3730, 0]
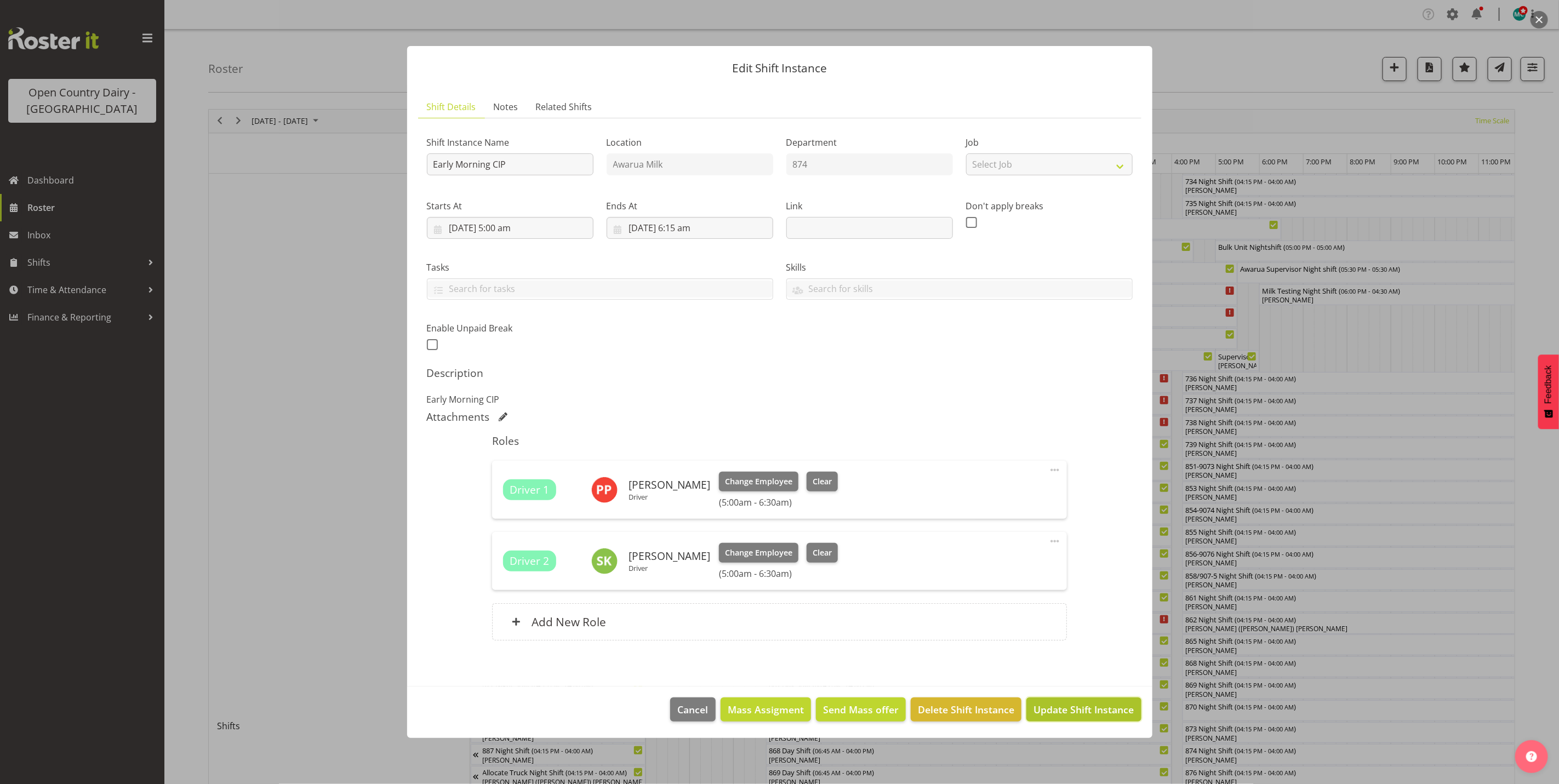
click at [1070, 709] on span "Update Shift Instance" at bounding box center [1083, 709] width 100 height 14
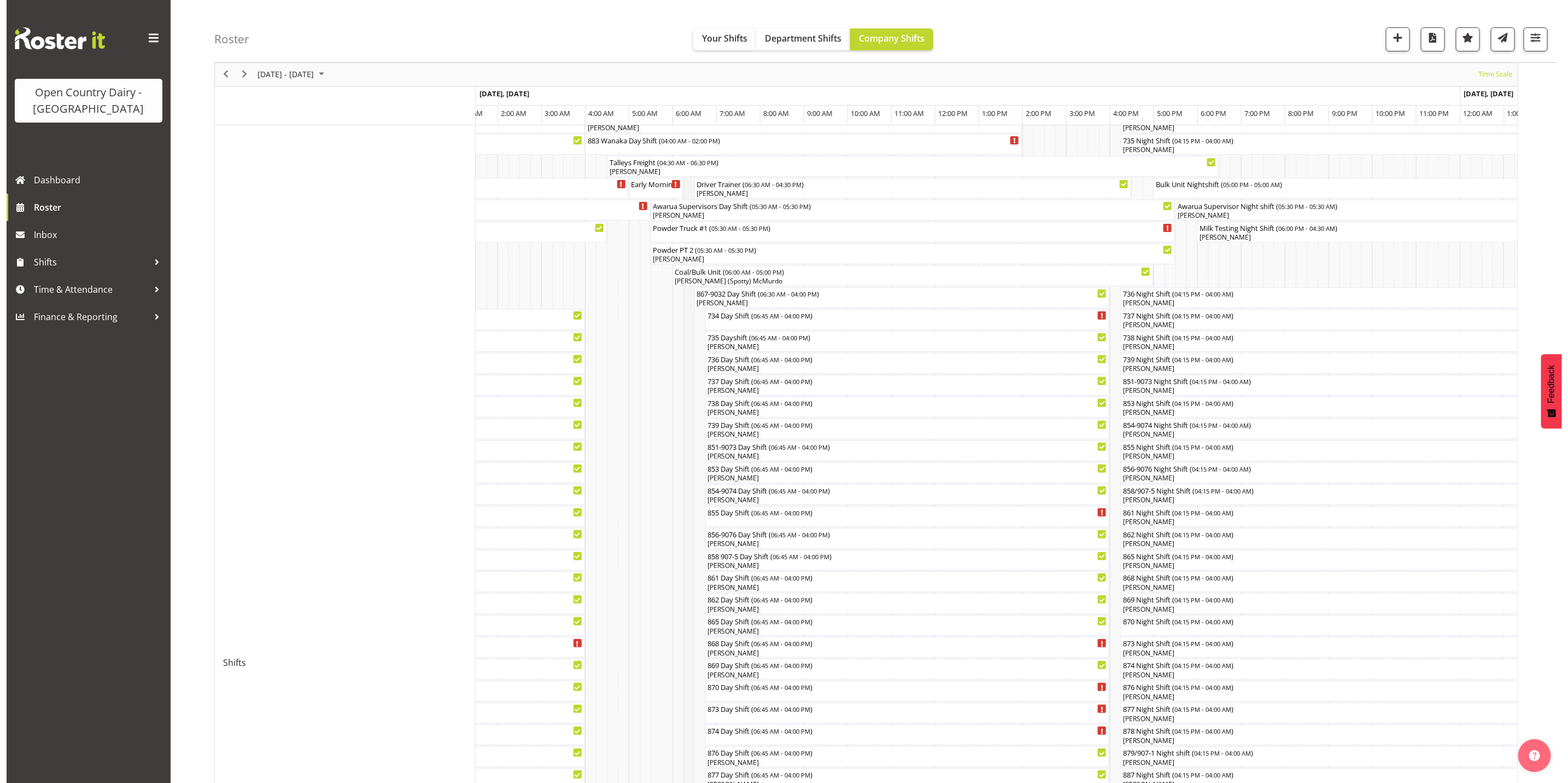
scroll to position [0, 0]
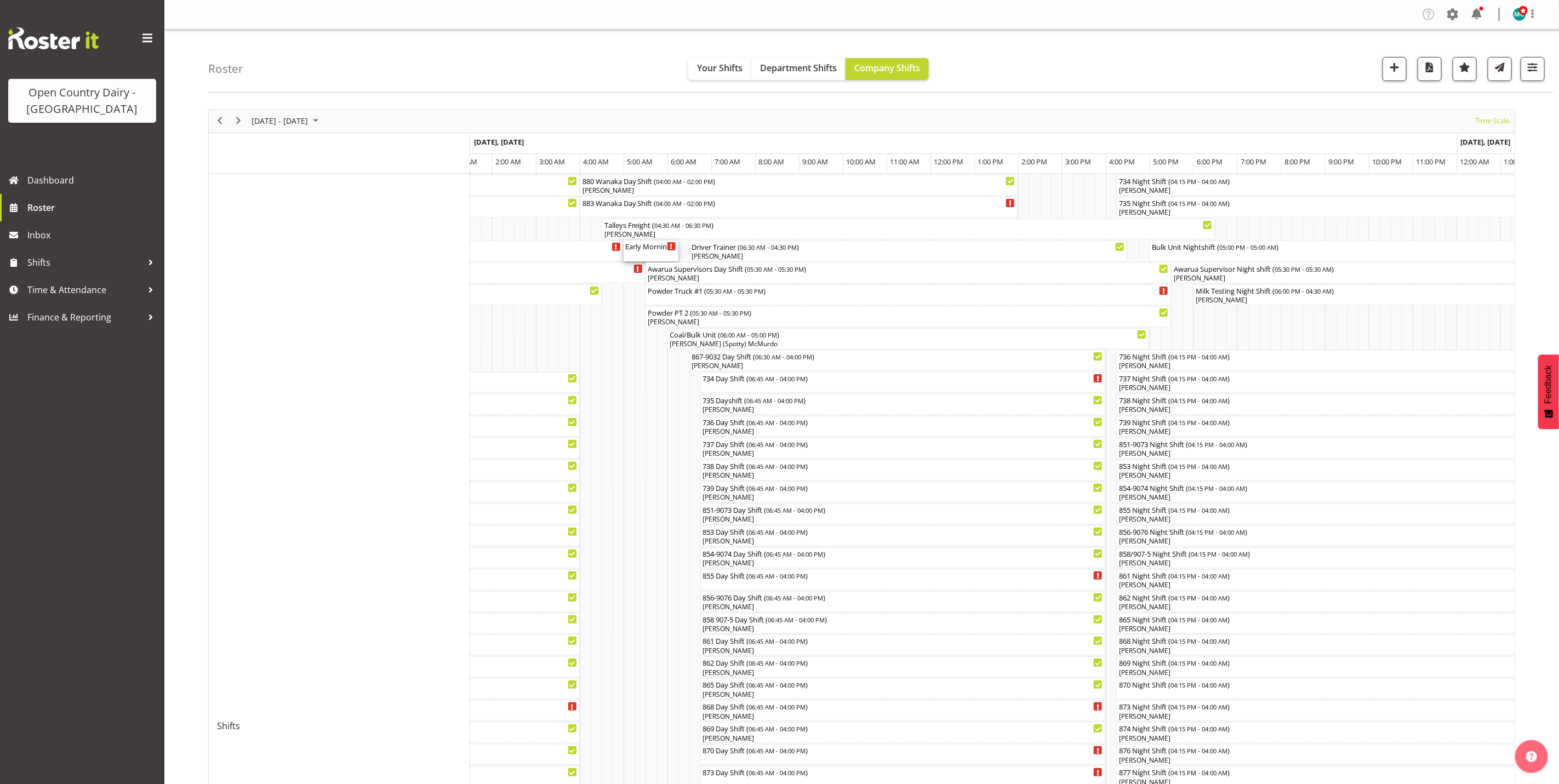
click at [645, 250] on div "Early Morning CIP ( 05:00 AM - 06:15 AM )" at bounding box center [651, 246] width 50 height 11
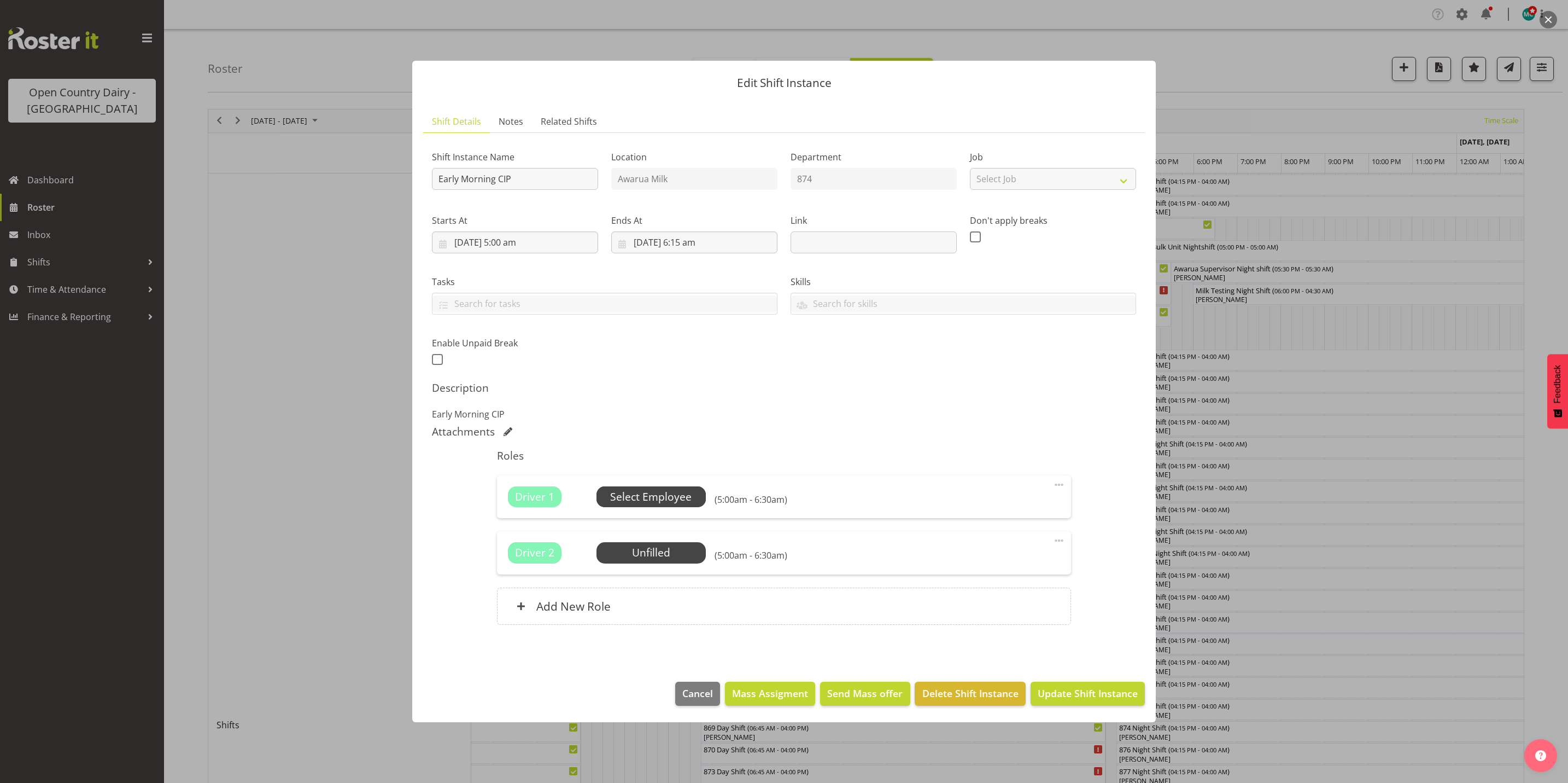
click at [642, 494] on span "Select Employee" at bounding box center [650, 497] width 81 height 16
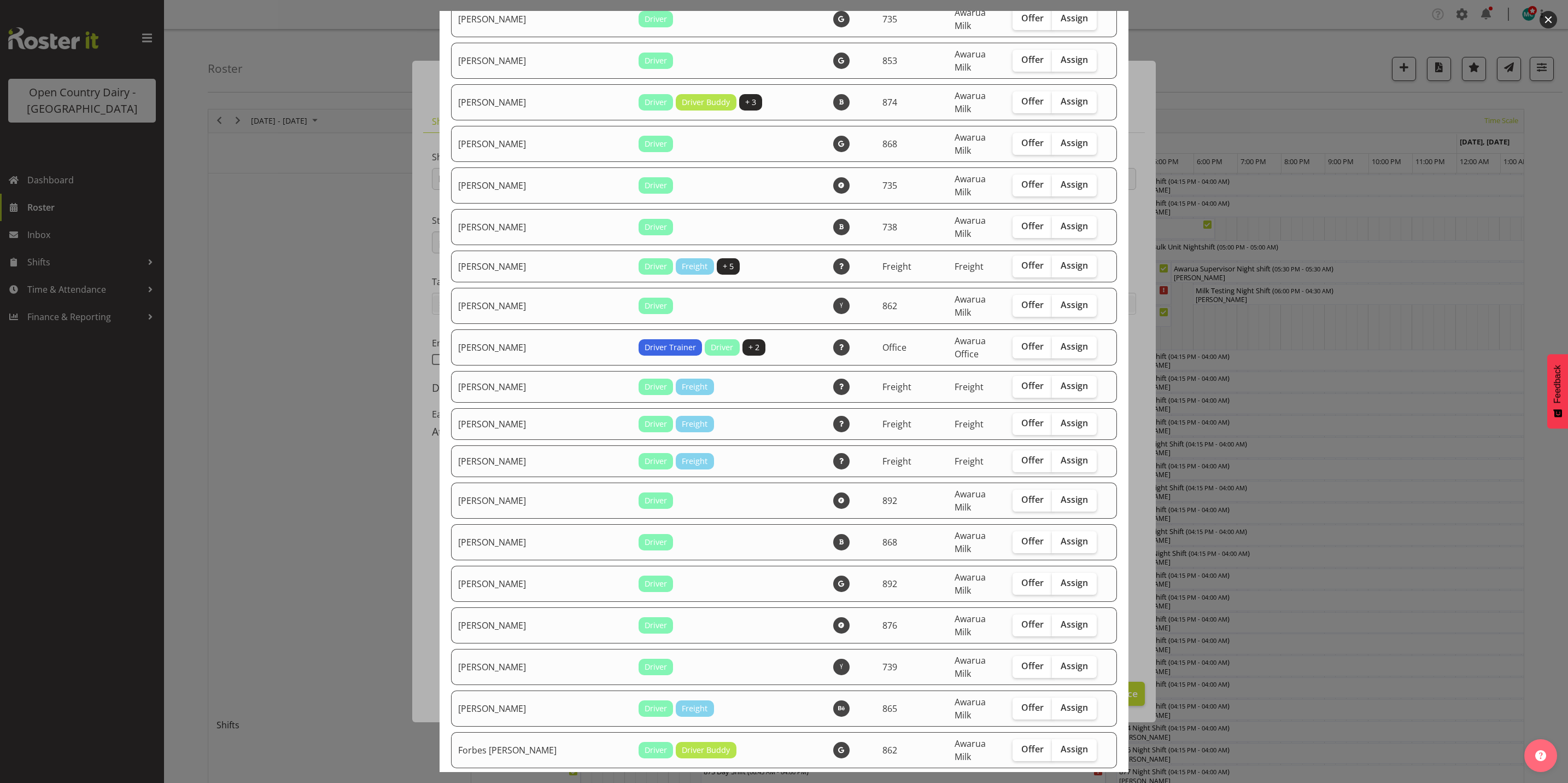
scroll to position [1723, 0]
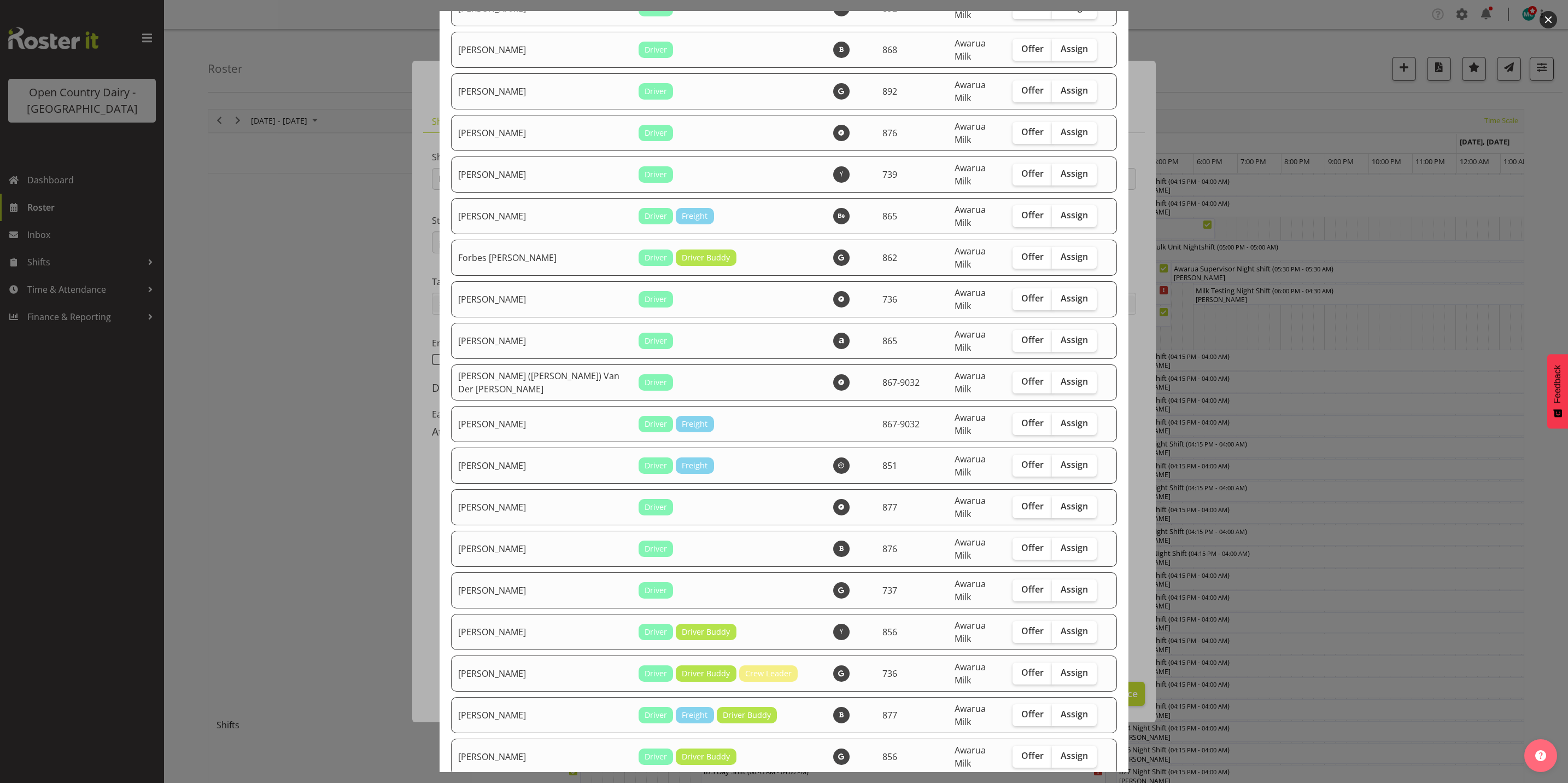
checkbox input "true"
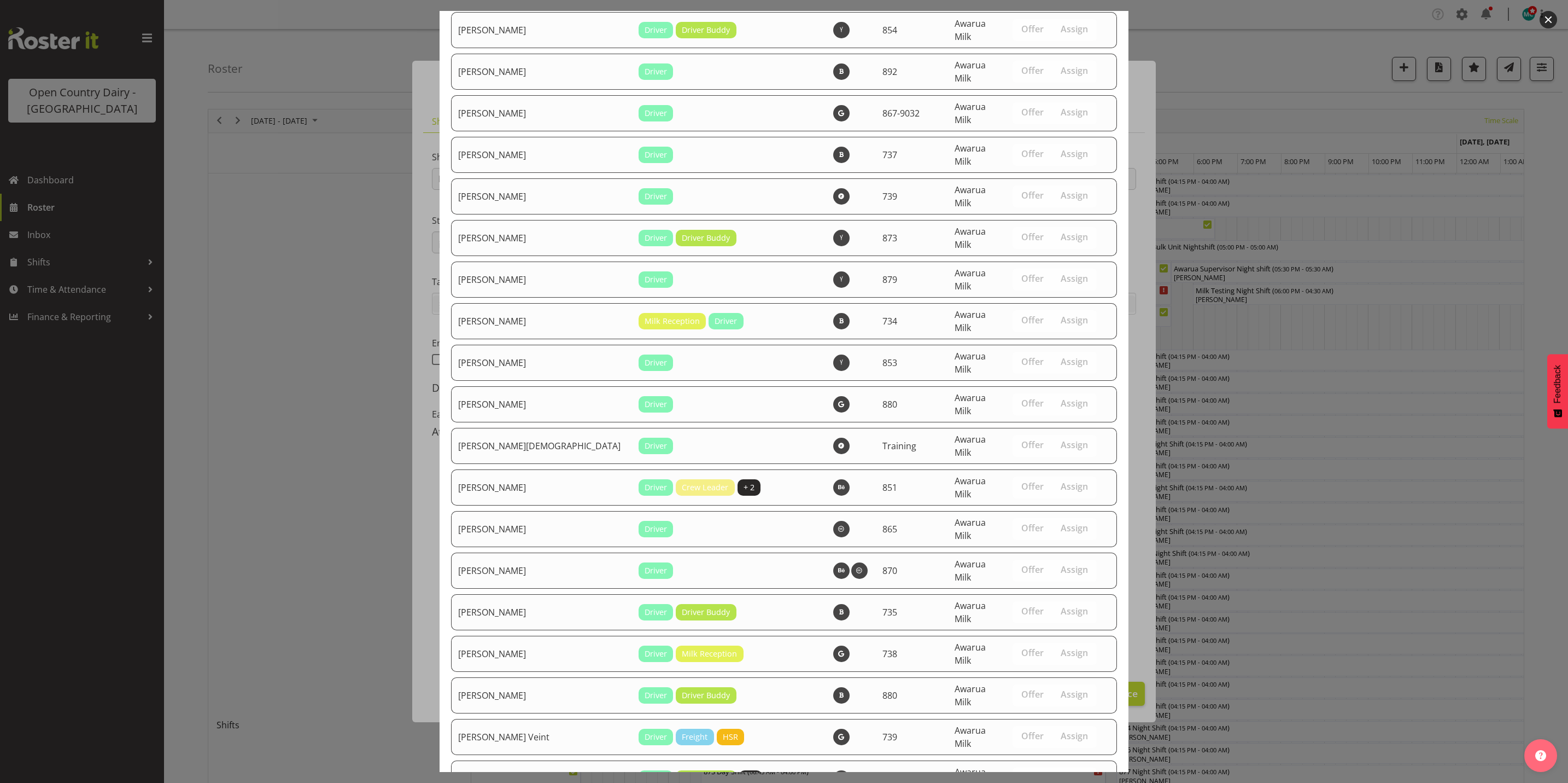
scroll to position [3725, 0]
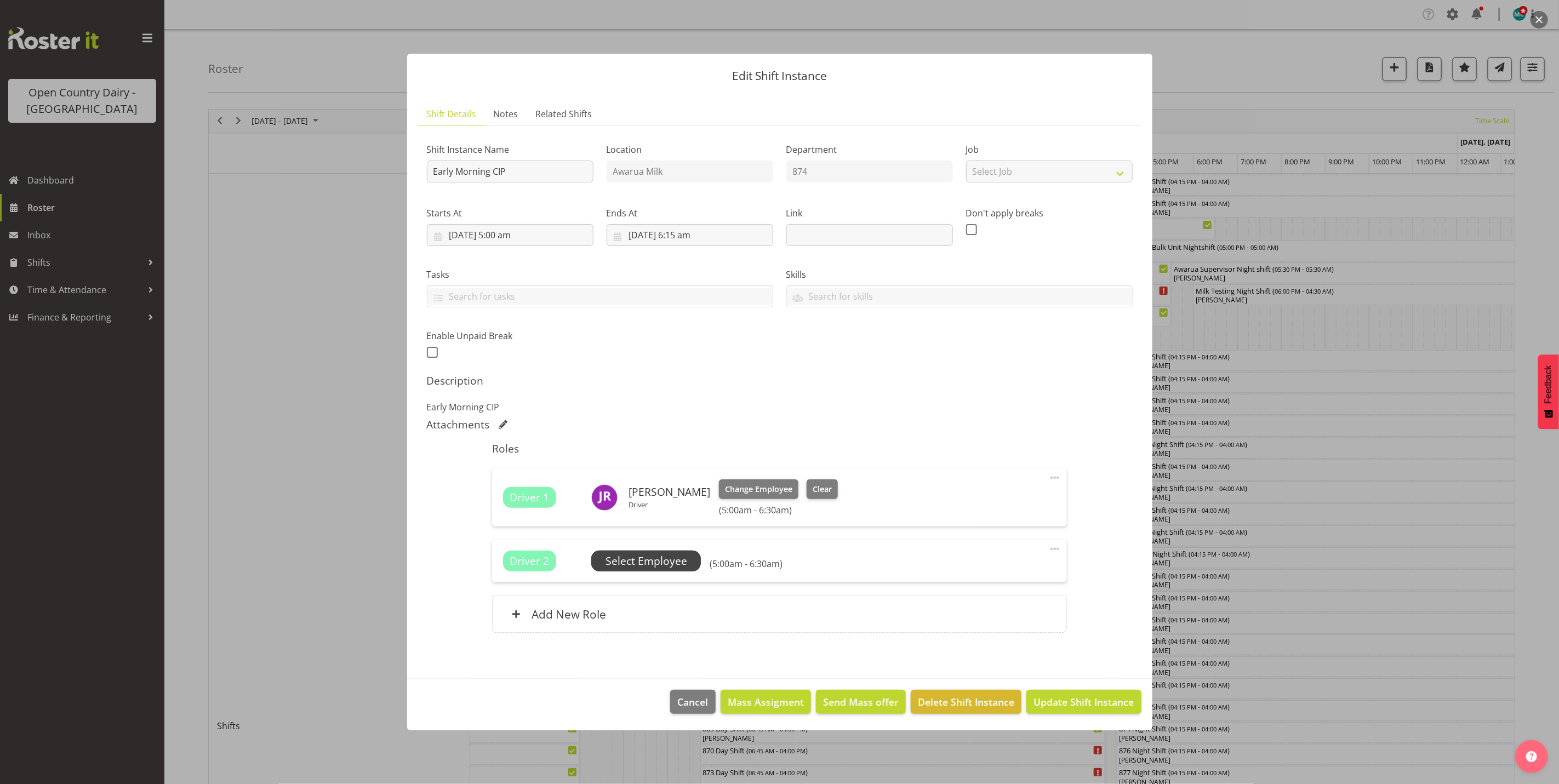
click at [626, 555] on span "Select Employee" at bounding box center [646, 561] width 82 height 16
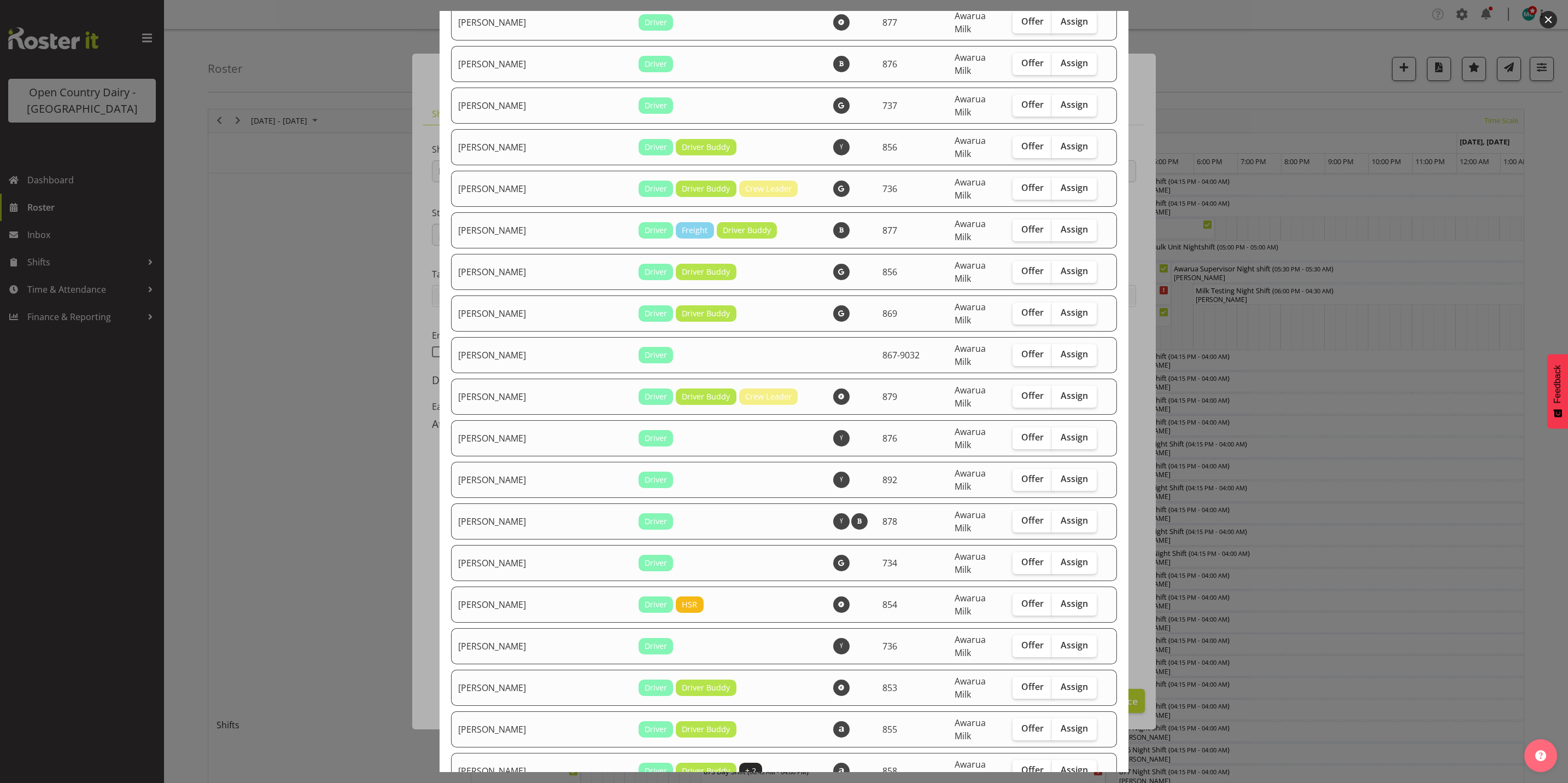
scroll to position [2297, 0]
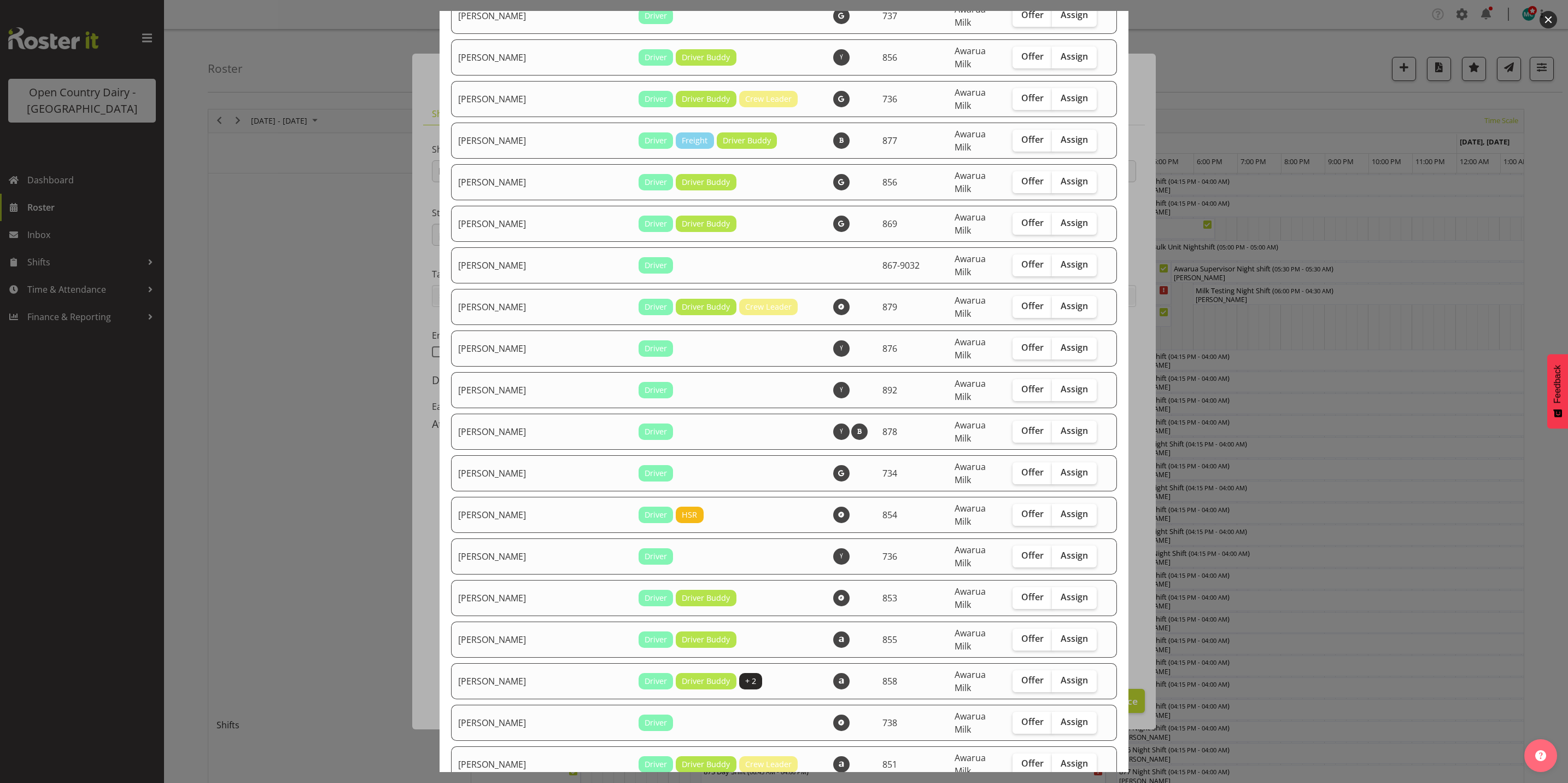
checkbox input "true"
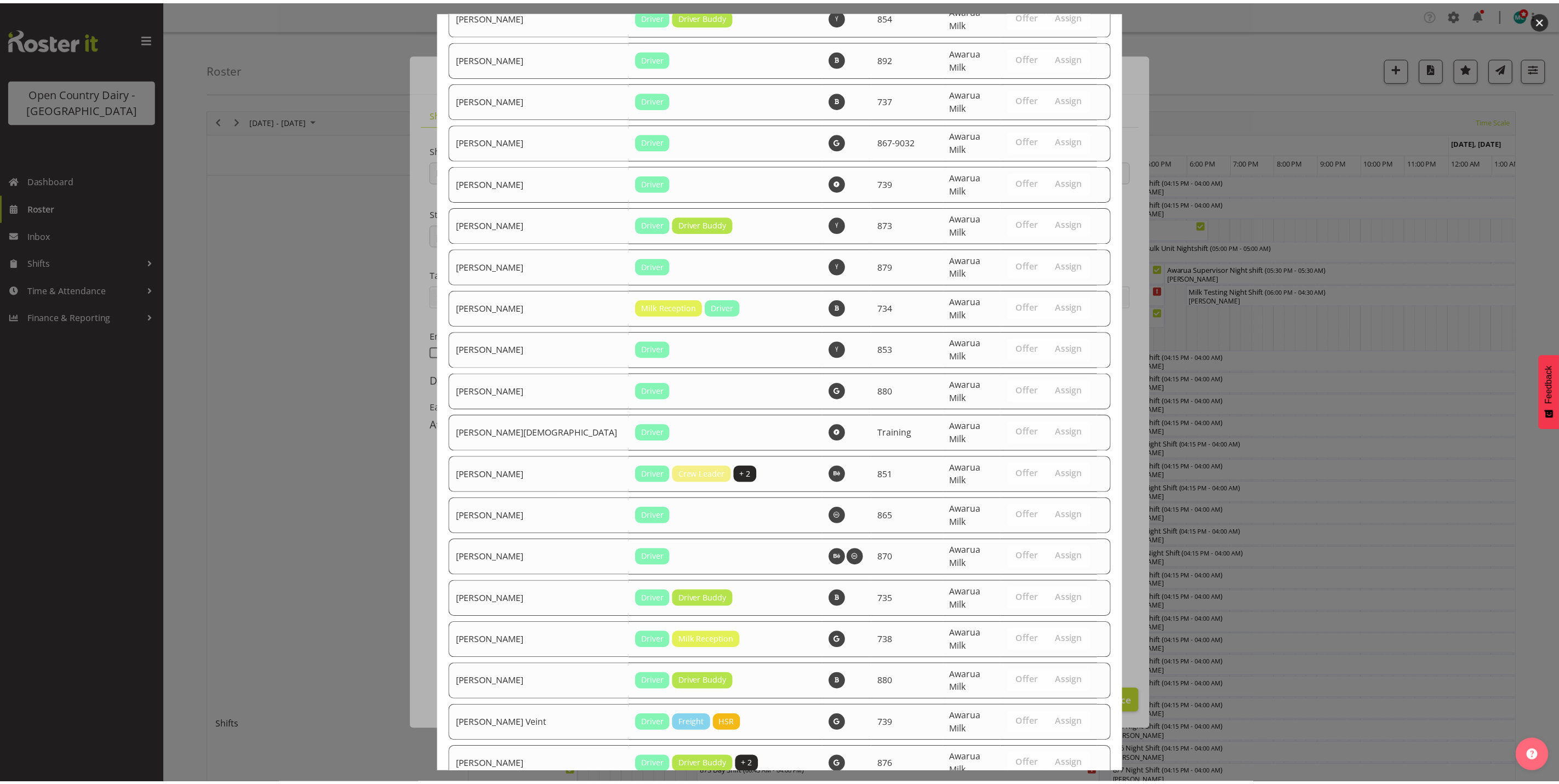
scroll to position [3692, 0]
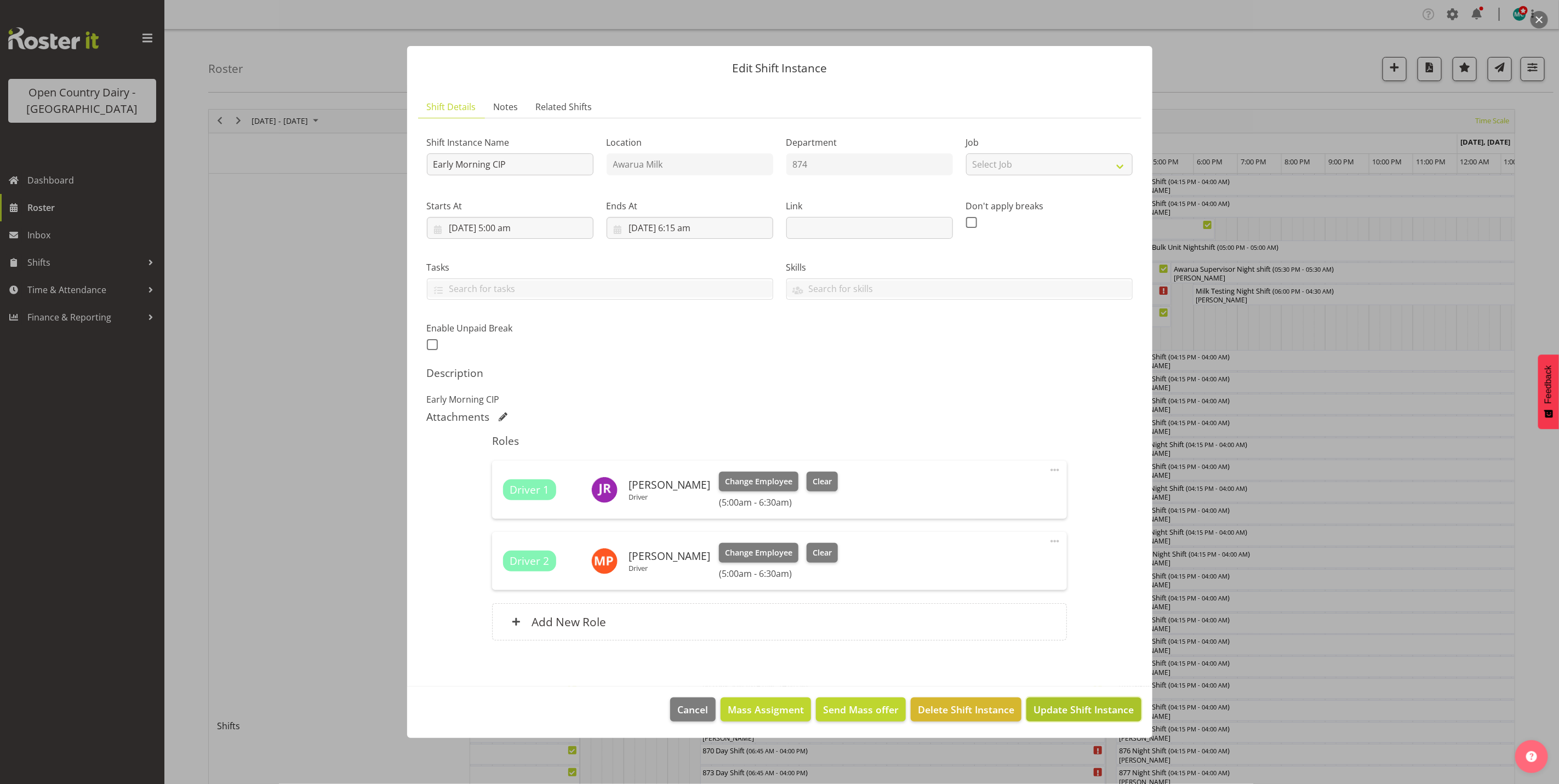
click at [1092, 709] on span "Update Shift Instance" at bounding box center [1083, 709] width 100 height 14
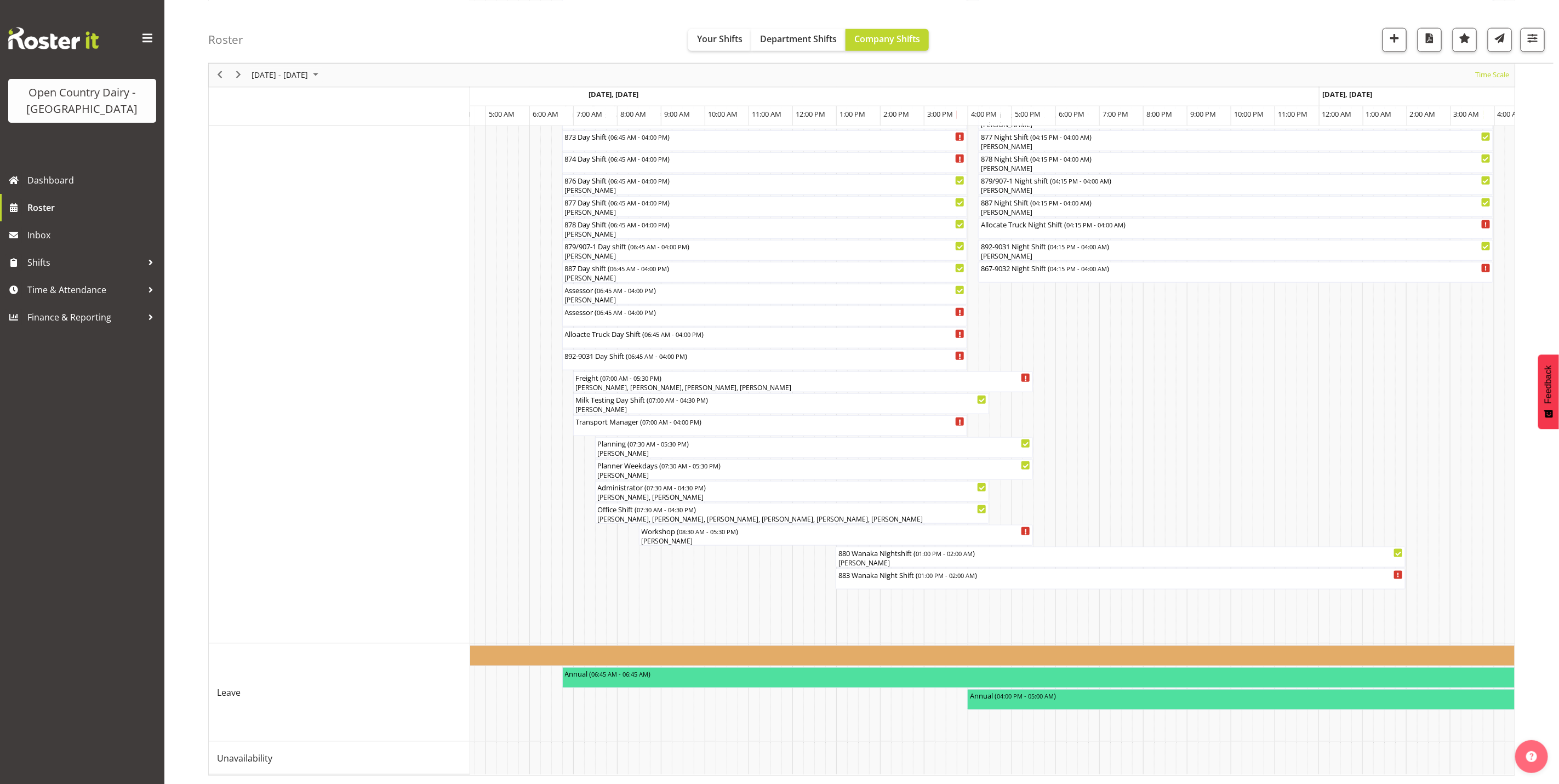
scroll to position [0, 1388]
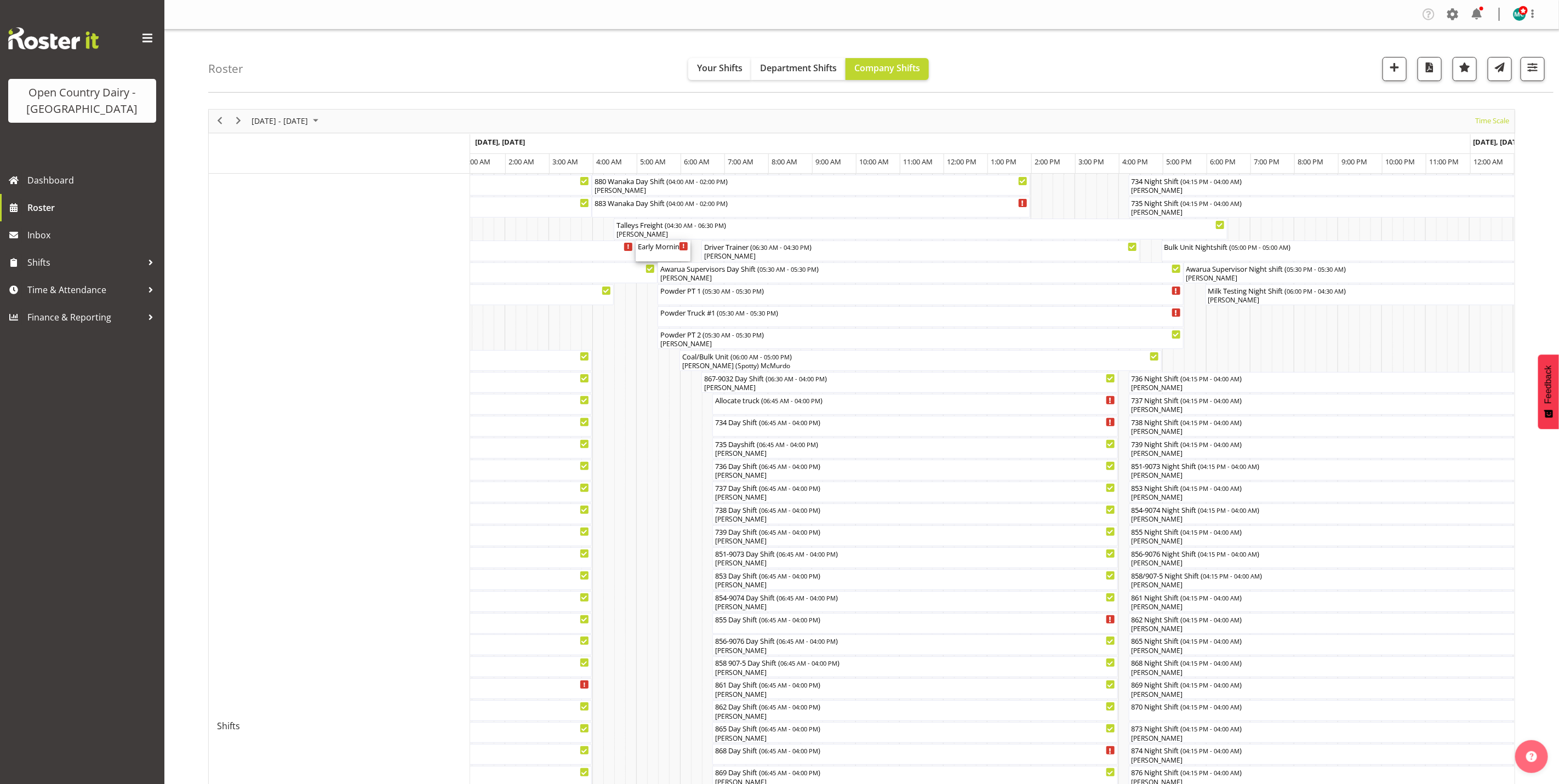
click at [663, 249] on div "Early Morning CIP ( 05:00 AM - 06:15 AM )" at bounding box center [663, 246] width 50 height 11
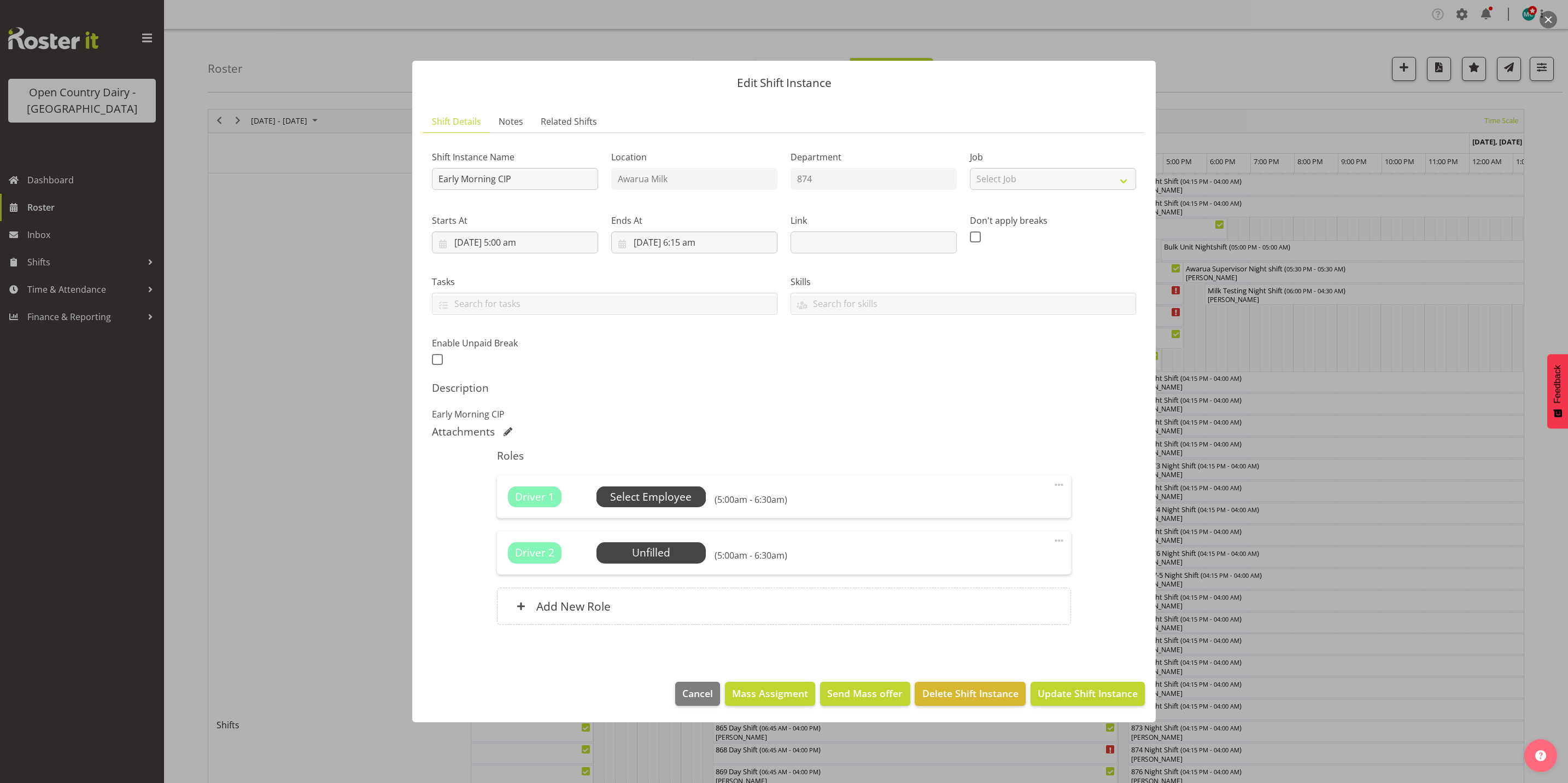
click at [660, 497] on span "Select Employee" at bounding box center [650, 497] width 81 height 16
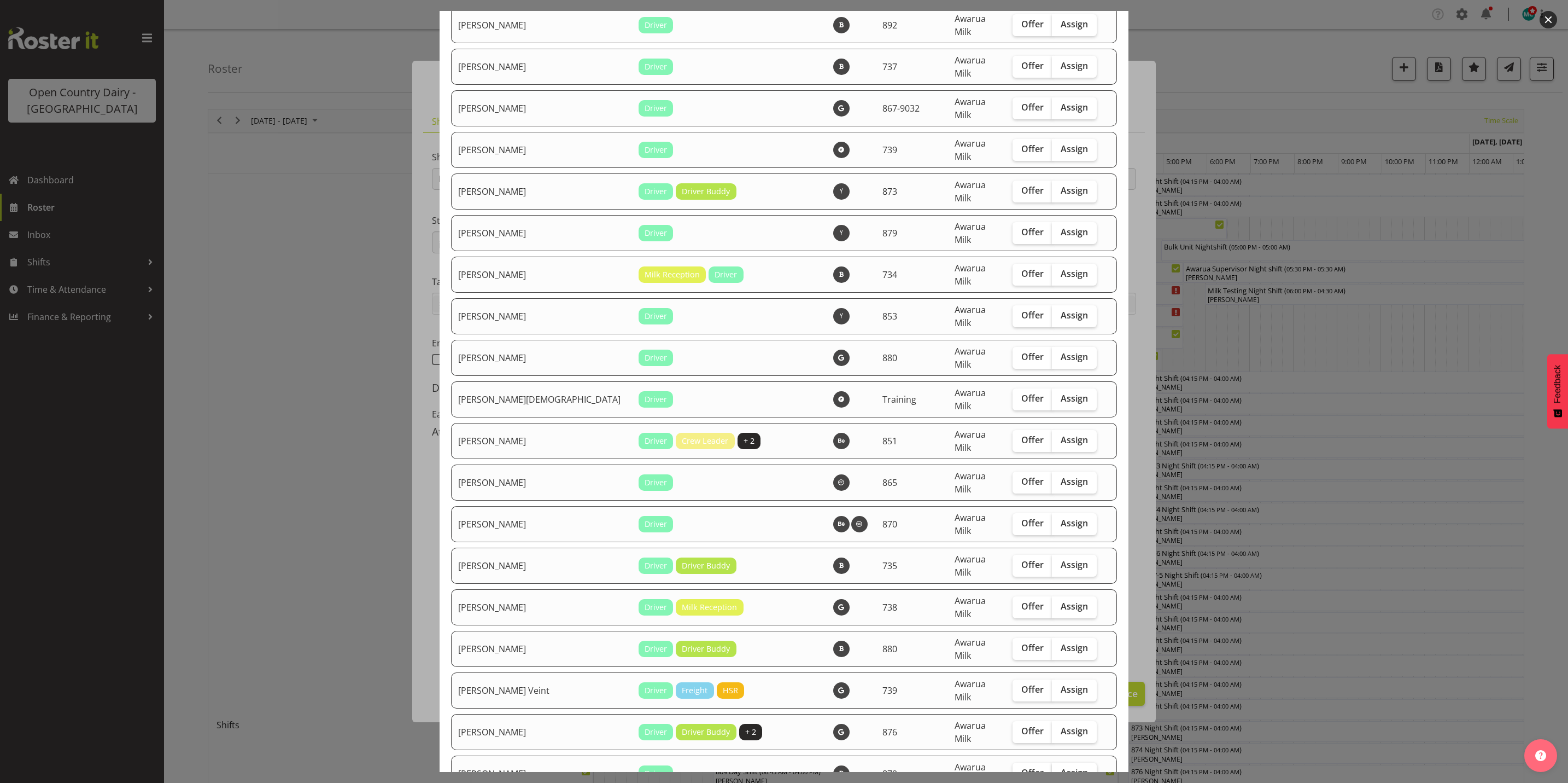
click at [1061, 767] on span "Assign" at bounding box center [1075, 772] width 27 height 11
click at [1056, 769] on input "Assign" at bounding box center [1055, 772] width 7 height 7
checkbox input "true"
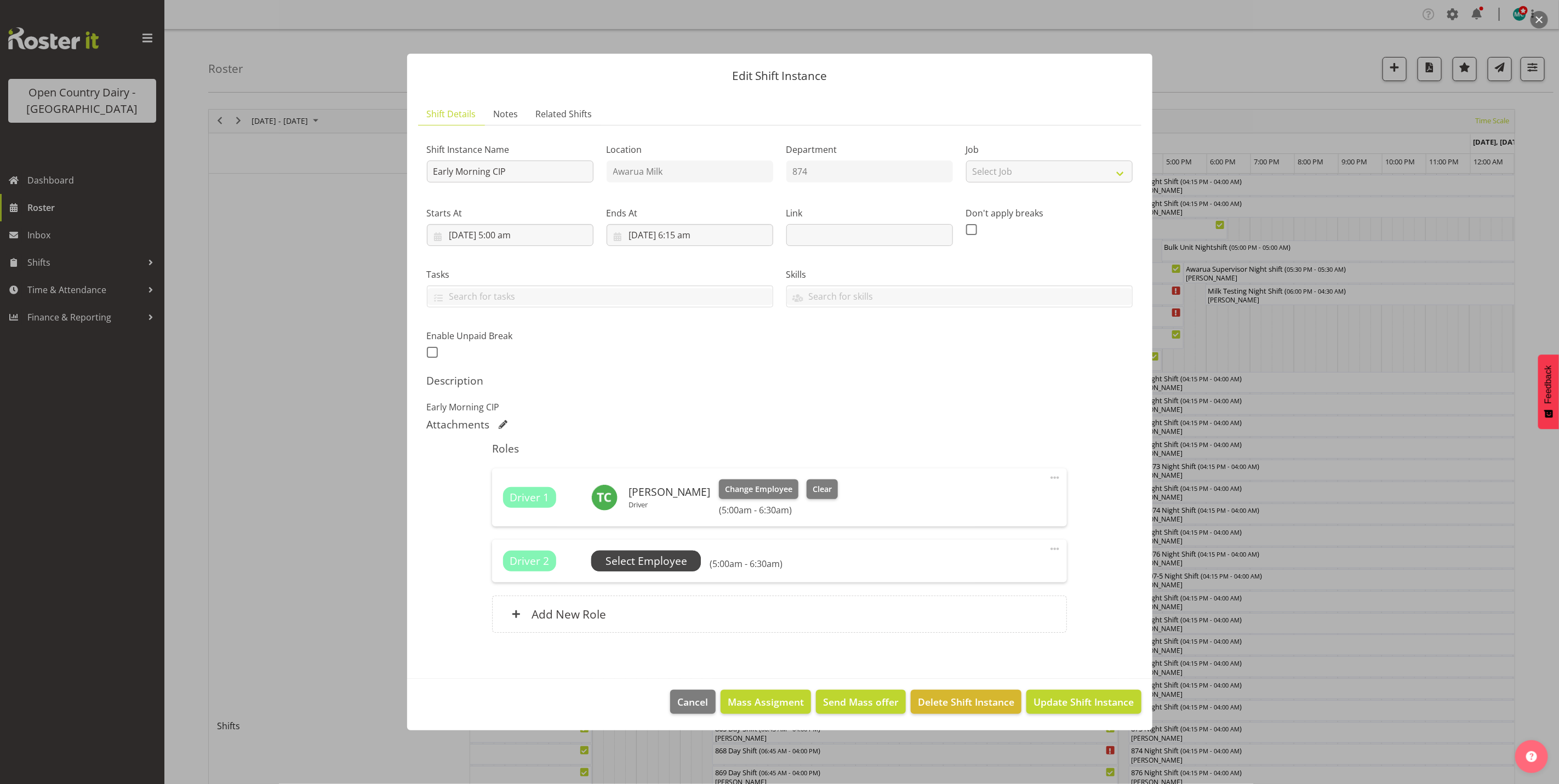
click at [640, 560] on span "Select Employee" at bounding box center [646, 561] width 82 height 16
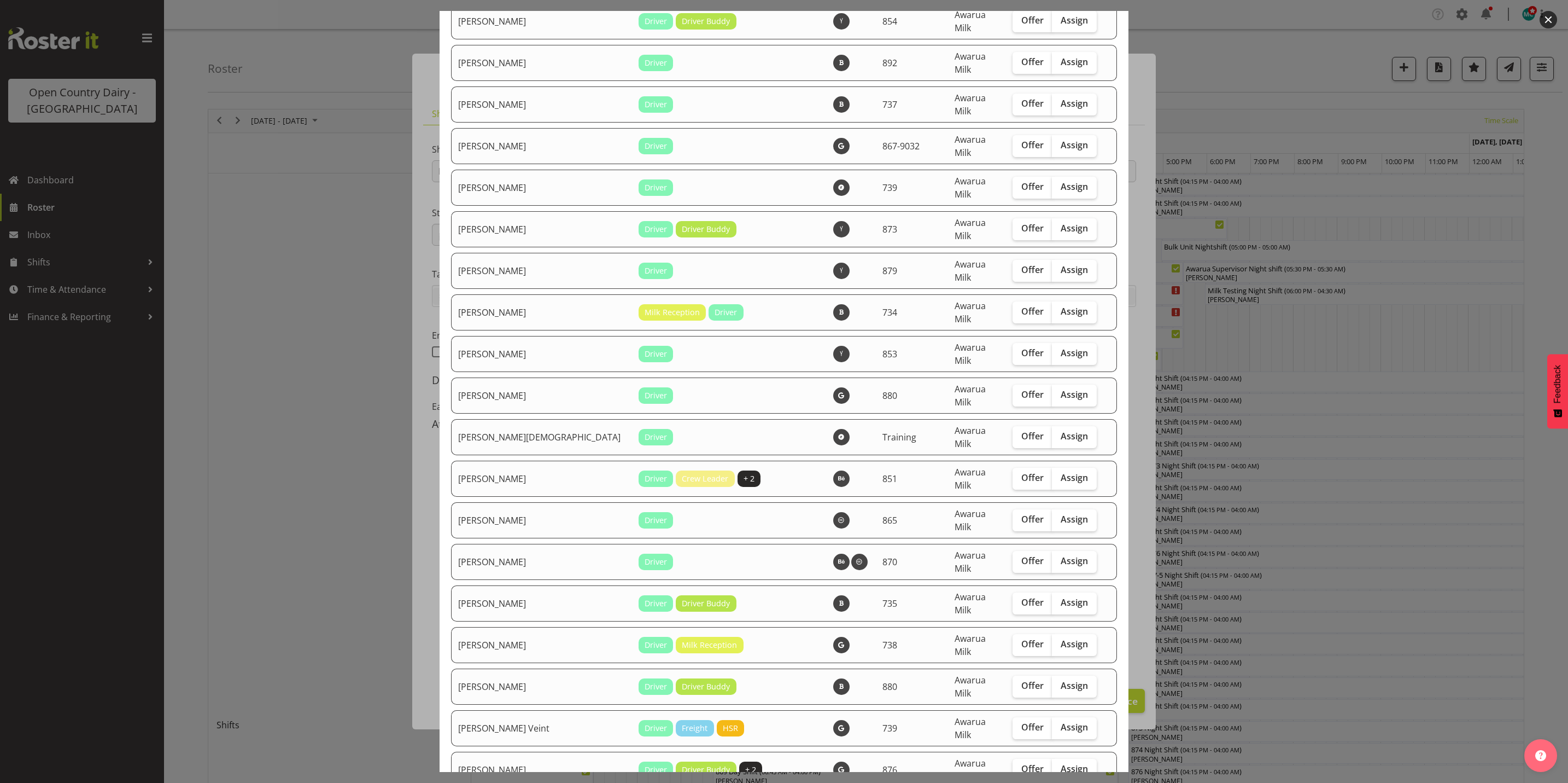
checkbox input "true"
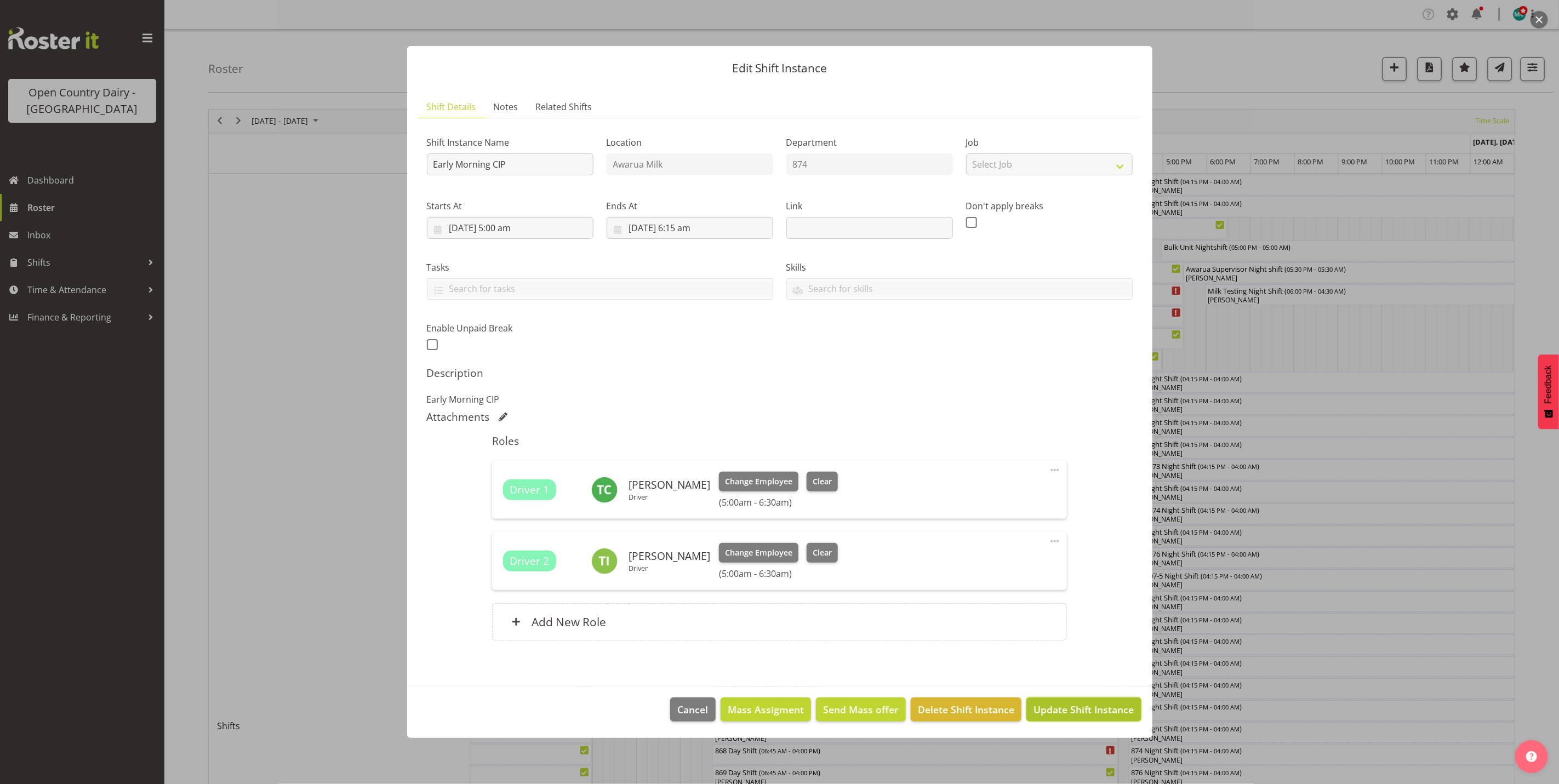
click at [1089, 719] on button "Update Shift Instance" at bounding box center [1084, 709] width 115 height 24
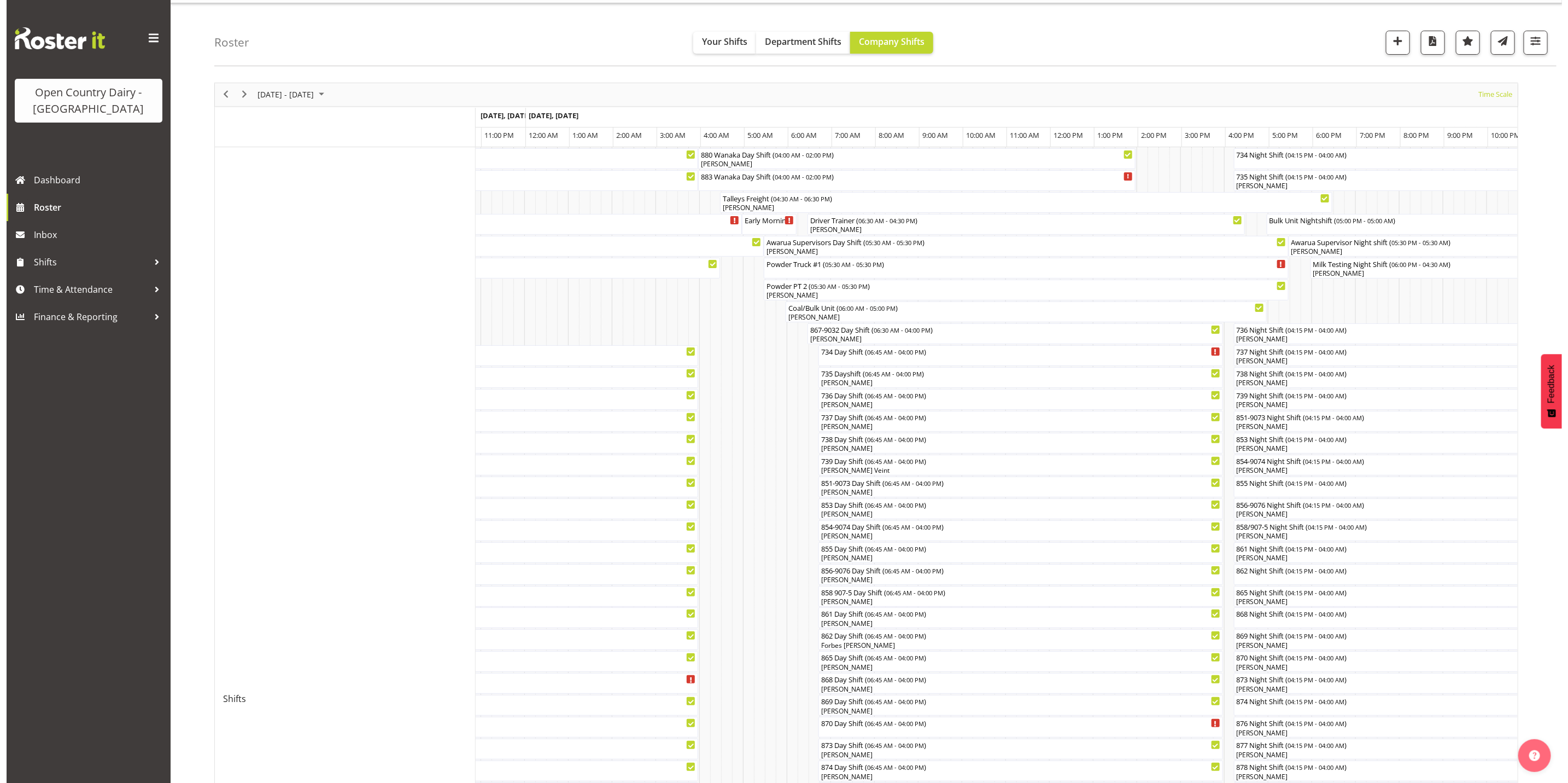
scroll to position [0, 0]
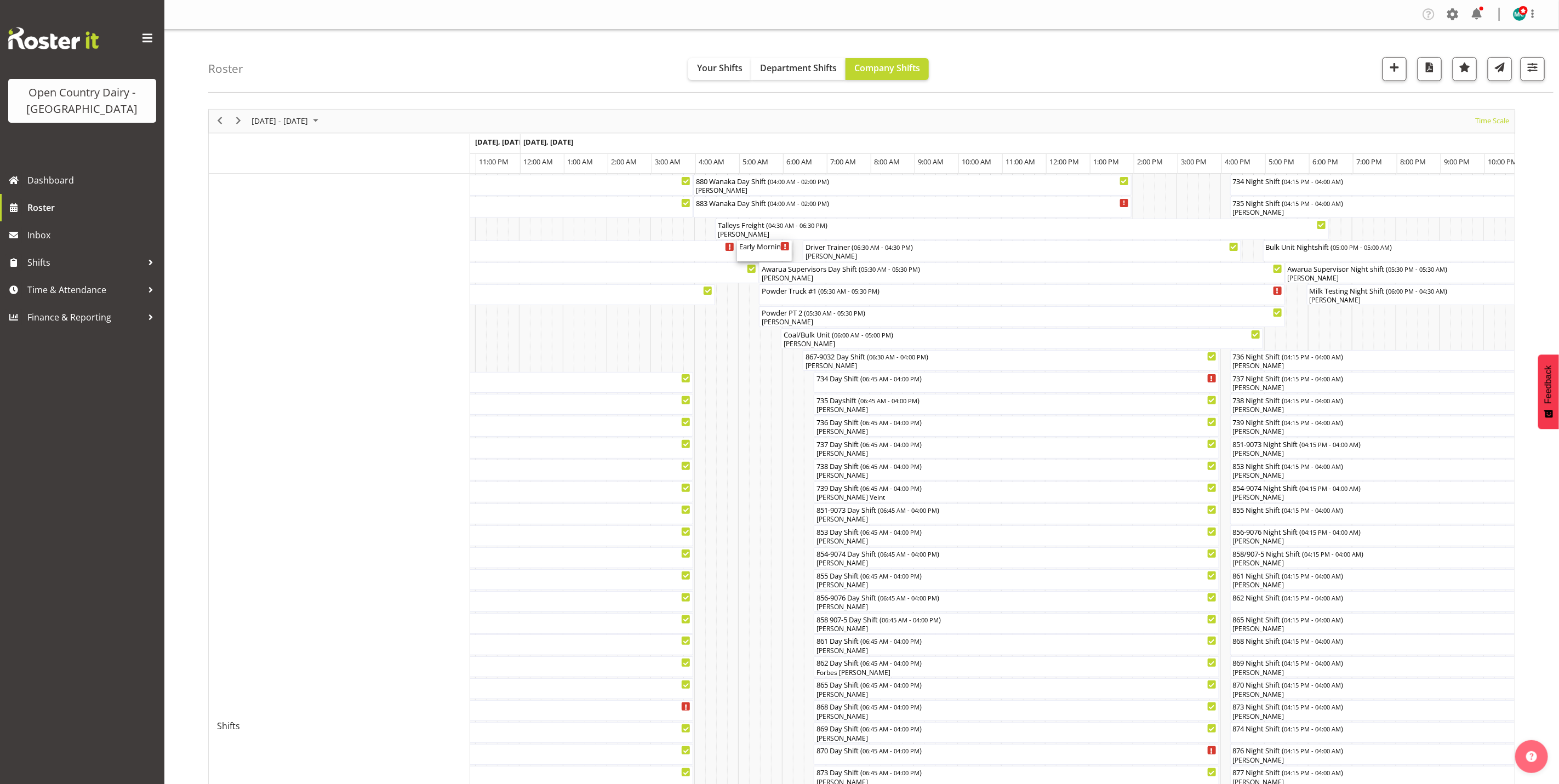
click at [761, 250] on div "Early Morning CIP ( 05:00 AM - 06:15 AM )" at bounding box center [764, 246] width 50 height 11
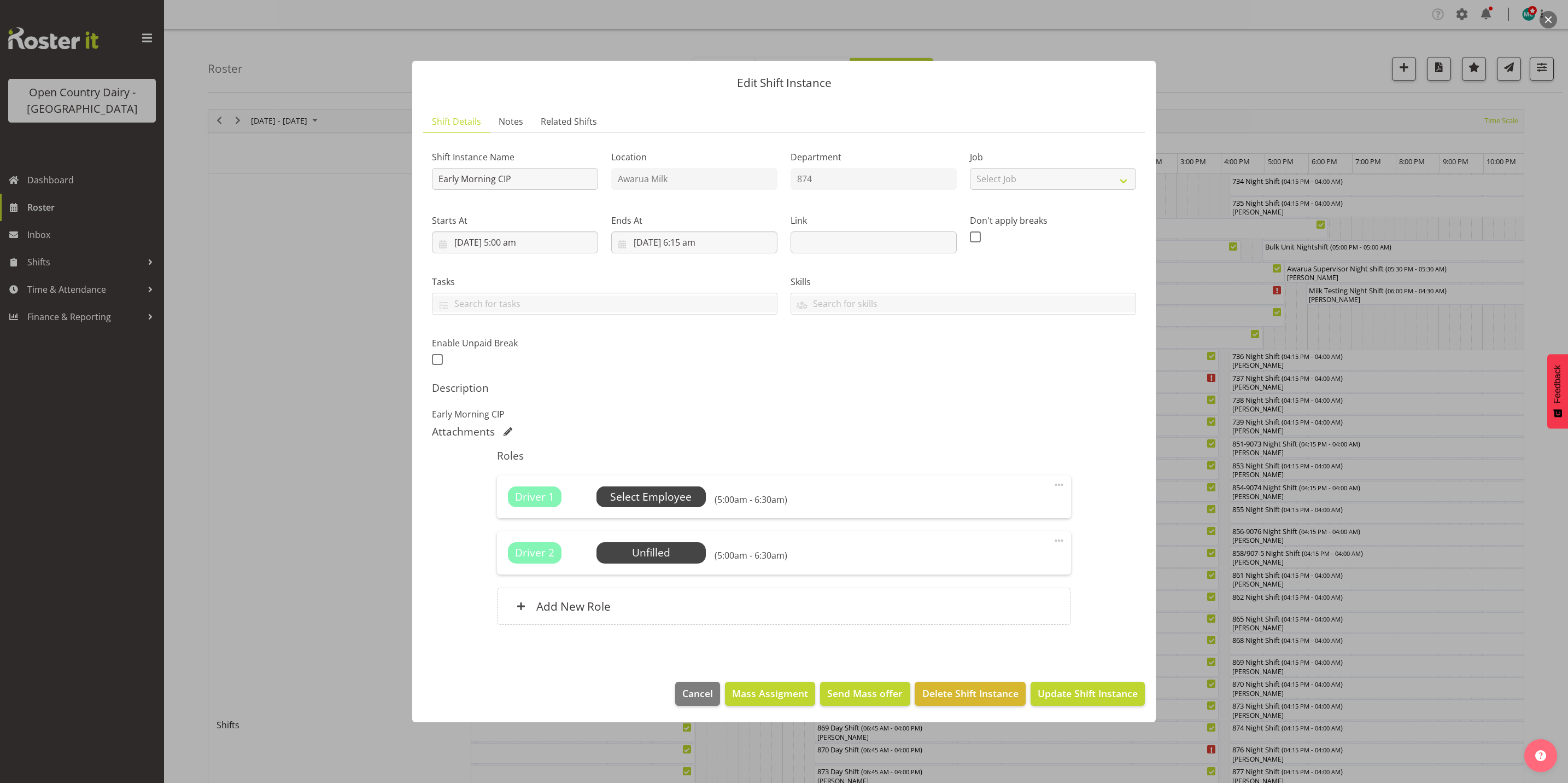
click at [663, 497] on span "Select Employee" at bounding box center [650, 497] width 81 height 16
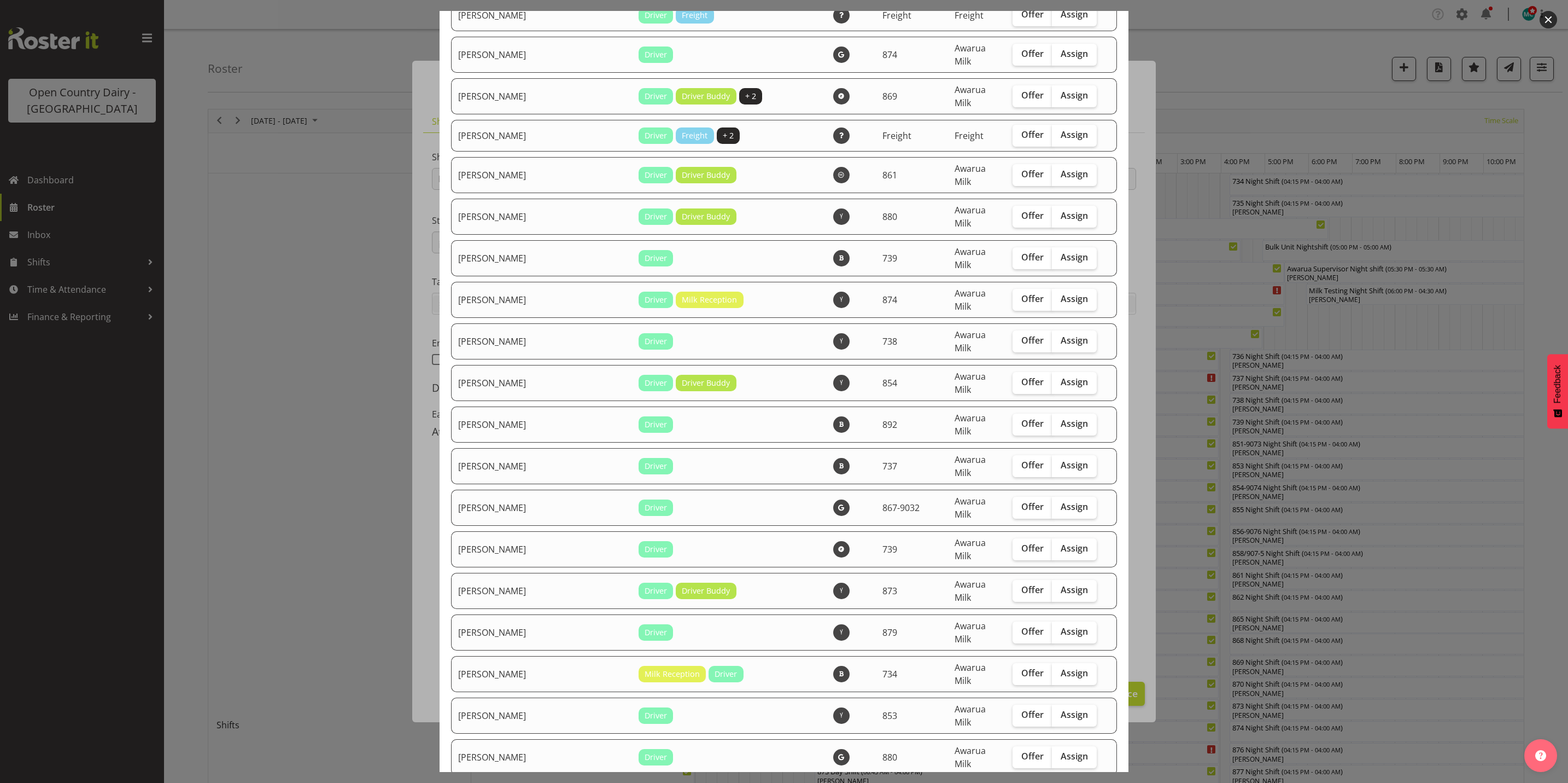
scroll to position [3282, 0]
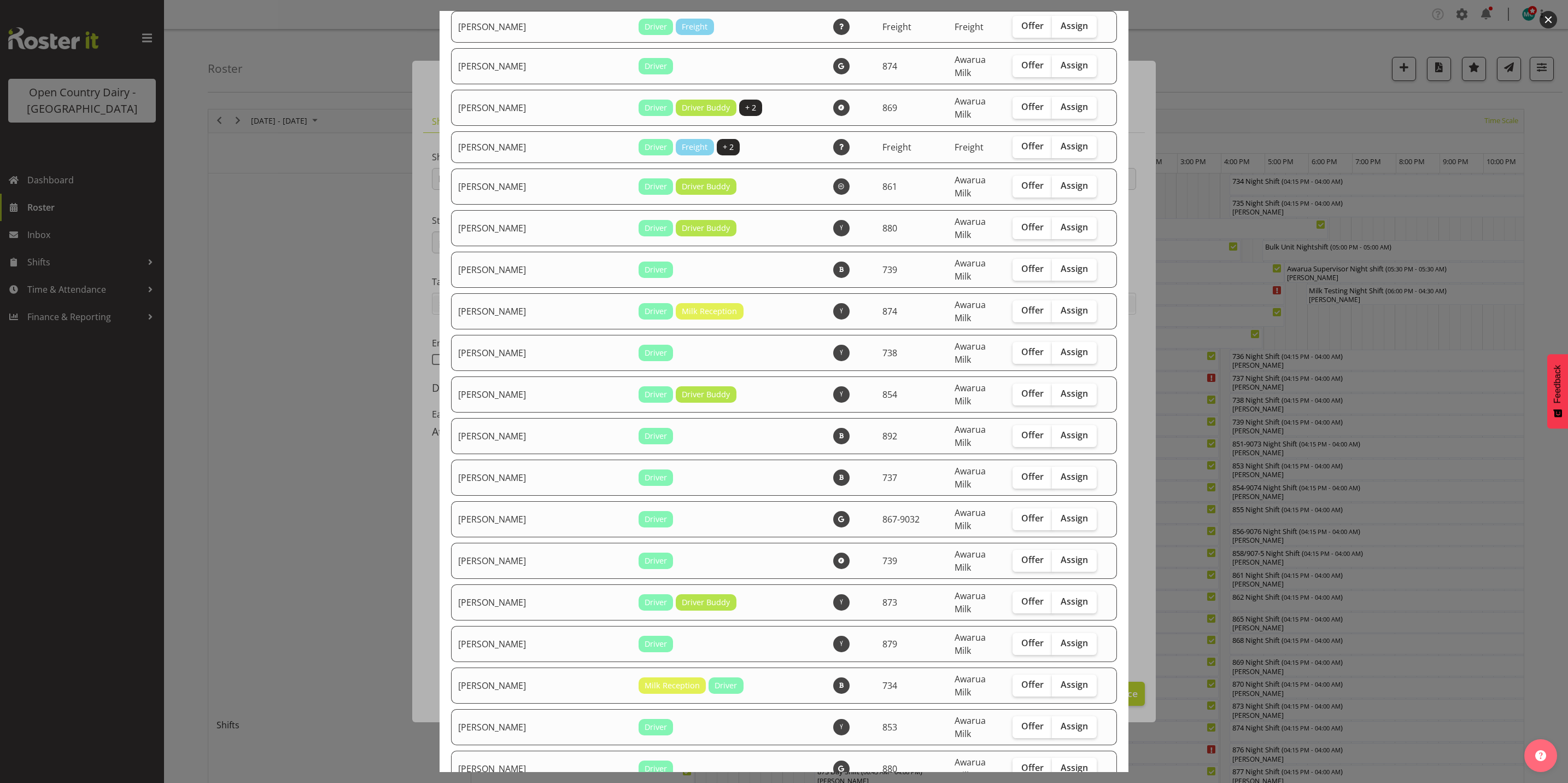
checkbox input "true"
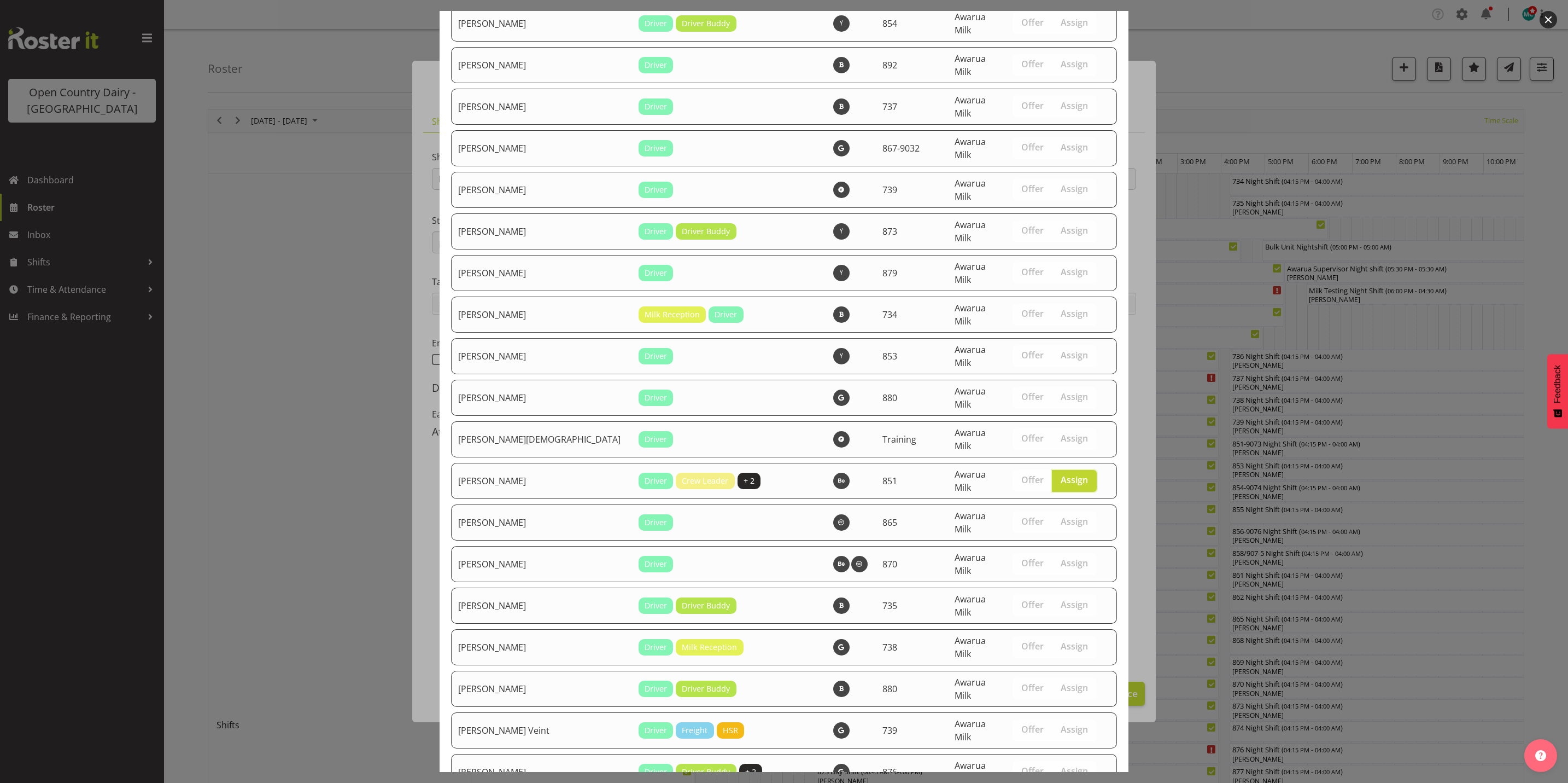
scroll to position [3688, 0]
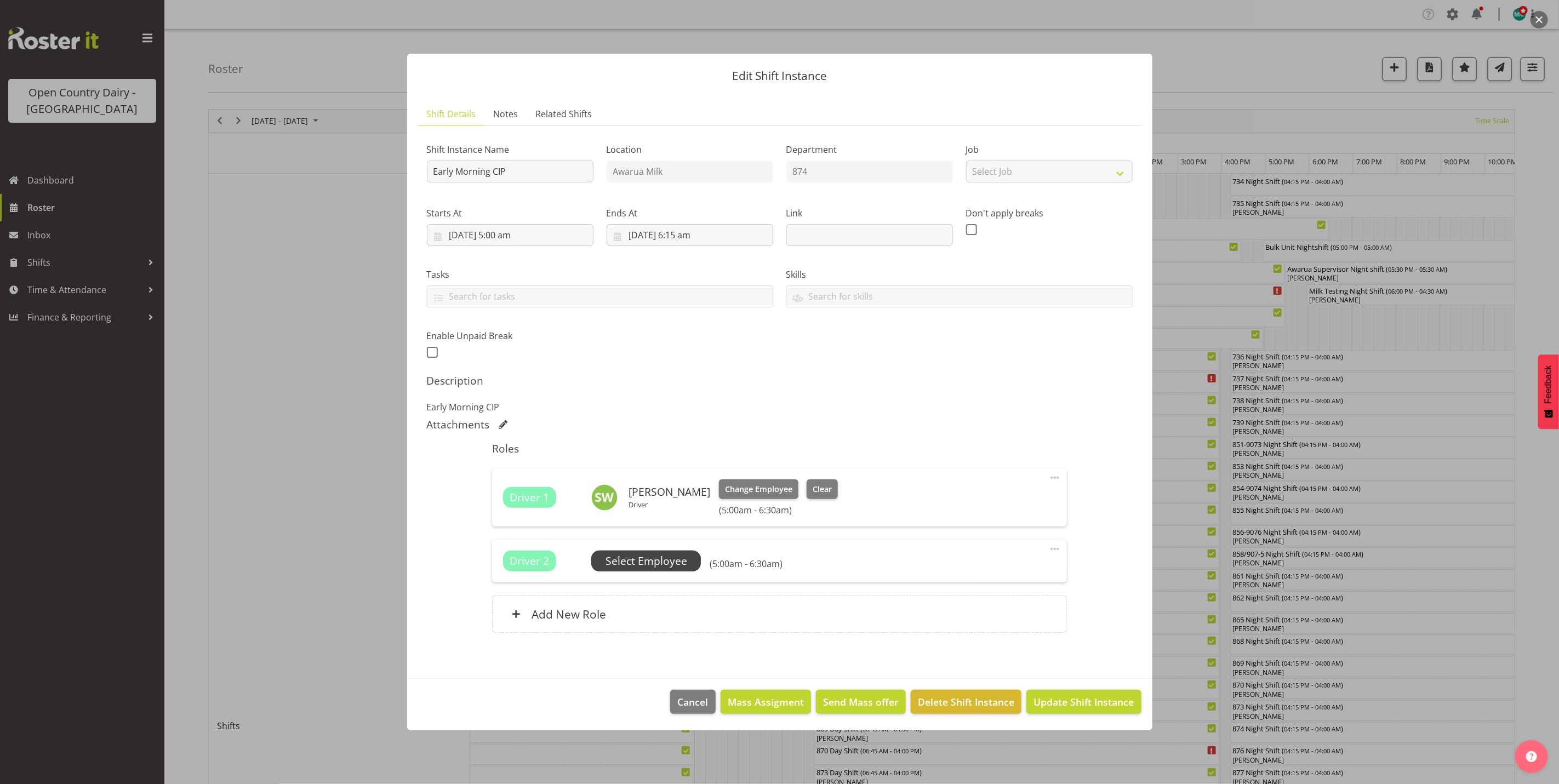
click at [656, 564] on span "Select Employee" at bounding box center [646, 561] width 82 height 16
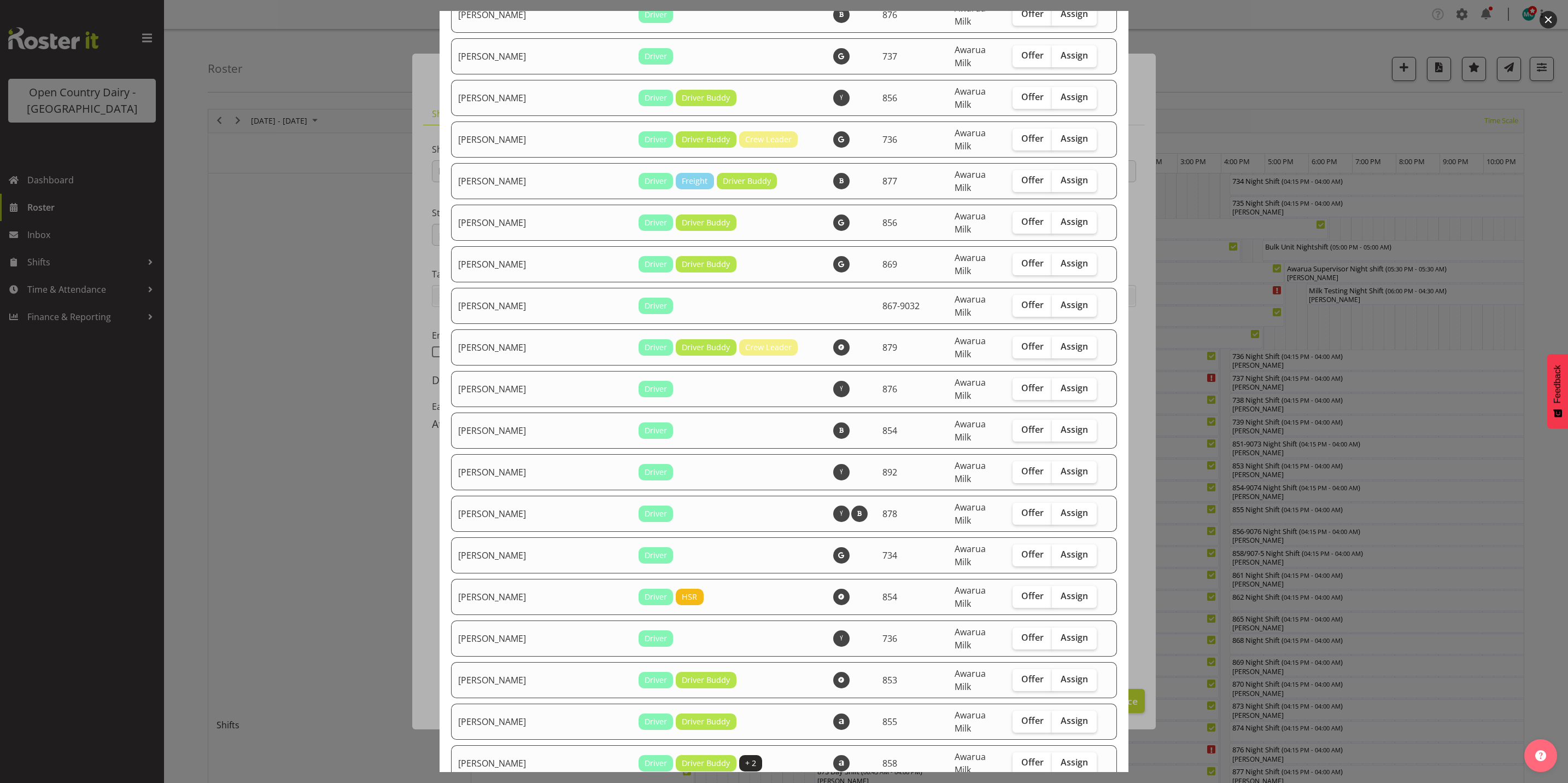
scroll to position [2626, 0]
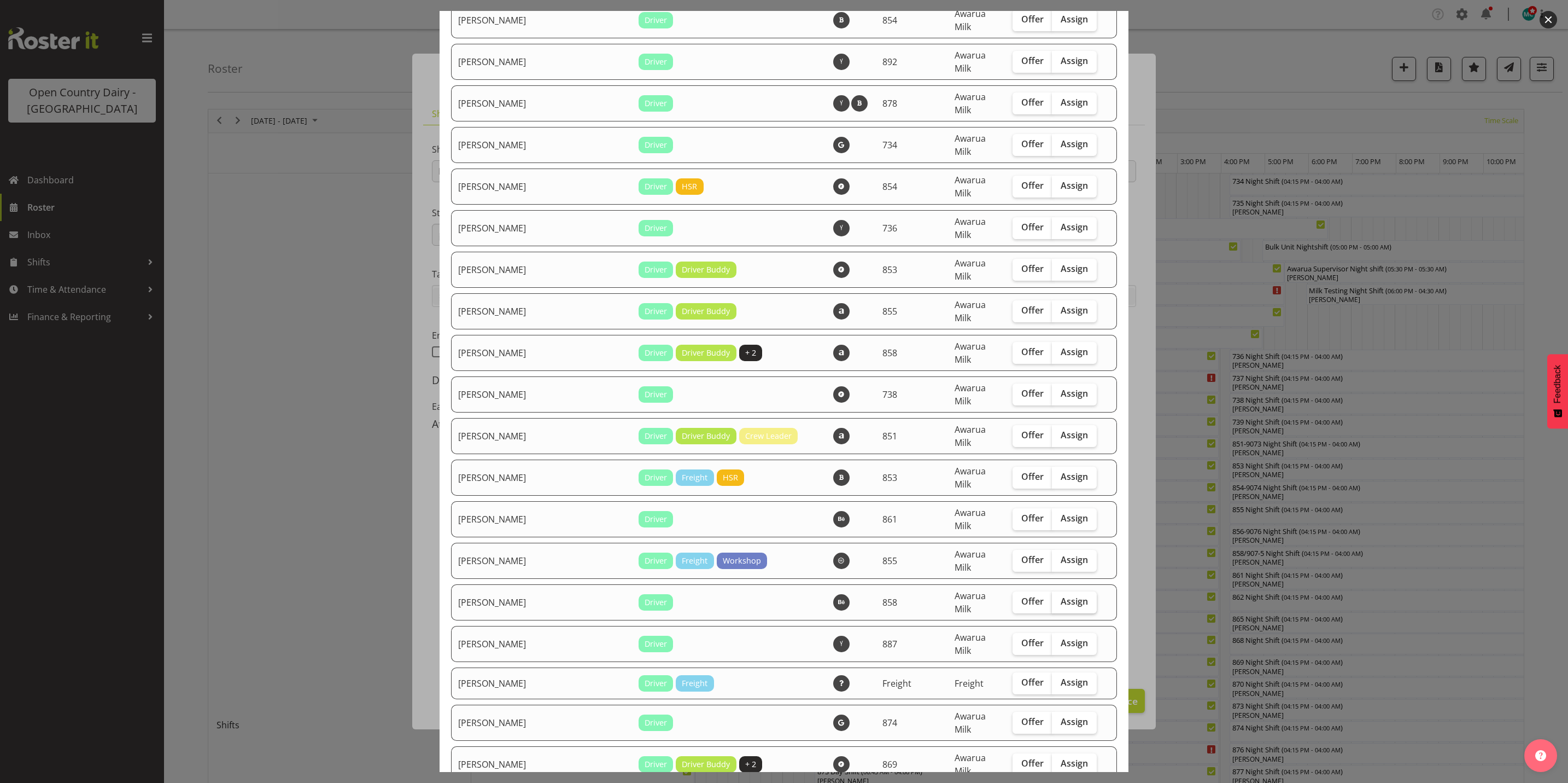
click at [1061, 596] on span "Assign" at bounding box center [1075, 602] width 27 height 11
click at [1059, 598] on input "Assign" at bounding box center [1055, 601] width 7 height 7
checkbox input "true"
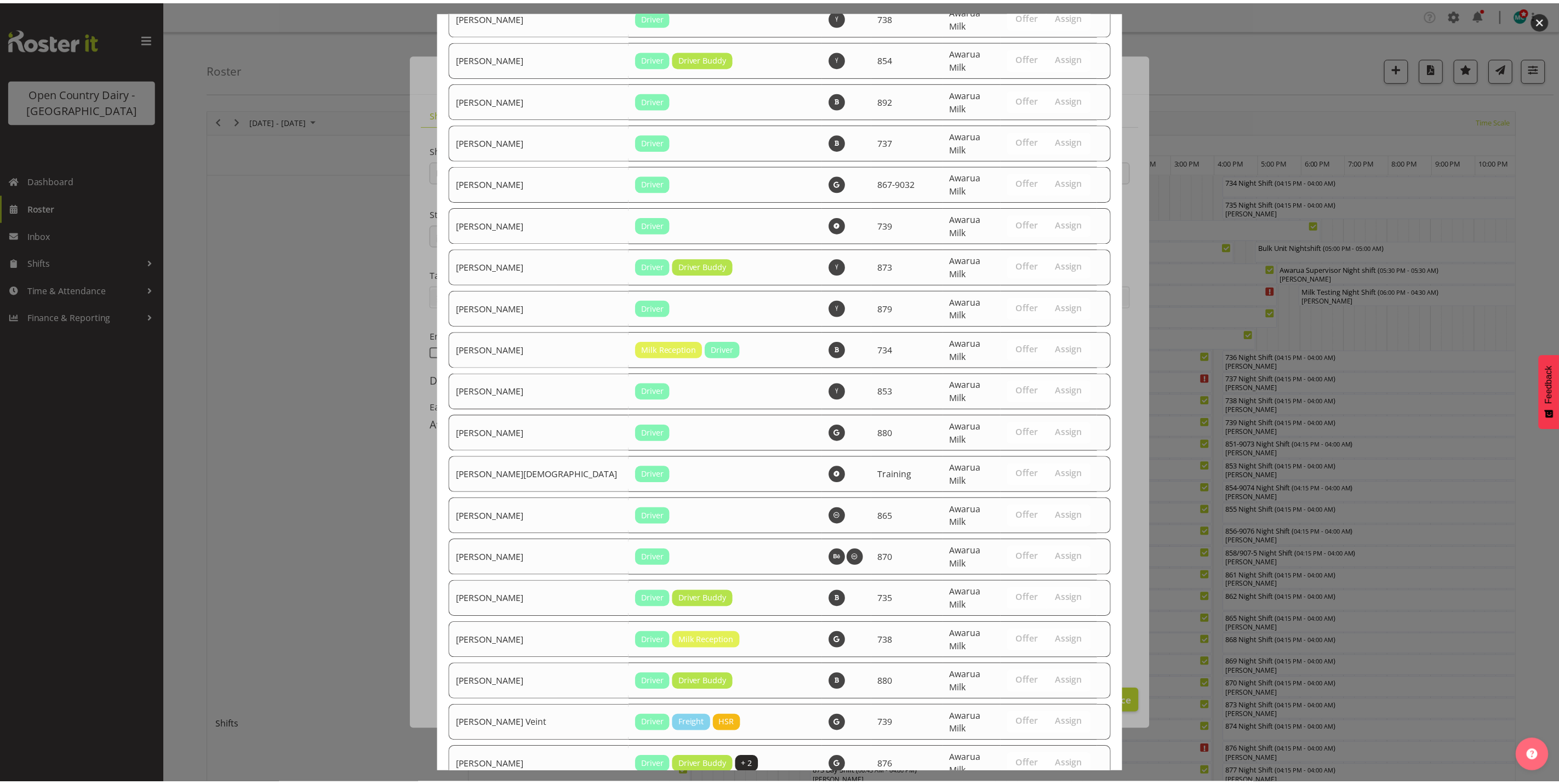
scroll to position [3656, 0]
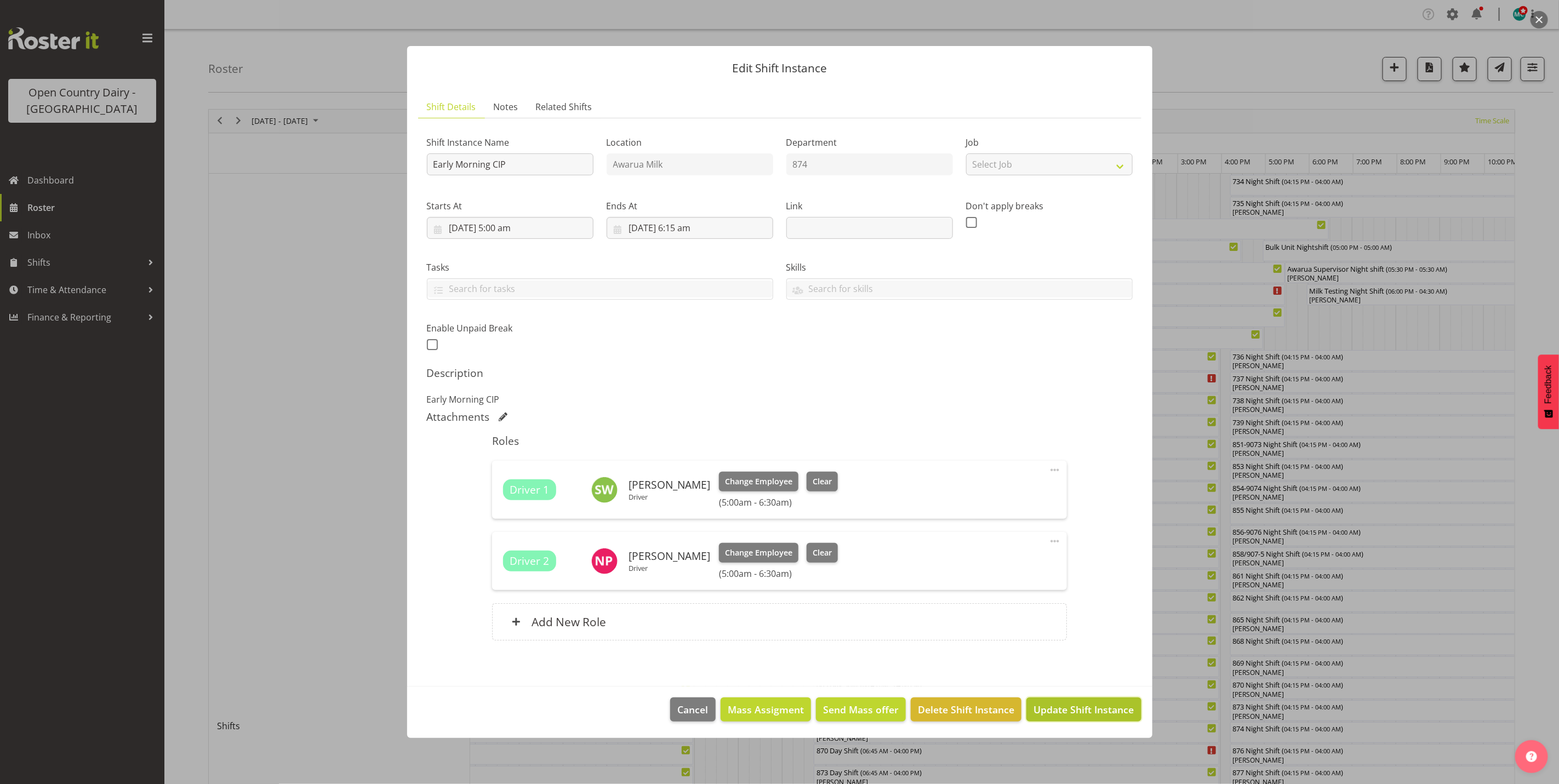
click at [1099, 711] on span "Update Shift Instance" at bounding box center [1083, 709] width 100 height 14
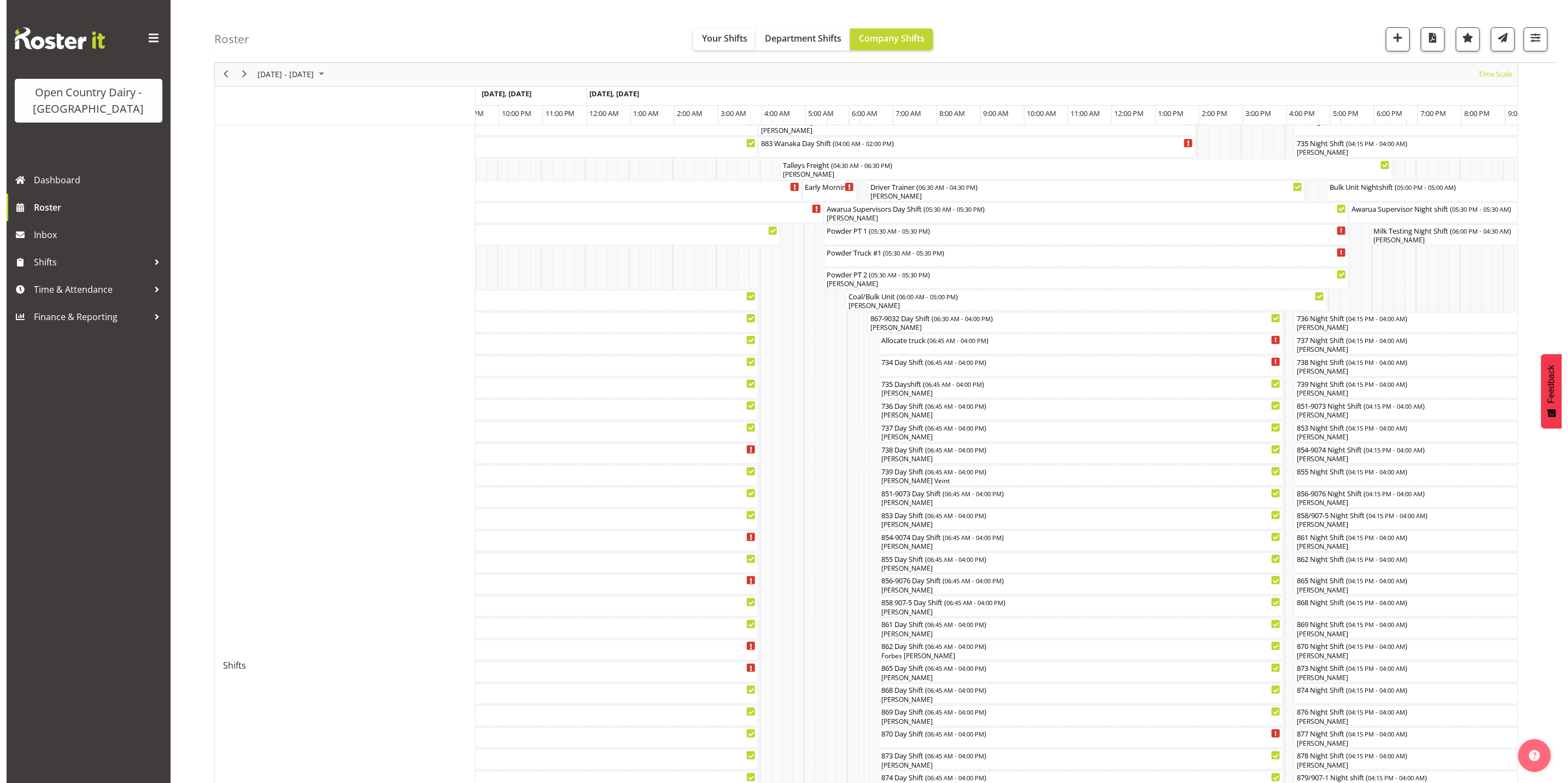
scroll to position [0, 0]
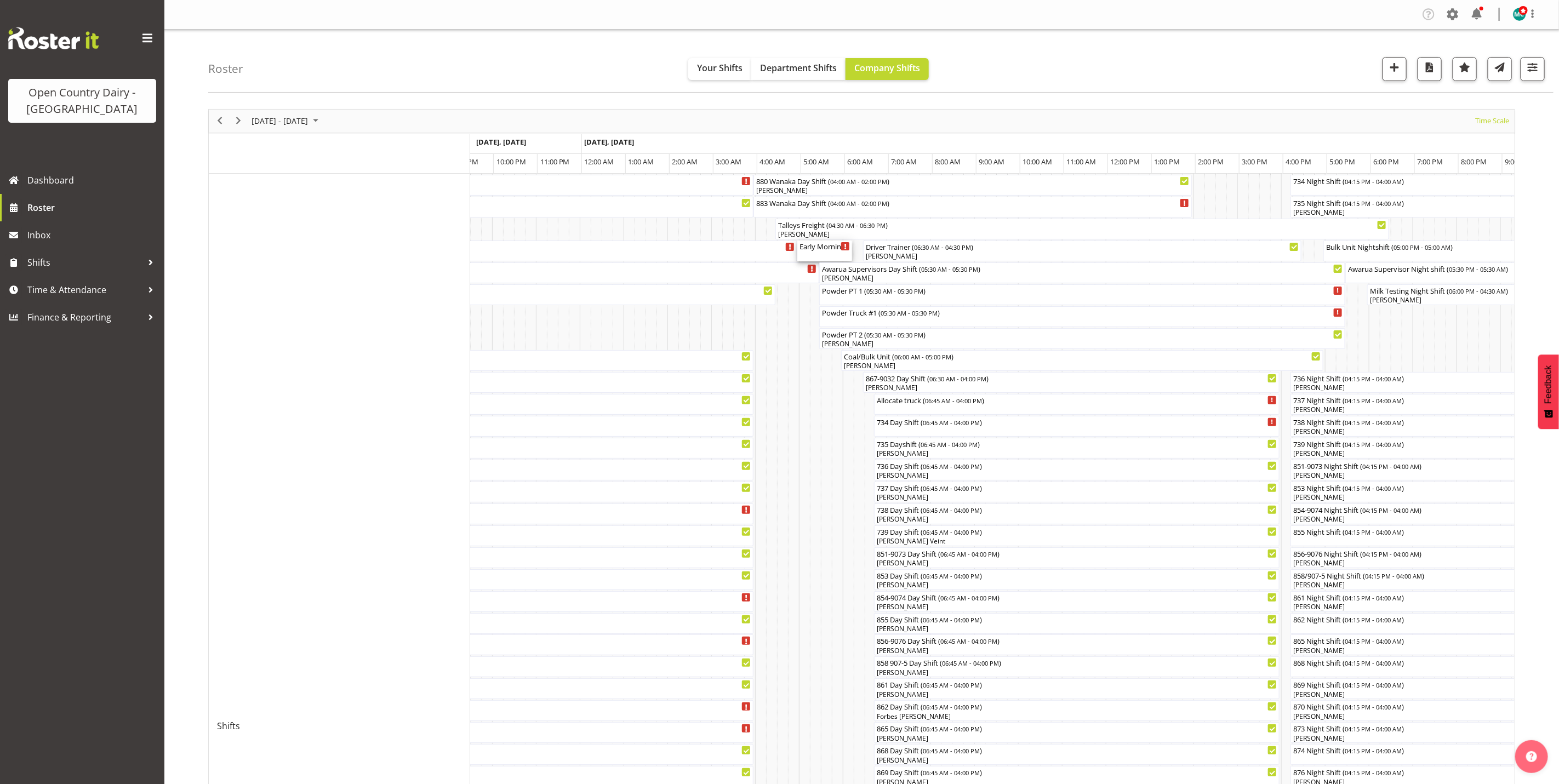
click at [819, 251] on div "Early Morning CIP ( 05:00 AM - 06:15 AM )" at bounding box center [824, 246] width 50 height 11
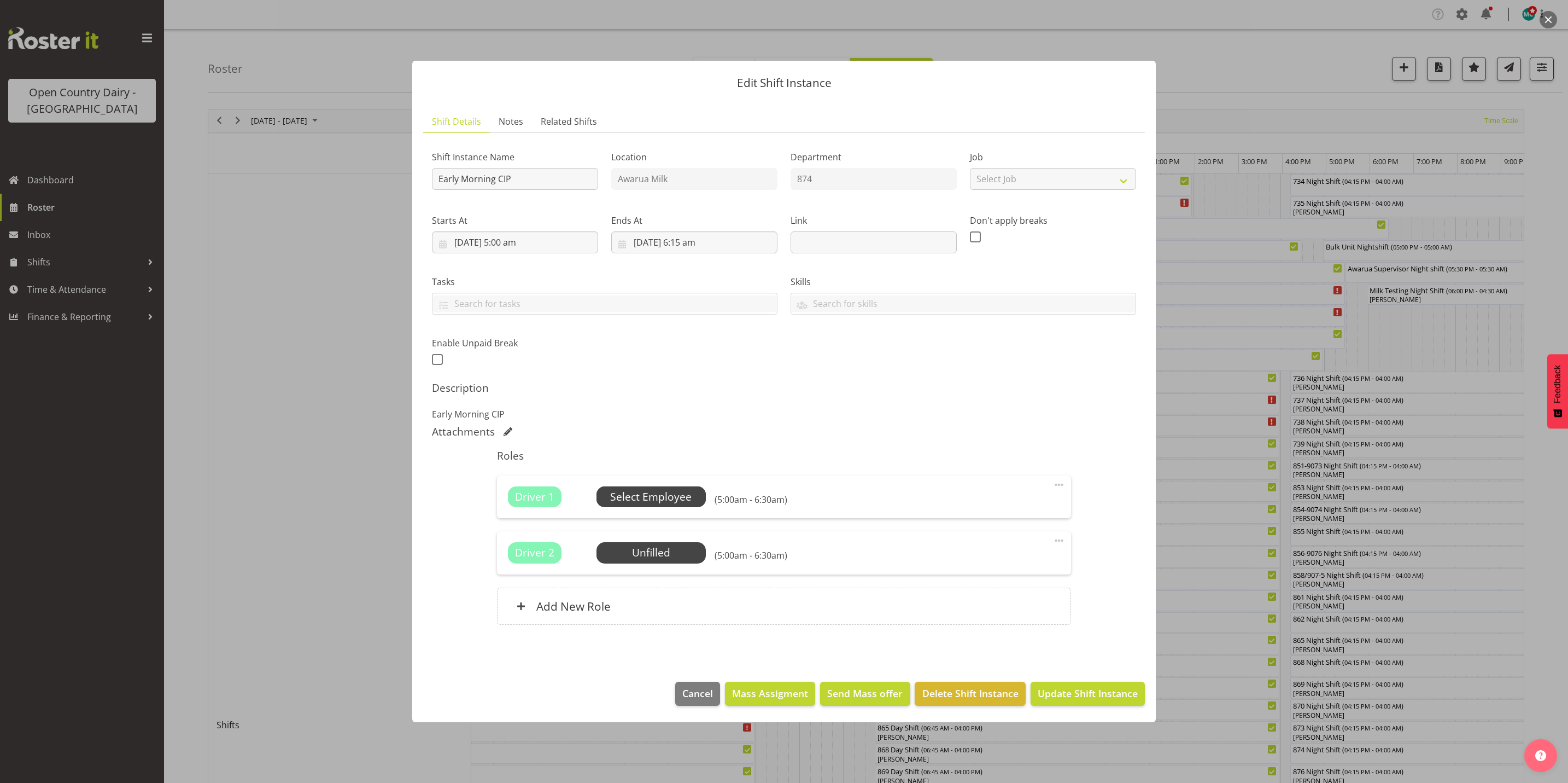
click at [645, 491] on span "Select Employee" at bounding box center [650, 497] width 81 height 16
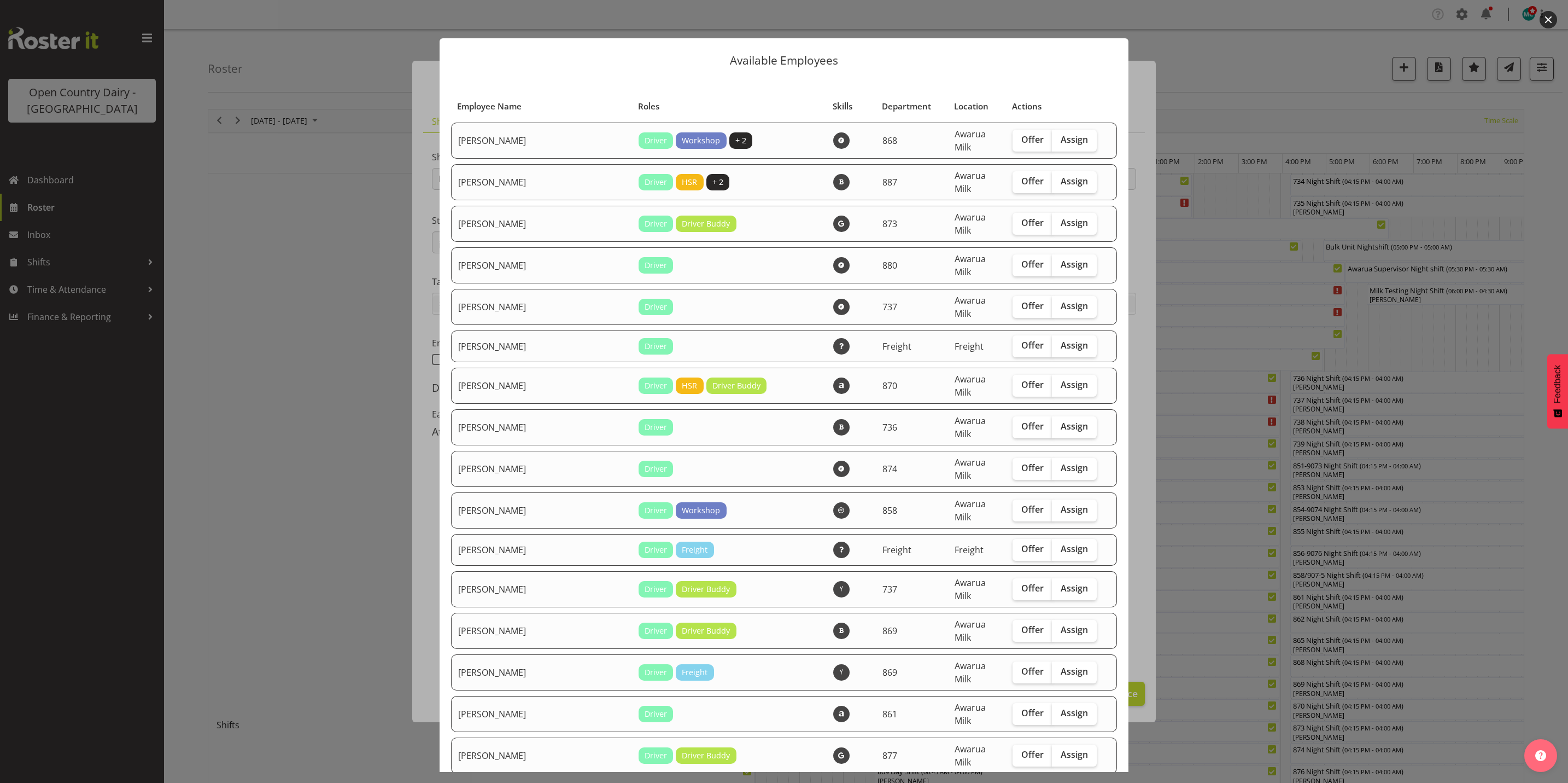
scroll to position [492, 0]
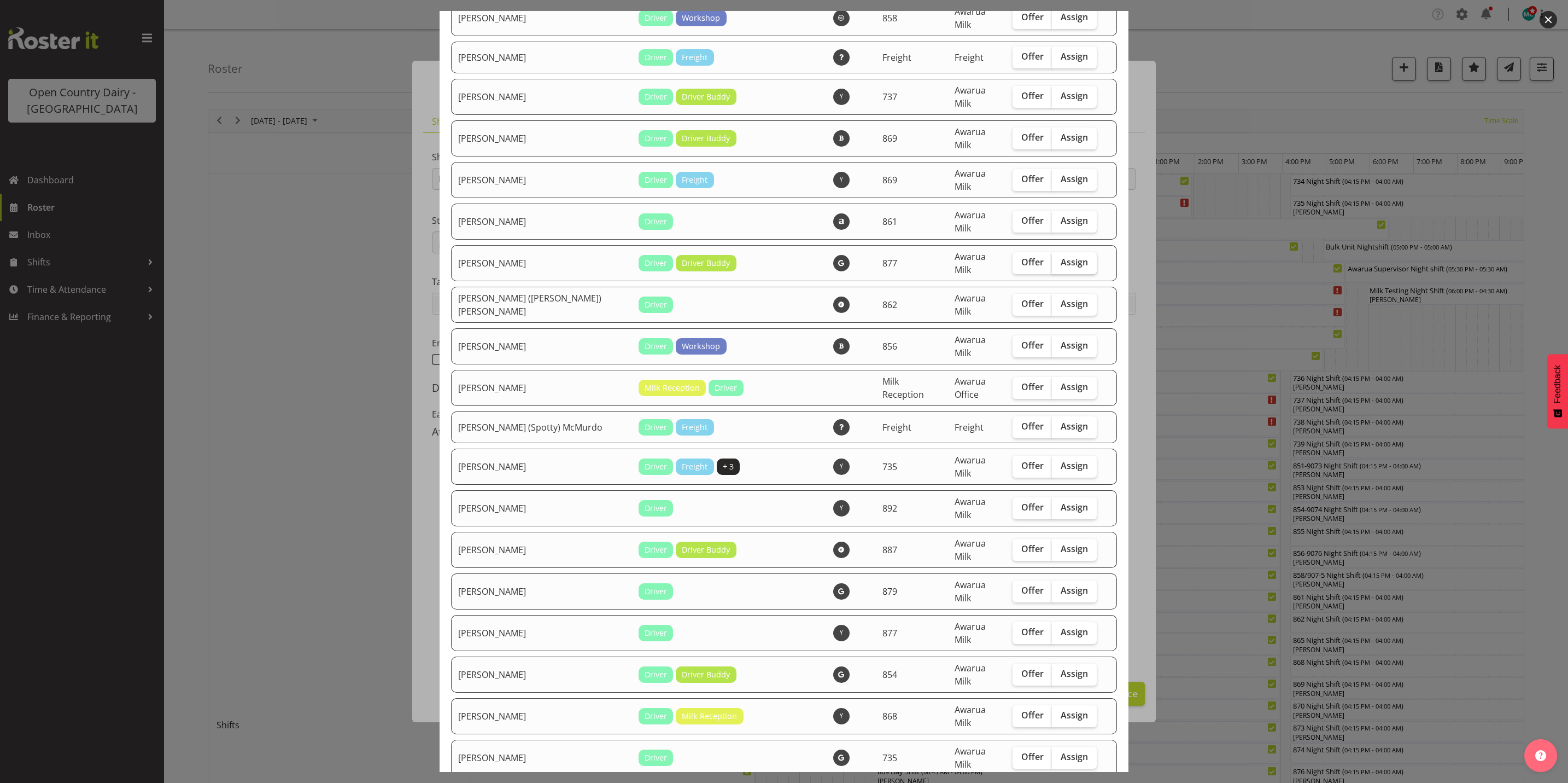
click at [1062, 257] on span "Assign" at bounding box center [1075, 262] width 27 height 11
click at [1059, 259] on input "Assign" at bounding box center [1055, 262] width 7 height 7
checkbox input "true"
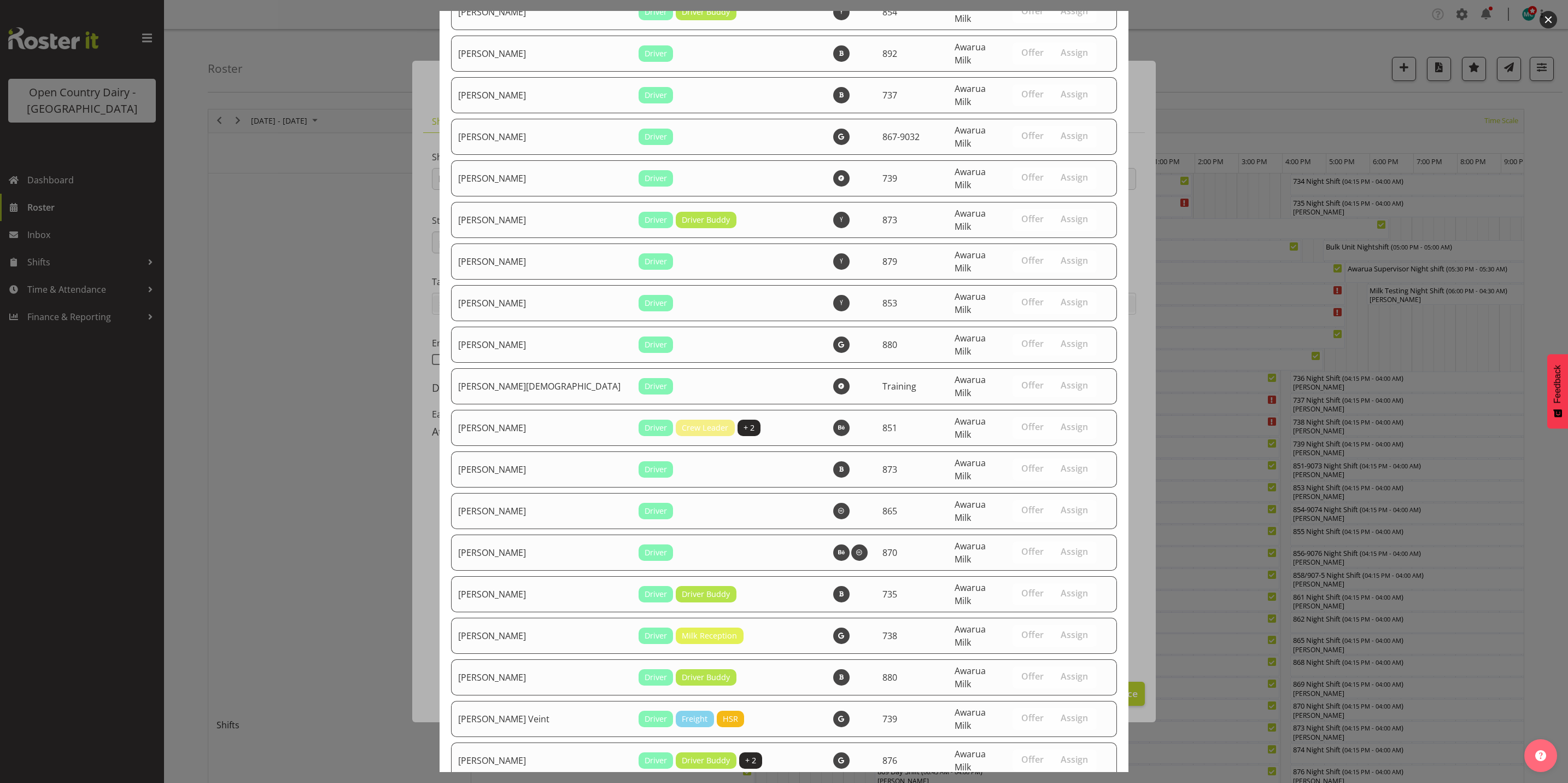
scroll to position [3688, 0]
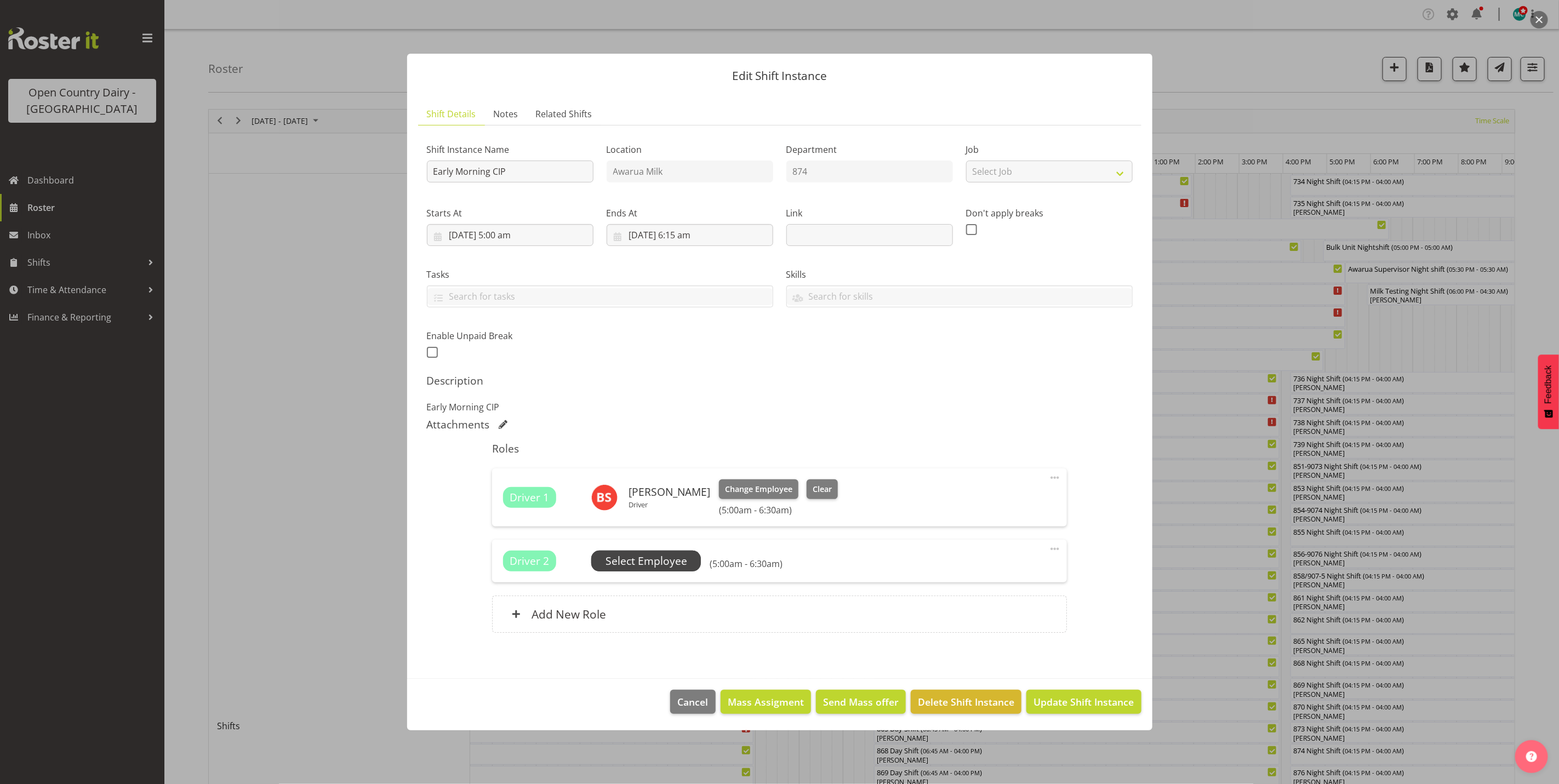
click at [649, 558] on span "Select Employee" at bounding box center [646, 561] width 82 height 16
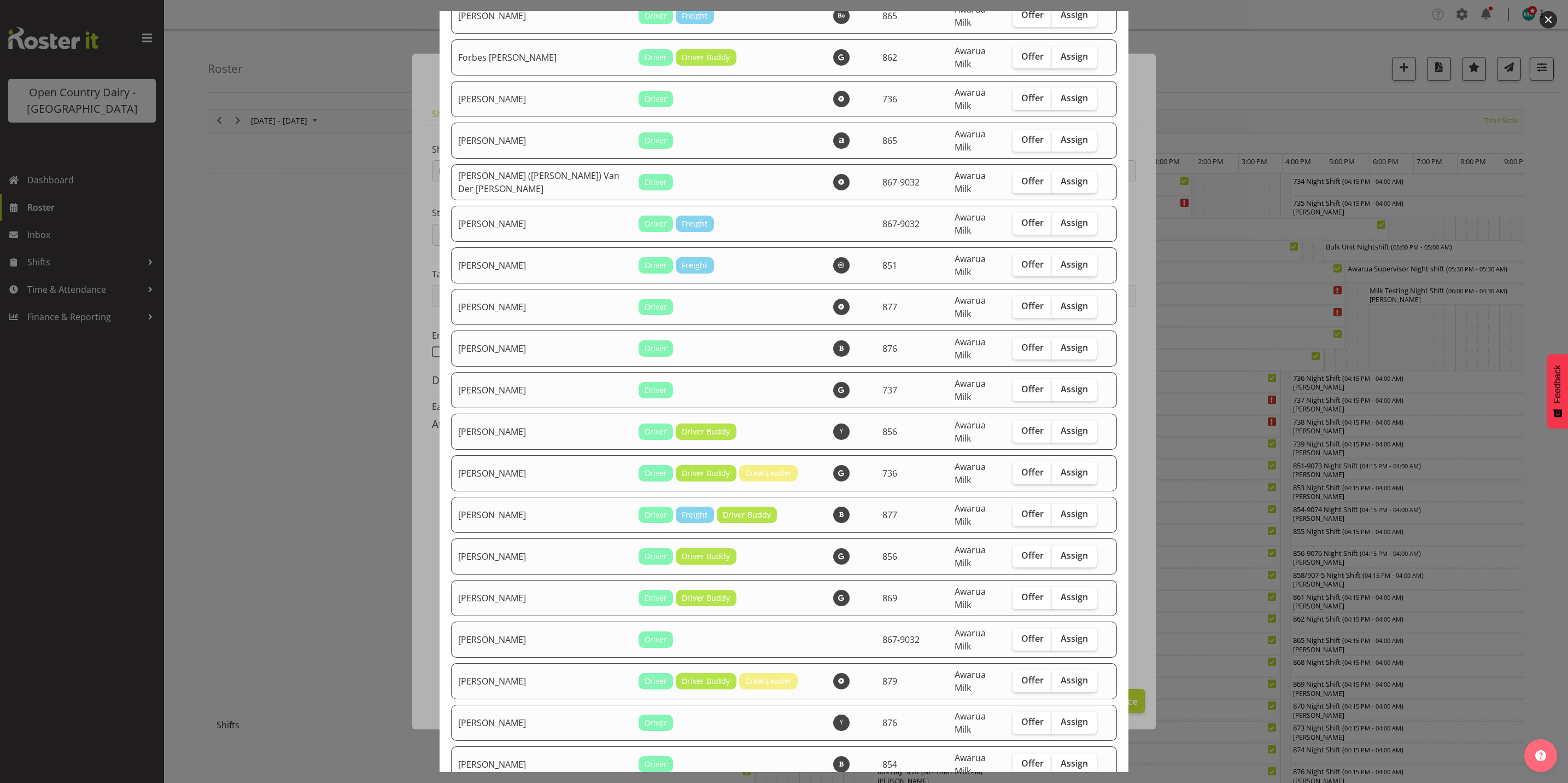
scroll to position [1805, 0]
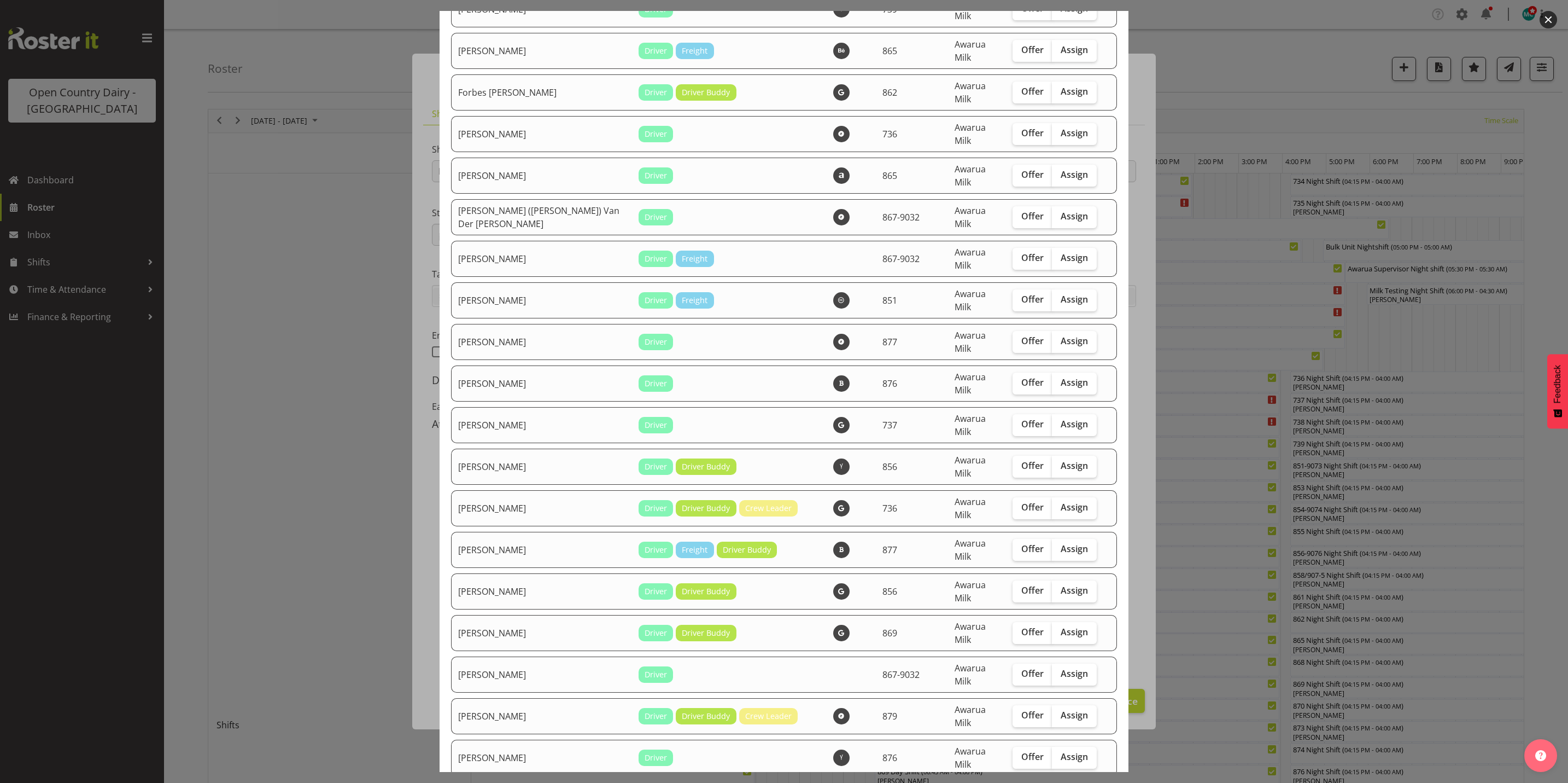
drag, startPoint x: 1054, startPoint y: 414, endPoint x: 1062, endPoint y: 428, distance: 16.1
click at [1061, 626] on span "Assign" at bounding box center [1075, 632] width 27 height 11
click at [1054, 628] on input "Assign" at bounding box center [1055, 631] width 7 height 7
checkbox input "true"
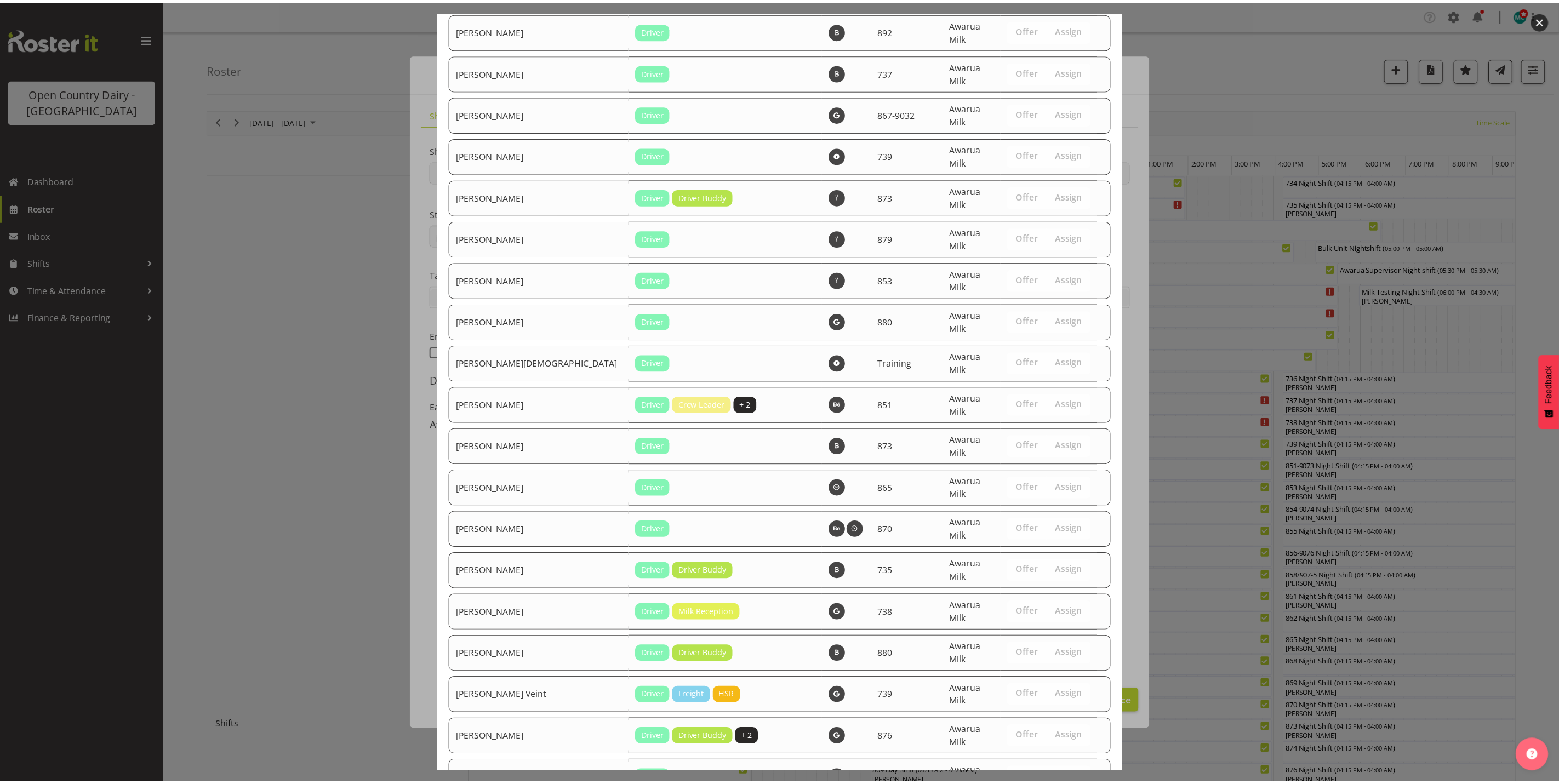
scroll to position [3656, 0]
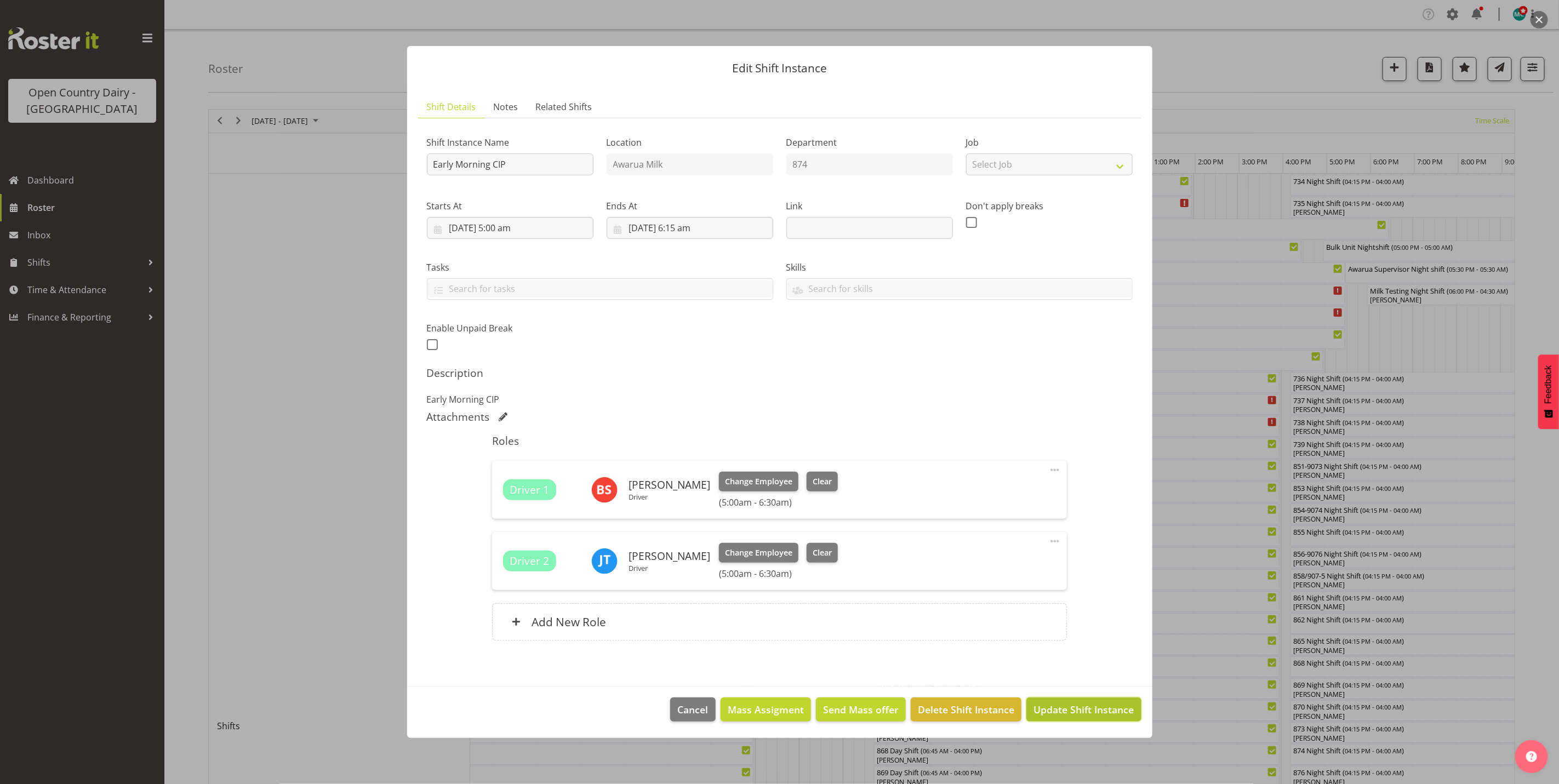
click at [1074, 707] on span "Update Shift Instance" at bounding box center [1083, 709] width 100 height 14
